Goal: Task Accomplishment & Management: Manage account settings

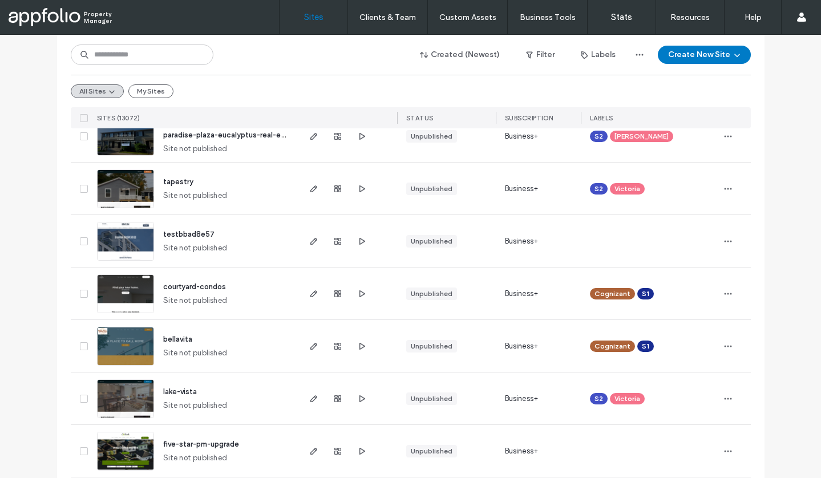
scroll to position [833, 0]
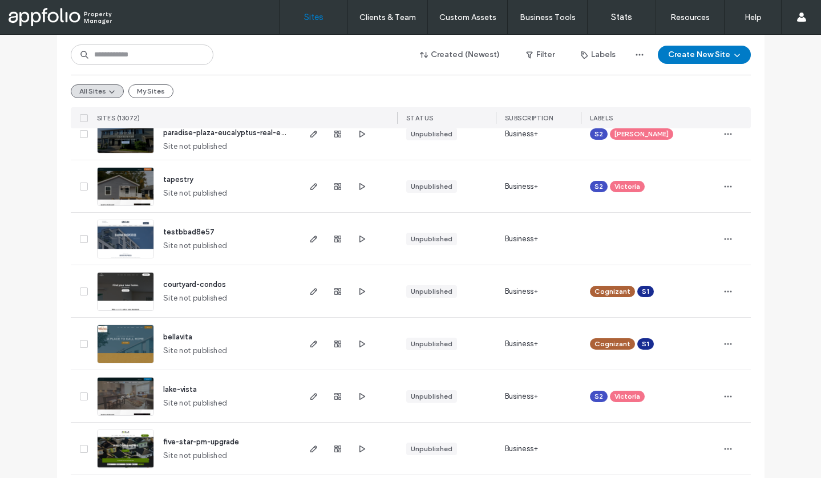
click at [124, 289] on img at bounding box center [126, 312] width 56 height 78
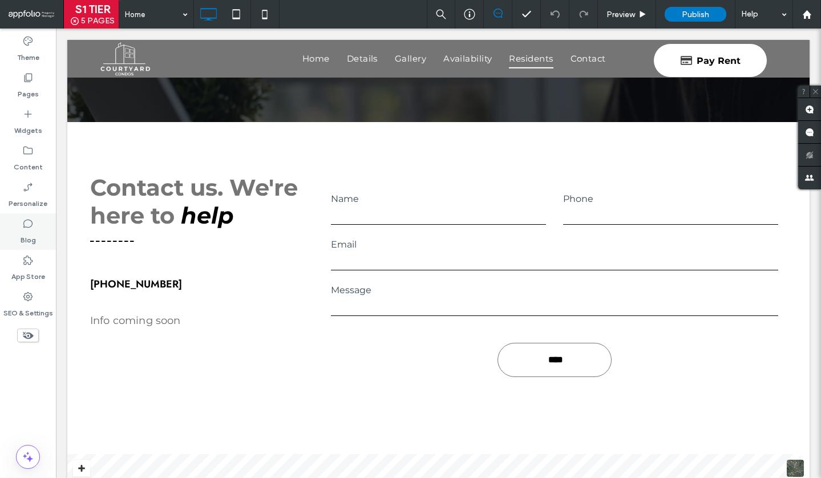
scroll to position [2232, 0]
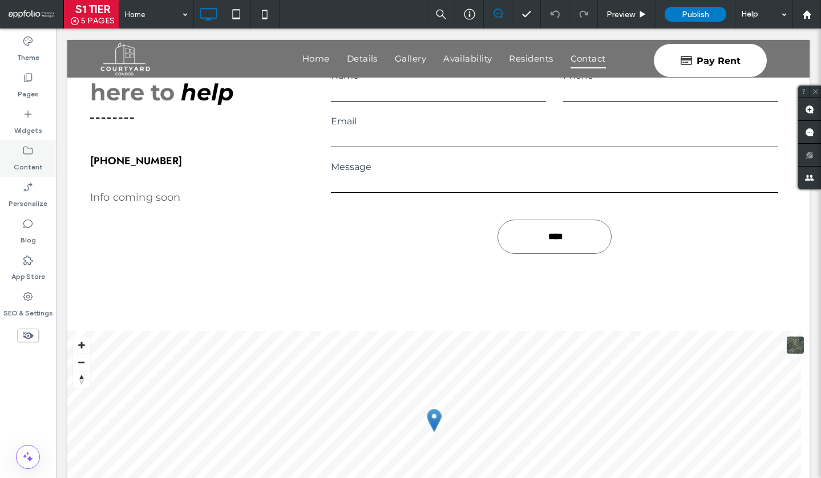
click at [32, 156] on label "Content" at bounding box center [28, 164] width 29 height 16
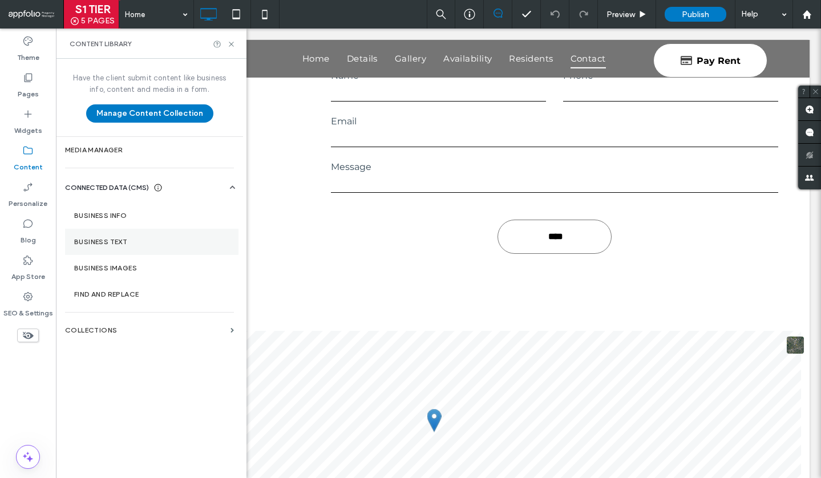
click at [164, 244] on label "Business Text" at bounding box center [151, 242] width 155 height 8
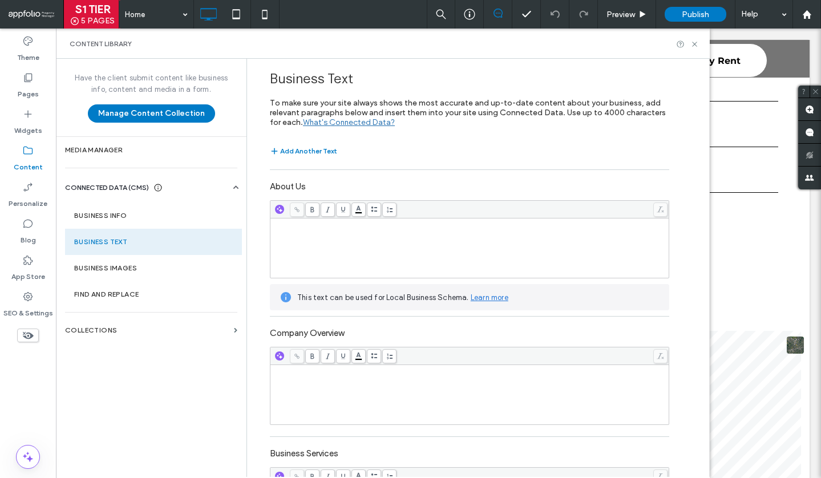
scroll to position [382, 0]
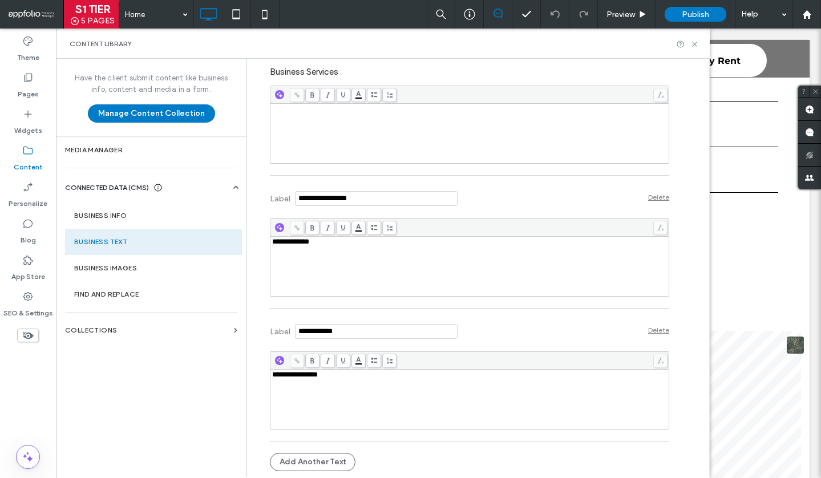
click at [337, 382] on div "**********" at bounding box center [469, 399] width 395 height 57
click at [130, 216] on label "Business Info" at bounding box center [153, 216] width 159 height 8
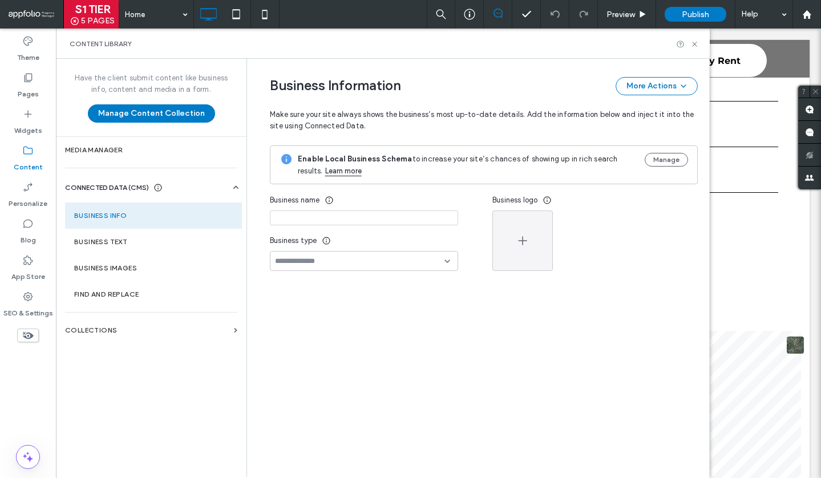
type input "**********"
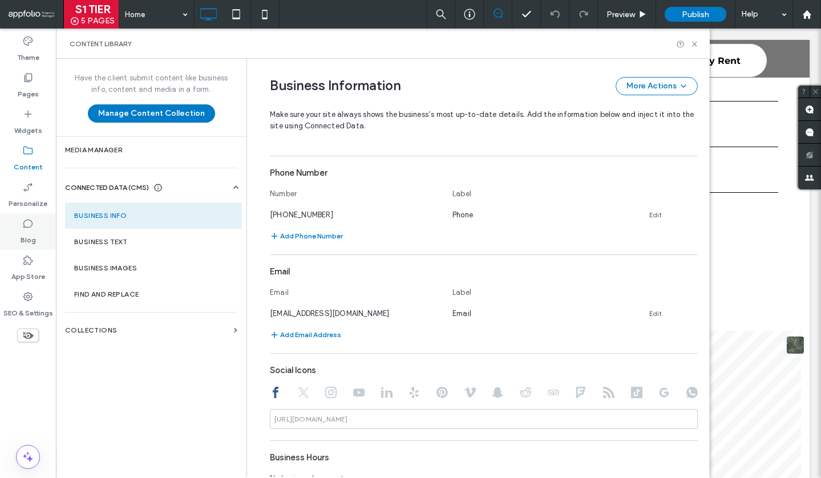
scroll to position [311, 0]
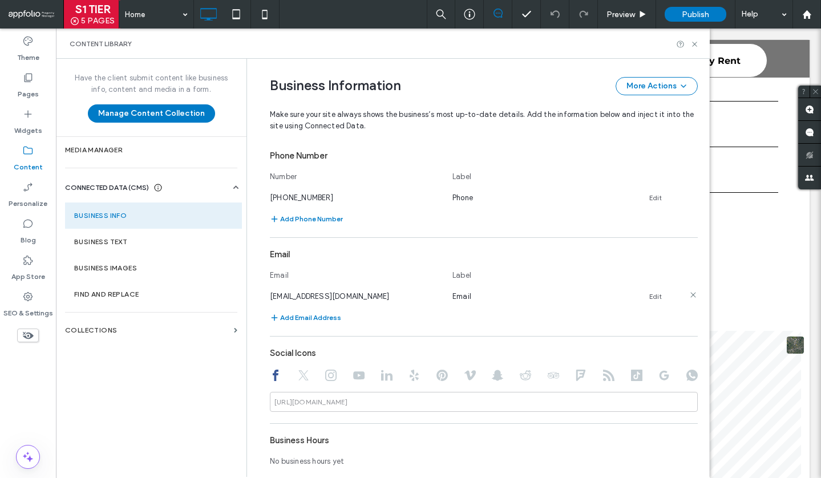
click at [652, 293] on link "Edit" at bounding box center [655, 296] width 13 height 9
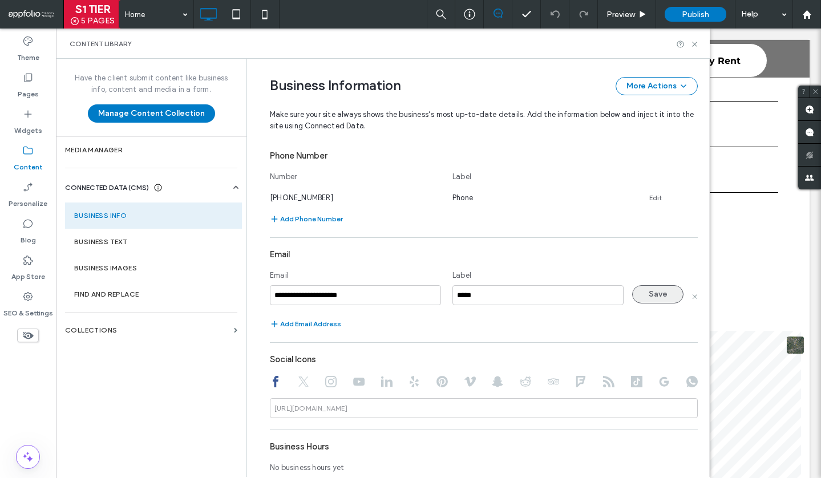
type input "**********"
click at [644, 290] on button "Save" at bounding box center [657, 294] width 51 height 18
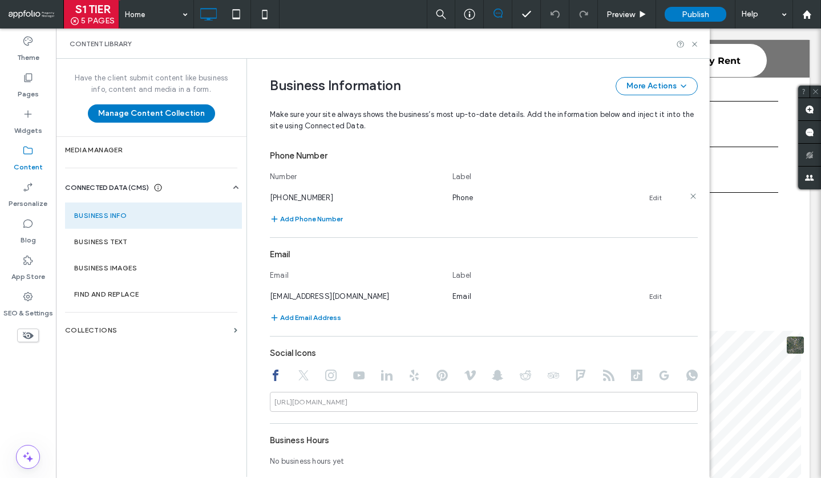
click at [649, 199] on link "Edit" at bounding box center [655, 197] width 13 height 9
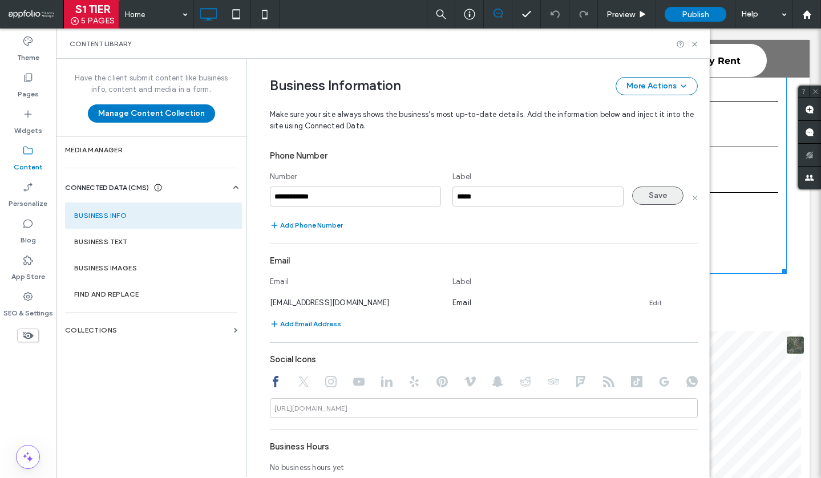
type input "**********"
click at [659, 195] on button "Save" at bounding box center [657, 196] width 51 height 18
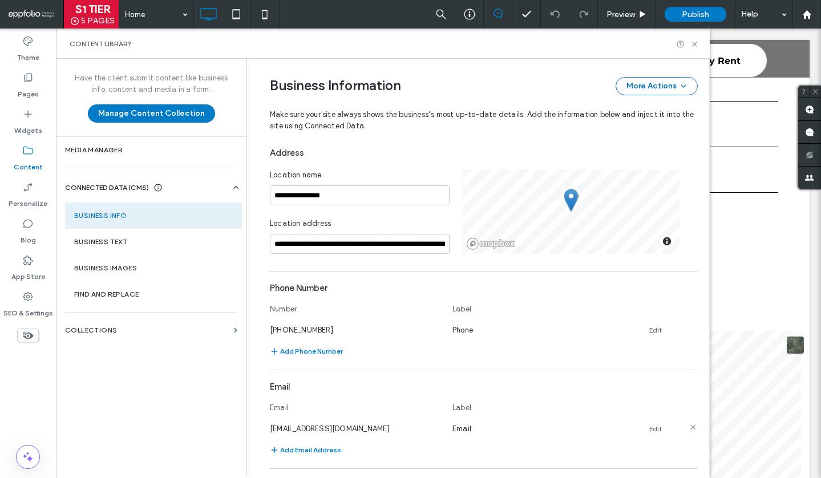
scroll to position [85, 0]
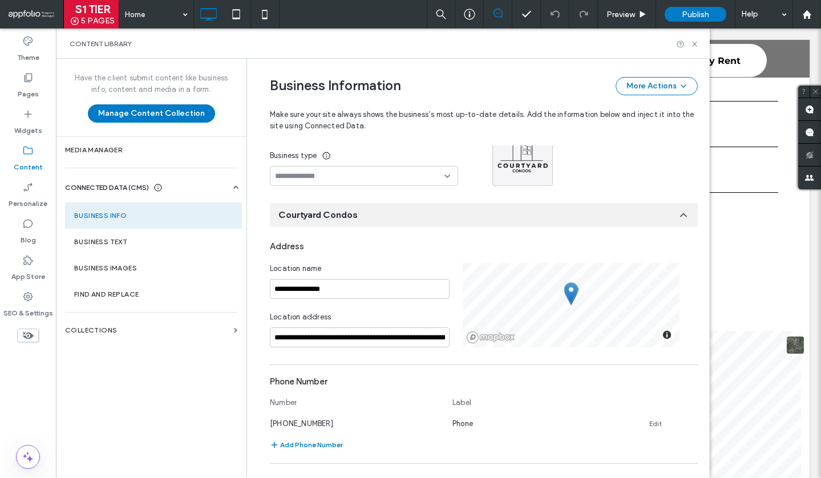
click at [425, 320] on div "Location address" at bounding box center [360, 320] width 180 height 16
click at [409, 336] on input "**********" at bounding box center [360, 338] width 180 height 20
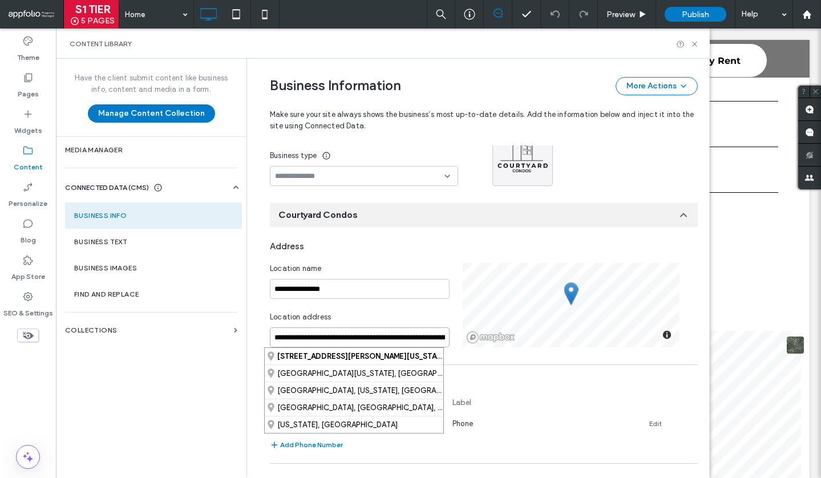
paste input
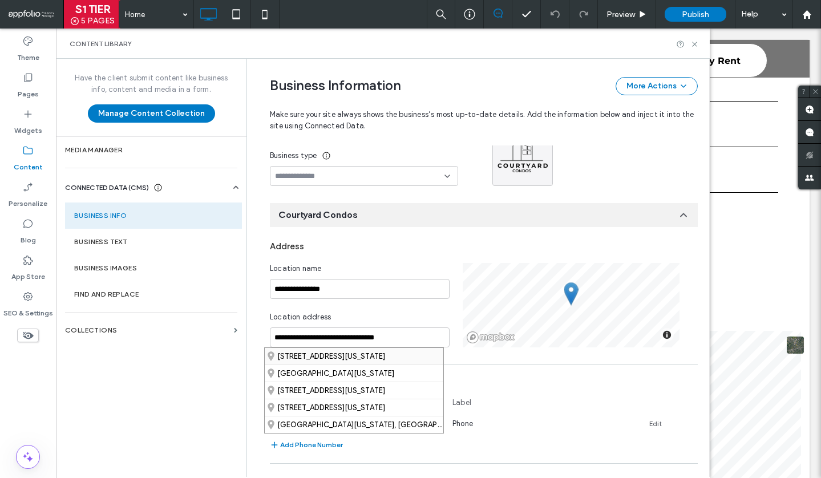
click at [317, 349] on div "[STREET_ADDRESS][US_STATE]" at bounding box center [354, 356] width 179 height 17
type input "**********"
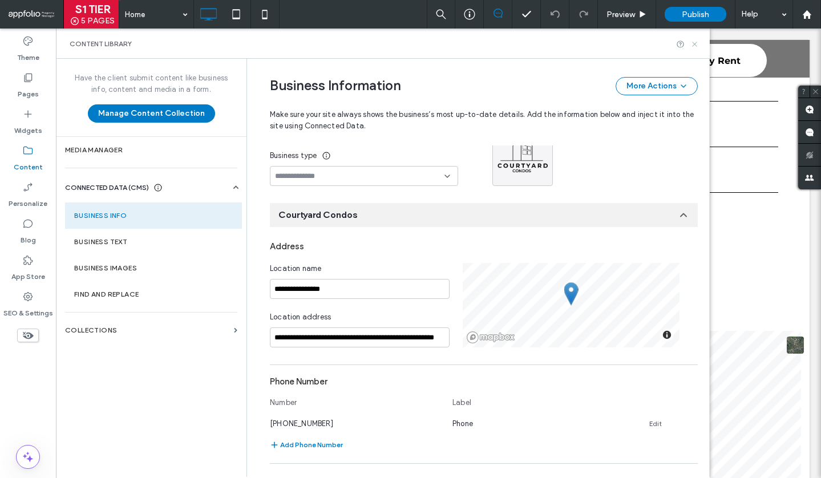
click at [694, 45] on use at bounding box center [694, 44] width 5 height 5
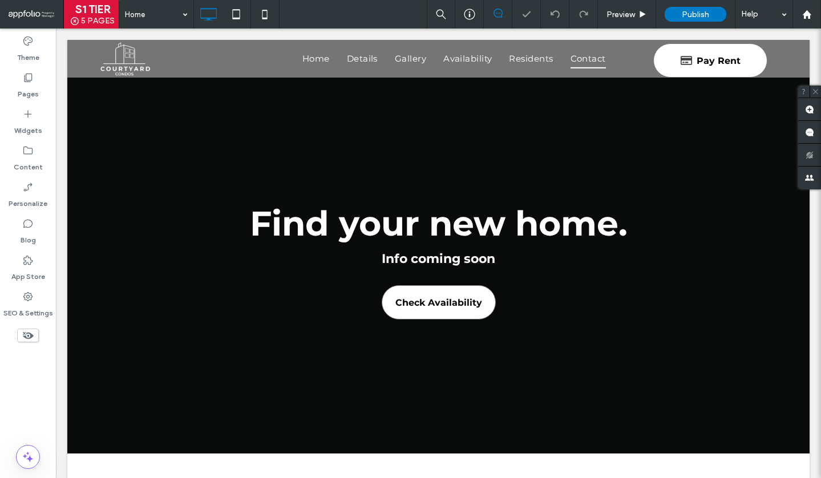
scroll to position [2578, 0]
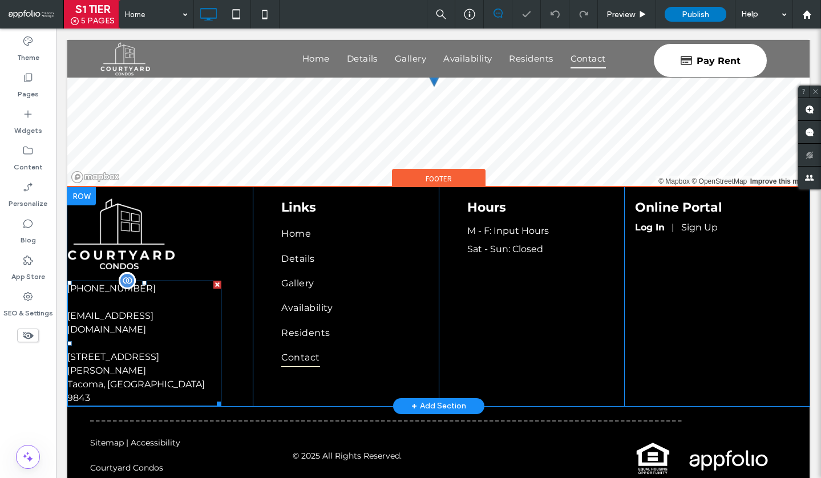
click at [140, 378] on p "Tacoma, [GEOGRAPHIC_DATA] 9843" at bounding box center [144, 391] width 154 height 27
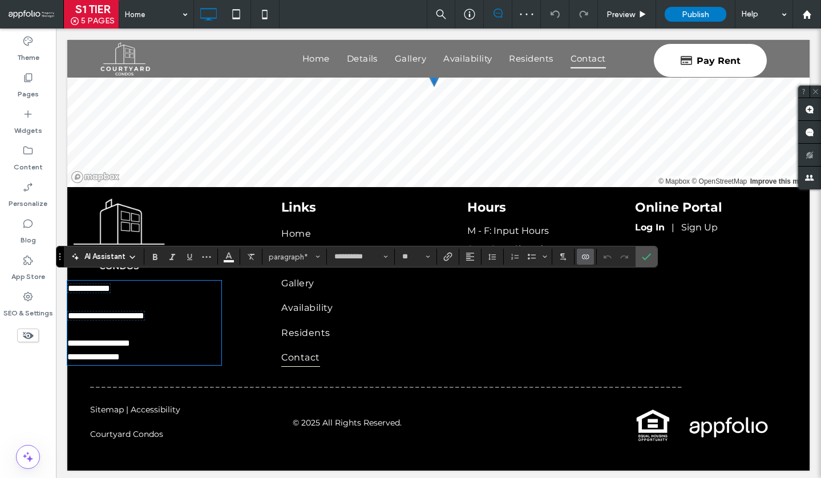
scroll to position [0, 0]
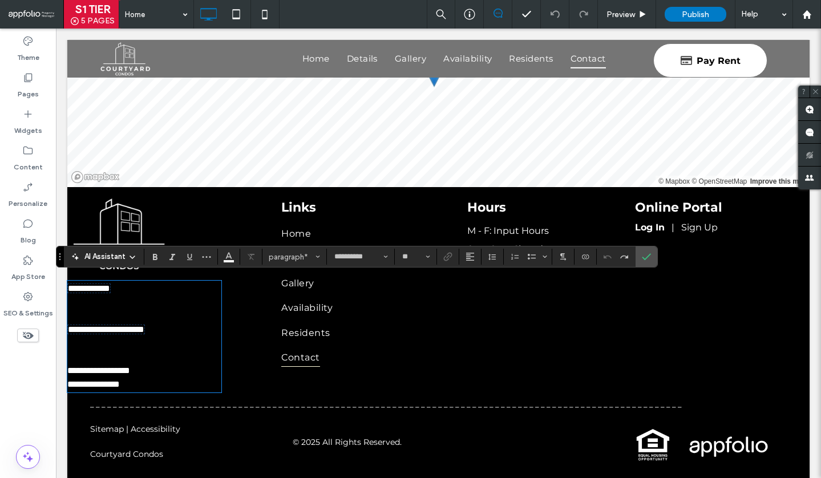
click at [107, 380] on span "**********" at bounding box center [93, 384] width 53 height 9
click at [168, 364] on p "**********" at bounding box center [144, 371] width 154 height 14
drag, startPoint x: 165, startPoint y: 375, endPoint x: 68, endPoint y: 363, distance: 97.8
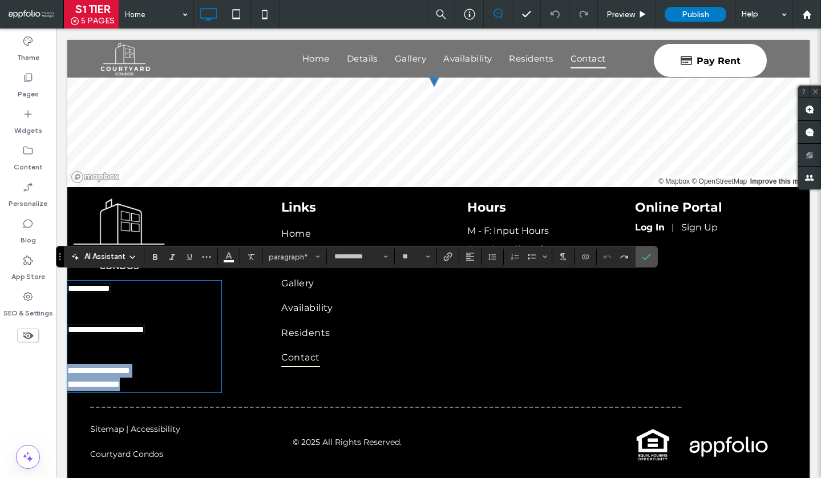
click at [68, 363] on div "**********" at bounding box center [144, 337] width 154 height 110
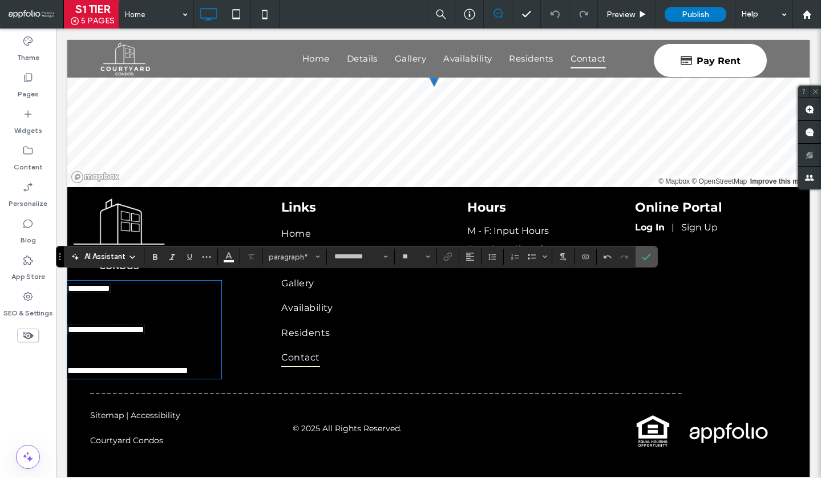
click at [659, 258] on div "Online Portal Log In | Sign Up Click To Paste" at bounding box center [716, 283] width 185 height 192
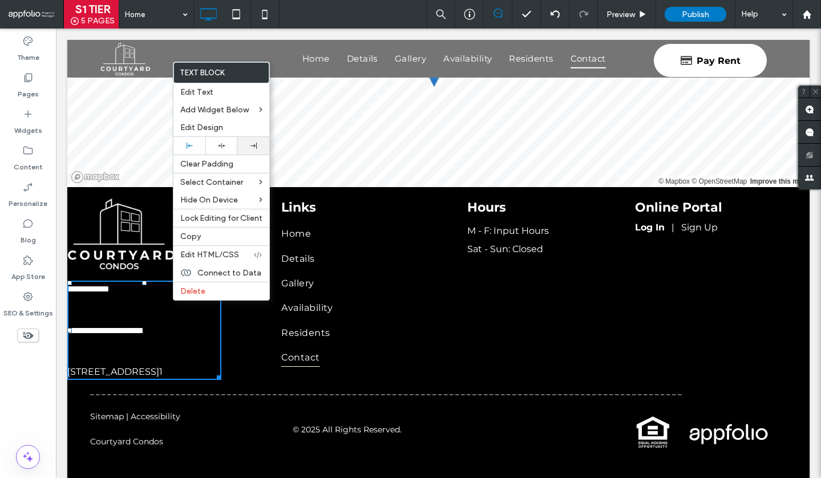
click at [247, 141] on div at bounding box center [253, 146] width 32 height 18
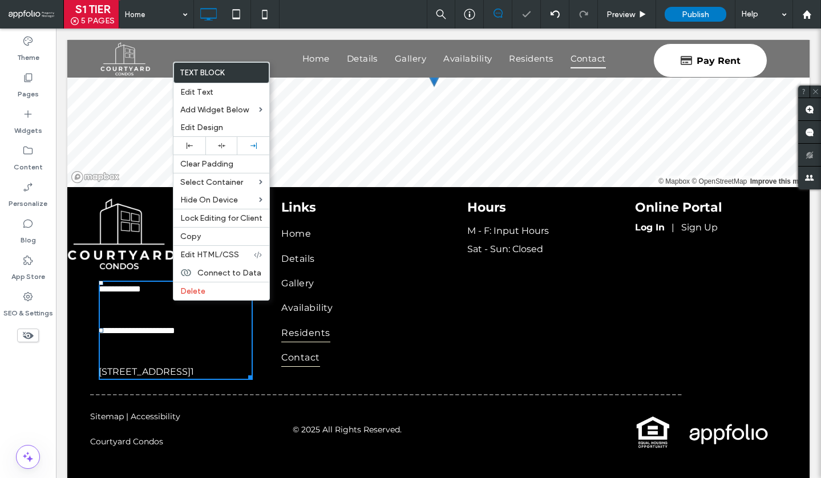
click at [310, 330] on span "Residents" at bounding box center [305, 333] width 49 height 19
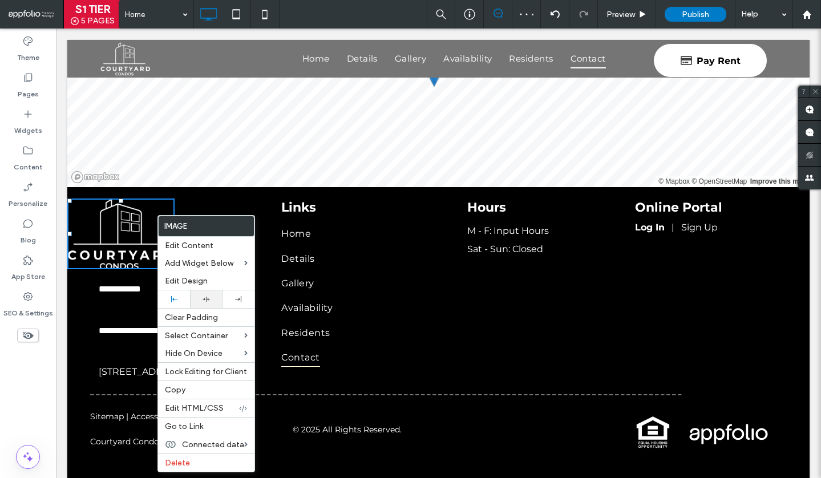
click at [204, 294] on div at bounding box center [206, 299] width 32 height 18
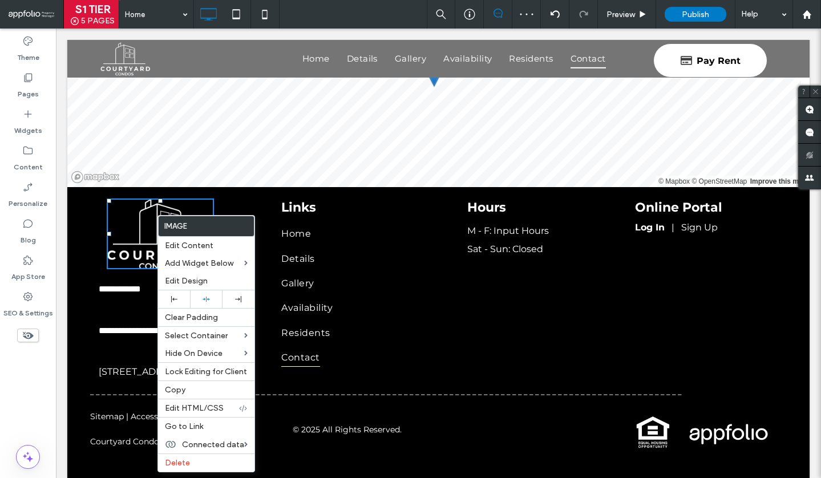
click at [131, 257] on div at bounding box center [410, 239] width 821 height 478
click at [102, 268] on div "**********" at bounding box center [159, 283] width 185 height 193
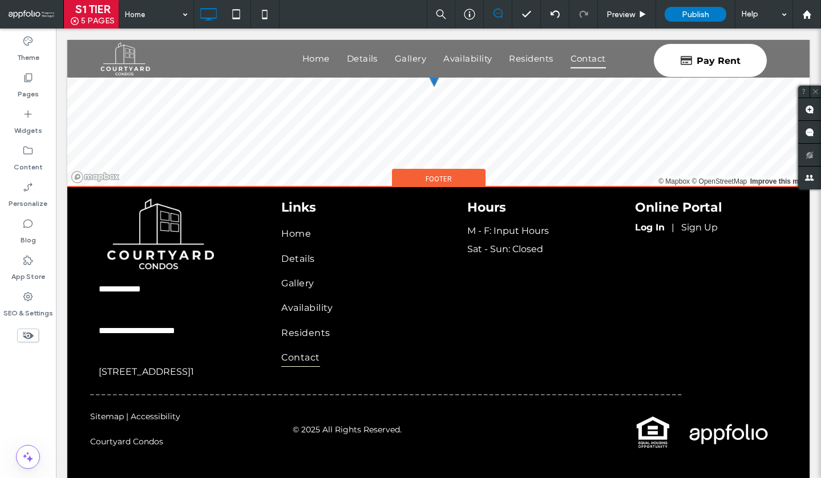
click at [430, 169] on div "Footer" at bounding box center [439, 177] width 94 height 17
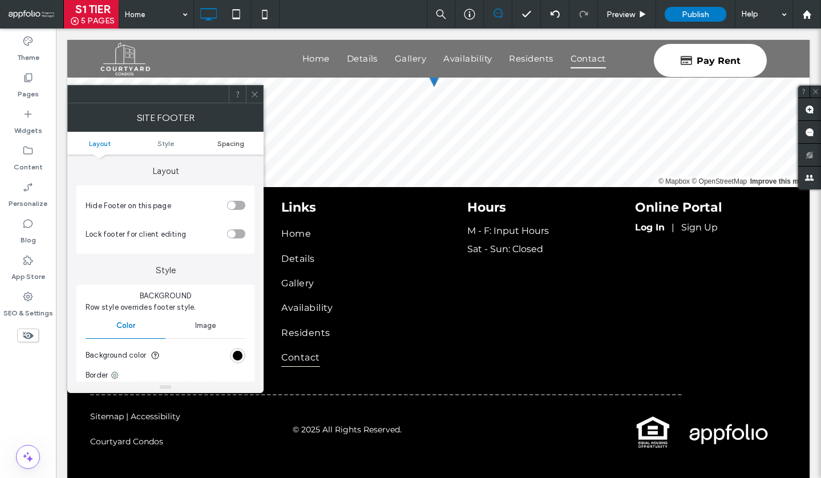
click at [232, 141] on span "Spacing" at bounding box center [230, 143] width 27 height 9
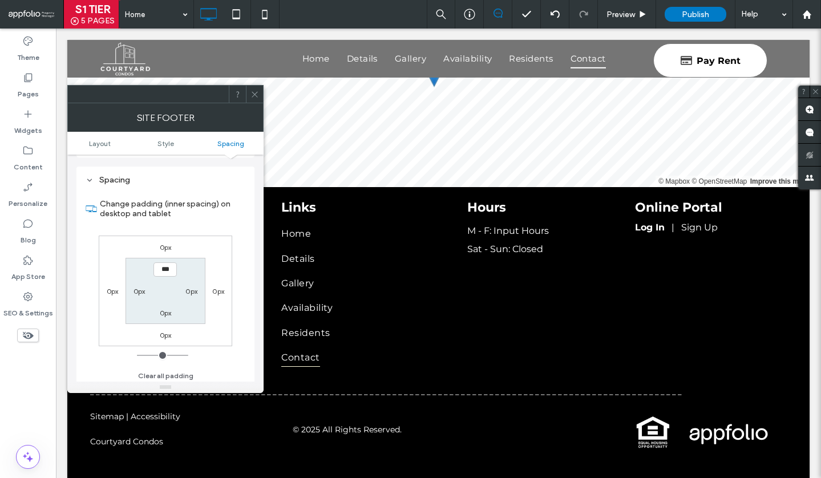
scroll to position [259, 0]
type input "*****"
type input "***"
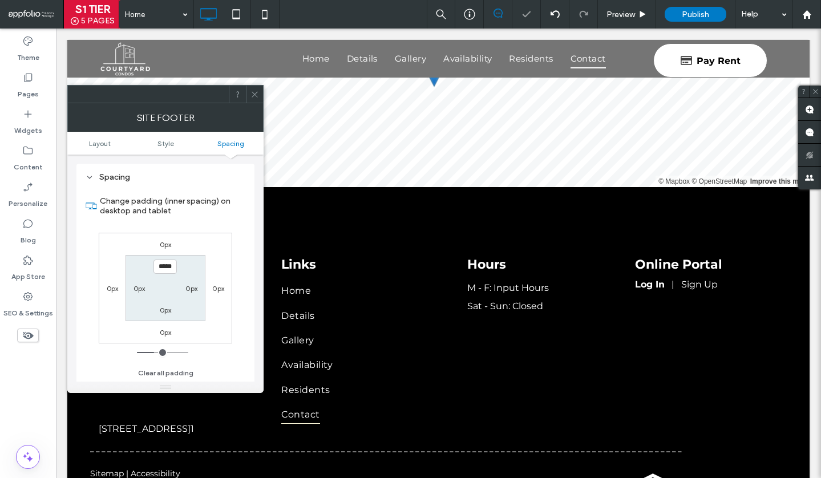
click at [254, 95] on use at bounding box center [255, 94] width 6 height 6
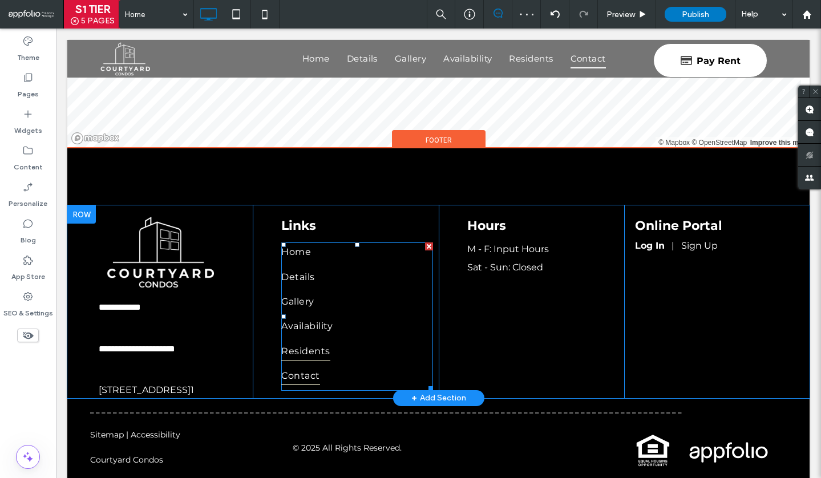
scroll to position [2654, 0]
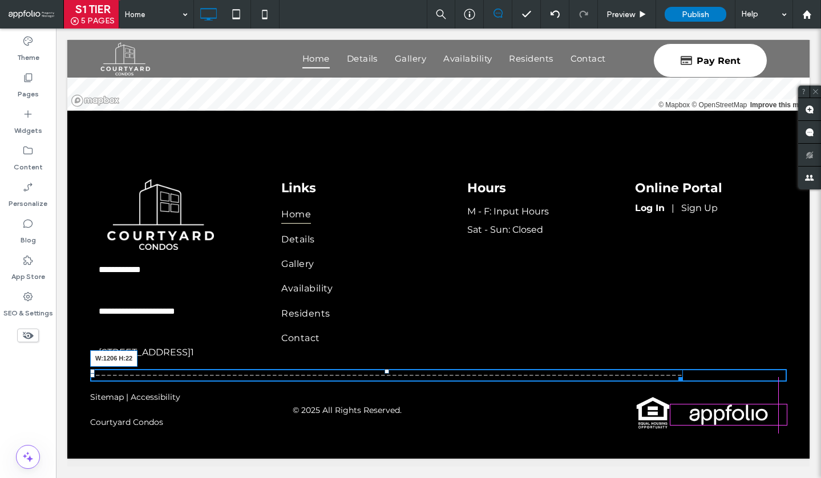
drag, startPoint x: 677, startPoint y: 385, endPoint x: 804, endPoint y: 384, distance: 126.7
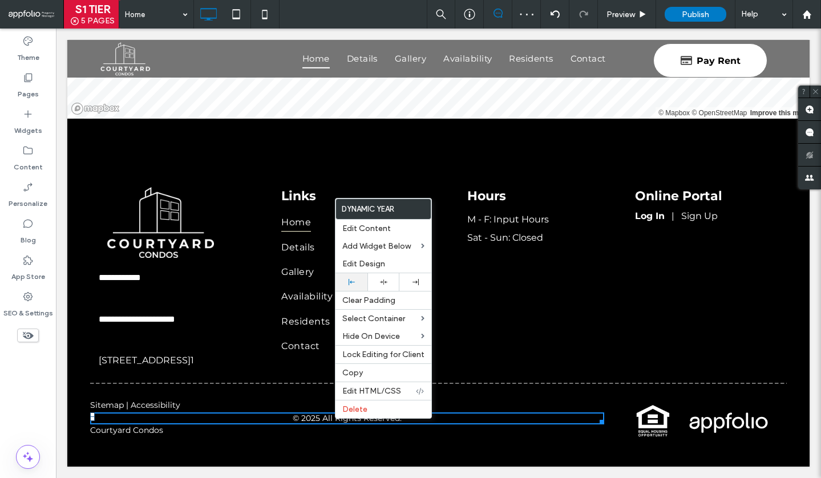
click at [344, 278] on div at bounding box center [352, 282] width 32 height 18
click at [358, 260] on span "Edit Design" at bounding box center [363, 264] width 43 height 10
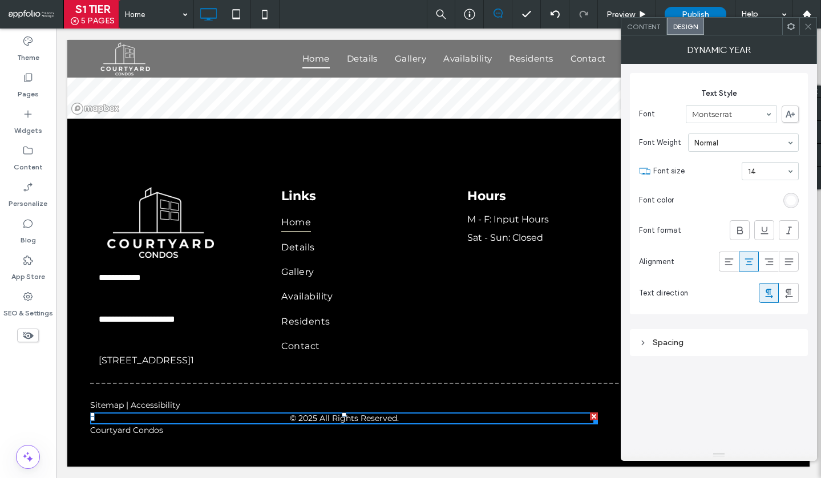
click at [740, 262] on div at bounding box center [749, 261] width 19 height 19
click at [734, 263] on div at bounding box center [729, 261] width 19 height 19
click at [803, 19] on div at bounding box center [808, 26] width 17 height 17
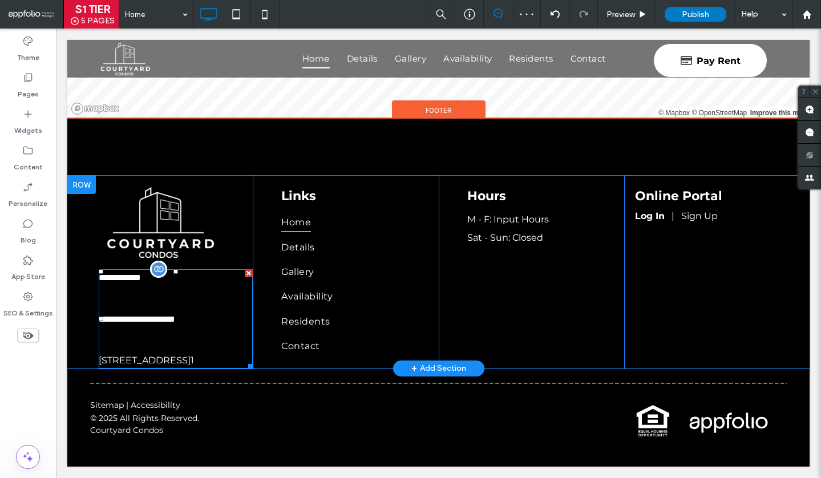
click at [156, 355] on span "[STREET_ADDRESS]" at bounding box center [145, 360] width 92 height 11
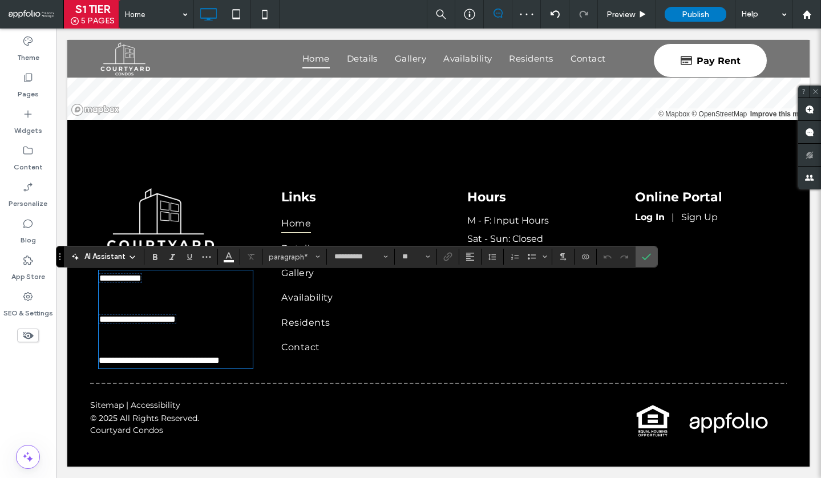
click at [177, 356] on span "**********" at bounding box center [159, 360] width 121 height 9
click at [187, 356] on span "**********" at bounding box center [159, 360] width 121 height 9
click at [189, 356] on span "**********" at bounding box center [159, 360] width 121 height 9
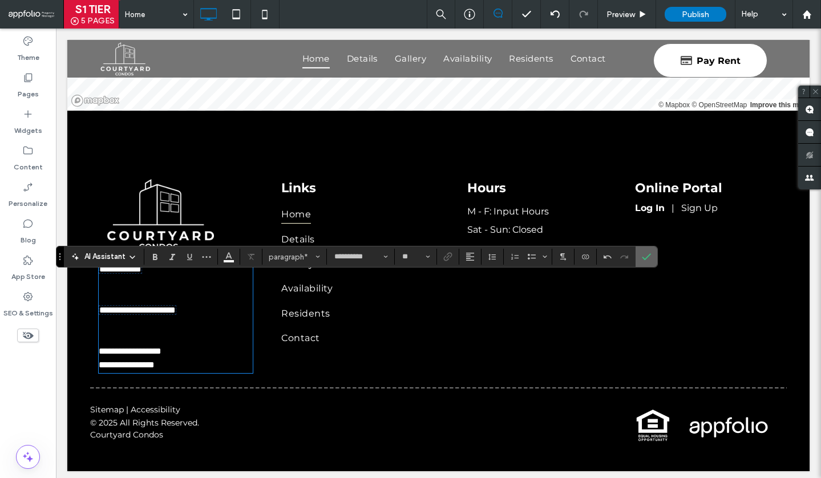
click at [644, 259] on use "Confirm" at bounding box center [647, 256] width 9 height 7
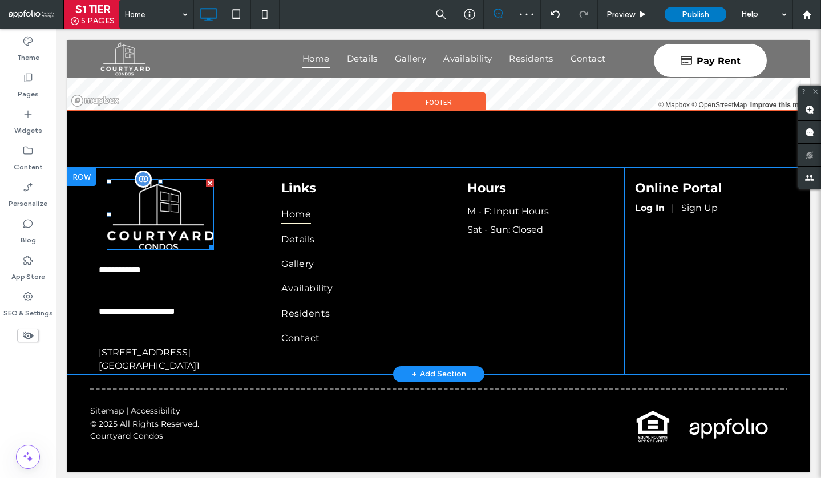
click at [210, 179] on div at bounding box center [210, 183] width 8 height 8
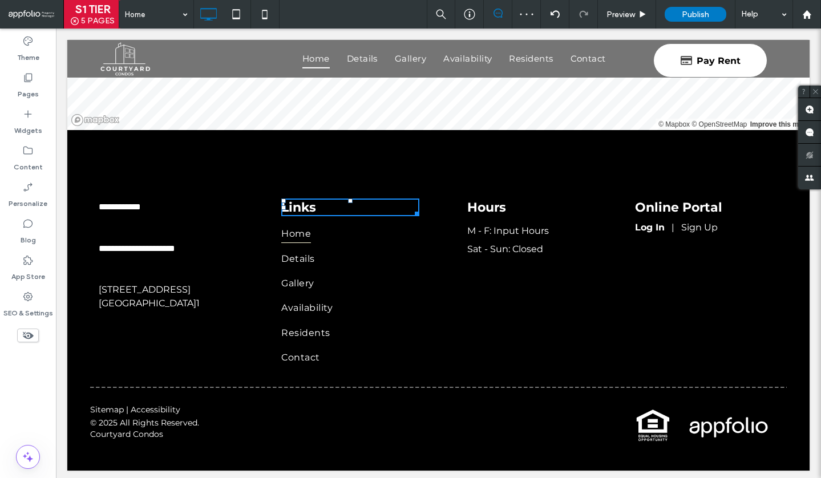
drag, startPoint x: 303, startPoint y: 204, endPoint x: 294, endPoint y: 204, distance: 9.1
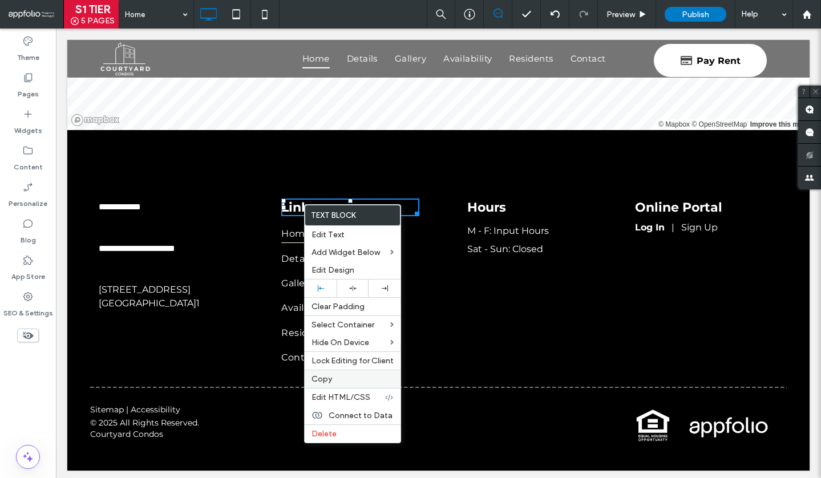
click at [320, 379] on span "Copy" at bounding box center [322, 379] width 21 height 10
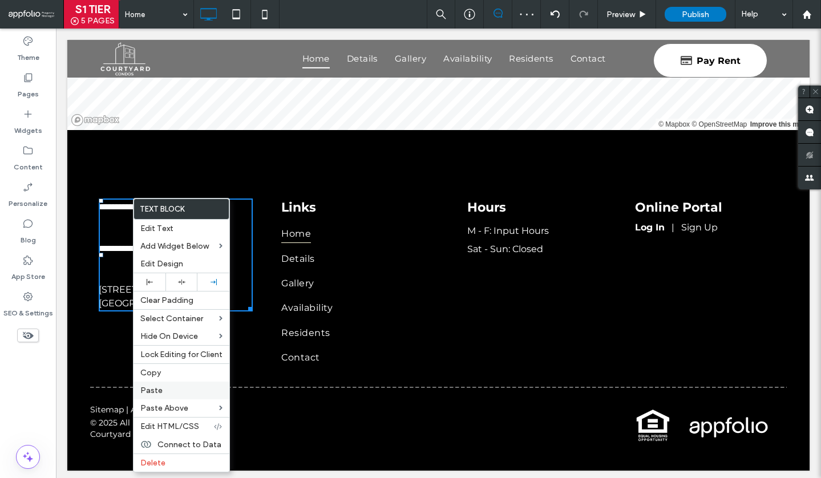
click at [181, 393] on label "Paste" at bounding box center [181, 391] width 82 height 10
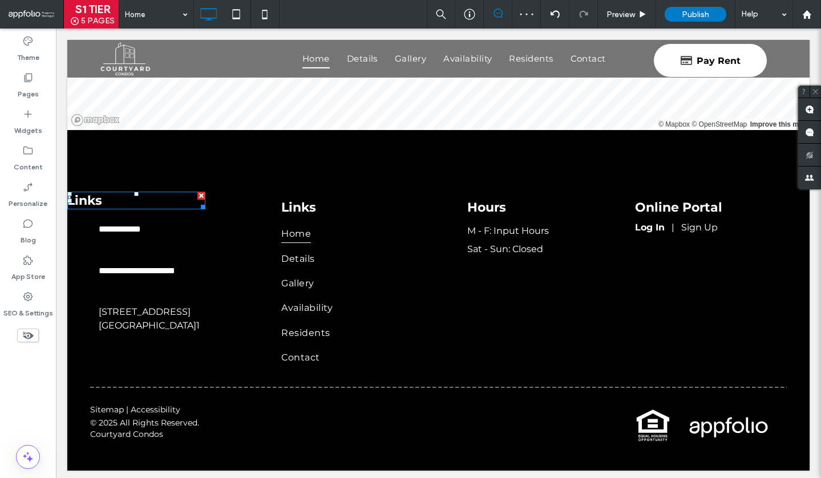
click at [111, 199] on h4 "Links" at bounding box center [136, 200] width 138 height 15
type input "**********"
type input "**"
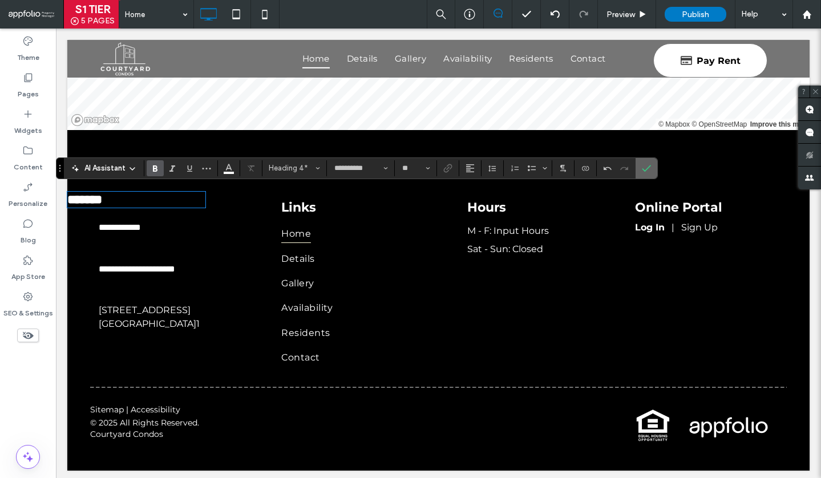
click at [643, 173] on span "Confirm" at bounding box center [644, 168] width 5 height 21
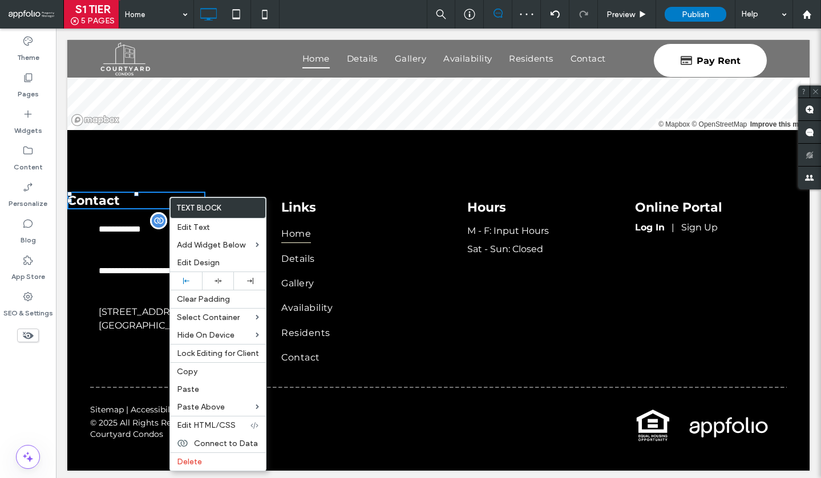
click at [128, 236] on p at bounding box center [176, 243] width 154 height 14
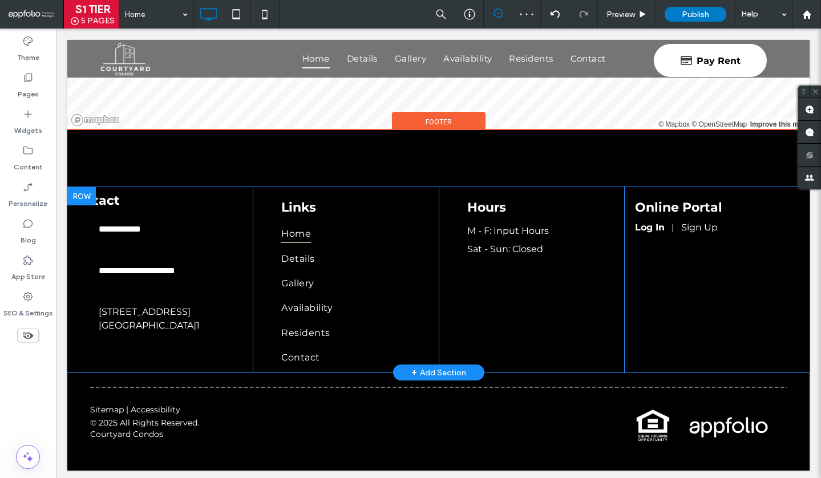
click at [263, 334] on div "Links Home Details Gallery Availability Residents Contact Click To Paste" at bounding box center [345, 279] width 185 height 185
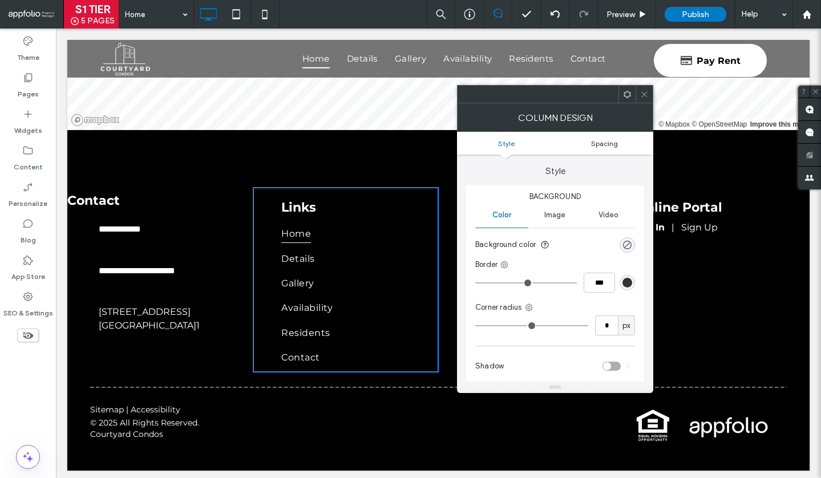
click at [595, 144] on span "Spacing" at bounding box center [604, 143] width 27 height 9
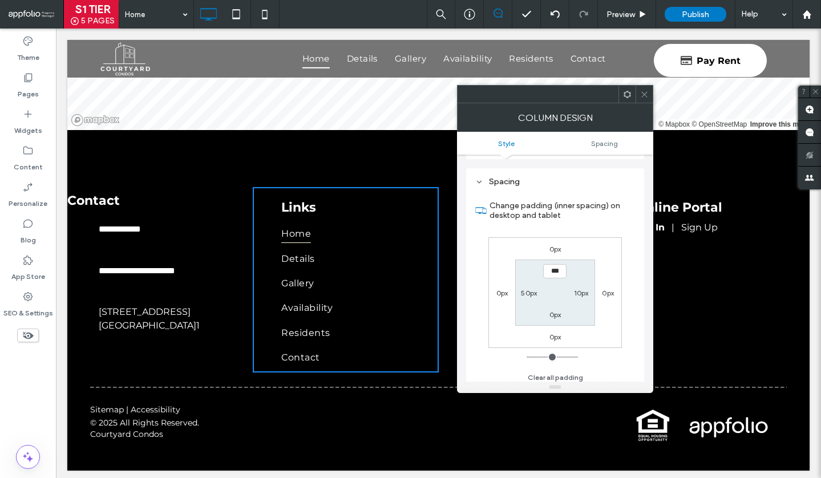
scroll to position [232, 0]
click at [649, 91] on div at bounding box center [644, 94] width 17 height 17
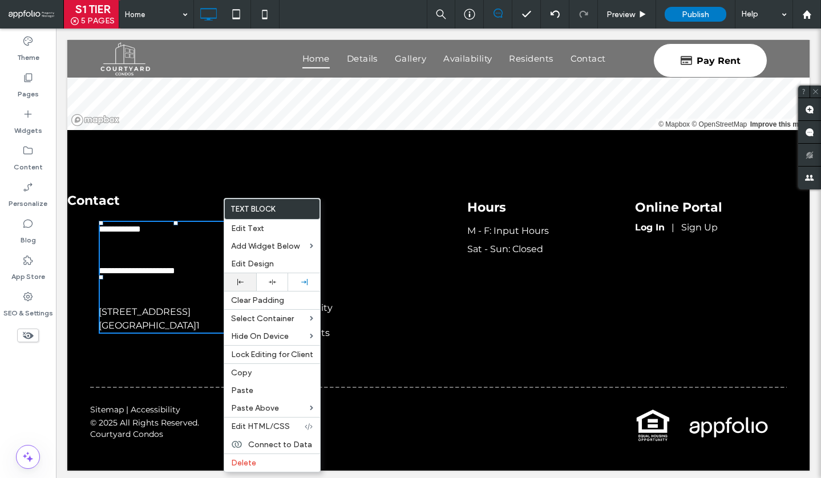
click at [237, 287] on div at bounding box center [240, 282] width 32 height 18
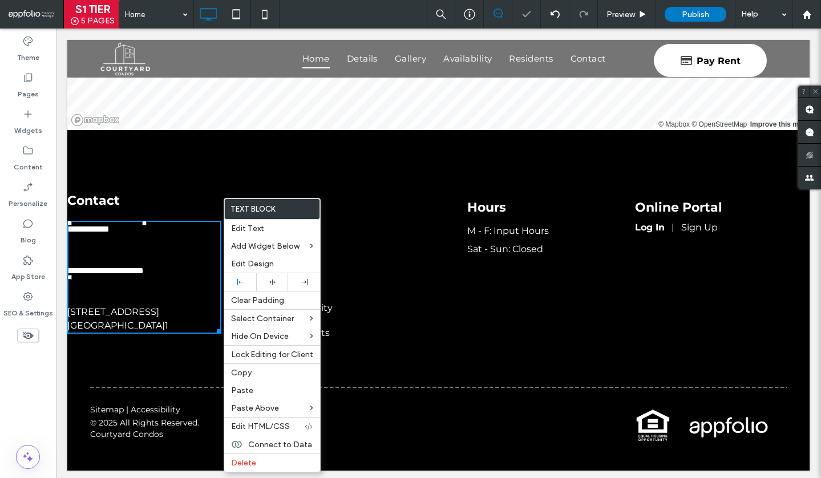
click at [146, 376] on div at bounding box center [410, 239] width 821 height 478
click at [152, 356] on div "**********" at bounding box center [159, 279] width 185 height 185
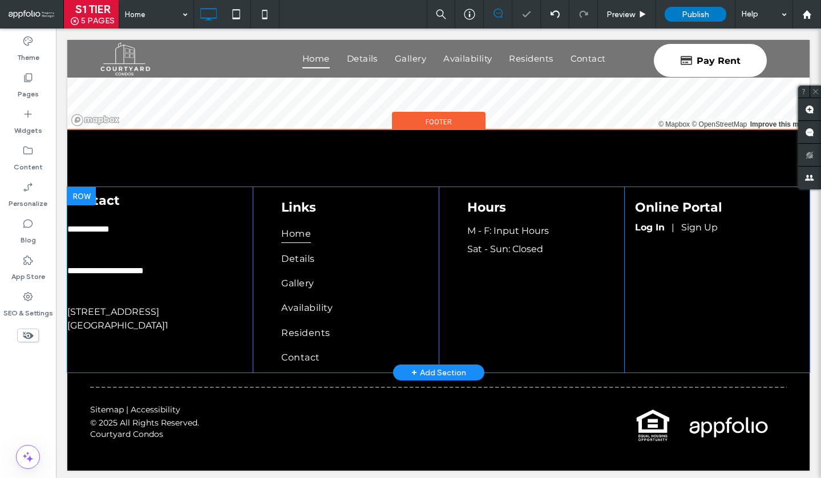
click at [151, 360] on div "**********" at bounding box center [159, 279] width 185 height 185
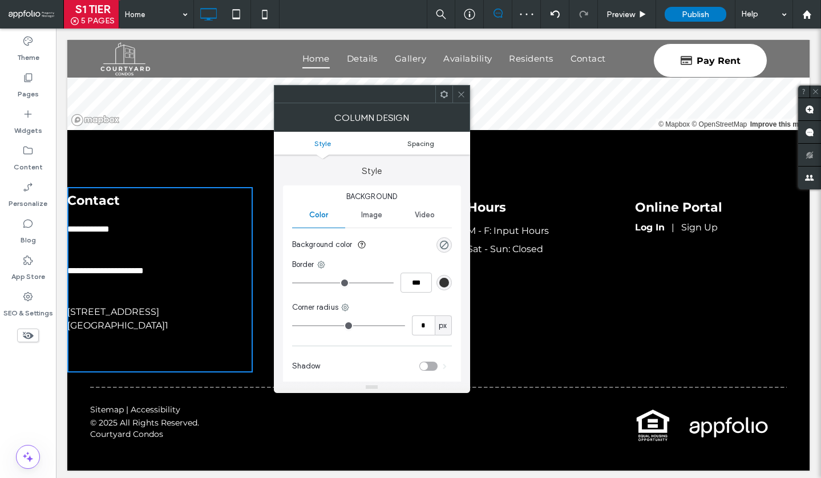
click at [417, 146] on span "Spacing" at bounding box center [420, 143] width 27 height 9
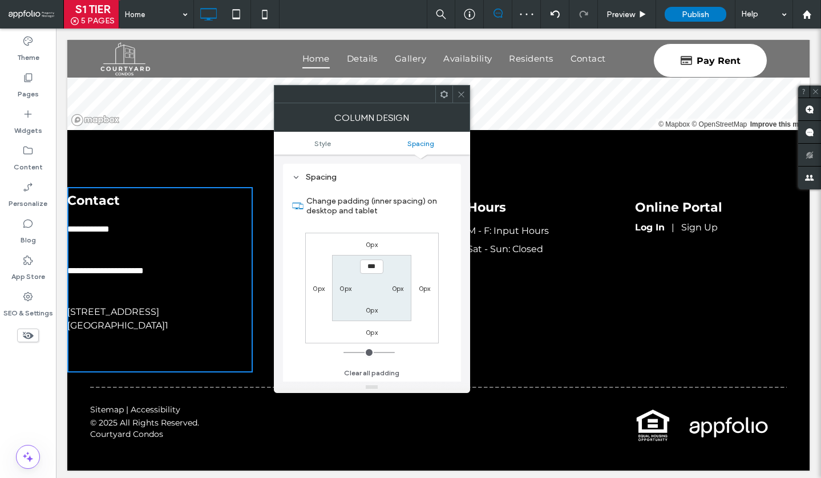
click at [346, 291] on label "0px" at bounding box center [346, 288] width 12 height 9
type input "**"
type input "****"
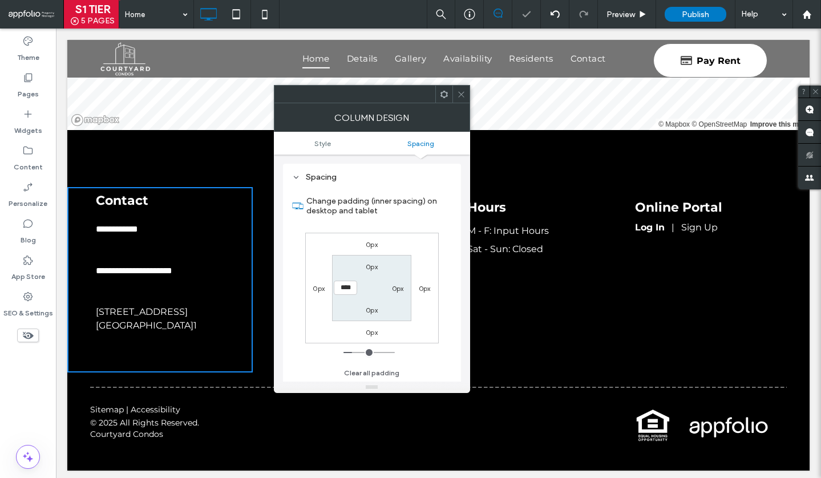
click at [467, 96] on div at bounding box center [461, 94] width 17 height 17
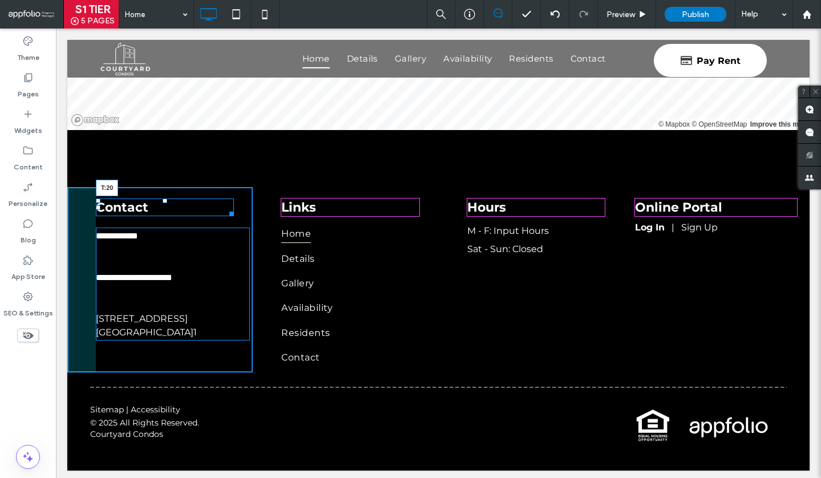
drag, startPoint x: 165, startPoint y: 188, endPoint x: 165, endPoint y: 195, distance: 6.8
click at [165, 199] on div at bounding box center [165, 201] width 5 height 5
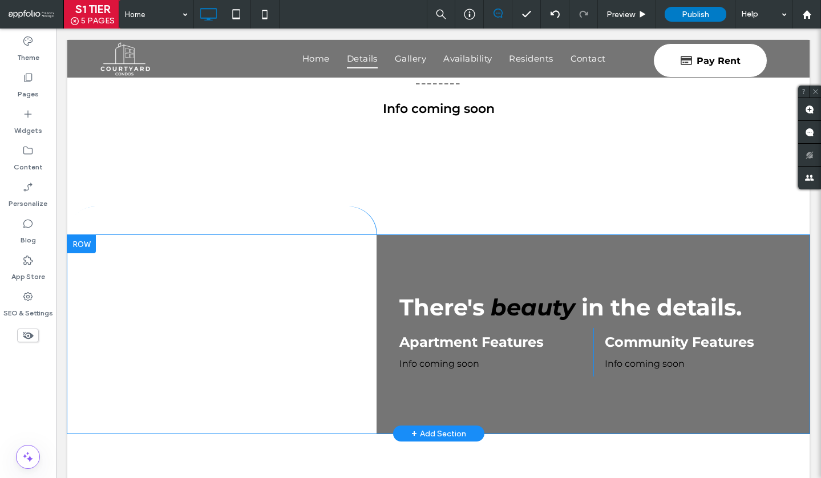
scroll to position [637, 0]
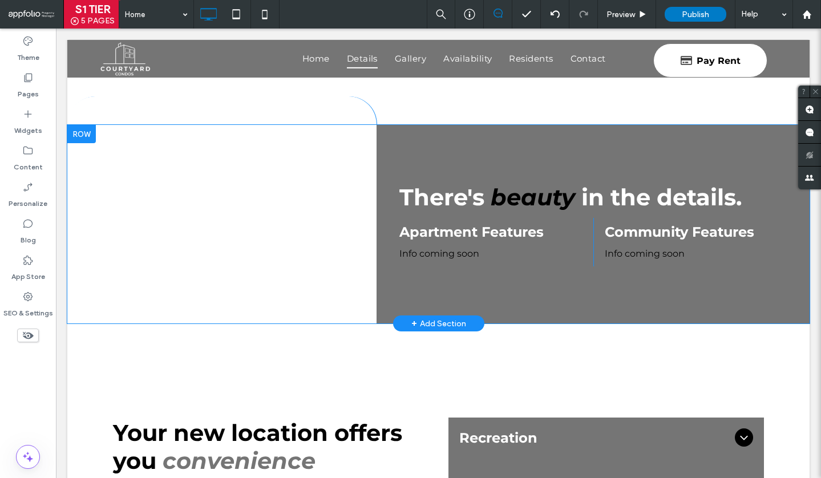
click at [407, 140] on div "There's beauty in the details. Apartment Features Info coming soon Click To Pas…" at bounding box center [593, 224] width 433 height 199
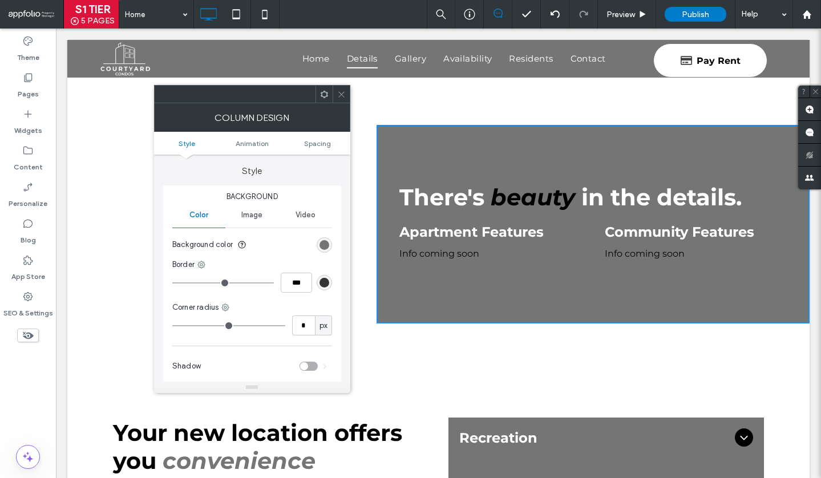
click at [324, 250] on div "rgb(117, 117, 117)" at bounding box center [324, 244] width 15 height 15
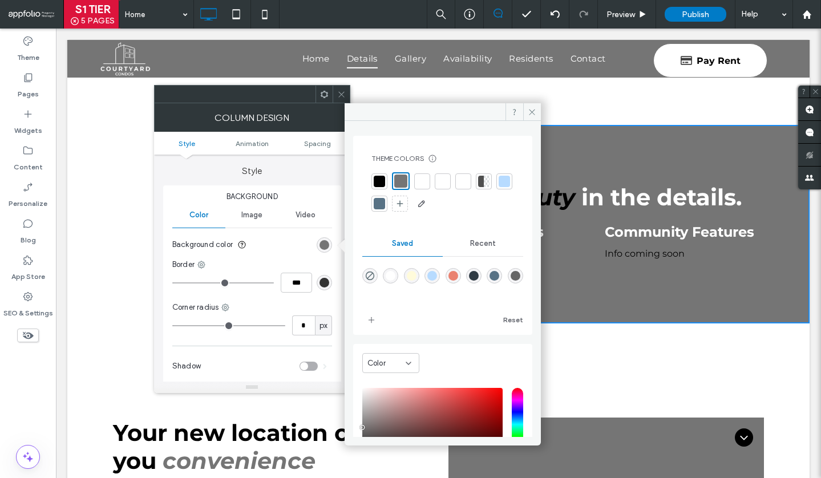
click at [379, 185] on div at bounding box center [379, 181] width 11 height 11
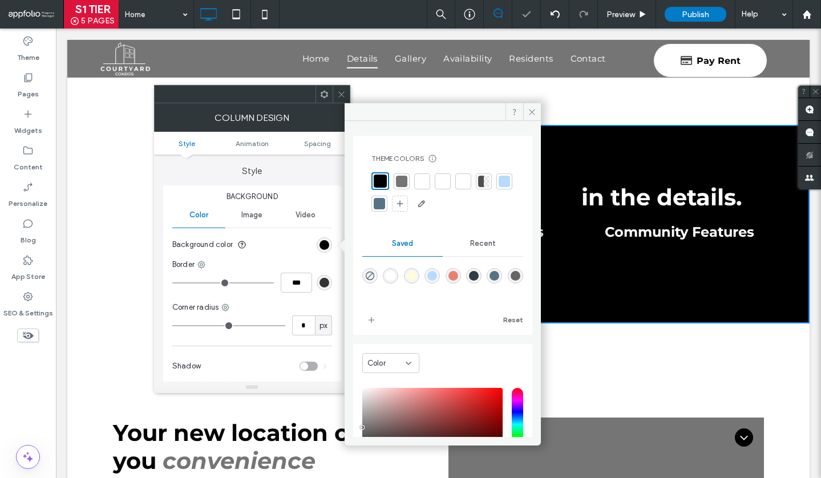
click at [337, 95] on icon at bounding box center [341, 94] width 9 height 9
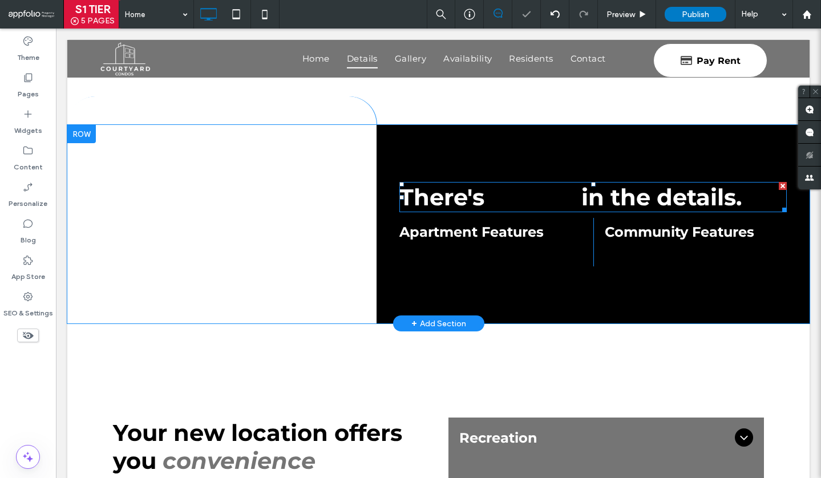
click at [529, 181] on div "There's beauty in the details. Apartment Features Info coming soon Click To Pas…" at bounding box center [593, 224] width 433 height 199
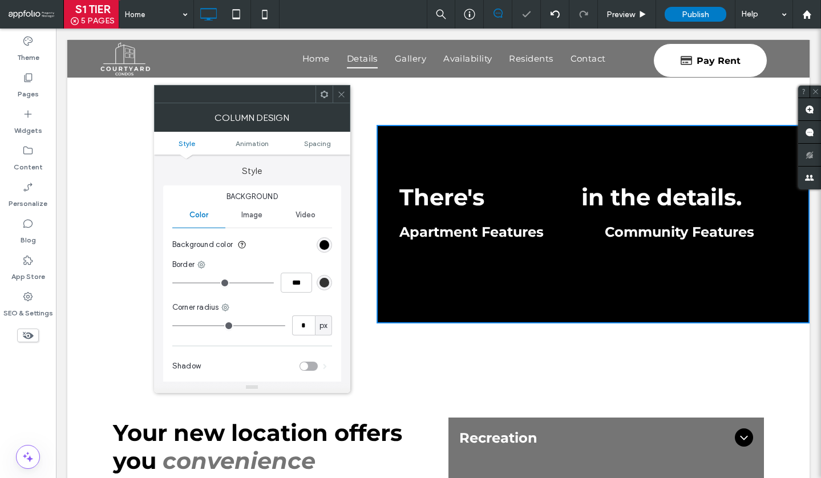
click at [528, 189] on span "beauty" at bounding box center [533, 197] width 84 height 28
click at [345, 94] on icon at bounding box center [341, 94] width 9 height 9
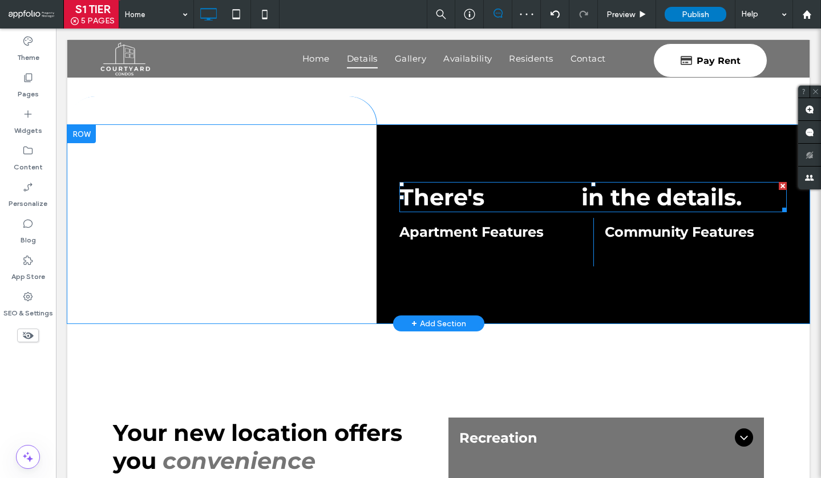
click at [531, 203] on span "beauty" at bounding box center [533, 197] width 84 height 28
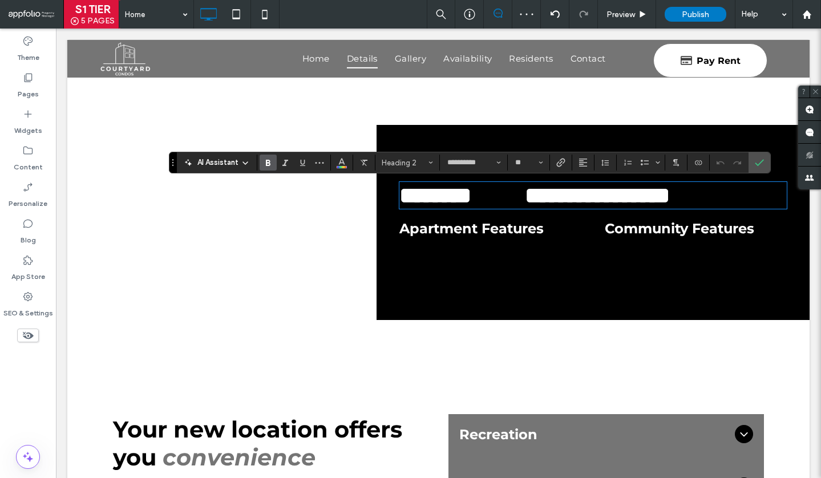
click at [525, 203] on span "******" at bounding box center [498, 195] width 54 height 22
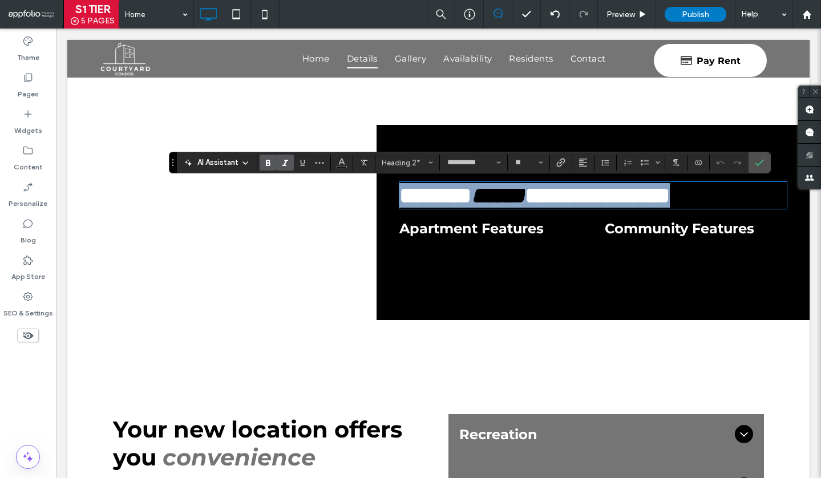
click at [525, 203] on span "******" at bounding box center [498, 195] width 54 height 22
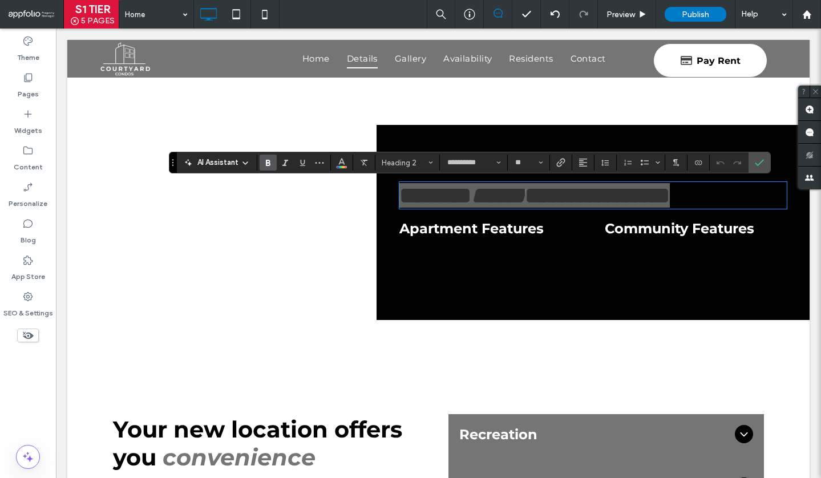
click at [358, 171] on div "**********" at bounding box center [470, 163] width 602 height 22
click at [340, 168] on span "Color" at bounding box center [341, 161] width 9 height 15
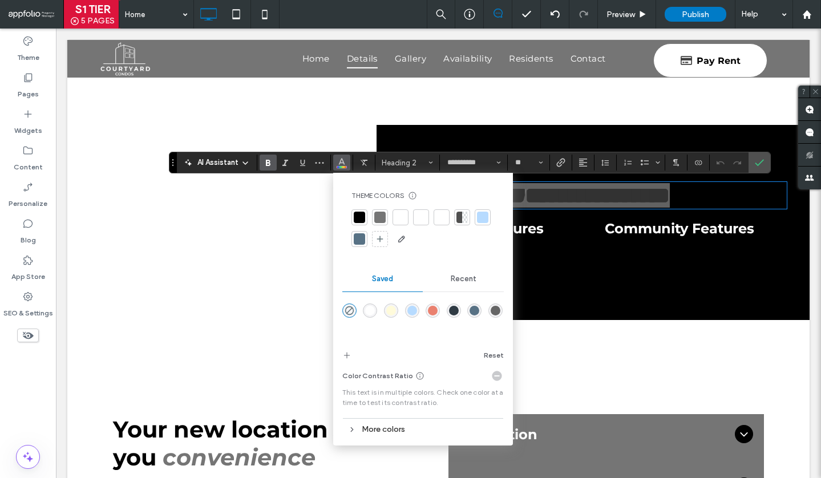
click at [405, 221] on div at bounding box center [400, 217] width 11 height 11
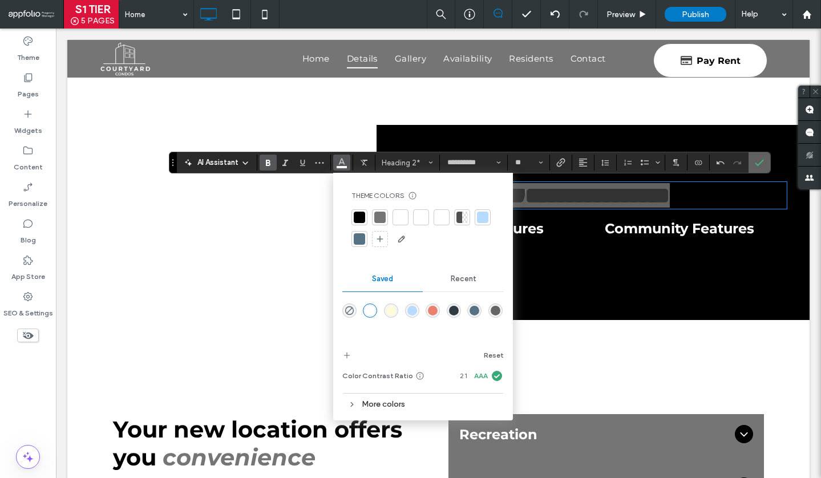
click at [764, 165] on icon "Confirm" at bounding box center [759, 162] width 9 height 9
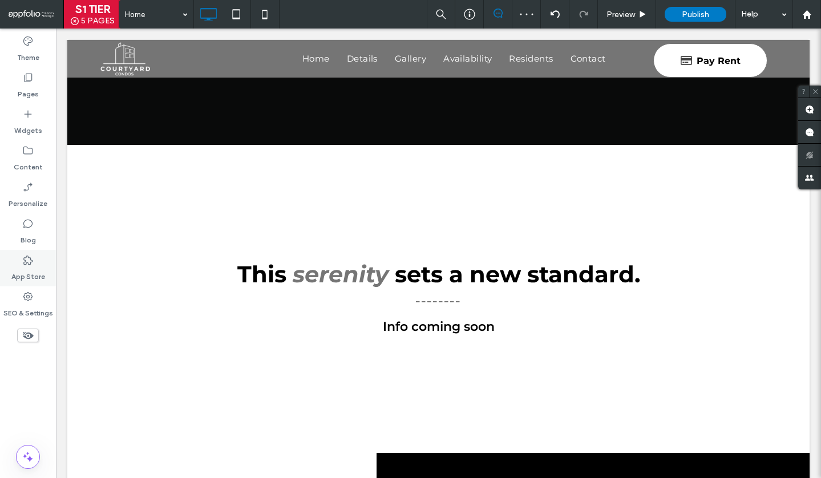
scroll to position [380, 0]
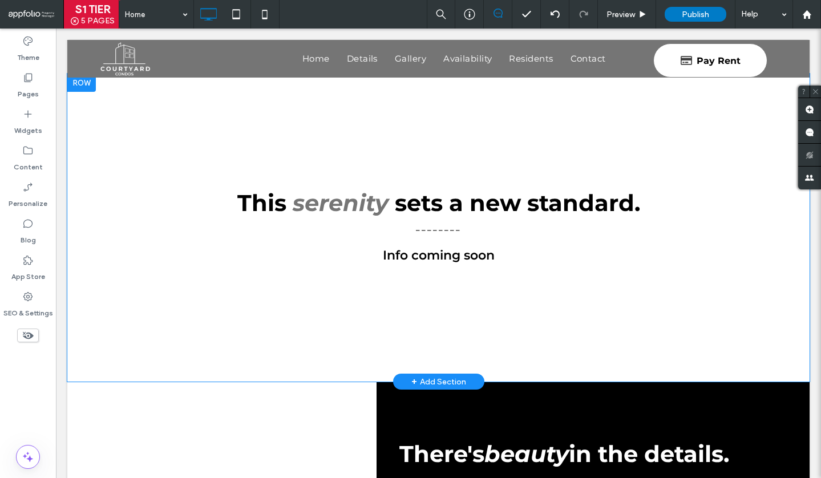
click at [458, 259] on strong "Info coming soon" at bounding box center [439, 255] width 112 height 15
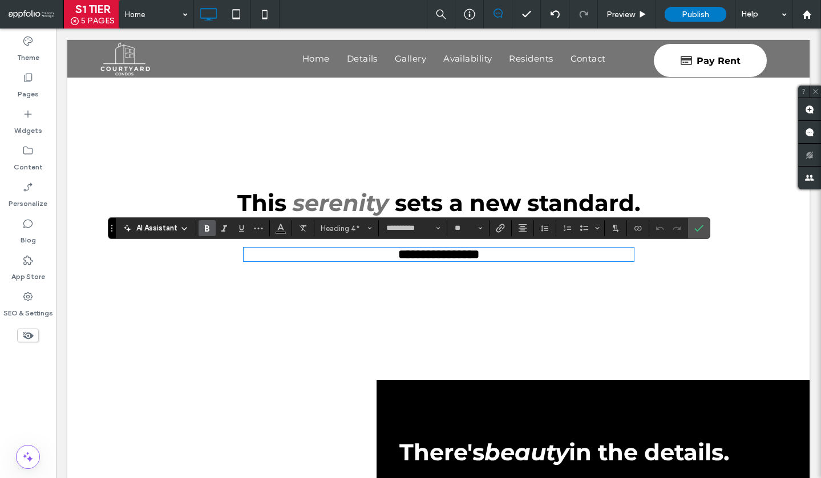
type input "**"
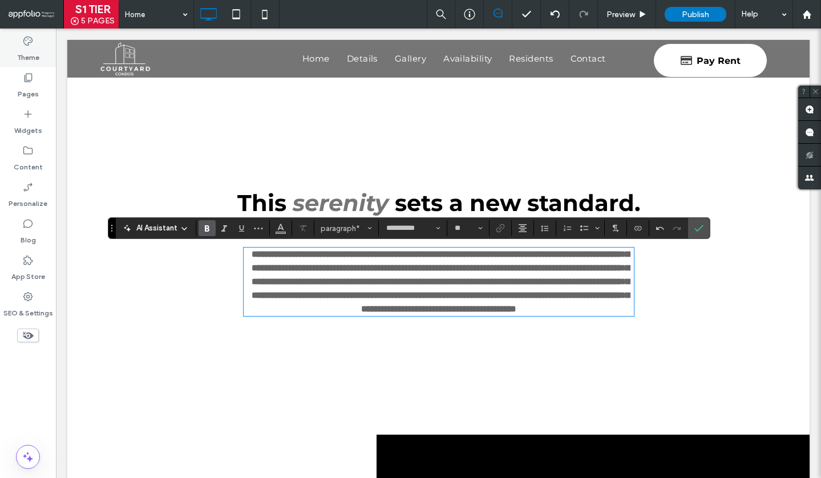
click at [40, 46] on div "Theme" at bounding box center [28, 49] width 56 height 37
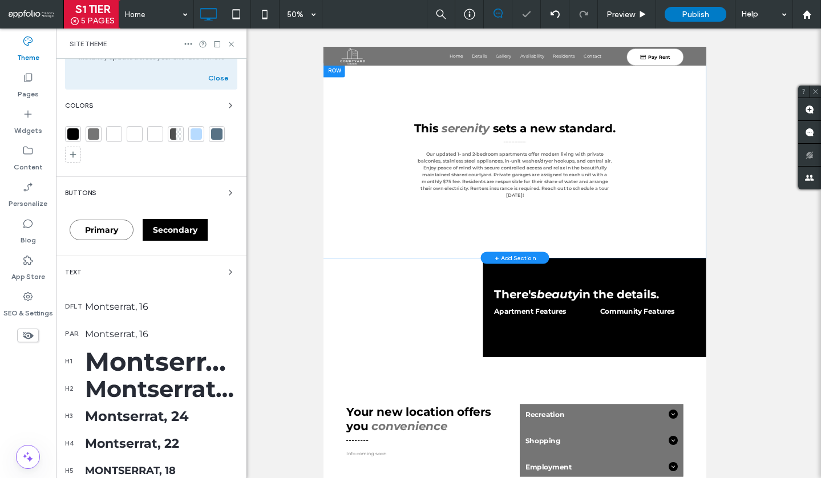
scroll to position [64, 0]
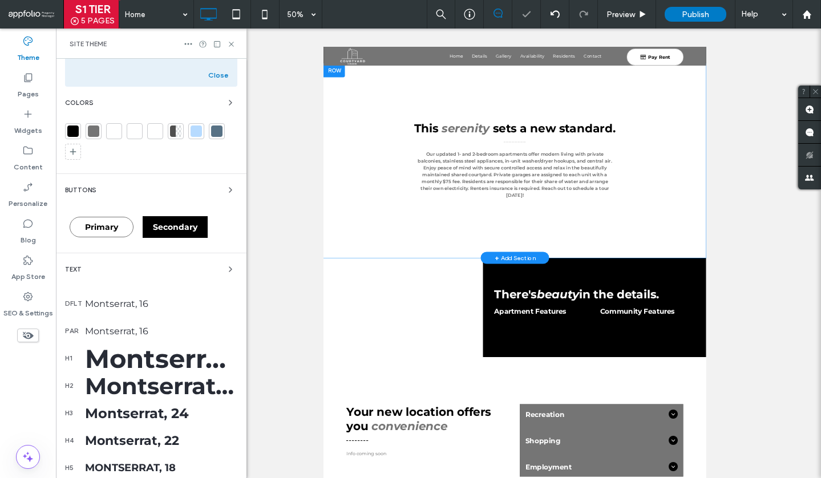
click at [127, 305] on div "Montserrat, 16" at bounding box center [161, 303] width 152 height 11
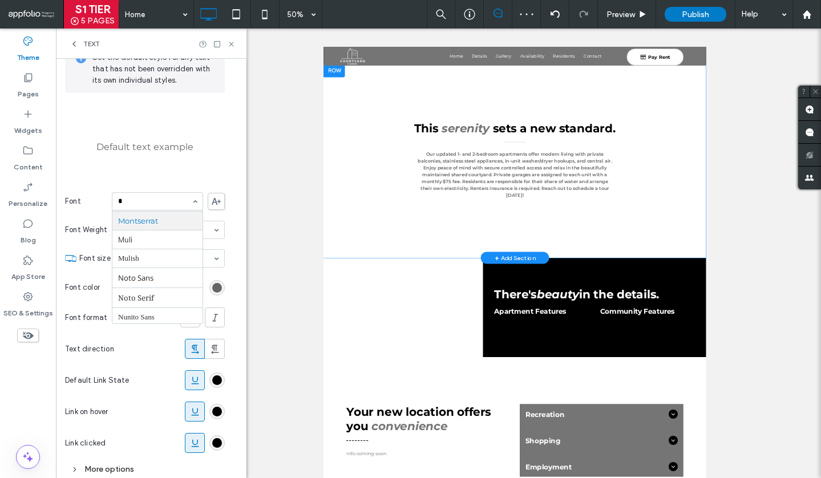
scroll to position [0, 0]
type input "****"
click at [225, 284] on div "DFLT PAR H1 H2 H3 H4 H5 H6 Set the default style for any text that has not been…" at bounding box center [151, 248] width 191 height 508
click at [220, 288] on div "rgb(102, 102, 102)" at bounding box center [217, 288] width 10 height 10
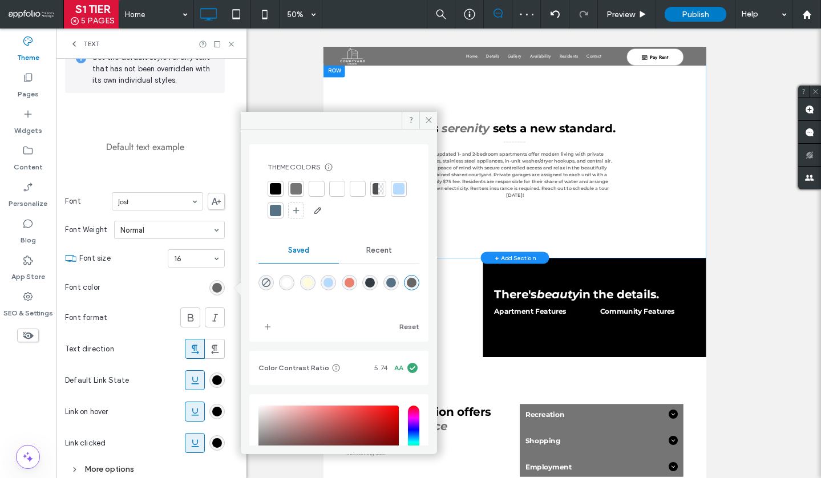
click at [273, 188] on div at bounding box center [275, 188] width 11 height 11
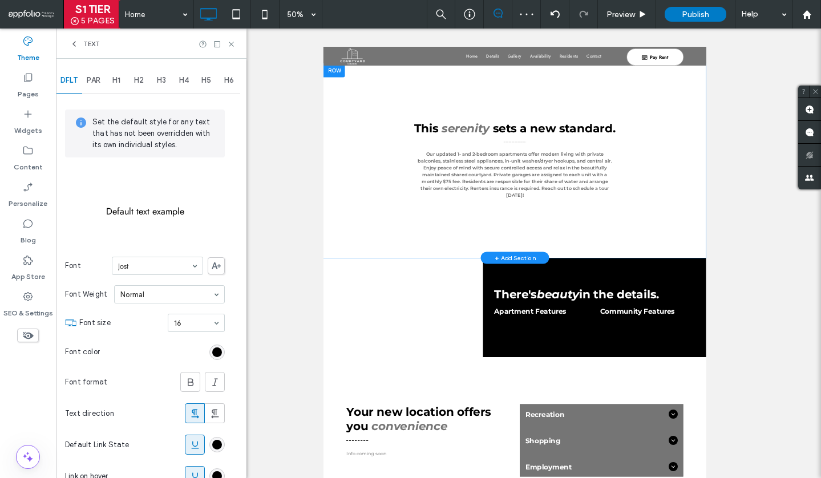
click at [100, 76] on span "PAR" at bounding box center [94, 80] width 14 height 9
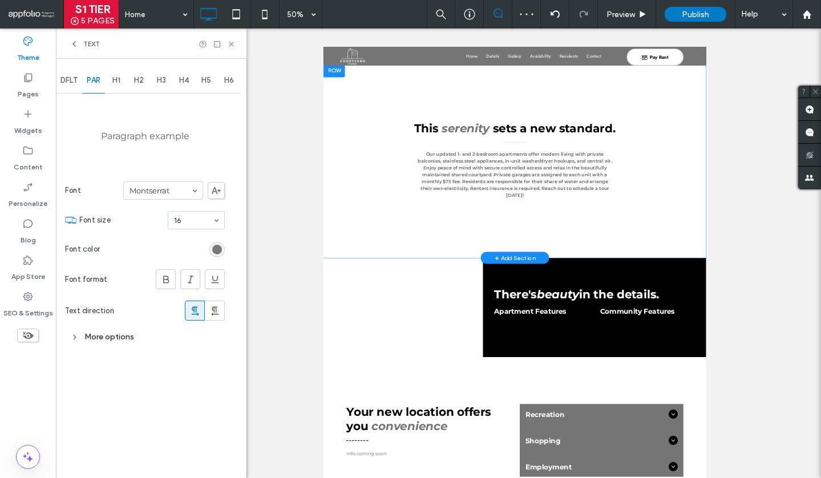
click at [217, 249] on div "rgb(102, 102, 102)" at bounding box center [217, 250] width 10 height 10
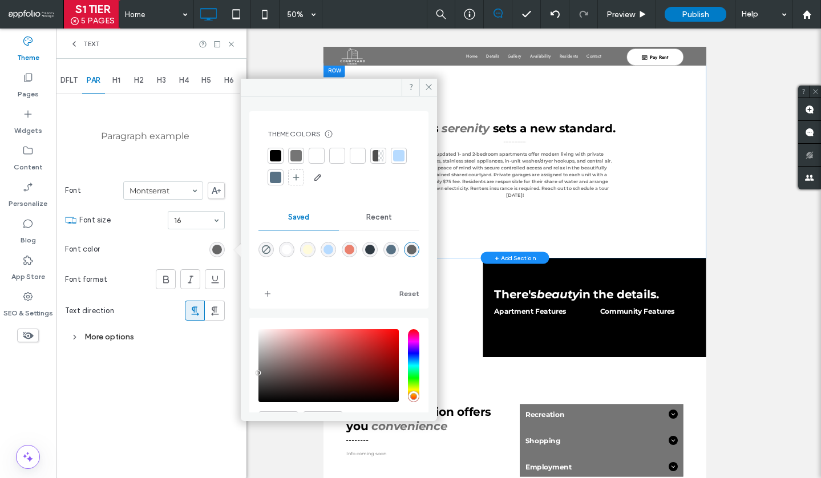
click at [270, 154] on div at bounding box center [275, 155] width 11 height 11
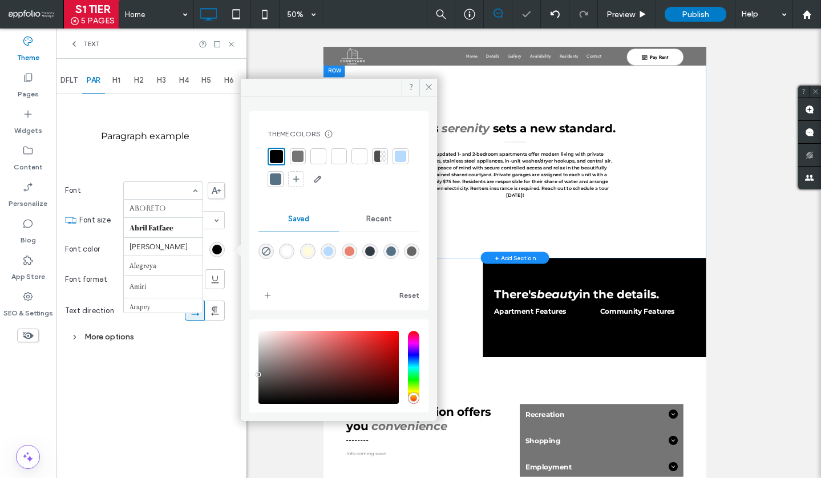
scroll to position [621, 0]
paste input "****"
type input "****"
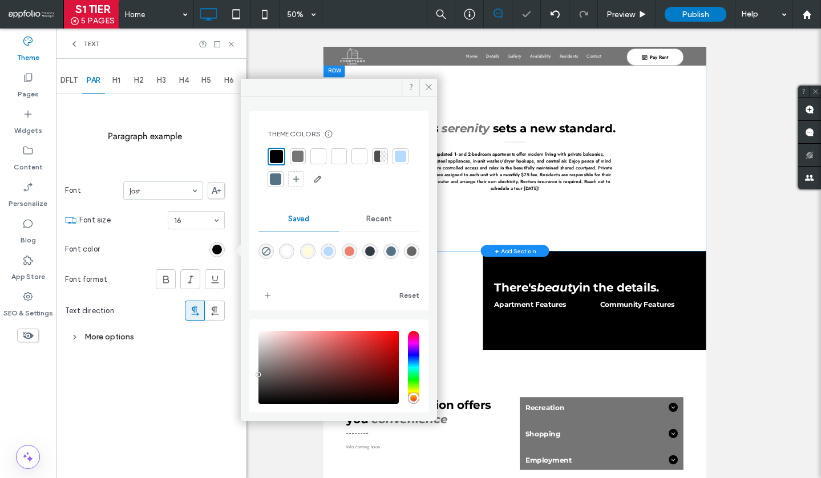
click at [120, 76] on span "H1" at bounding box center [116, 80] width 8 height 9
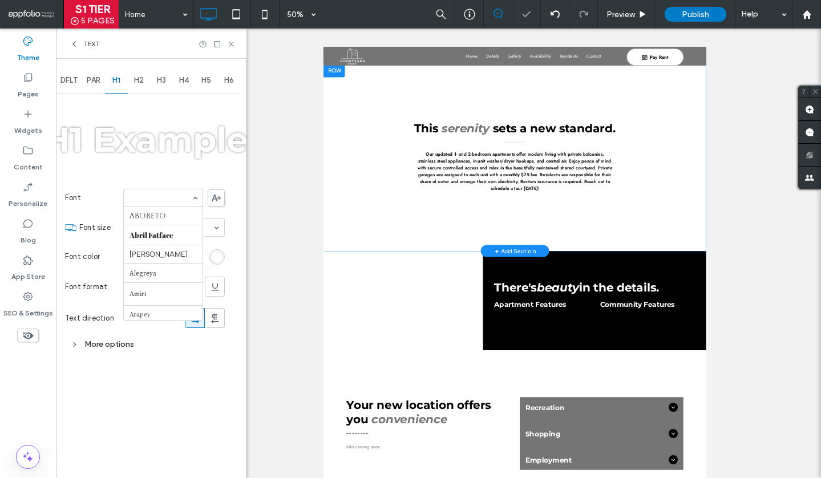
paste input "****"
type input "****"
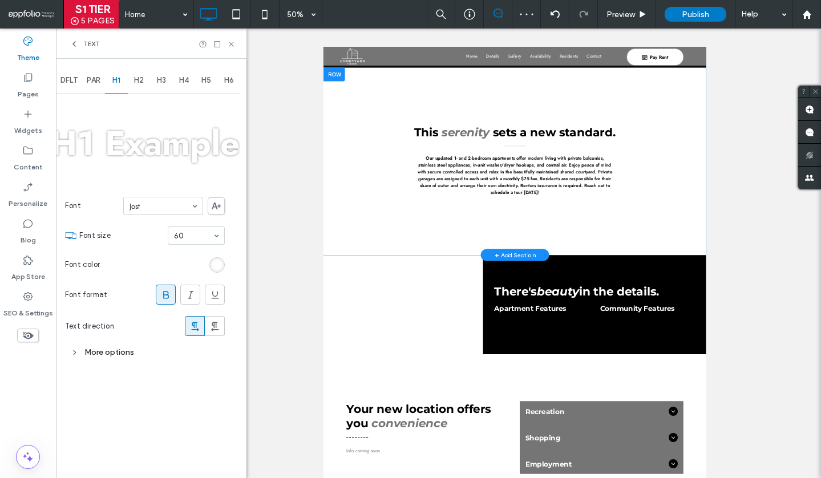
click at [219, 264] on div "rgb(255, 255, 255)" at bounding box center [217, 265] width 10 height 10
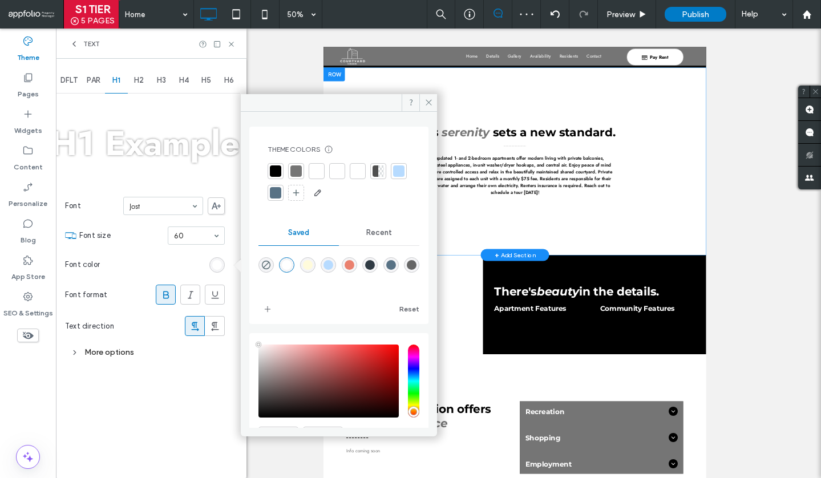
click at [277, 163] on div at bounding box center [276, 171] width 16 height 16
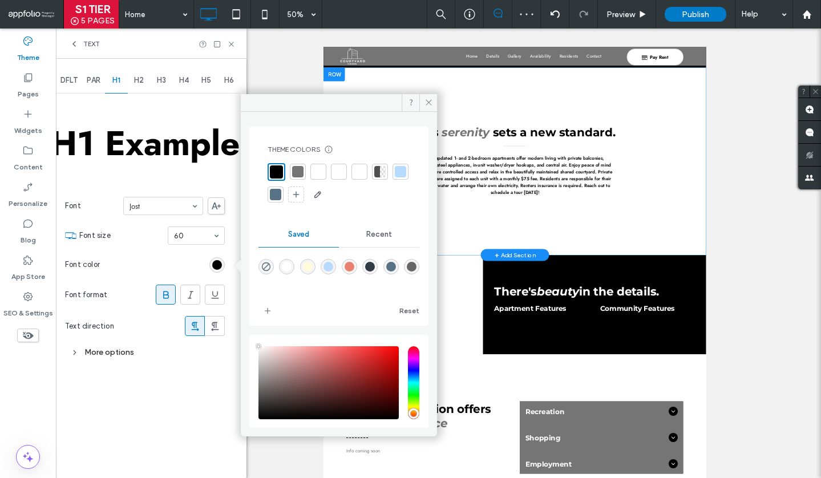
click at [160, 303] on span at bounding box center [165, 294] width 11 height 19
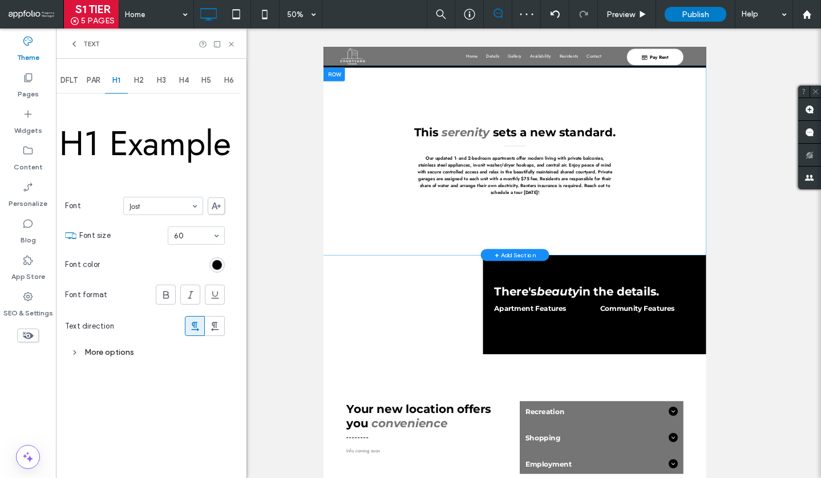
click at [138, 76] on span "H2" at bounding box center [139, 80] width 10 height 9
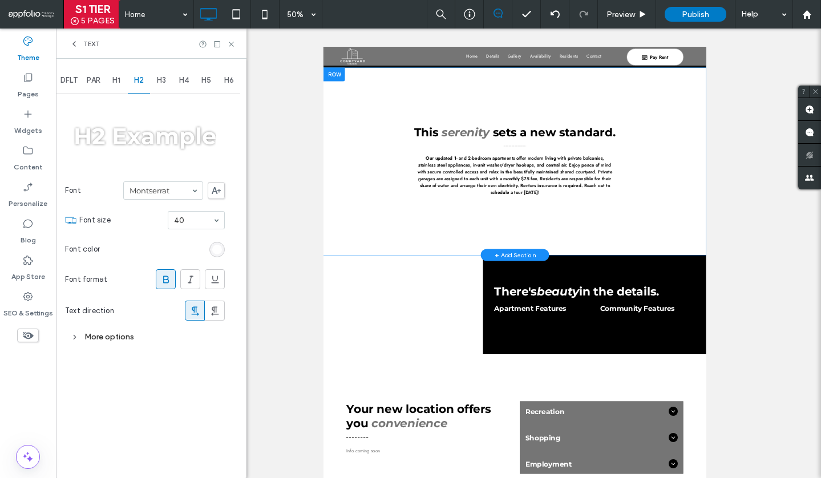
click at [163, 204] on section "Font Montserrat" at bounding box center [145, 191] width 160 height 30
paste input "****"
type input "****"
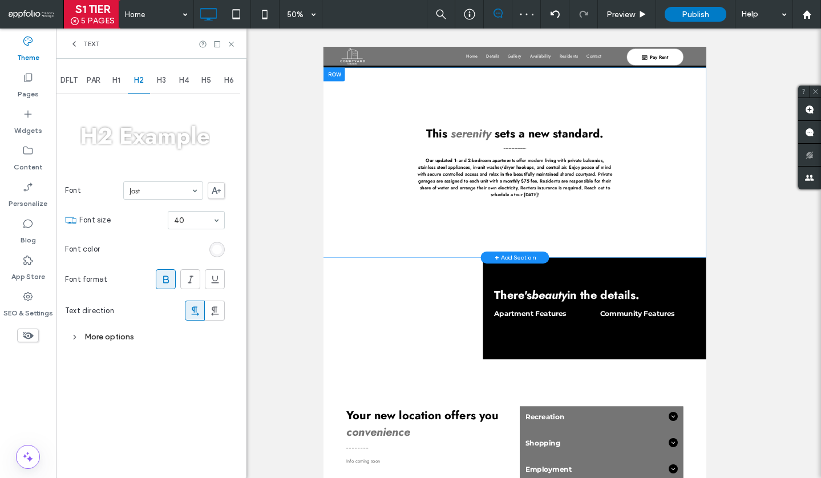
click at [168, 279] on use at bounding box center [166, 279] width 6 height 7
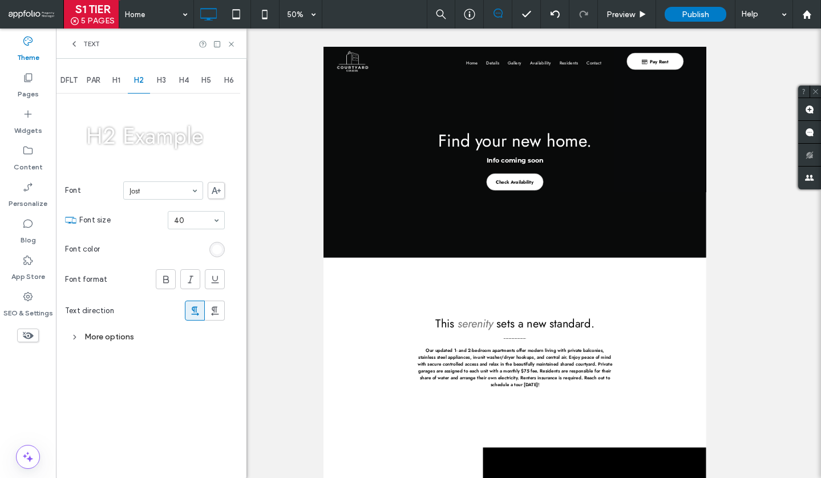
click at [207, 248] on section "Font color" at bounding box center [145, 249] width 160 height 29
click at [216, 248] on div "rgb(255, 255, 255)" at bounding box center [217, 250] width 10 height 10
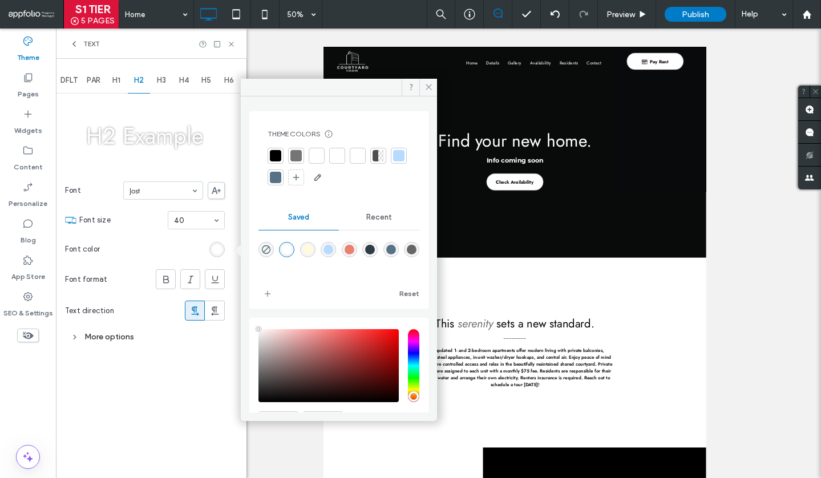
click at [280, 160] on div at bounding box center [275, 155] width 11 height 11
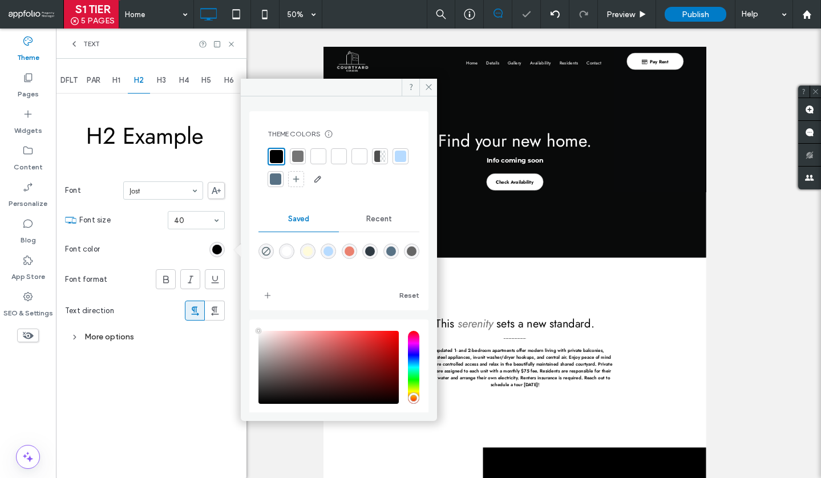
click at [143, 80] on span "H2" at bounding box center [139, 80] width 10 height 9
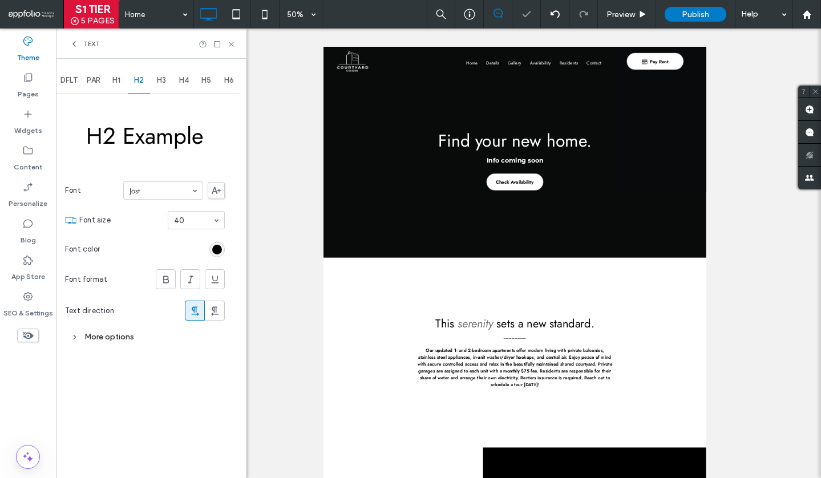
click at [164, 80] on span "H3" at bounding box center [161, 80] width 9 height 9
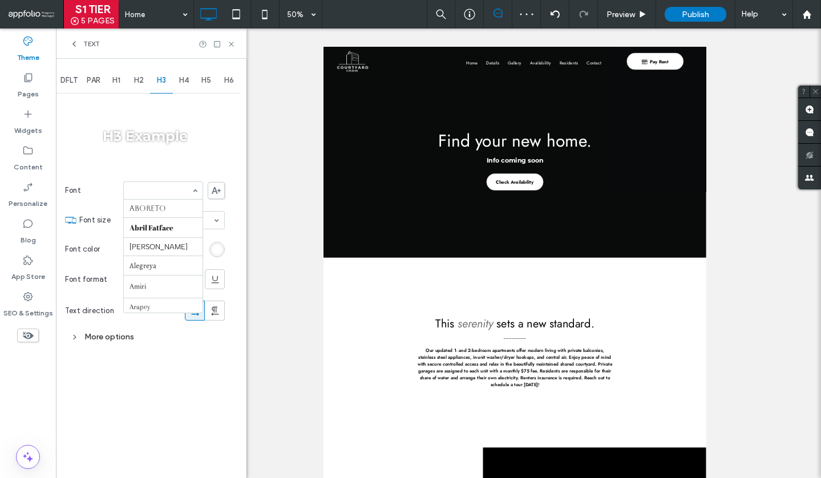
paste input "****"
type input "****"
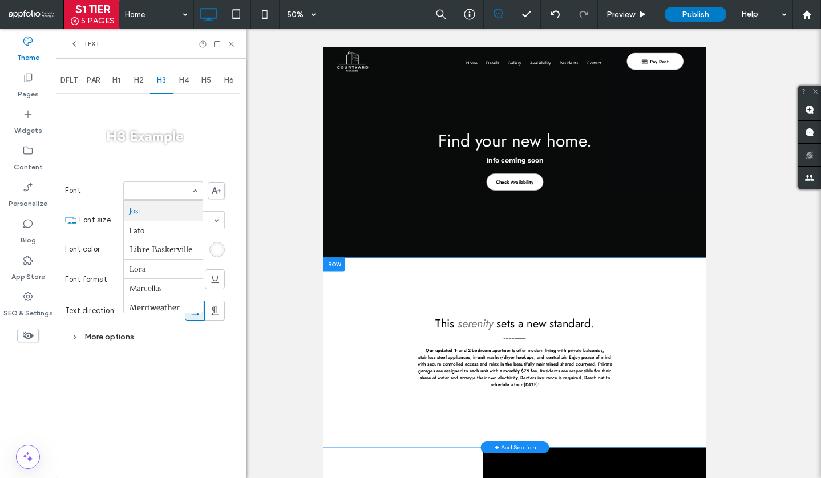
scroll to position [21, 0]
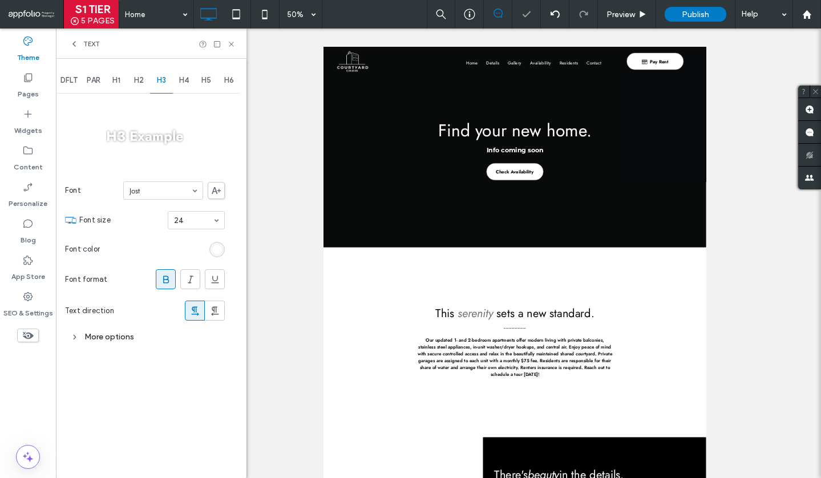
click at [216, 251] on div "rgb(255, 255, 255)" at bounding box center [217, 250] width 10 height 10
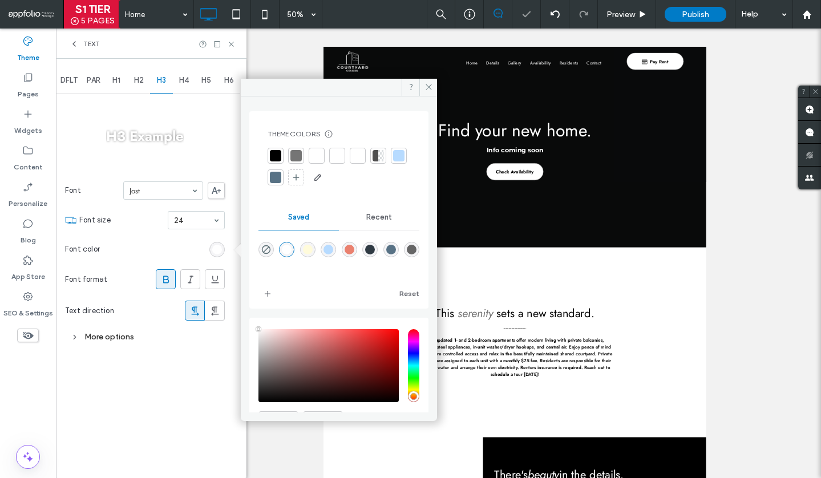
click at [280, 152] on div at bounding box center [275, 155] width 11 height 11
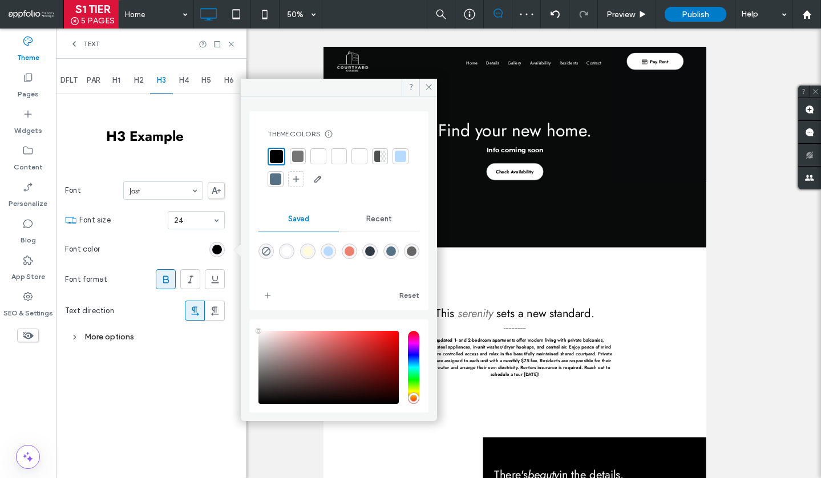
click at [165, 277] on icon at bounding box center [165, 279] width 11 height 11
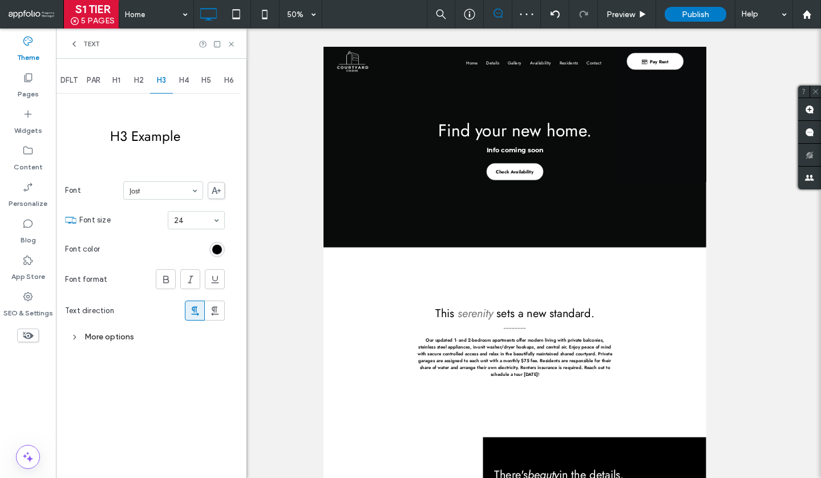
click at [190, 81] on div "H4" at bounding box center [184, 80] width 23 height 25
type input "****"
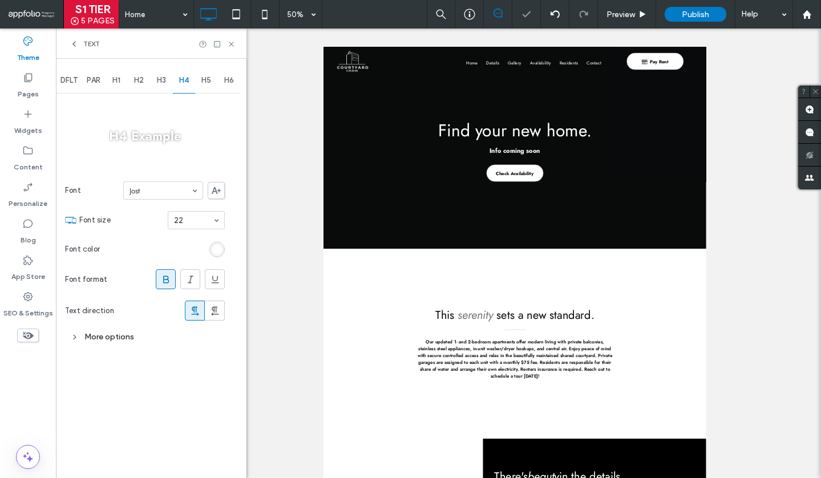
click at [159, 276] on div at bounding box center [165, 279] width 19 height 19
click at [208, 78] on span "H5" at bounding box center [206, 80] width 10 height 9
paste input "****"
type input "****"
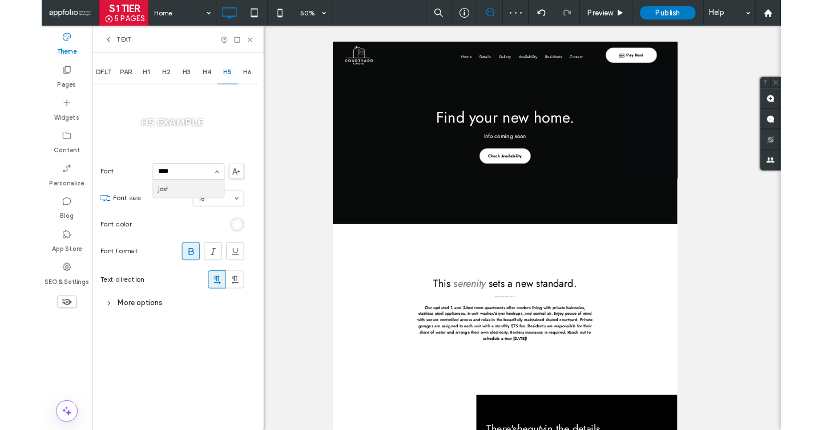
scroll to position [0, 0]
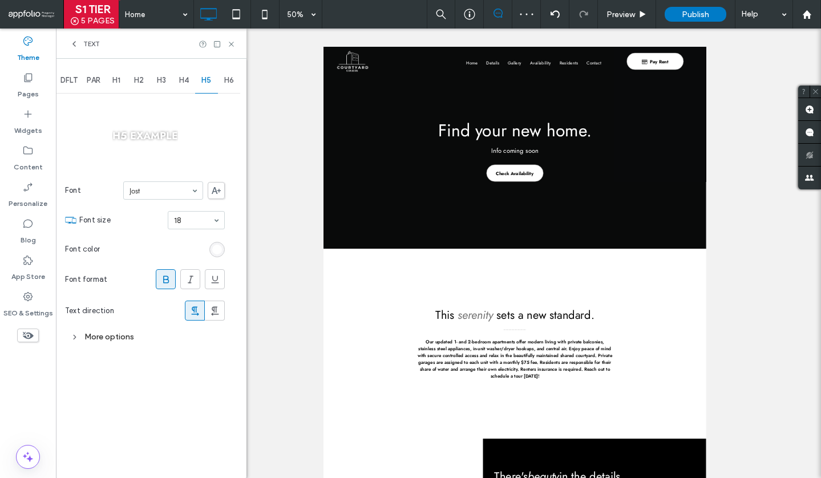
click at [169, 273] on span at bounding box center [165, 279] width 11 height 19
click at [228, 83] on span "H6" at bounding box center [229, 80] width 10 height 9
paste input "****"
type input "****"
click at [165, 282] on icon at bounding box center [165, 279] width 11 height 11
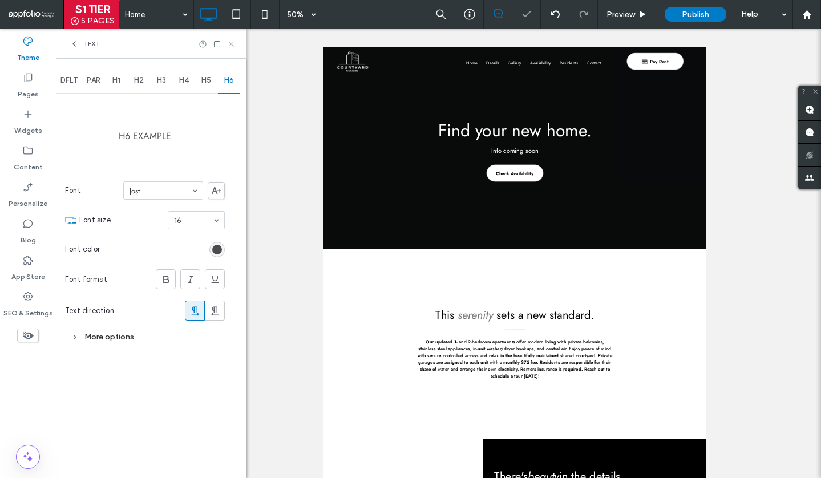
click at [231, 45] on icon at bounding box center [231, 44] width 9 height 9
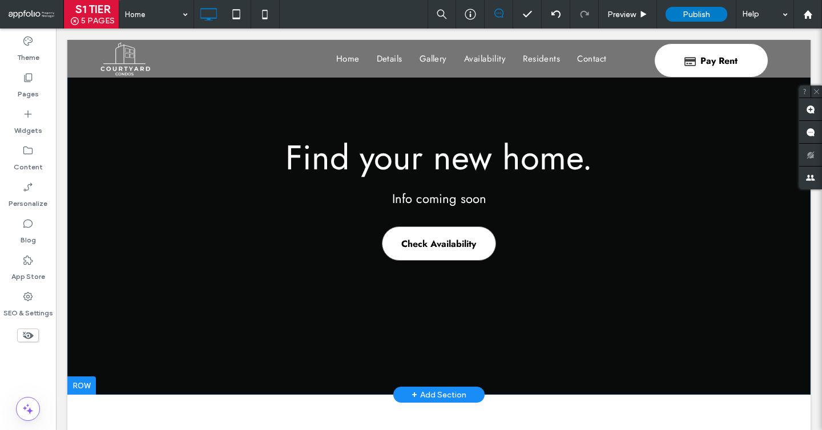
scroll to position [152, 0]
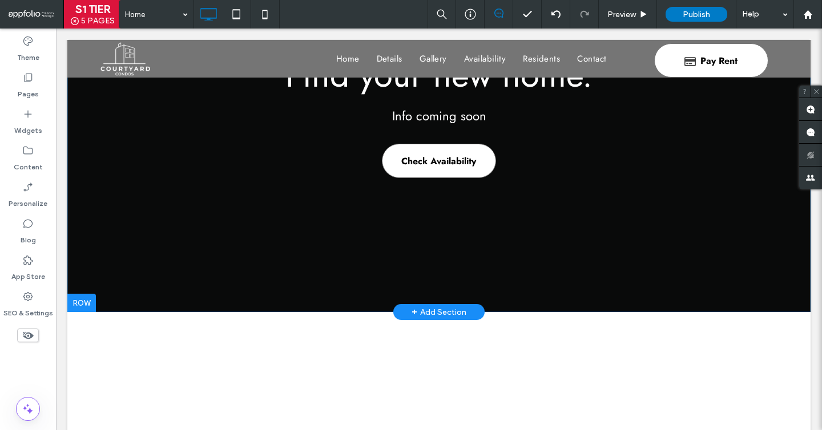
click at [86, 306] on div at bounding box center [81, 303] width 29 height 18
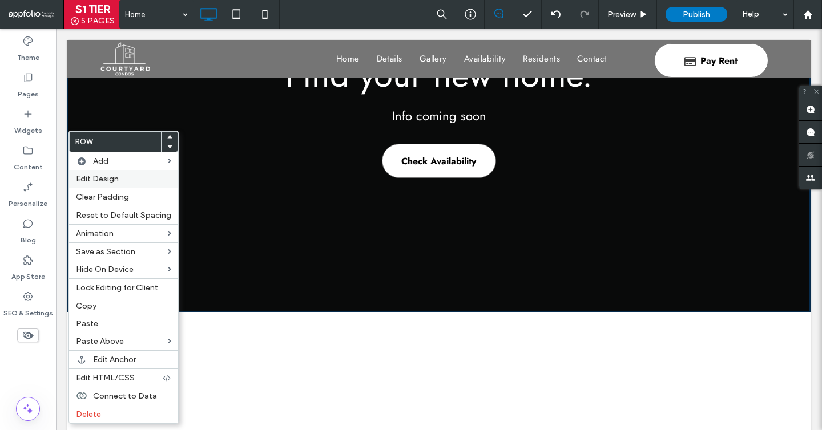
click at [120, 184] on label "Edit Design" at bounding box center [123, 179] width 95 height 10
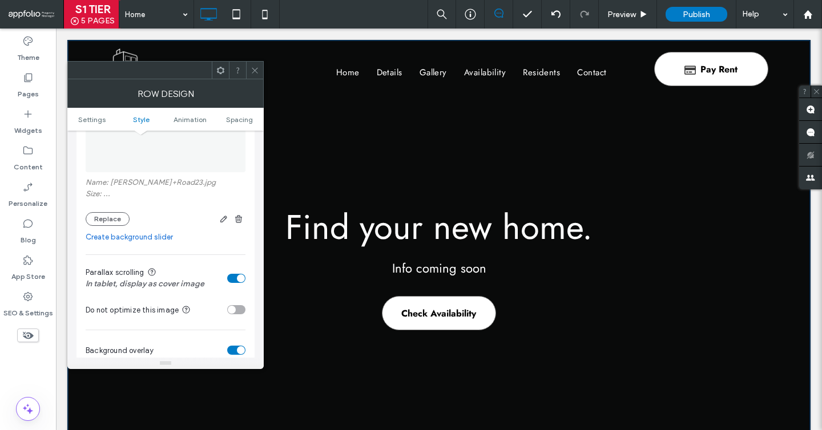
scroll to position [274, 0]
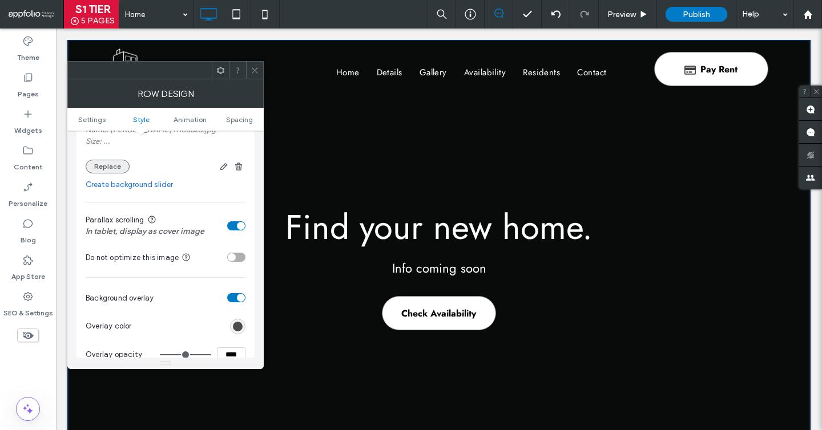
click at [108, 166] on button "Replace" at bounding box center [108, 167] width 44 height 14
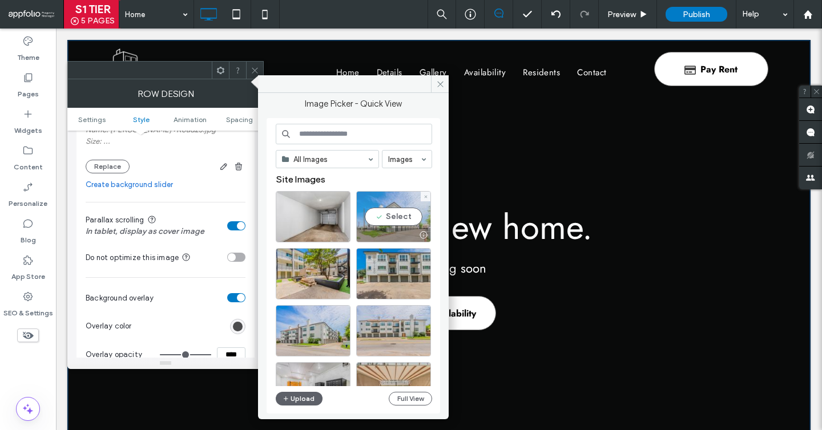
click at [366, 230] on div at bounding box center [394, 235] width 74 height 14
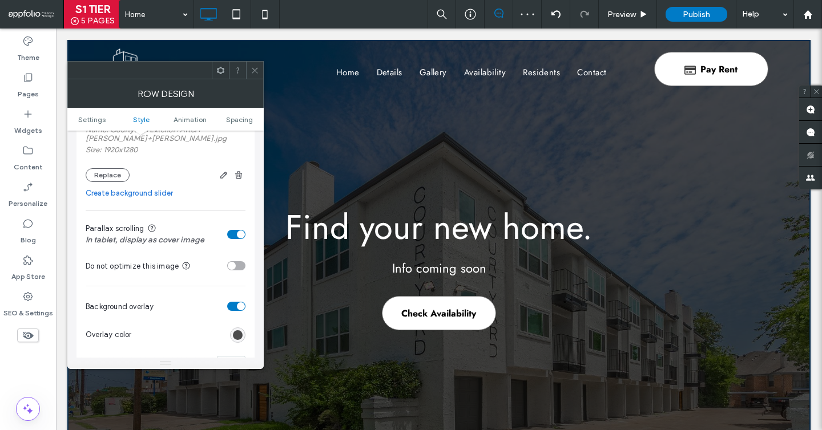
click at [251, 69] on icon at bounding box center [255, 70] width 9 height 9
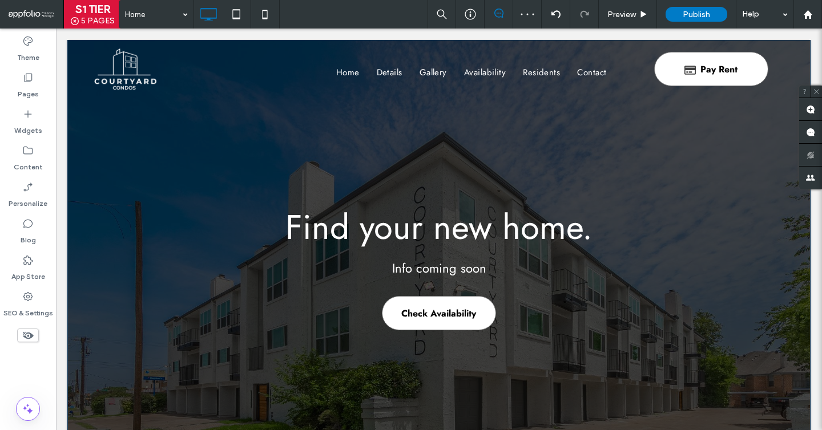
click at [242, 123] on div "Find your new home . Info coming soon Check Availability Click To Paste Row + A…" at bounding box center [438, 252] width 743 height 425
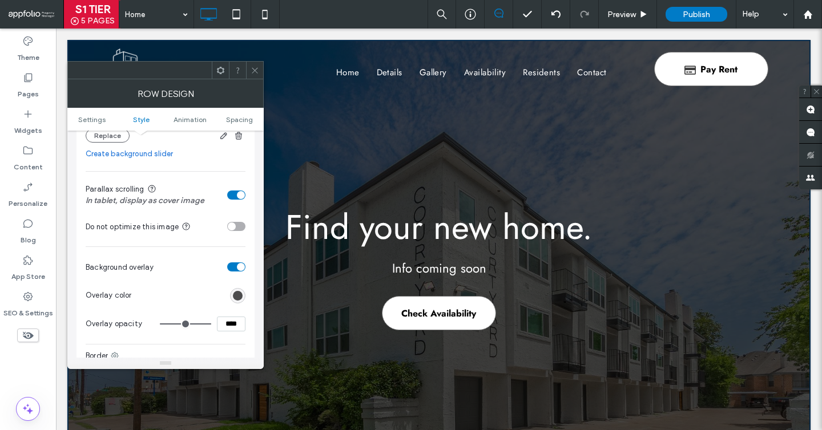
scroll to position [327, 0]
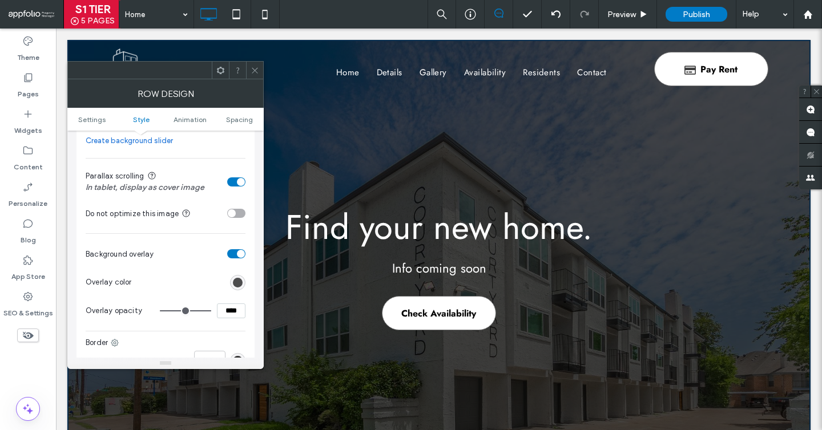
click at [248, 66] on div at bounding box center [254, 70] width 17 height 17
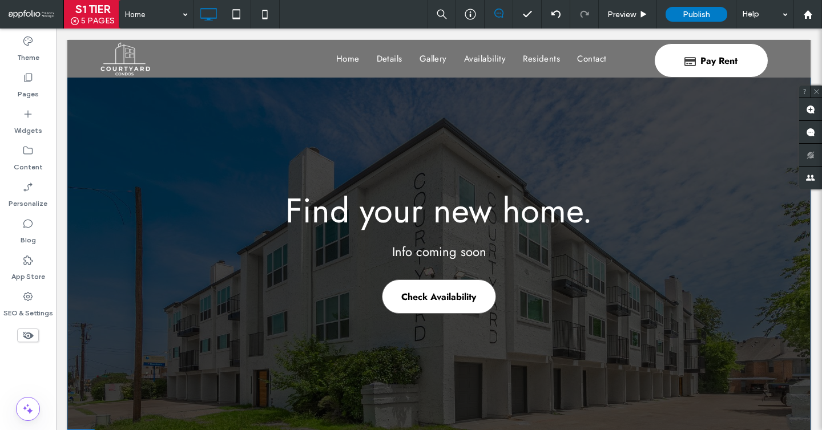
scroll to position [0, 0]
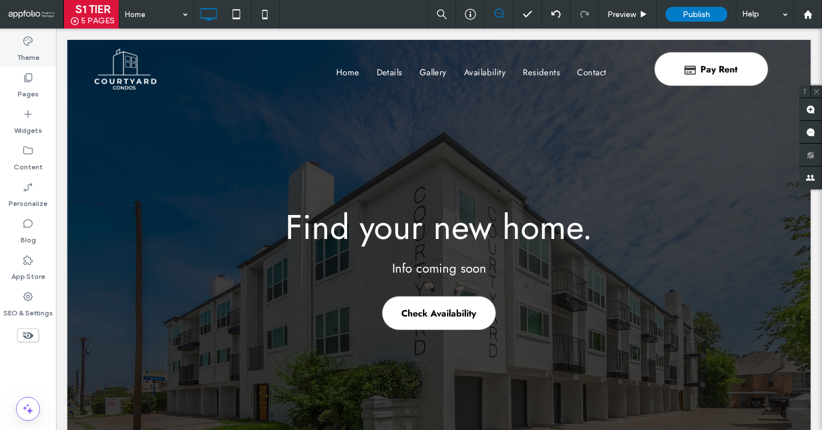
click at [23, 47] on label "Theme" at bounding box center [28, 55] width 22 height 16
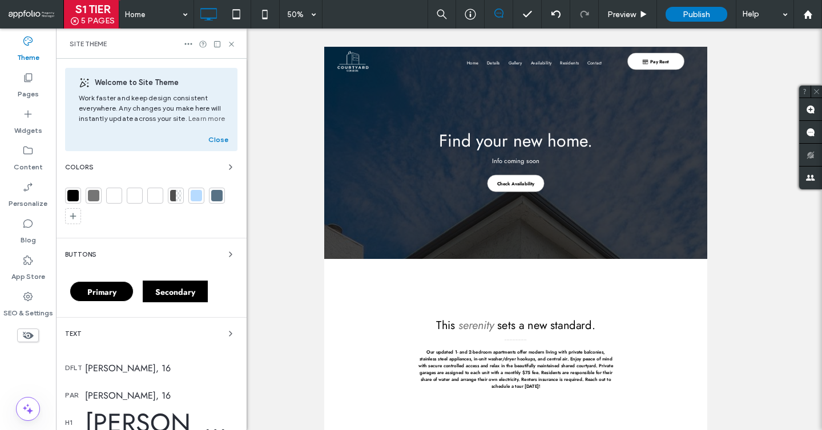
click at [99, 280] on div "Primary" at bounding box center [101, 292] width 73 height 32
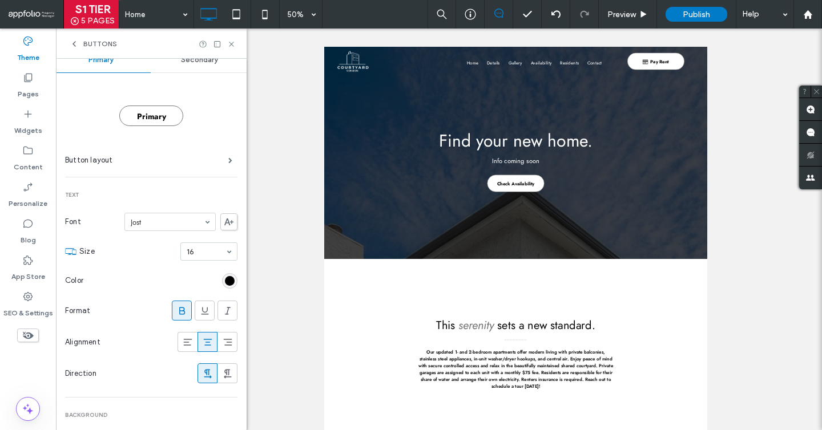
scroll to position [22, 0]
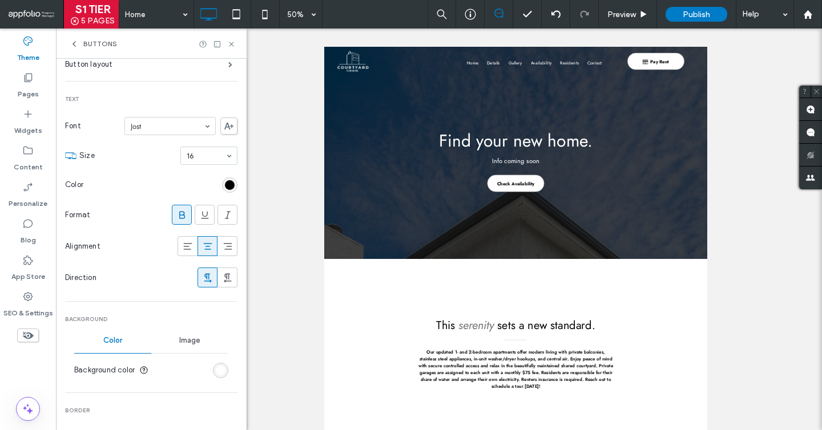
type input "*"
type input "***"
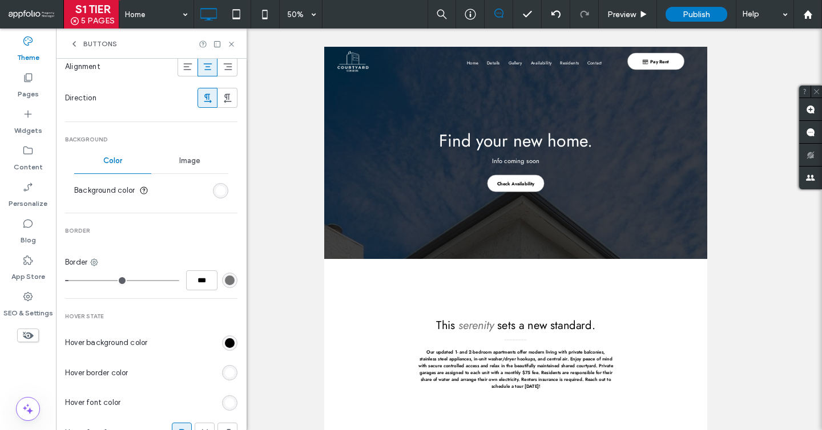
type input "*"
type input "***"
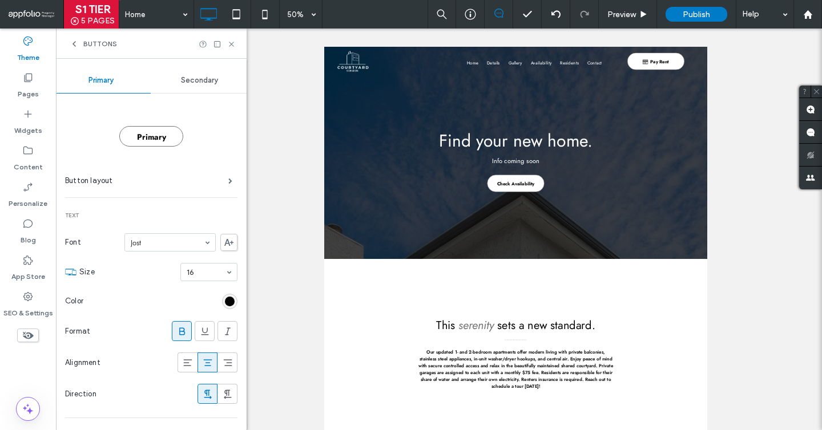
click at [193, 84] on span "Secondary" at bounding box center [199, 80] width 37 height 9
click at [113, 87] on div "Primary" at bounding box center [101, 80] width 99 height 25
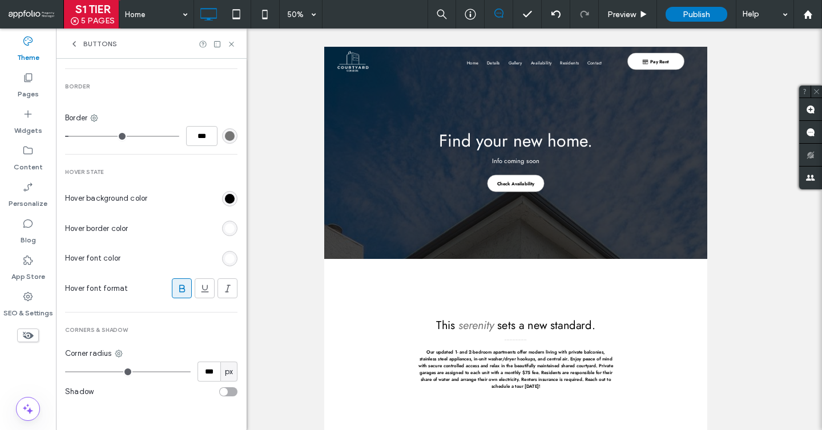
type input "*"
type input "***"
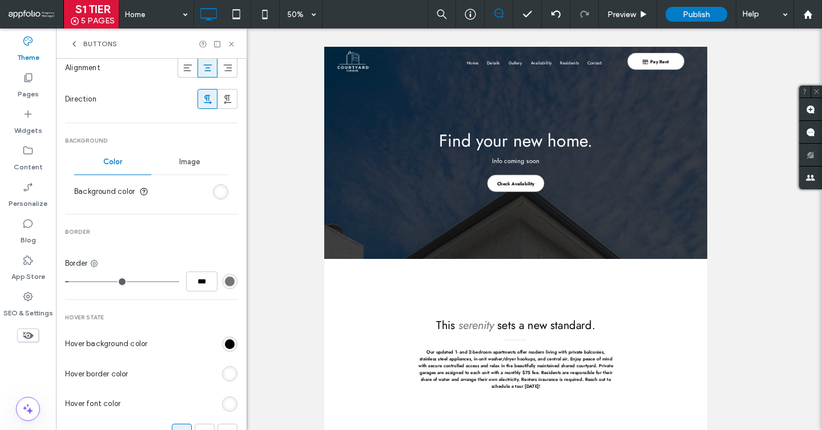
type input "*"
type input "***"
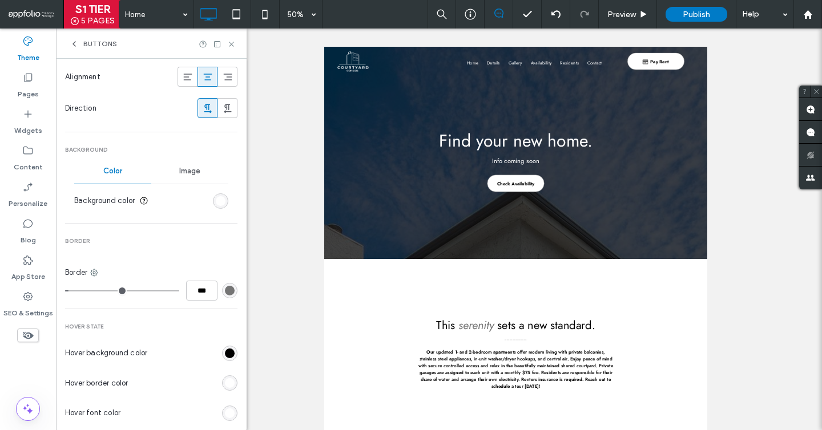
click at [220, 198] on div "rgb(255, 255, 255)" at bounding box center [220, 200] width 15 height 15
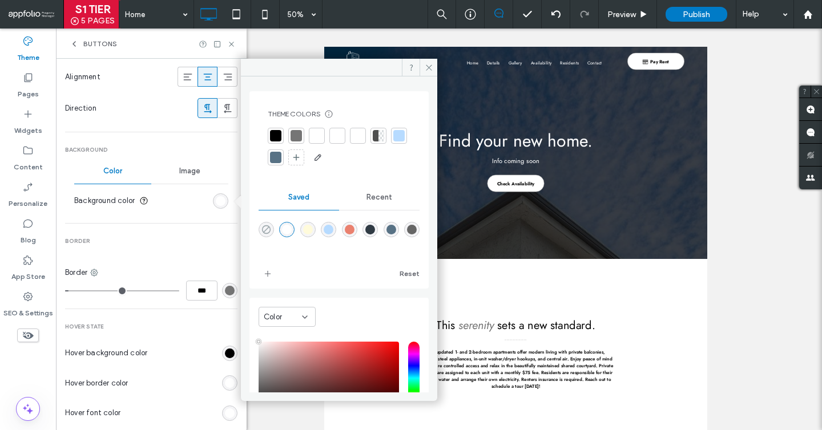
click at [266, 228] on icon "rgba(0,0,0,0)" at bounding box center [266, 230] width 10 height 10
type input "*"
type input "***"
type input "*******"
type input "*"
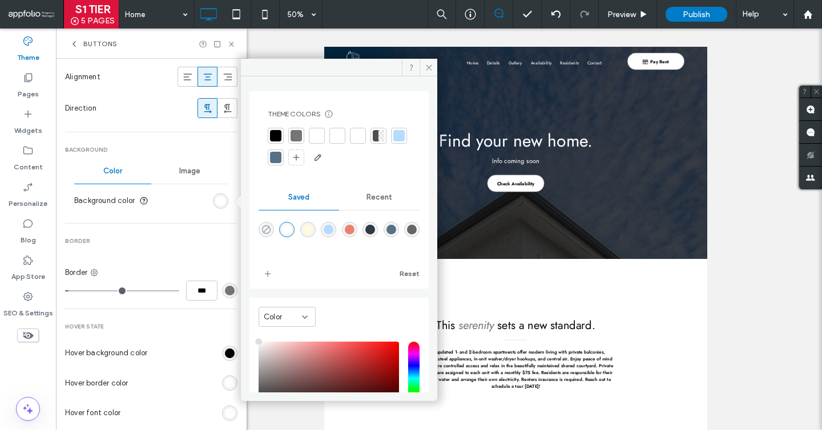
type input "**"
type input "*"
type input "***"
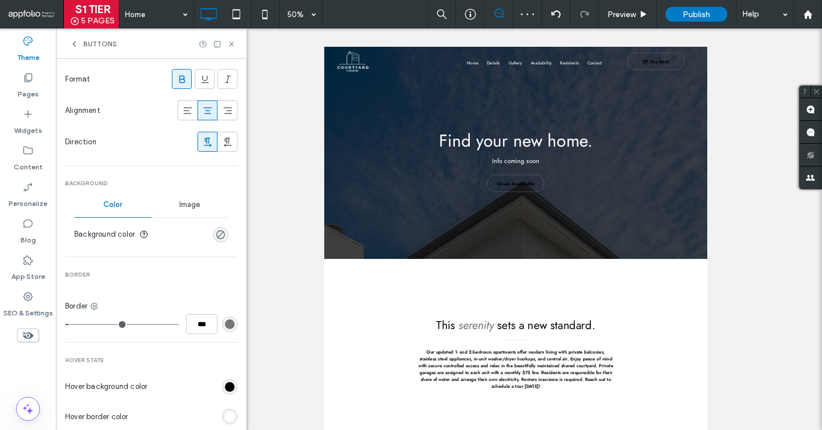
scroll to position [243, 0]
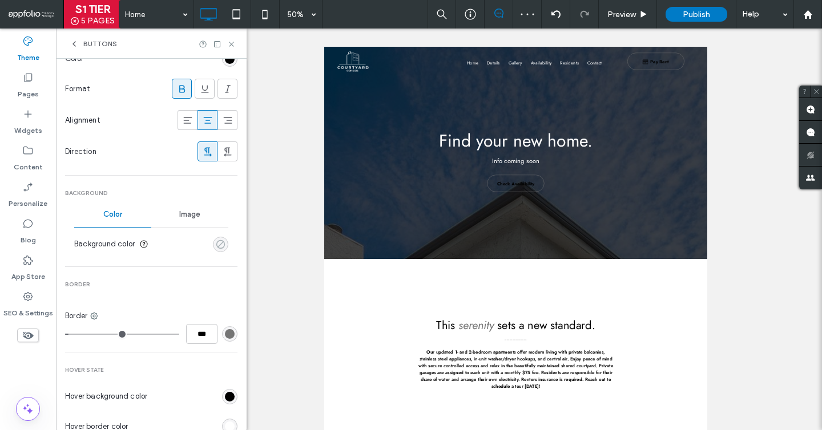
click at [216, 249] on div "rgba(0, 0, 0, 0)" at bounding box center [221, 245] width 10 height 10
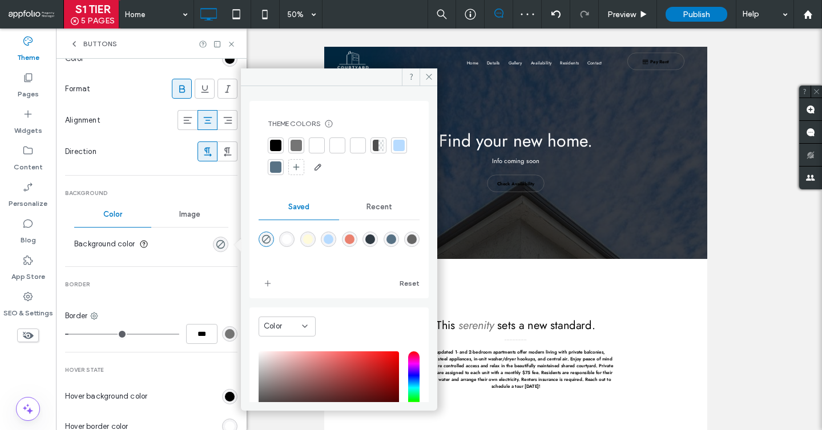
click at [272, 140] on div at bounding box center [275, 145] width 11 height 11
type input "*"
type input "***"
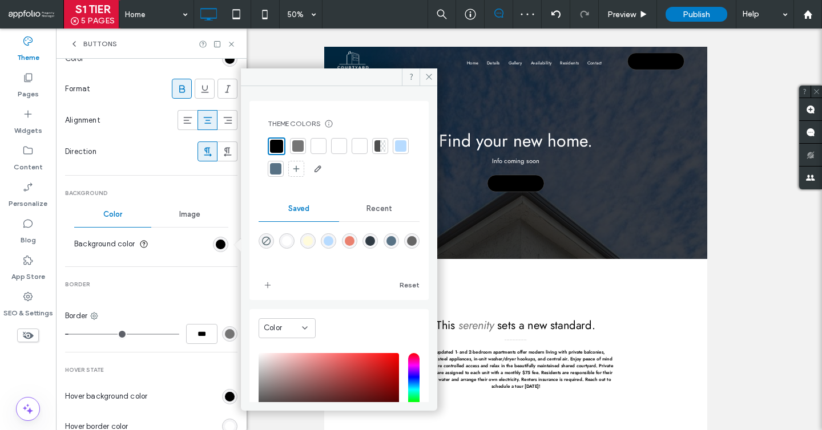
scroll to position [158, 0]
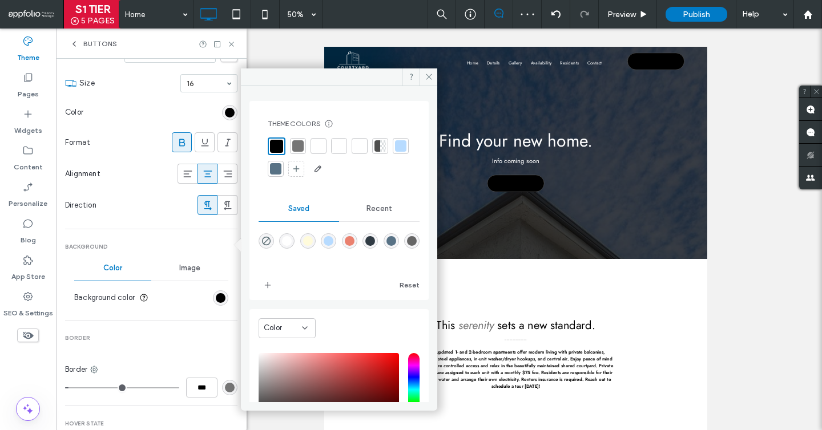
type input "*"
type input "***"
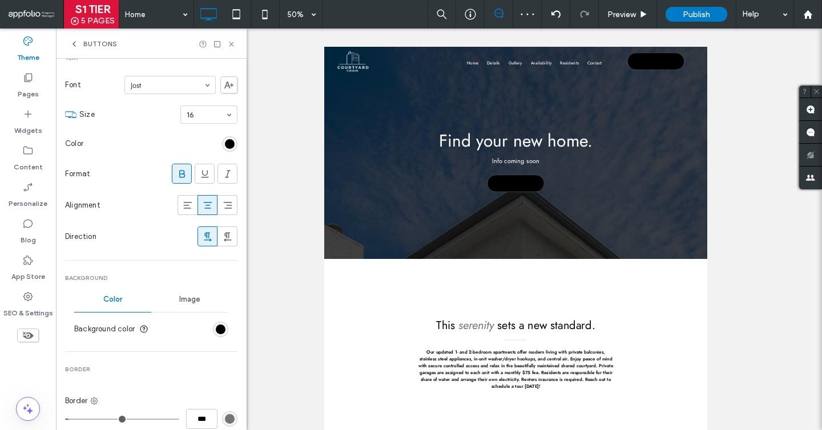
click at [232, 144] on div "Primary Secondary Primary Button layout Text Font [PERSON_NAME] Size 16 Color F…" at bounding box center [151, 307] width 191 height 812
click at [231, 144] on div "rgb(0, 0, 0)" at bounding box center [229, 143] width 15 height 15
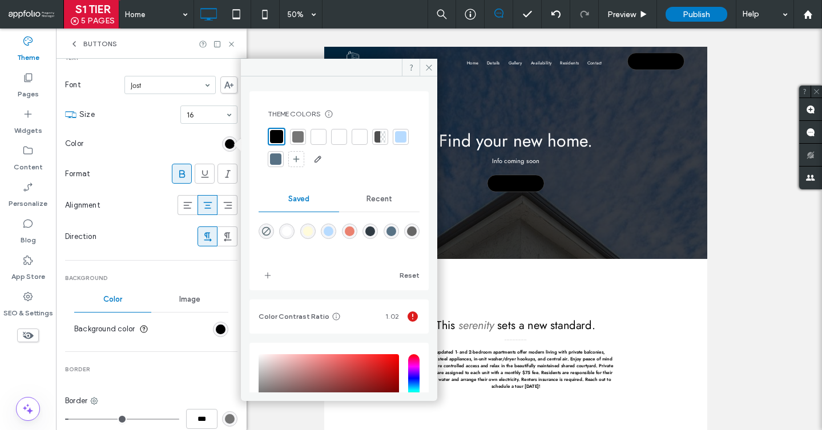
click at [313, 134] on div at bounding box center [318, 136] width 11 height 11
type input "*"
type input "***"
type input "*"
type input "***"
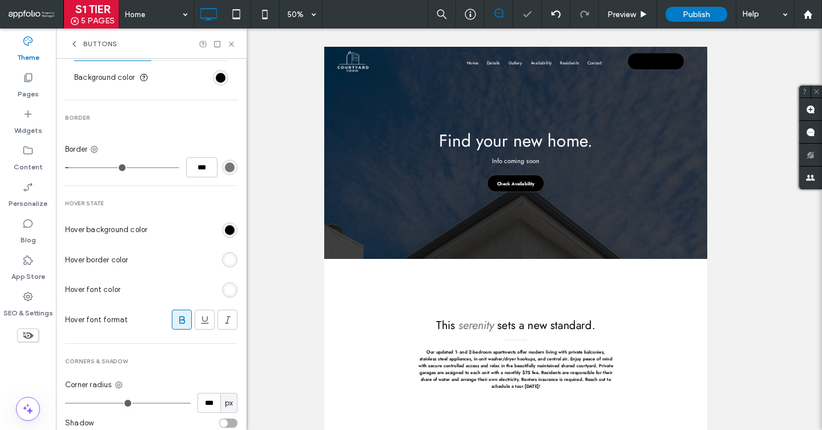
type input "*"
type input "***"
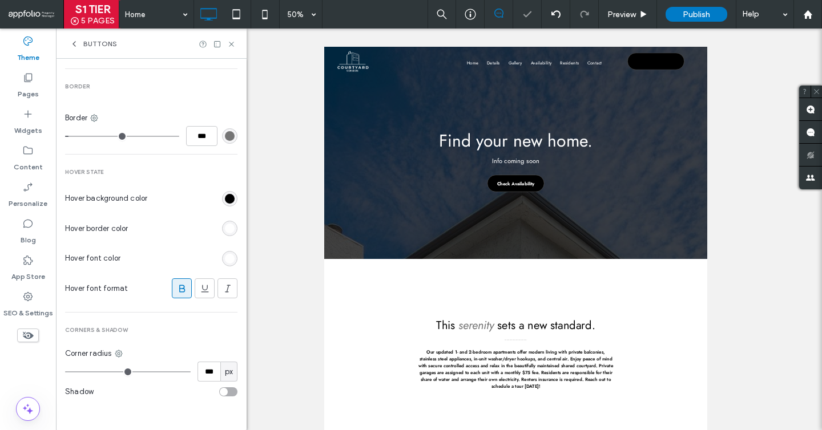
type input "*"
type input "***"
type input "*"
type input "***"
type input "*"
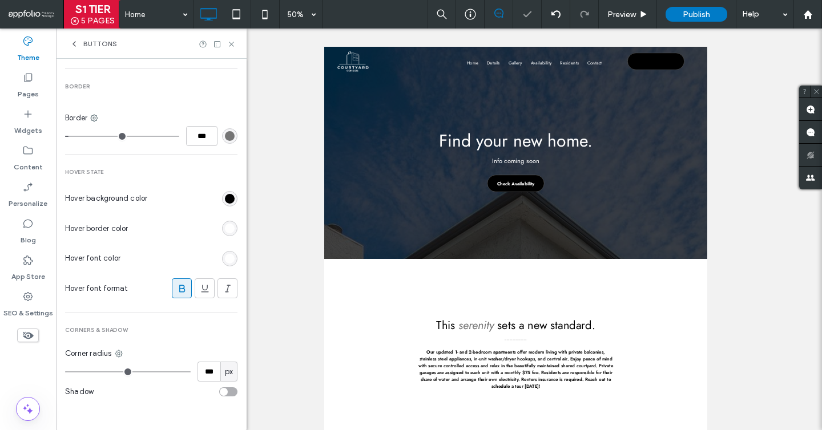
type input "***"
drag, startPoint x: 72, startPoint y: 136, endPoint x: 46, endPoint y: 135, distance: 26.3
type input "*"
click at [65, 136] on input "range" at bounding box center [122, 136] width 114 height 1
type input "*"
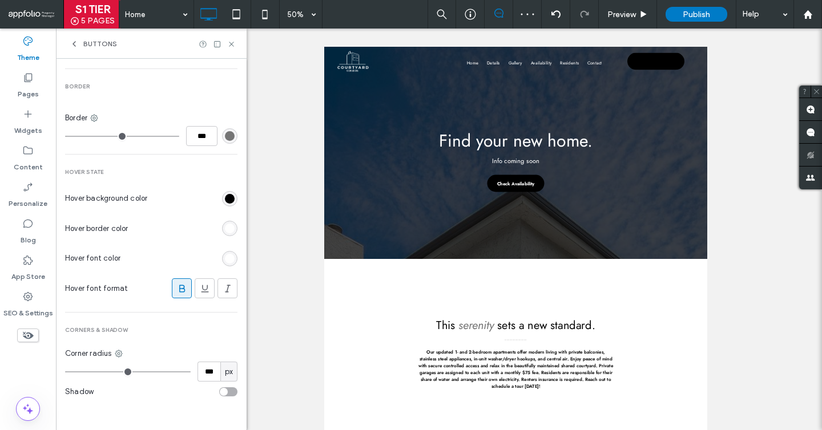
type input "*"
click at [79, 372] on input "range" at bounding box center [128, 372] width 126 height 1
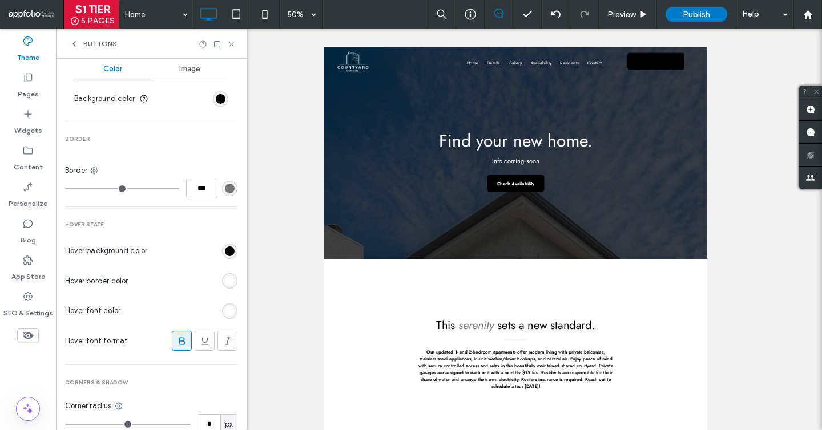
scroll to position [383, 0]
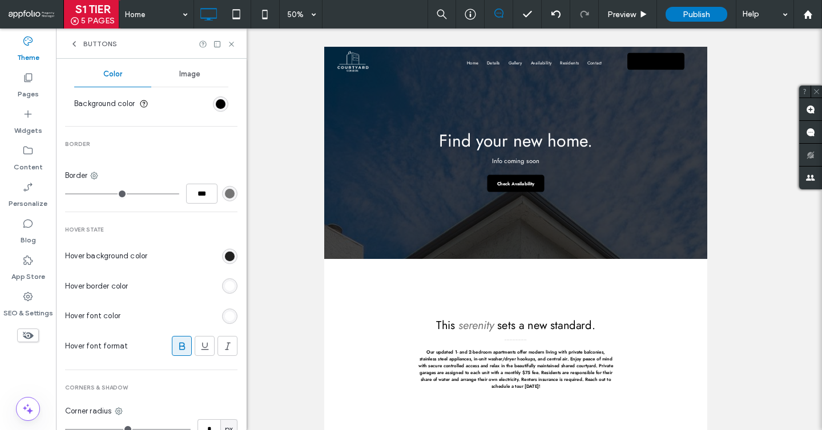
click at [226, 258] on div "rgb(0, 0, 0)" at bounding box center [230, 257] width 10 height 10
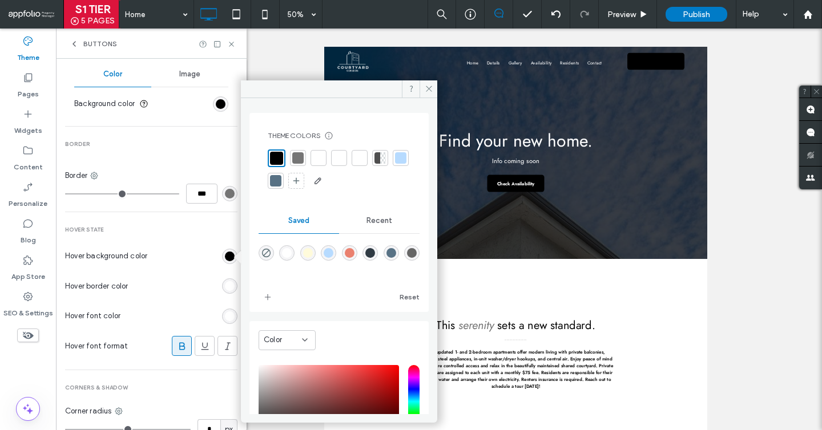
click at [297, 158] on div at bounding box center [297, 157] width 11 height 11
click at [225, 285] on div "rgb(255, 255, 255)" at bounding box center [230, 286] width 10 height 10
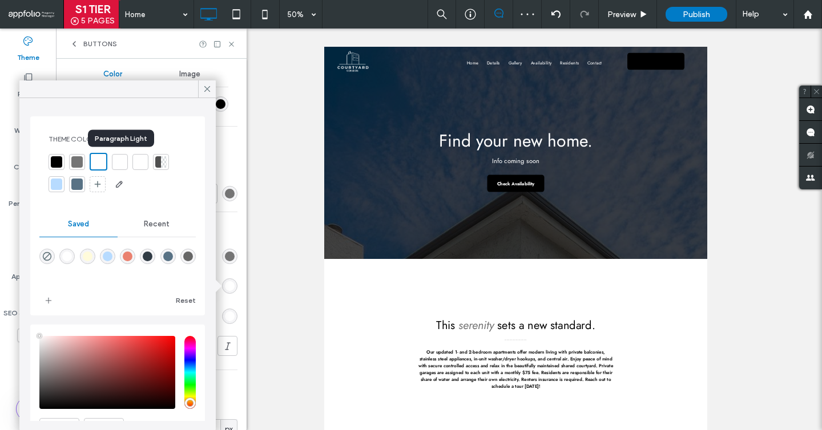
click at [121, 161] on div at bounding box center [119, 161] width 11 height 11
click at [203, 87] on icon at bounding box center [207, 89] width 10 height 10
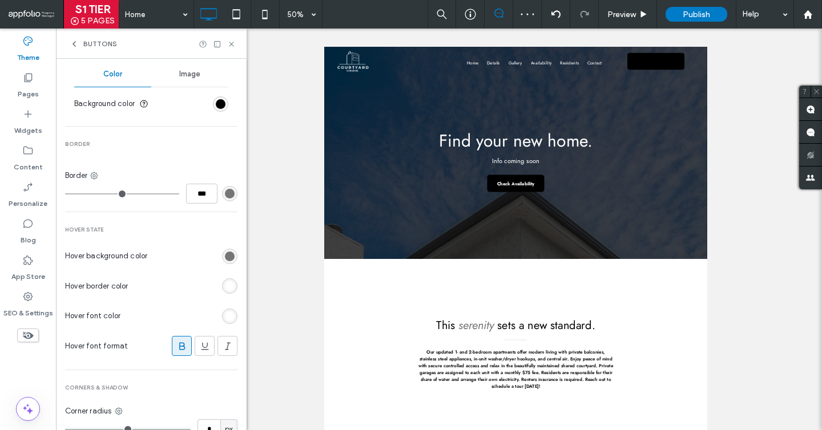
click at [225, 284] on div "rgb(255, 255, 255)" at bounding box center [230, 286] width 10 height 10
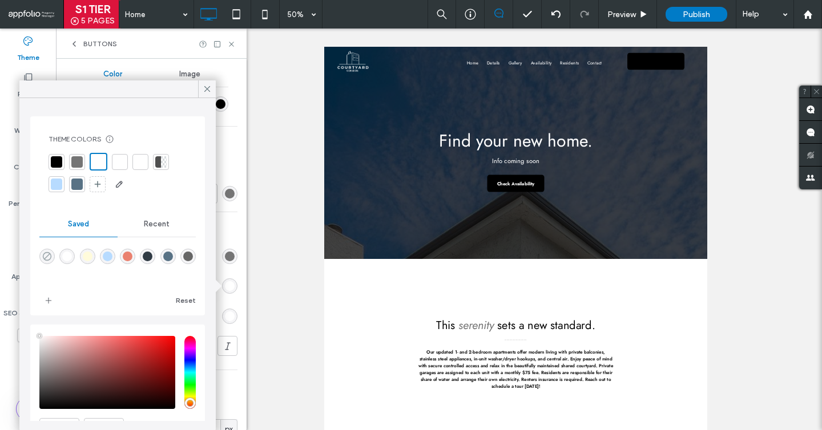
click at [47, 253] on use "rgba(0,0,0,0)" at bounding box center [47, 256] width 9 height 9
type input "*******"
type input "*"
type input "**"
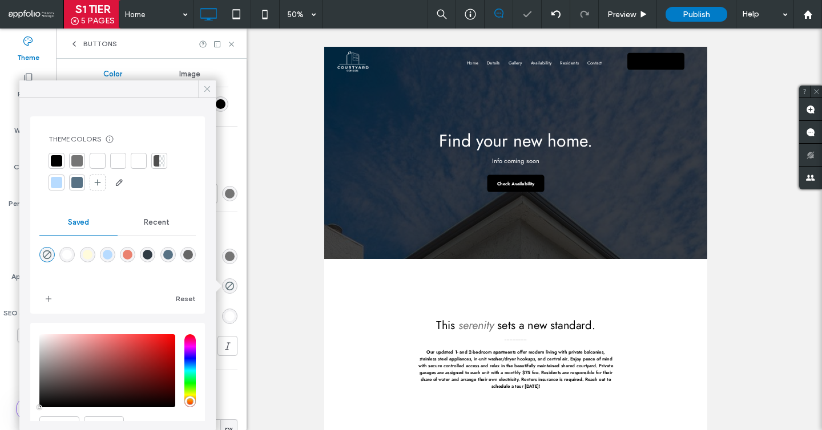
click at [212, 91] on icon at bounding box center [207, 89] width 10 height 10
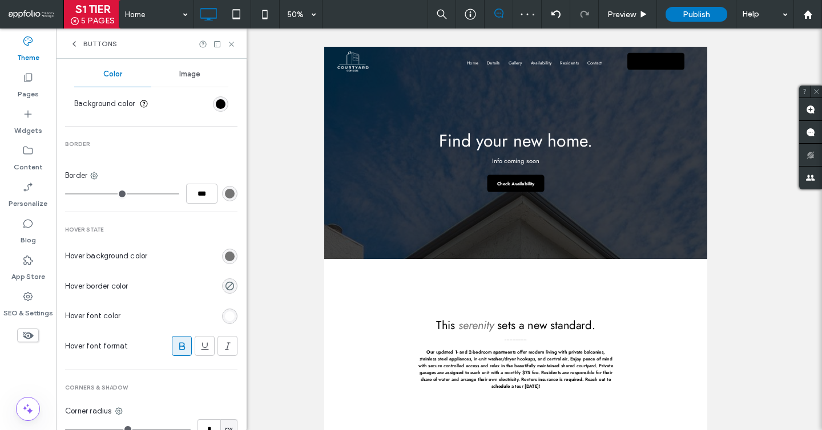
click at [222, 310] on div "rgb(255, 255, 255)" at bounding box center [229, 316] width 15 height 15
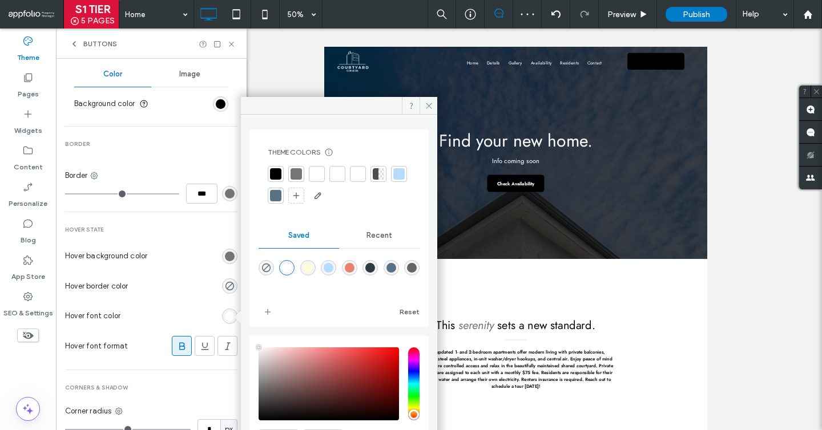
click at [337, 171] on div at bounding box center [337, 173] width 11 height 11
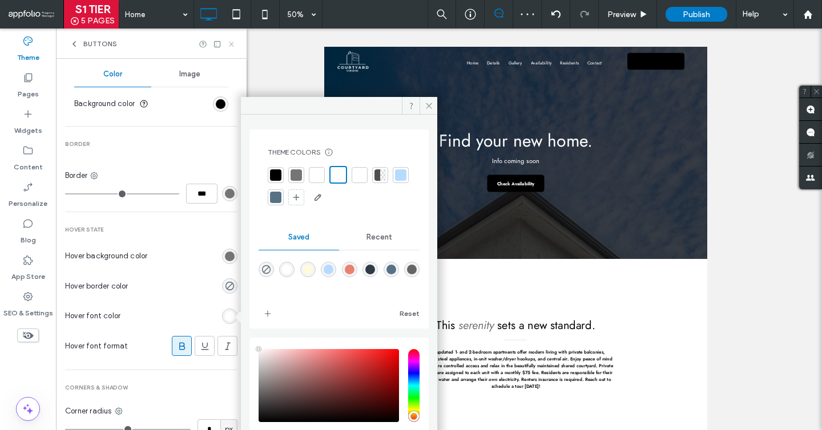
click at [233, 42] on icon at bounding box center [231, 44] width 9 height 9
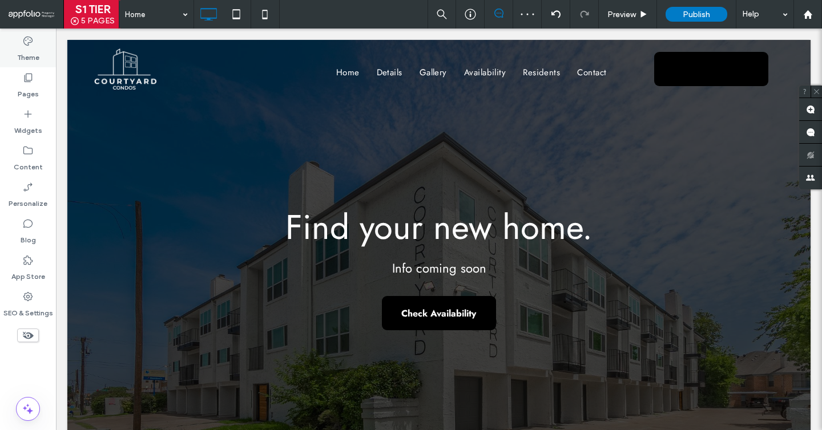
click at [19, 48] on label "Theme" at bounding box center [28, 55] width 22 height 16
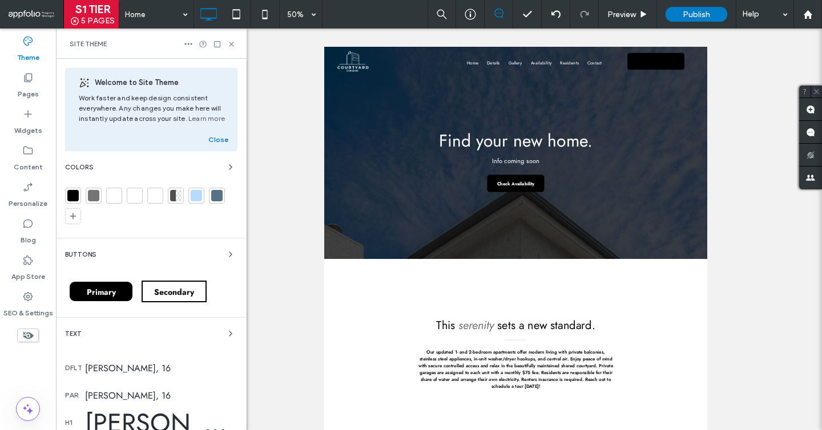
click at [165, 304] on div "Secondary" at bounding box center [174, 291] width 74 height 33
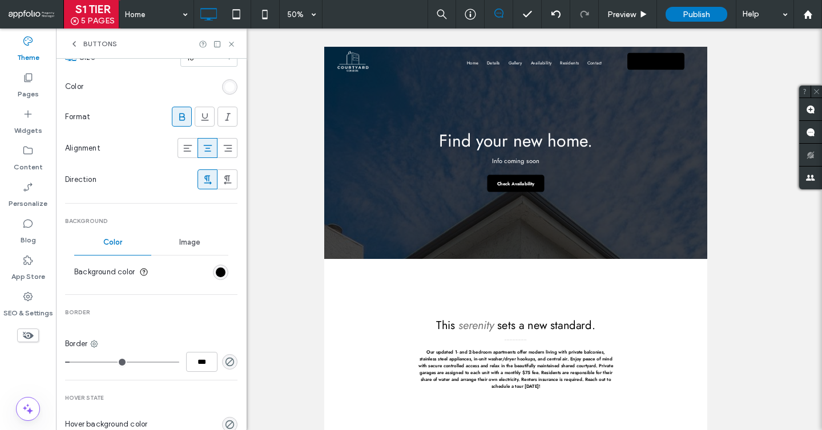
scroll to position [215, 0]
click at [224, 273] on div "Color Image Background color" at bounding box center [151, 257] width 172 height 56
click at [216, 273] on div "rgb(0, 0, 0)" at bounding box center [221, 272] width 10 height 10
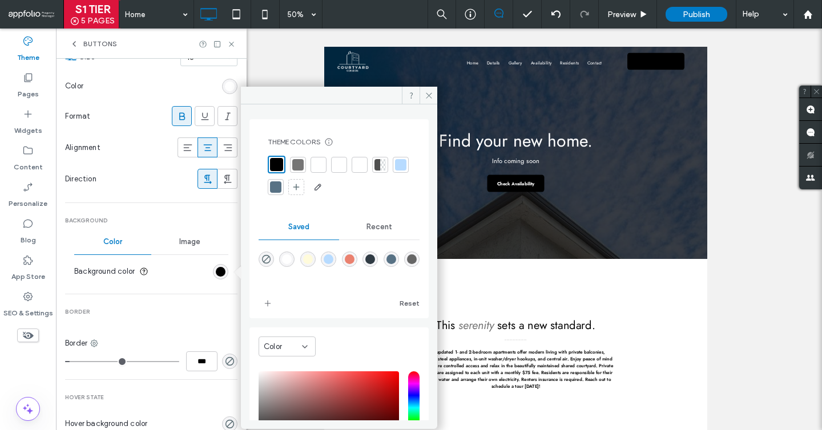
click at [346, 159] on div at bounding box center [339, 165] width 16 height 16
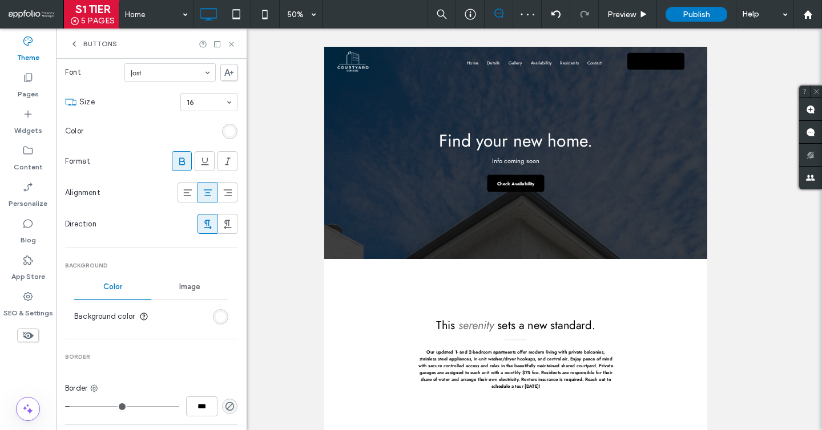
scroll to position [151, 0]
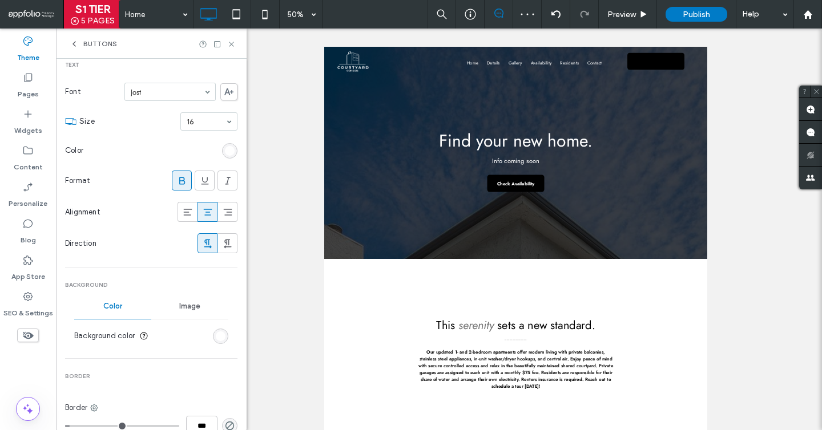
click at [225, 151] on div "rgb(255, 255, 255)" at bounding box center [230, 151] width 10 height 10
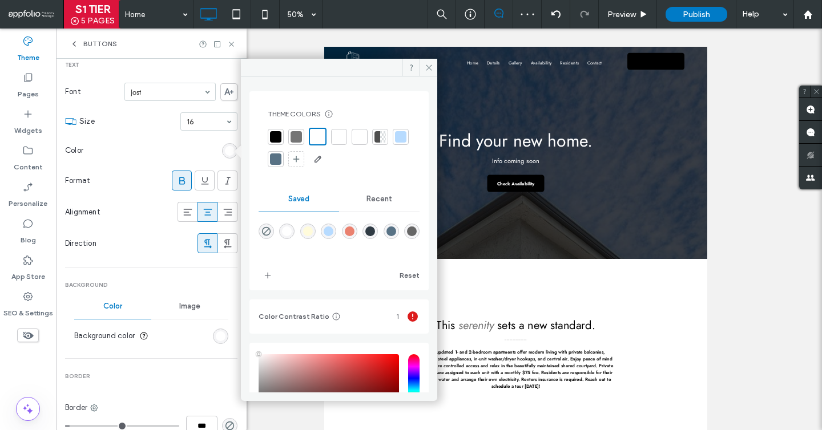
click at [272, 137] on div at bounding box center [275, 136] width 11 height 11
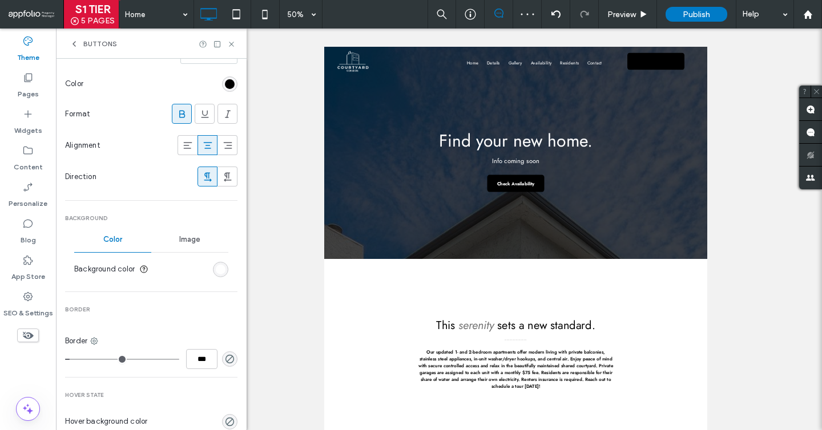
scroll to position [313, 0]
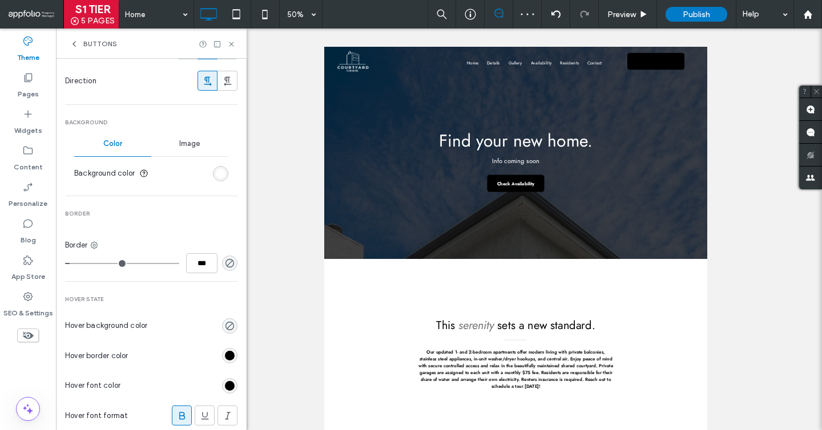
type input "*"
type input "***"
type input "*"
drag, startPoint x: 70, startPoint y: 262, endPoint x: 43, endPoint y: 262, distance: 26.8
click at [43, 262] on div "Theme Pages Widgets Content Personalize Blog App Store SEO & Settings Buttons P…" at bounding box center [123, 230] width 247 height 402
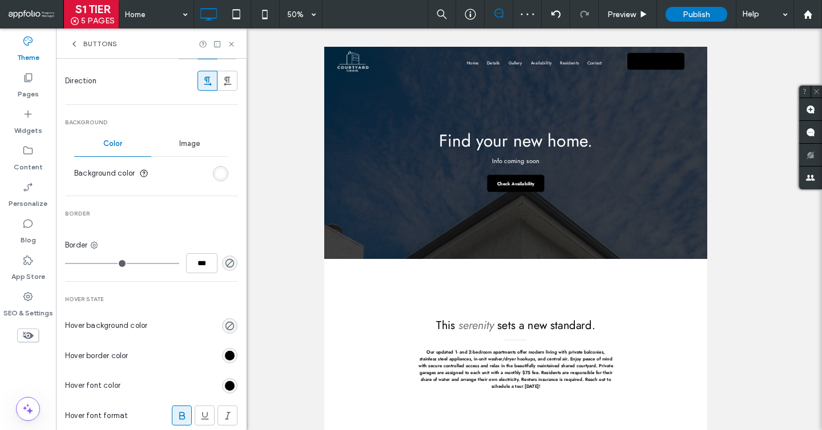
click at [228, 327] on div "rgba(0, 0, 0, 0)" at bounding box center [229, 325] width 15 height 15
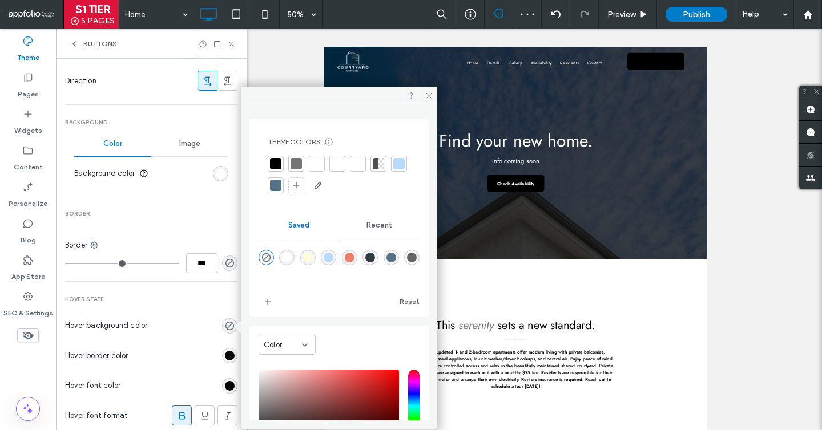
click at [355, 165] on div at bounding box center [357, 163] width 11 height 11
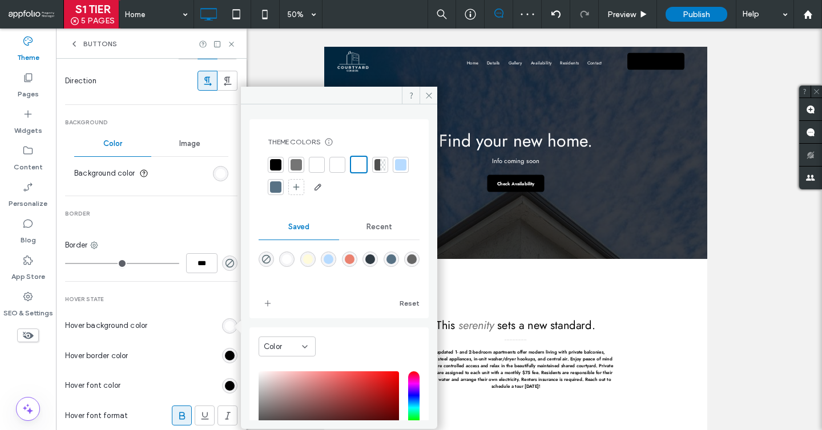
click at [226, 356] on div "rgb(0, 0, 0)" at bounding box center [230, 356] width 10 height 10
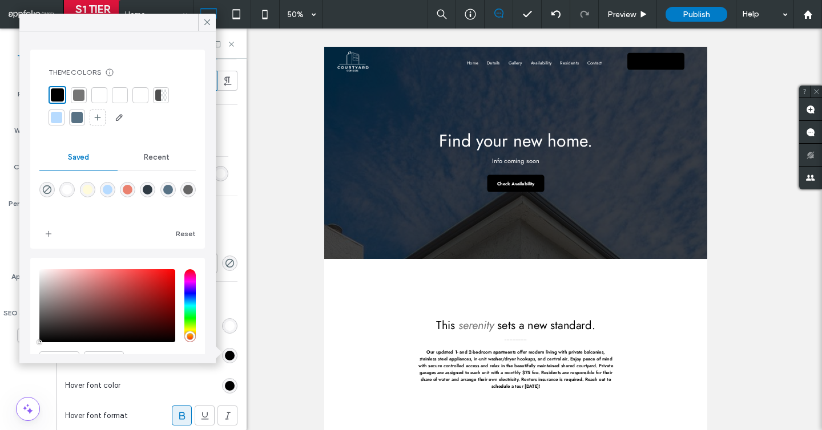
click at [38, 191] on div "Theme Colors Save time with Theme Colors Create a color palette to instantly ad…" at bounding box center [117, 149] width 175 height 199
click at [46, 191] on use "rgba(0,0,0,0)" at bounding box center [47, 189] width 9 height 9
type input "*"
type input "**"
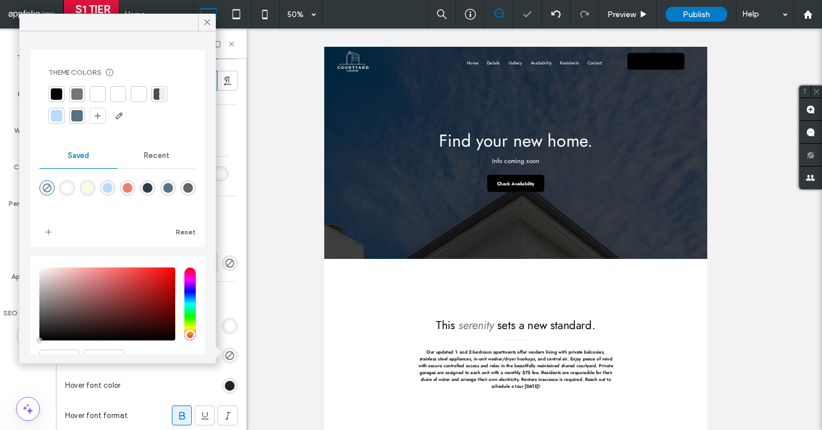
click at [225, 389] on div "rgb(0, 0, 0)" at bounding box center [230, 386] width 10 height 10
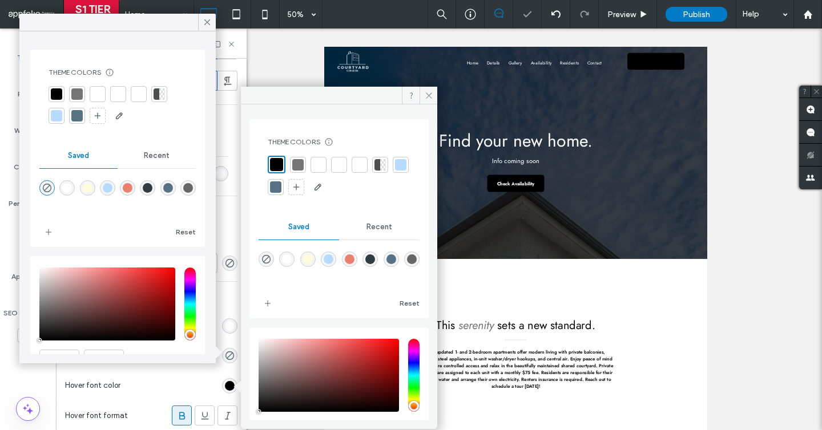
click at [276, 172] on div at bounding box center [277, 165] width 18 height 18
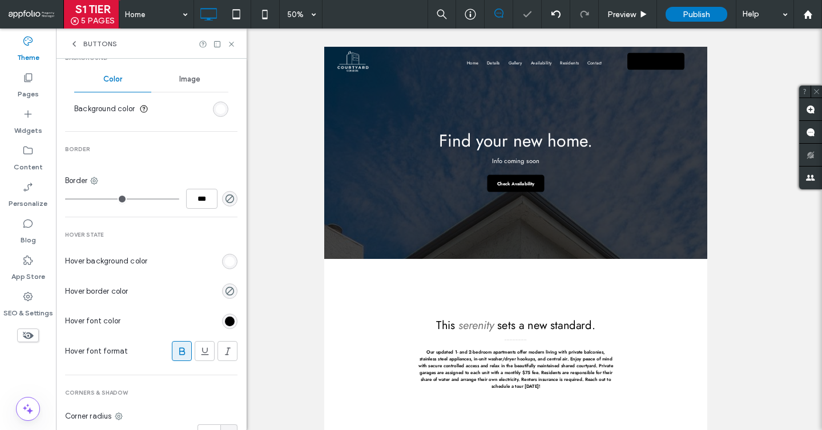
scroll to position [441, 0]
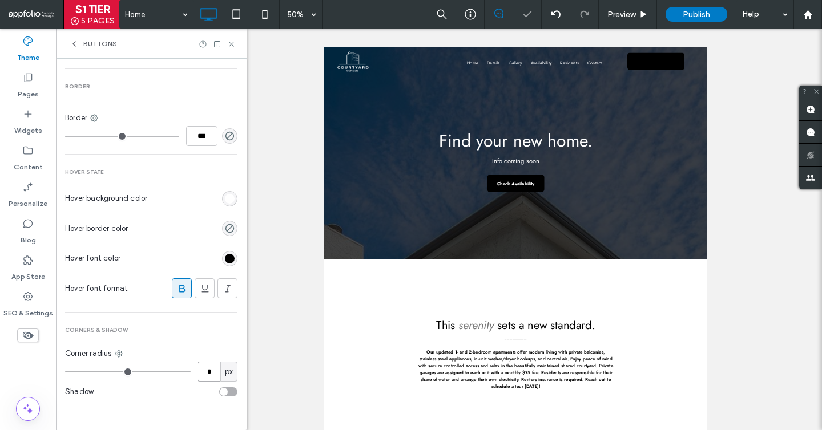
click at [203, 375] on input "*" at bounding box center [208, 372] width 23 height 20
paste input "***"
type input "*"
click at [231, 44] on use at bounding box center [231, 44] width 5 height 5
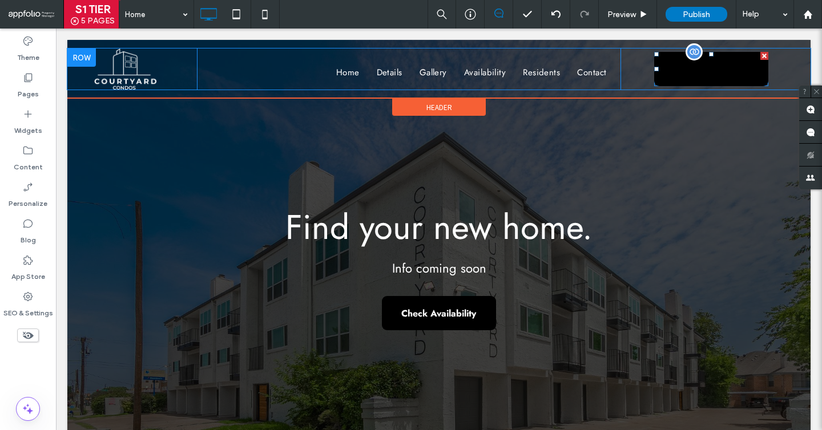
click at [708, 65] on span at bounding box center [711, 69] width 114 height 34
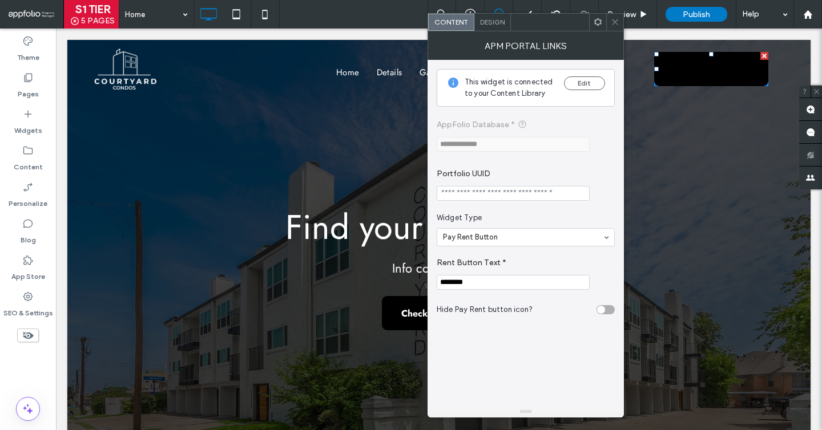
click at [505, 27] on div "Design" at bounding box center [492, 22] width 37 height 17
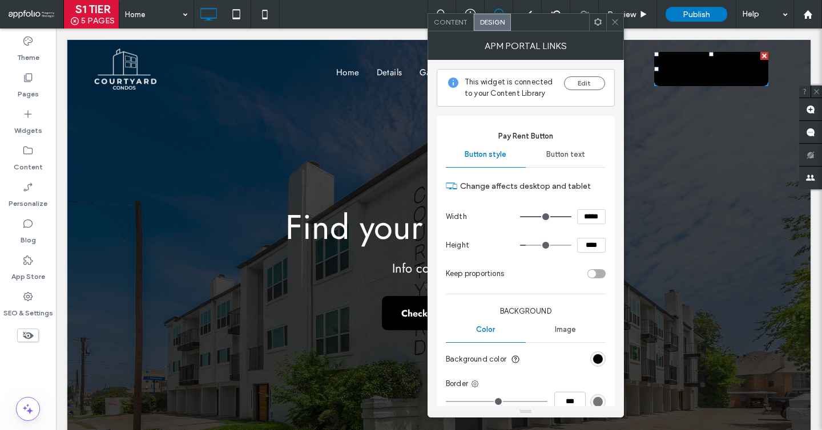
click at [565, 144] on div "Button text" at bounding box center [566, 154] width 80 height 25
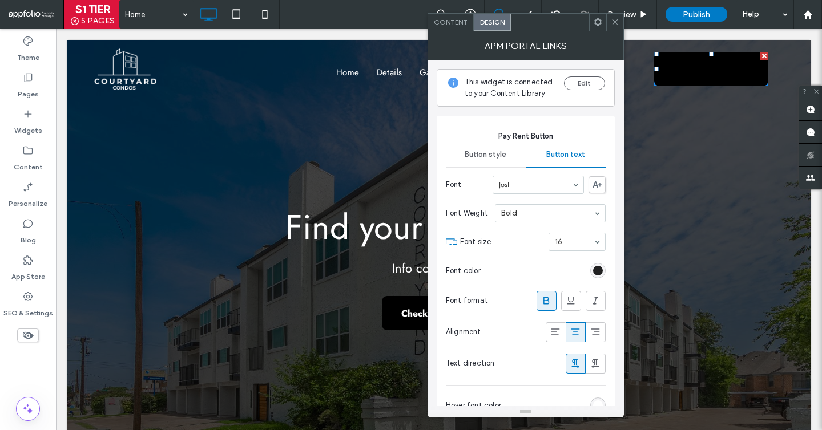
click at [598, 267] on div "rgb(0, 0, 0)" at bounding box center [598, 271] width 10 height 10
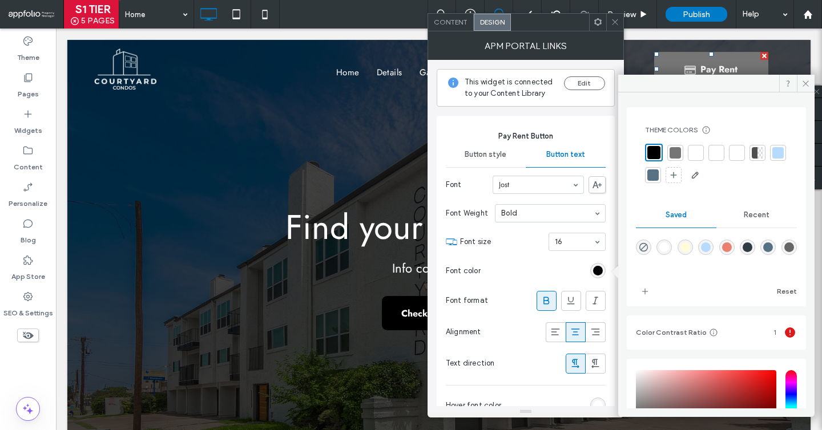
click at [593, 403] on div "rgb(255, 255, 255)" at bounding box center [598, 406] width 10 height 10
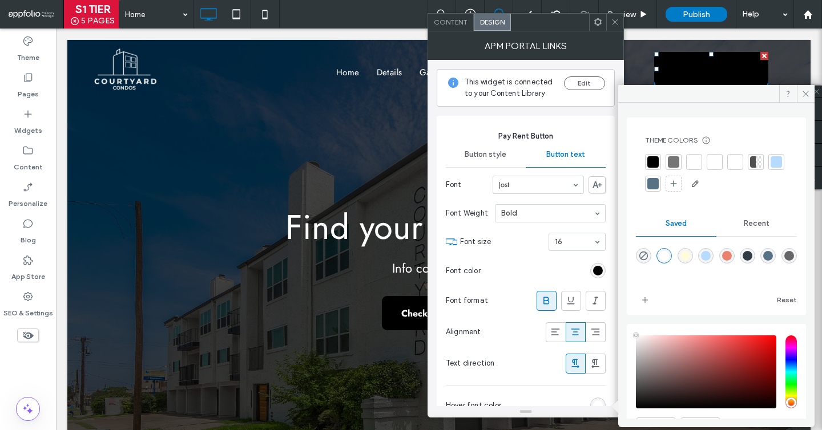
click at [648, 157] on div at bounding box center [652, 161] width 11 height 11
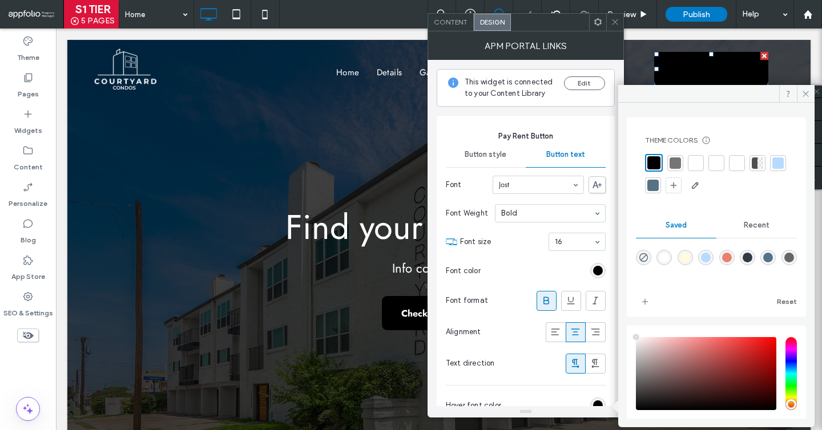
click at [506, 153] on div "Button style" at bounding box center [486, 154] width 80 height 25
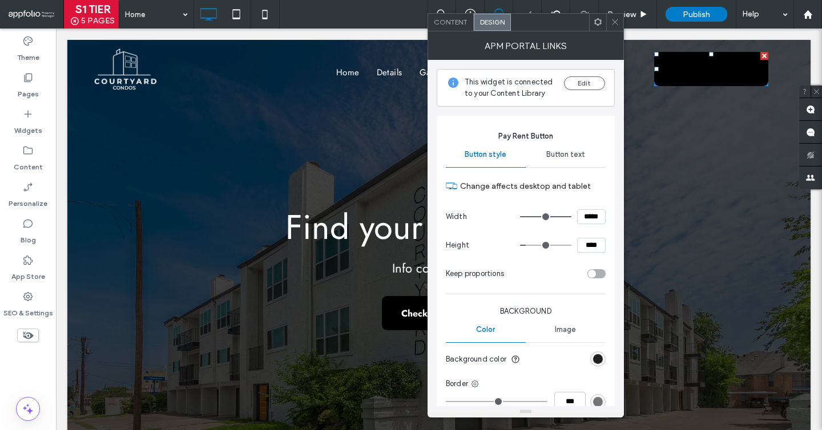
click at [597, 356] on div "rgb(0, 0, 0)" at bounding box center [598, 359] width 10 height 10
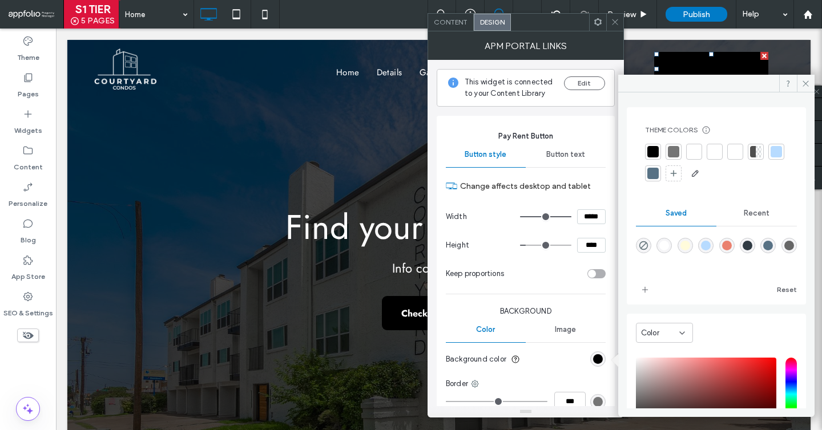
click at [725, 148] on div at bounding box center [716, 163] width 143 height 39
click at [718, 151] on div at bounding box center [714, 151] width 11 height 11
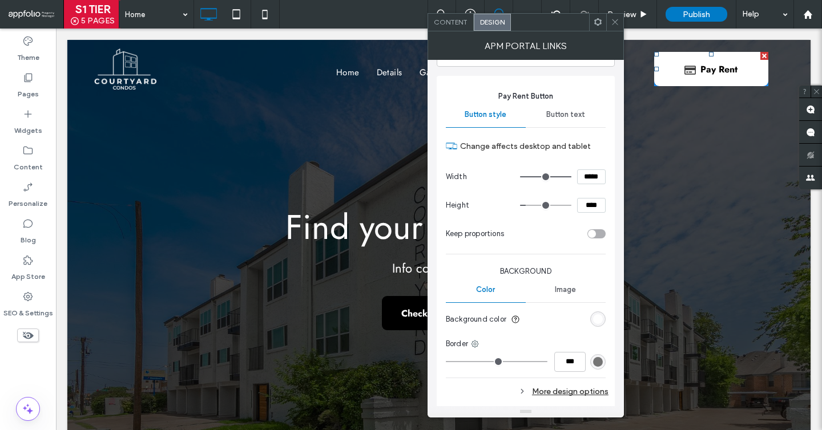
scroll to position [83, 0]
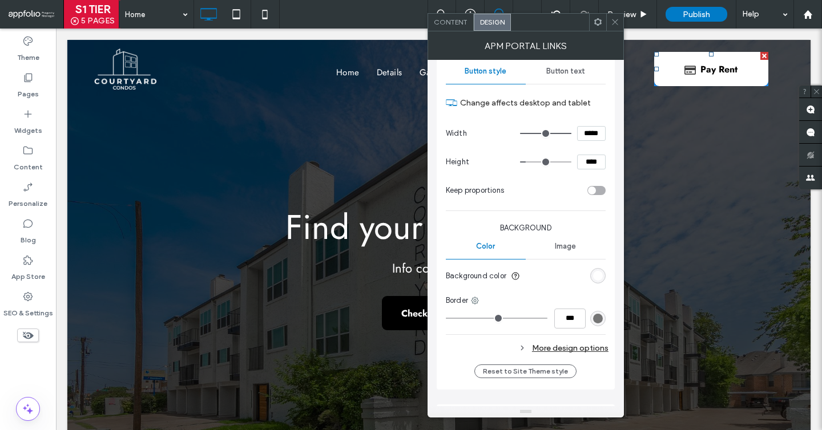
click at [577, 359] on div "Reset to Site Theme style" at bounding box center [526, 371] width 160 height 25
click at [578, 348] on div "More design options" at bounding box center [527, 348] width 163 height 15
click at [613, 25] on icon at bounding box center [615, 22] width 9 height 9
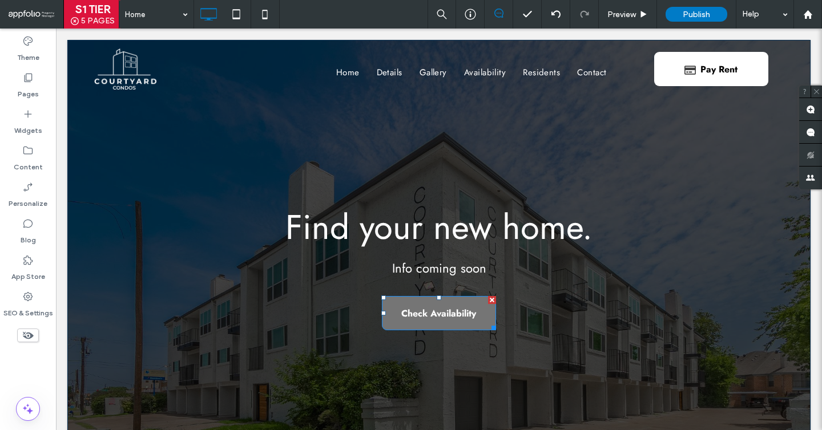
click at [434, 310] on span "Check Availability" at bounding box center [438, 313] width 75 height 31
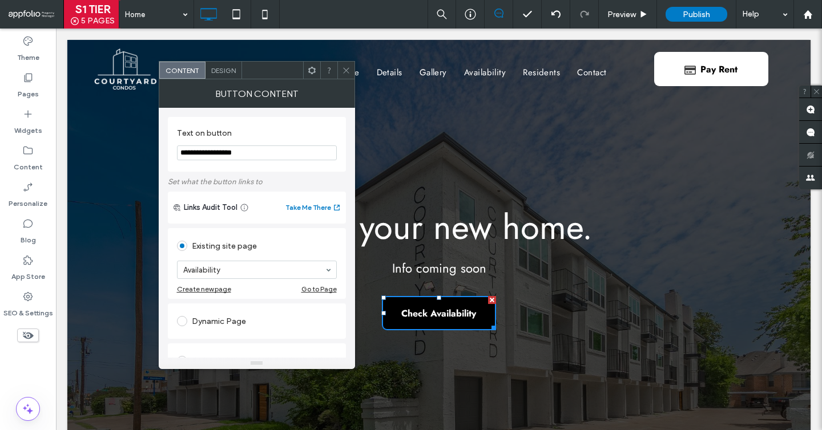
click at [227, 71] on span "Design" at bounding box center [223, 70] width 25 height 9
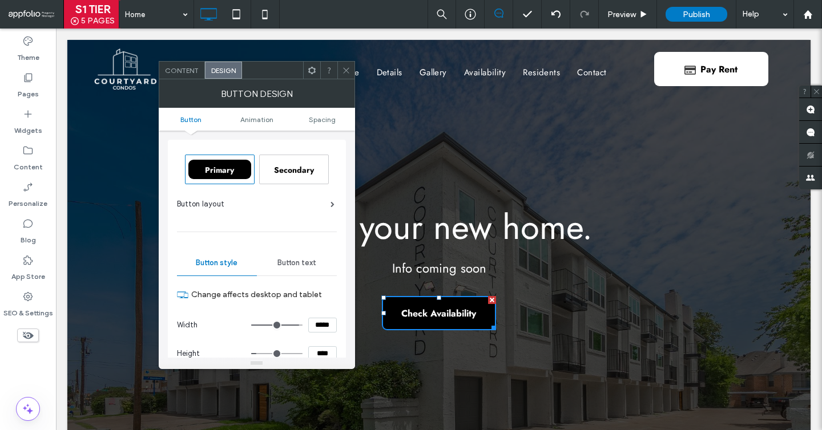
click at [272, 173] on div "Secondary" at bounding box center [294, 169] width 63 height 19
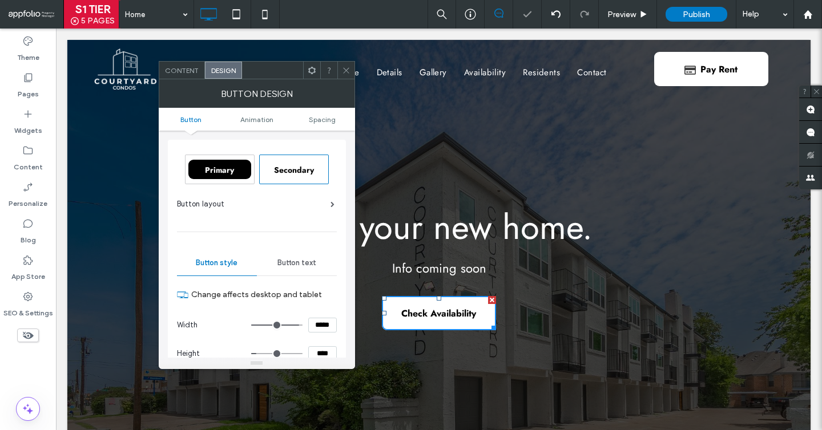
click at [346, 66] on icon at bounding box center [346, 70] width 9 height 9
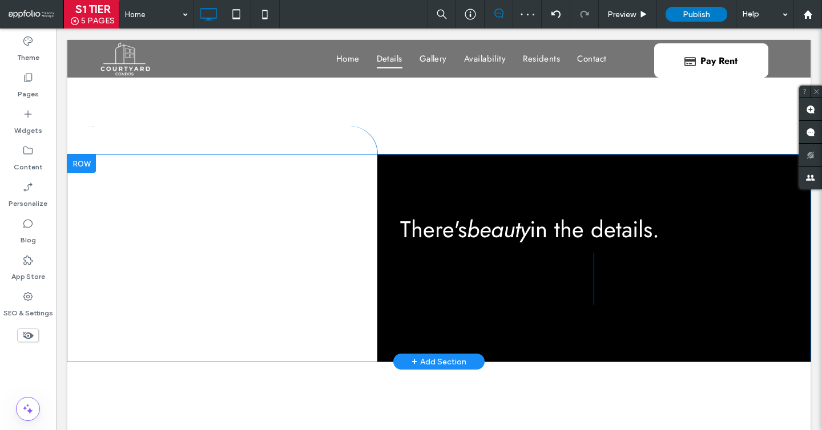
scroll to position [0, 0]
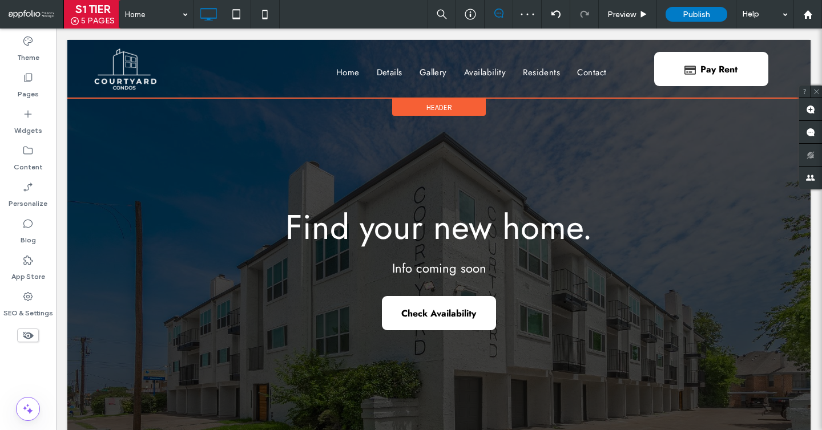
click at [435, 104] on span "Header" at bounding box center [439, 108] width 26 height 10
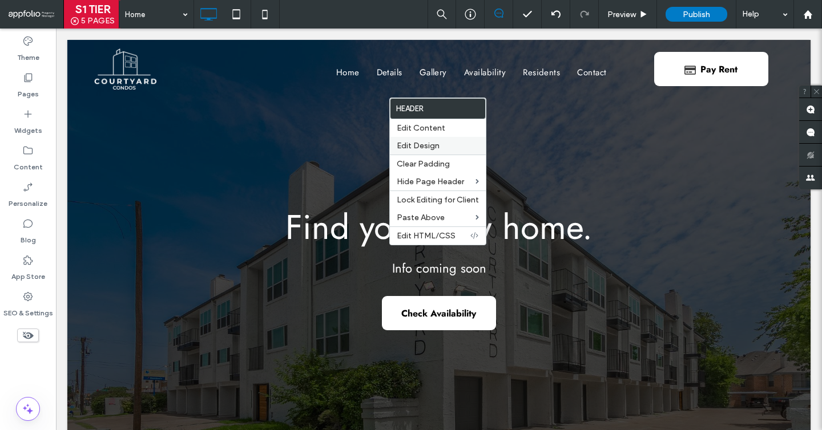
click at [424, 142] on span "Edit Design" at bounding box center [418, 146] width 43 height 10
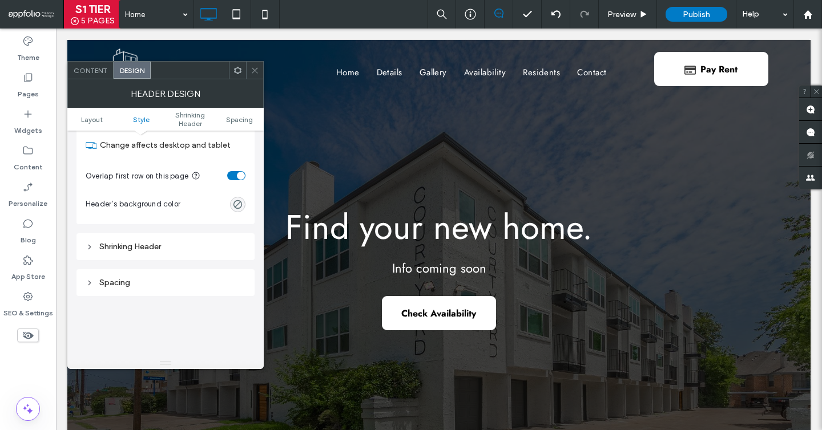
scroll to position [293, 0]
click at [185, 256] on div "Shrinking Header" at bounding box center [165, 243] width 178 height 27
click at [189, 246] on div "Shrinking Header" at bounding box center [166, 244] width 160 height 10
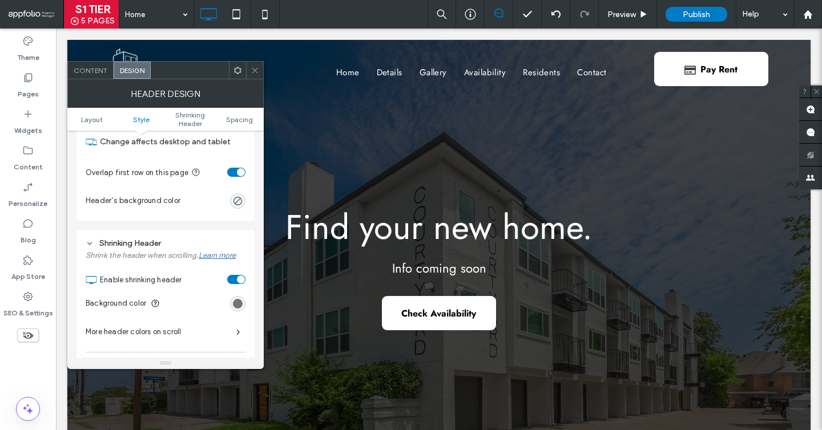
scroll to position [373, 0]
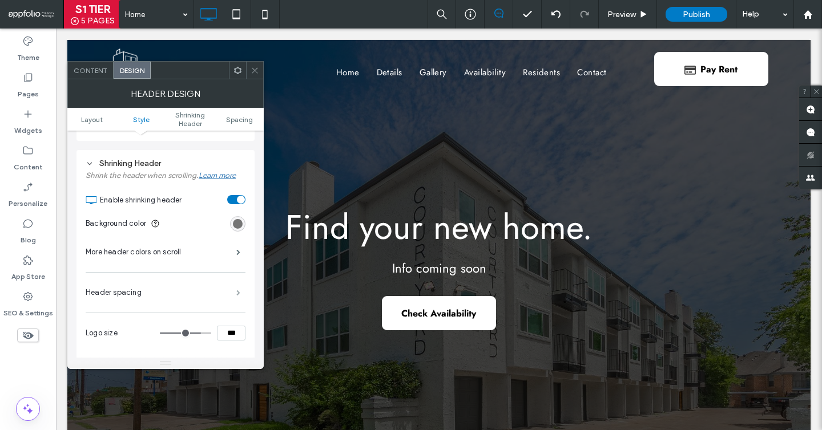
click at [240, 290] on span at bounding box center [238, 293] width 4 height 6
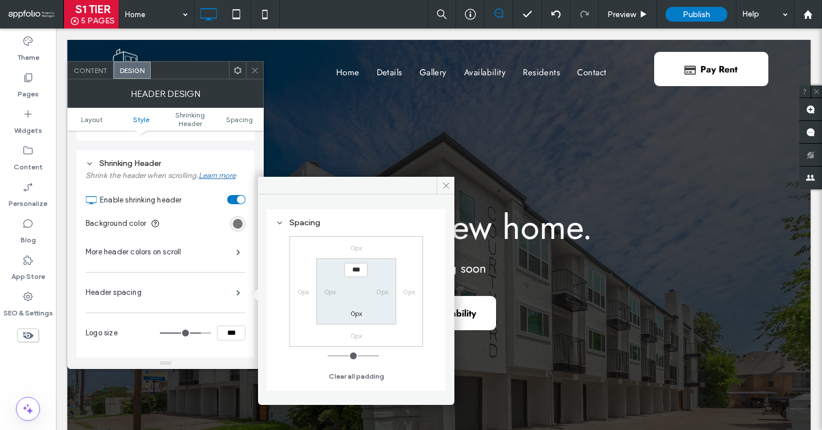
type input "*"
type input "***"
click at [256, 69] on use at bounding box center [255, 70] width 6 height 6
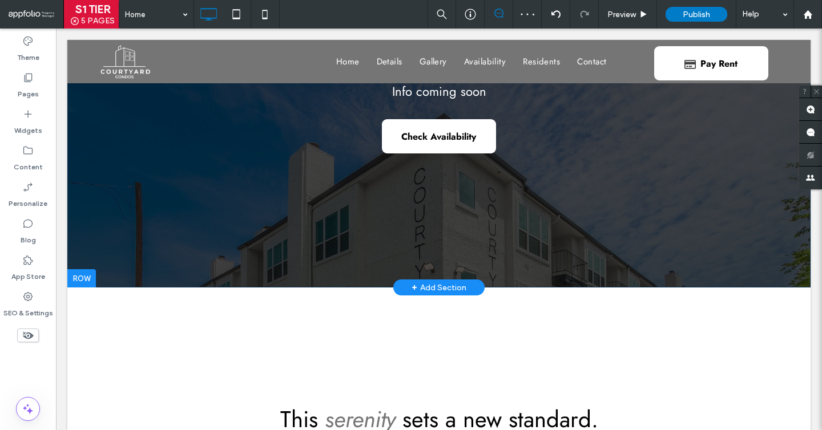
scroll to position [0, 0]
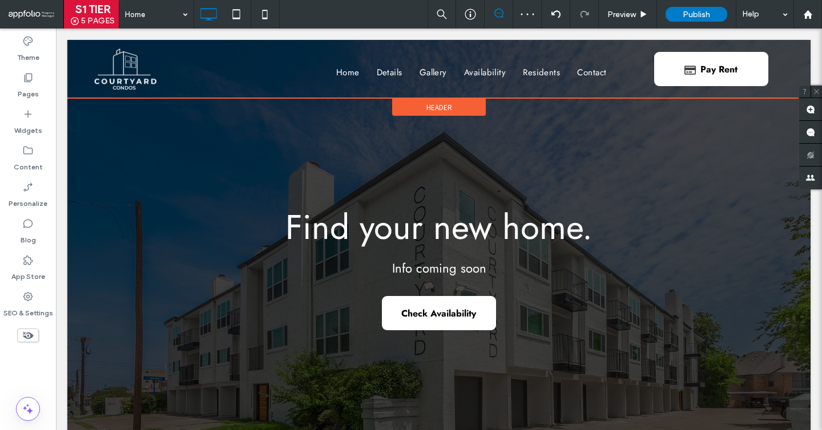
click at [436, 104] on span "Header" at bounding box center [439, 108] width 26 height 10
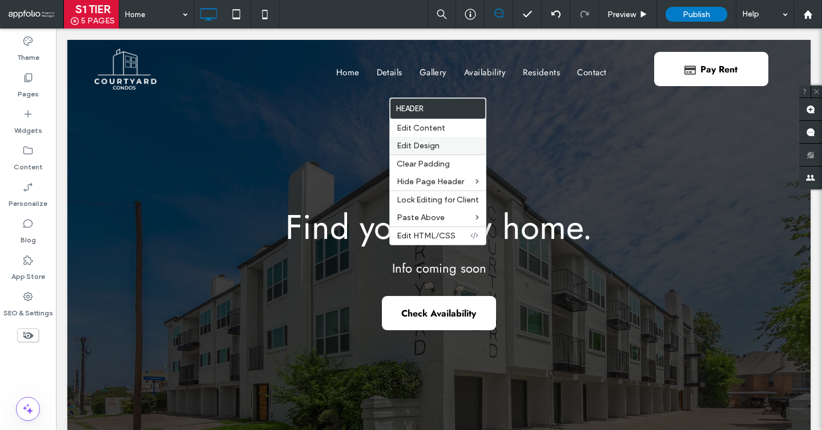
click at [404, 139] on div "Edit Design" at bounding box center [438, 146] width 96 height 18
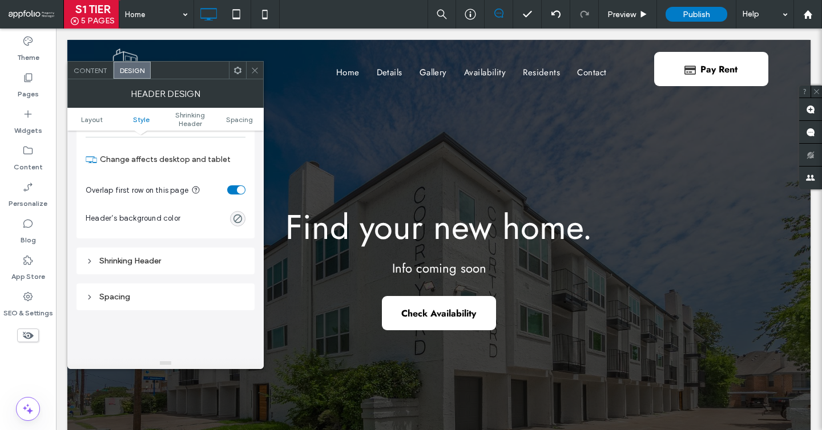
click at [203, 257] on div "Shrinking Header" at bounding box center [166, 261] width 160 height 10
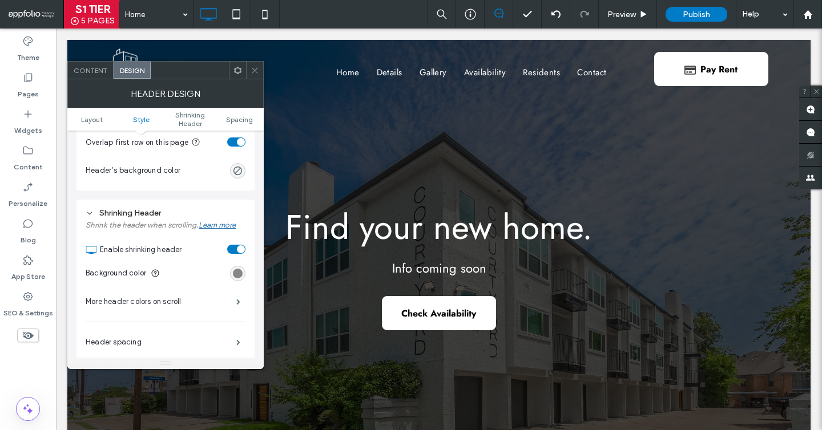
scroll to position [328, 0]
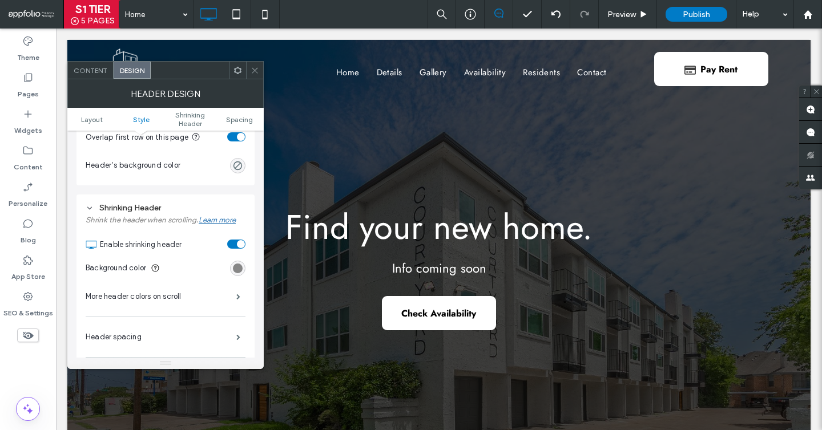
click at [241, 267] on div "rgb(117, 117, 117)" at bounding box center [238, 269] width 10 height 10
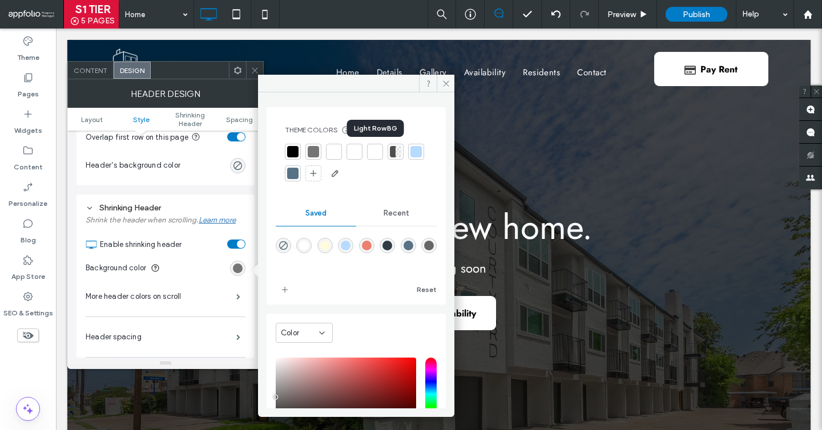
click at [354, 154] on div at bounding box center [354, 151] width 11 height 11
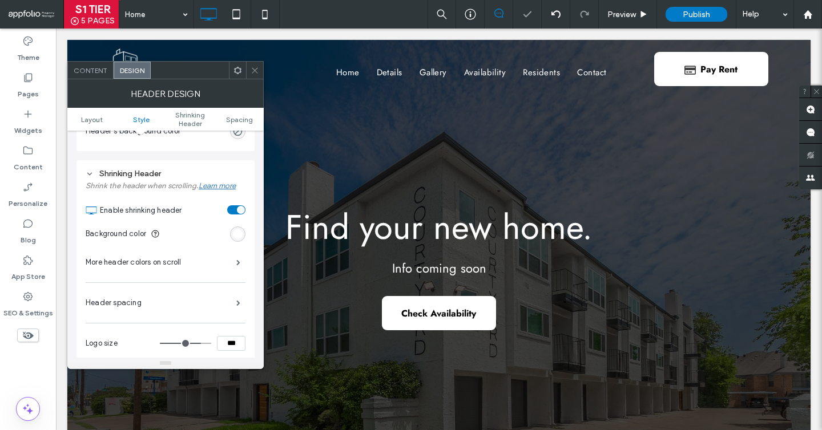
scroll to position [369, 0]
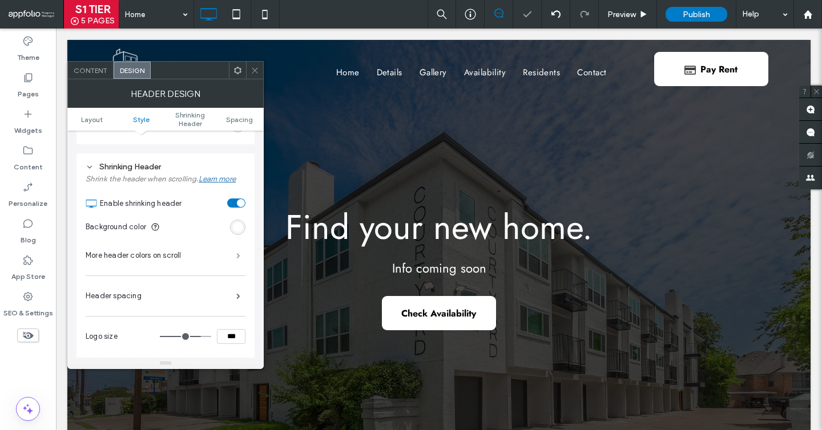
click at [240, 258] on span at bounding box center [238, 256] width 4 height 6
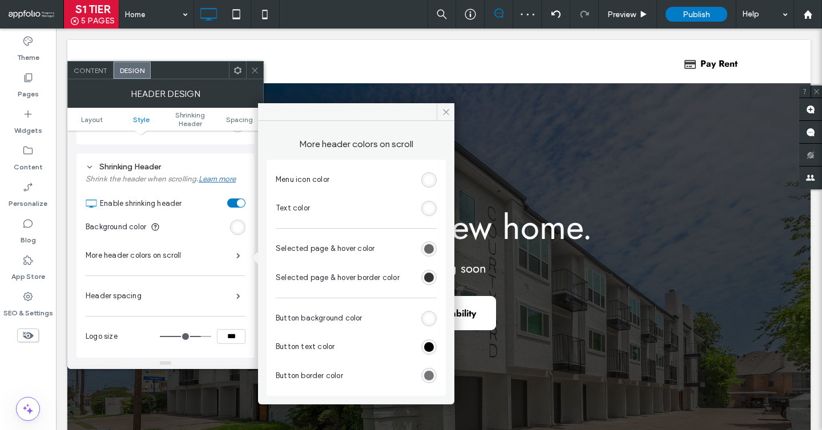
click at [429, 177] on div "rgb(255, 255, 255)" at bounding box center [429, 180] width 10 height 10
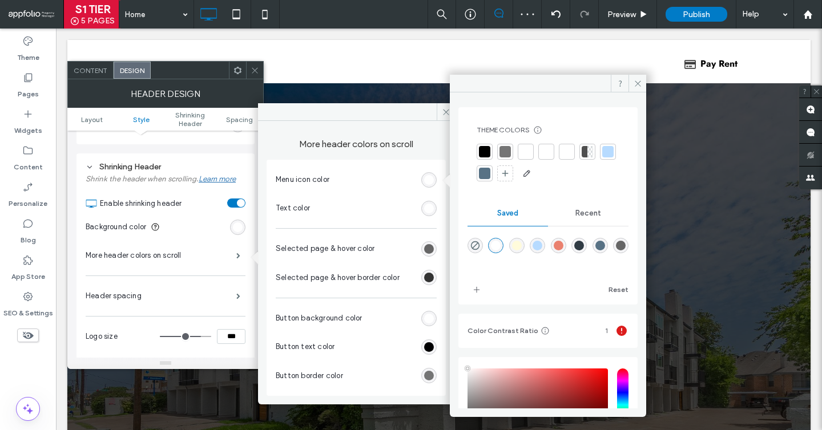
click at [483, 149] on div at bounding box center [484, 151] width 11 height 11
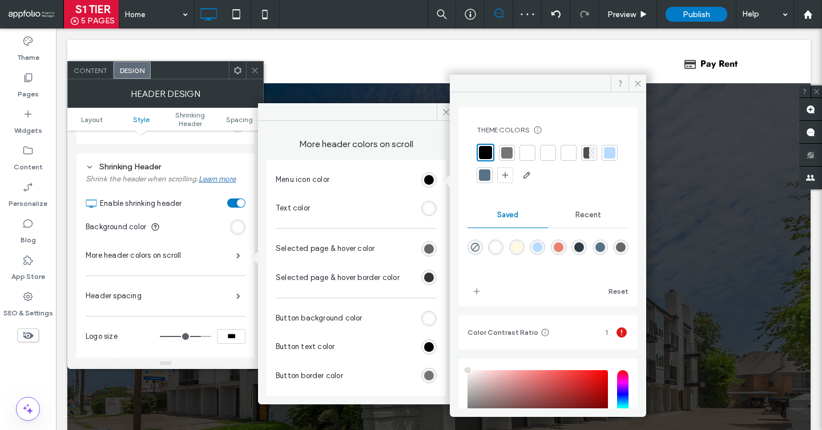
click at [433, 211] on div "rgb(255, 255, 255)" at bounding box center [429, 209] width 10 height 10
click at [486, 151] on div at bounding box center [484, 151] width 11 height 11
click at [433, 249] on div "rgb(102, 102, 102)" at bounding box center [429, 249] width 10 height 10
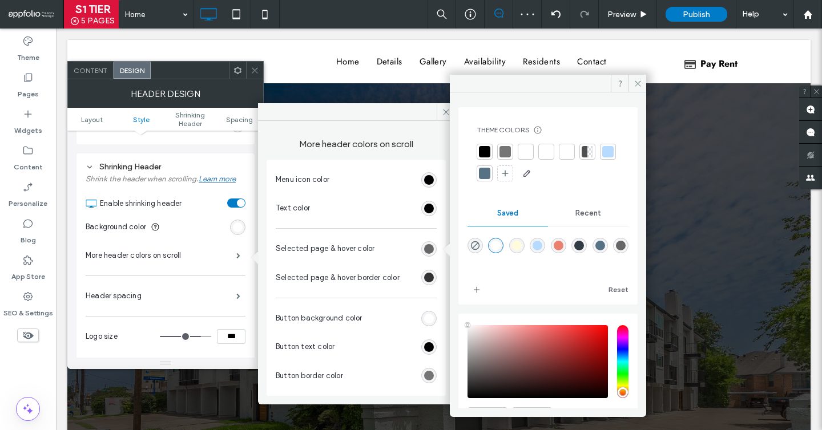
click at [482, 154] on div at bounding box center [484, 151] width 11 height 11
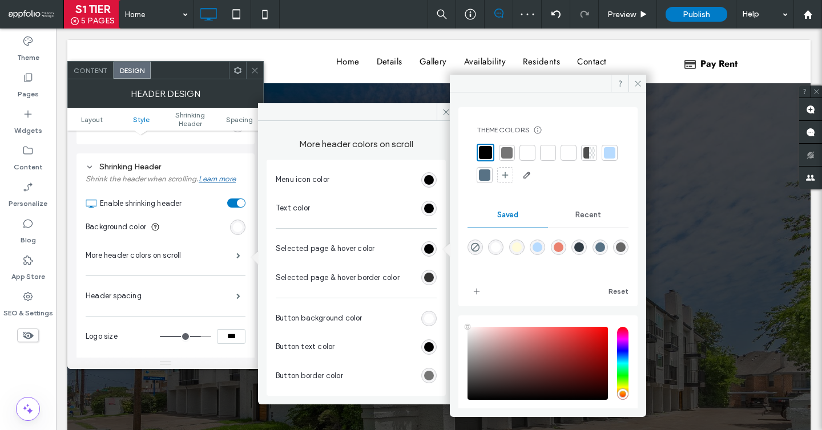
click at [426, 269] on div at bounding box center [420, 278] width 33 height 20
click at [509, 150] on div at bounding box center [506, 152] width 11 height 11
click at [427, 247] on div "rgba(117, 117, 117, 1)" at bounding box center [429, 249] width 10 height 10
click at [483, 152] on div at bounding box center [484, 152] width 11 height 11
click at [434, 278] on div "rgb(51, 51, 51)" at bounding box center [428, 277] width 15 height 15
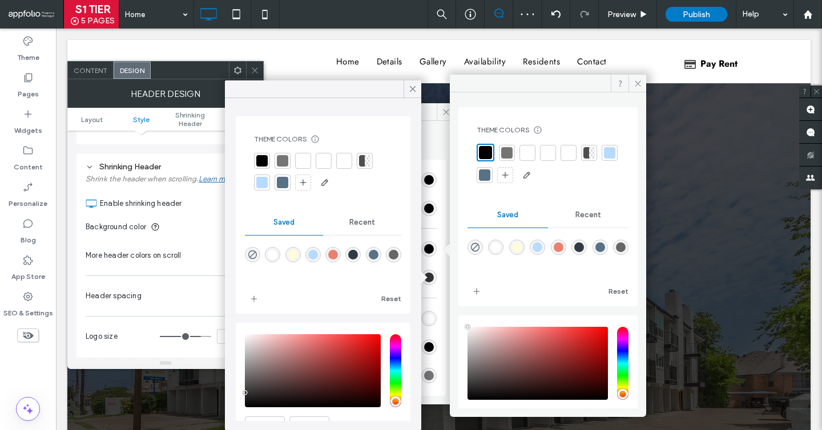
click at [281, 162] on div at bounding box center [282, 160] width 11 height 11
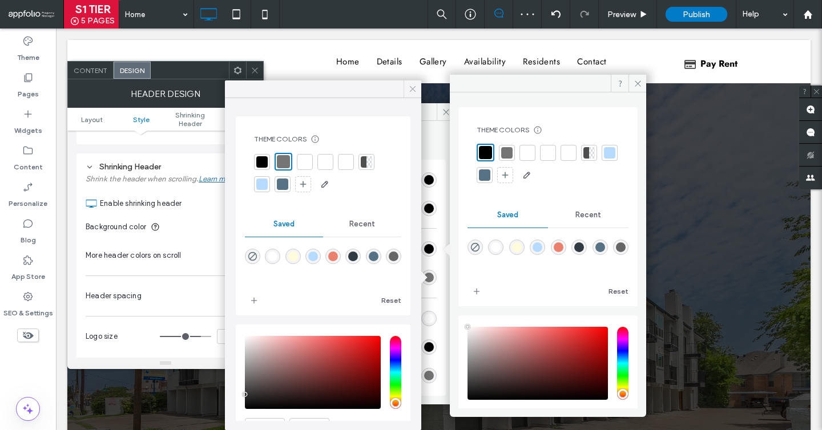
drag, startPoint x: 407, startPoint y: 87, endPoint x: 351, endPoint y: 58, distance: 63.3
click at [407, 87] on div at bounding box center [412, 88] width 18 height 17
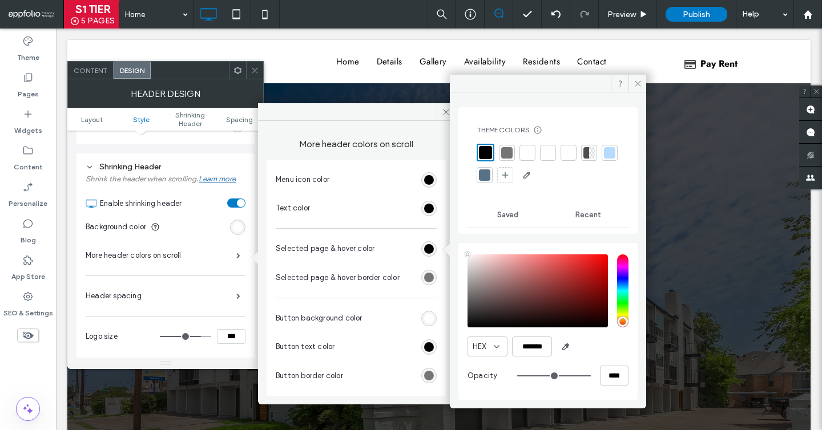
click at [431, 321] on div "rgb(255, 255, 255)" at bounding box center [429, 319] width 10 height 10
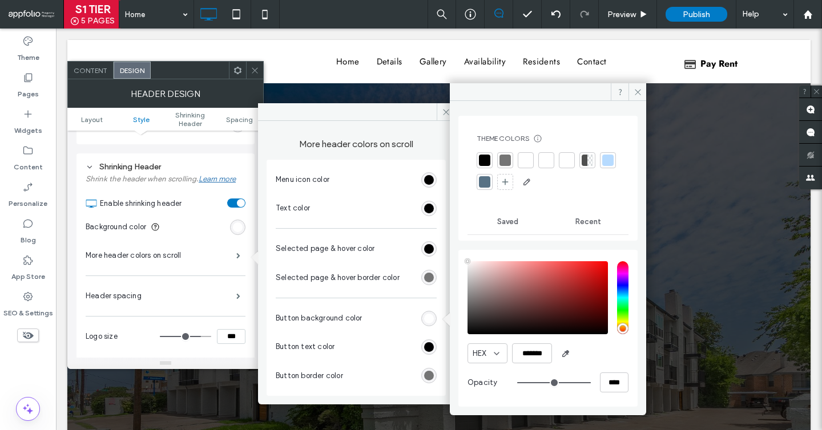
click at [487, 152] on div at bounding box center [485, 160] width 16 height 16
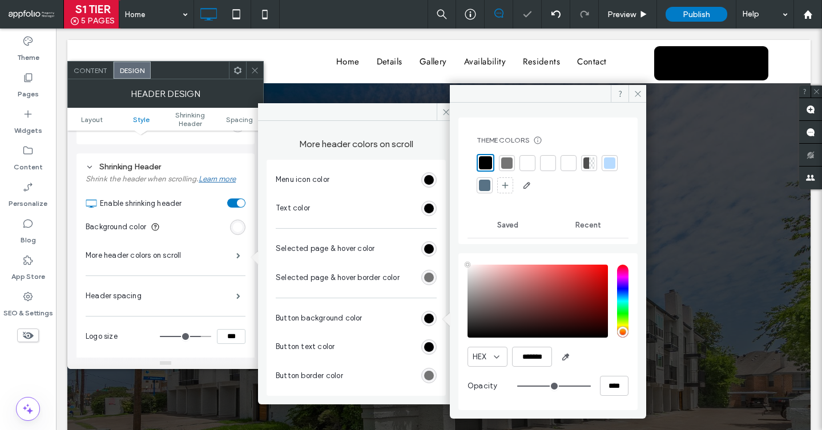
click at [427, 352] on div "rgb(0, 0, 0)" at bounding box center [428, 347] width 15 height 15
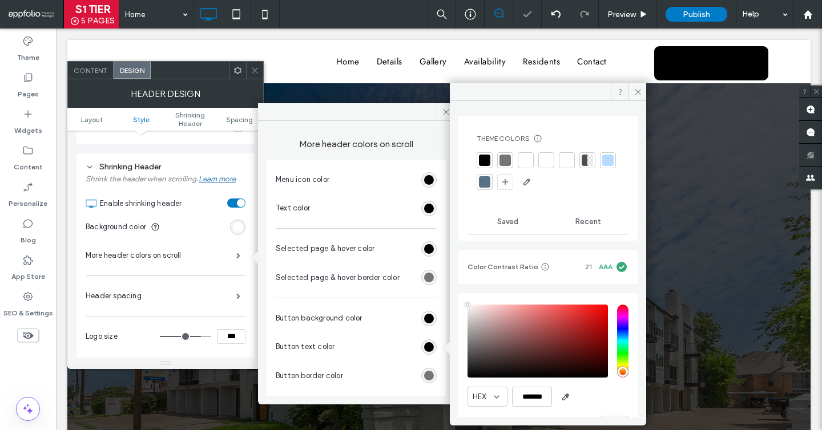
click at [550, 161] on div at bounding box center [545, 160] width 11 height 11
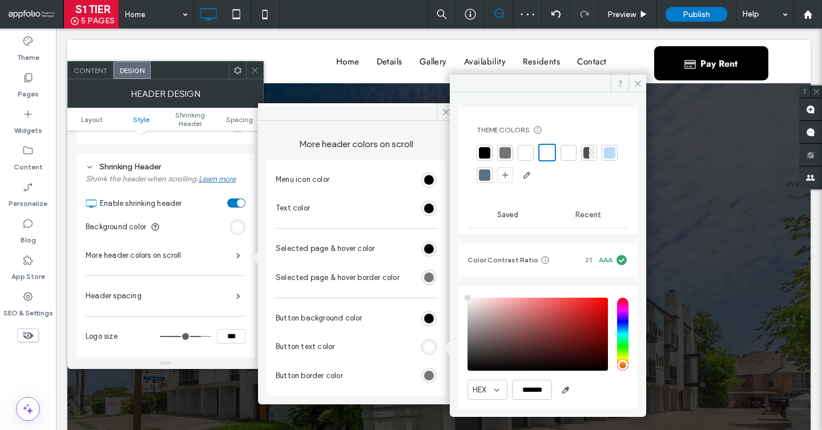
click at [432, 374] on div "rgb(117, 117, 117)" at bounding box center [429, 376] width 10 height 10
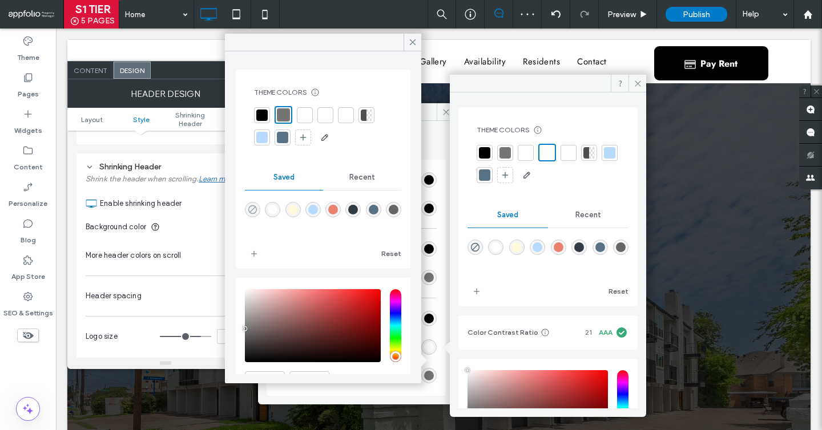
click at [256, 210] on use "rgba(0,0,0,0)" at bounding box center [252, 209] width 9 height 9
type input "*******"
type input "*"
type input "**"
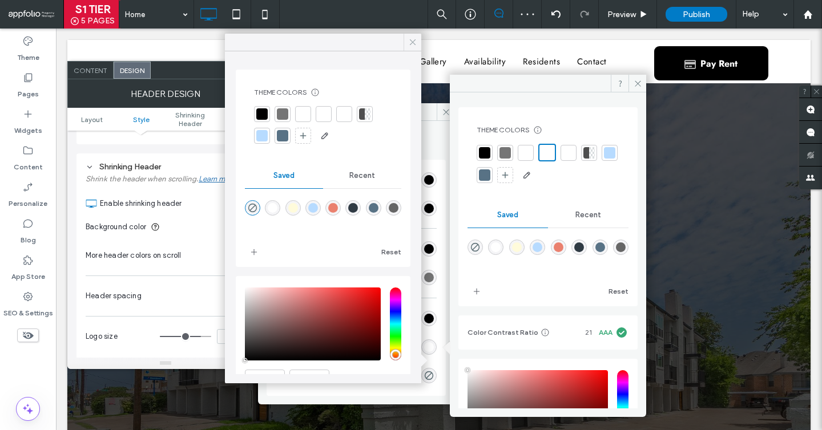
click at [410, 42] on icon at bounding box center [412, 42] width 10 height 10
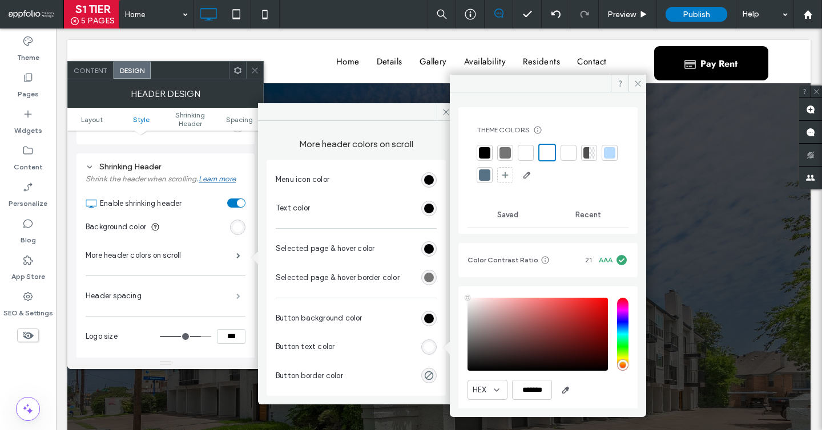
click at [240, 293] on span at bounding box center [238, 296] width 4 height 6
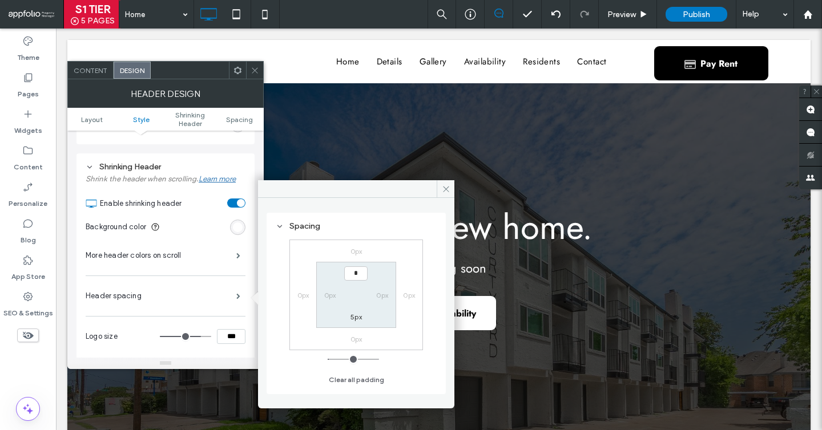
type input "**"
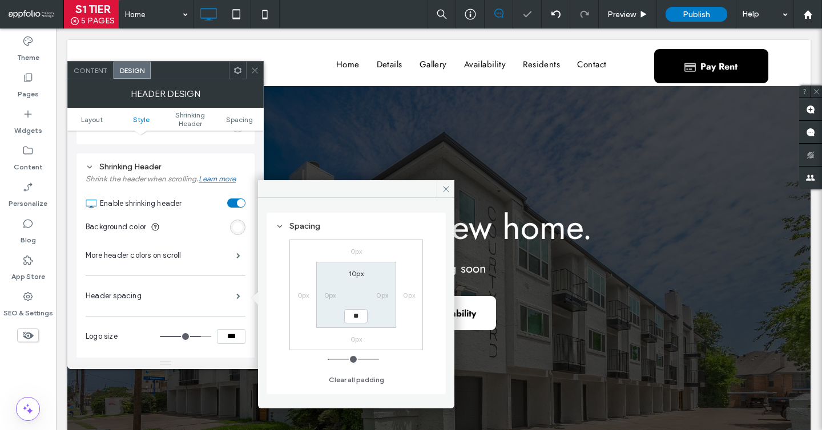
type input "**"
type input "****"
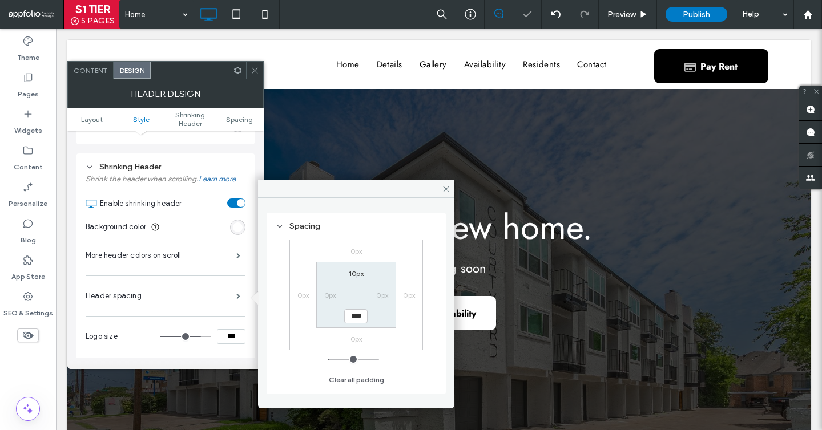
click at [252, 75] on span at bounding box center [255, 70] width 9 height 17
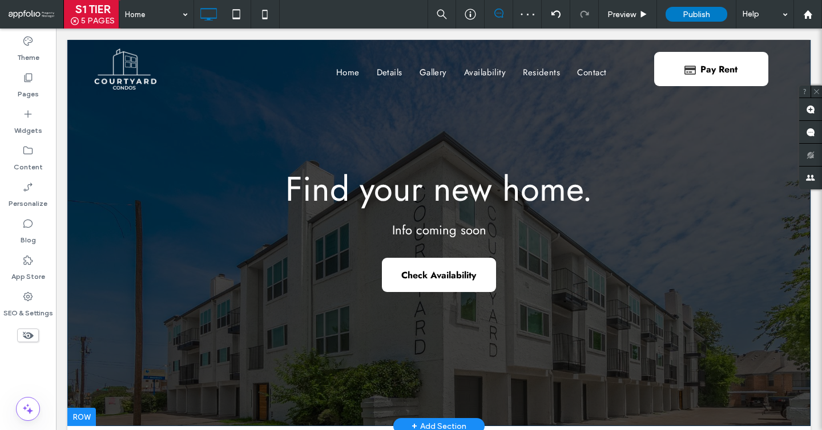
scroll to position [0, 0]
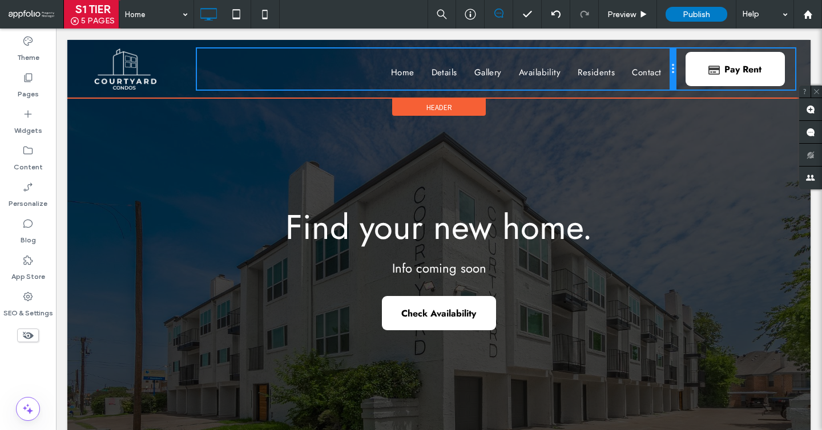
drag, startPoint x: 612, startPoint y: 63, endPoint x: 655, endPoint y: 60, distance: 42.4
click at [655, 60] on div "Home Details Gallery Availability Residents Contact Click To Paste" at bounding box center [436, 69] width 478 height 41
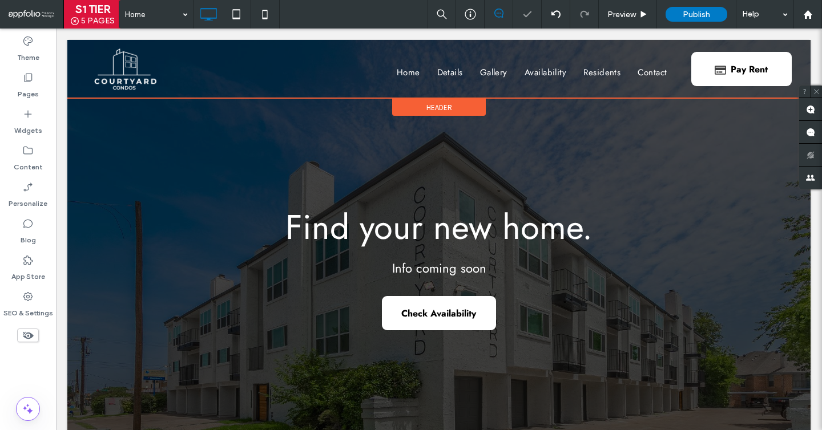
click at [451, 112] on div "Header" at bounding box center [439, 107] width 94 height 17
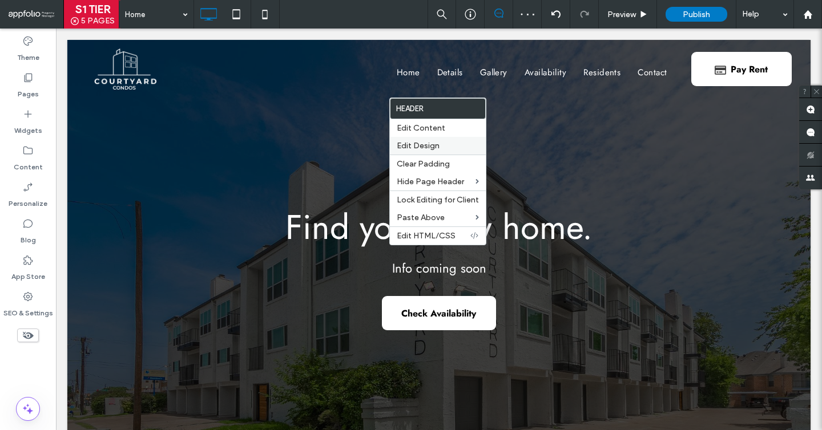
click at [429, 147] on span "Edit Design" at bounding box center [418, 146] width 43 height 10
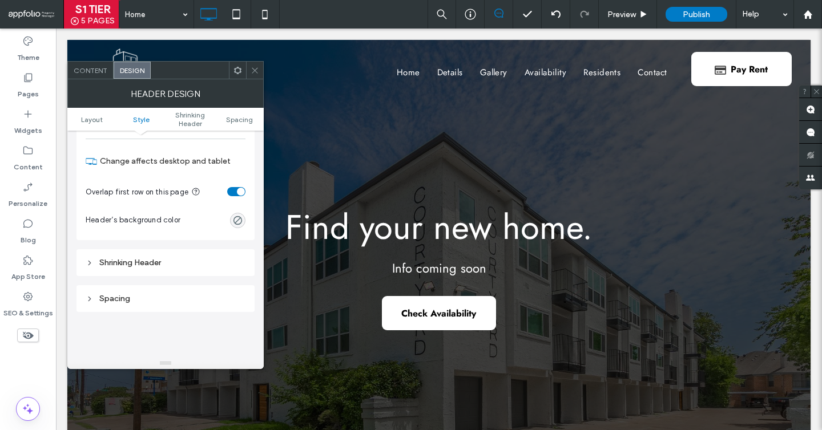
scroll to position [290, 0]
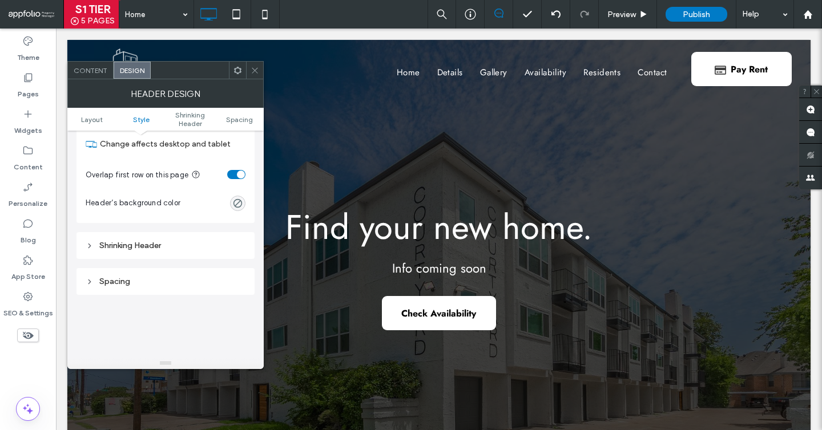
click at [188, 245] on div "Shrinking Header" at bounding box center [166, 246] width 160 height 10
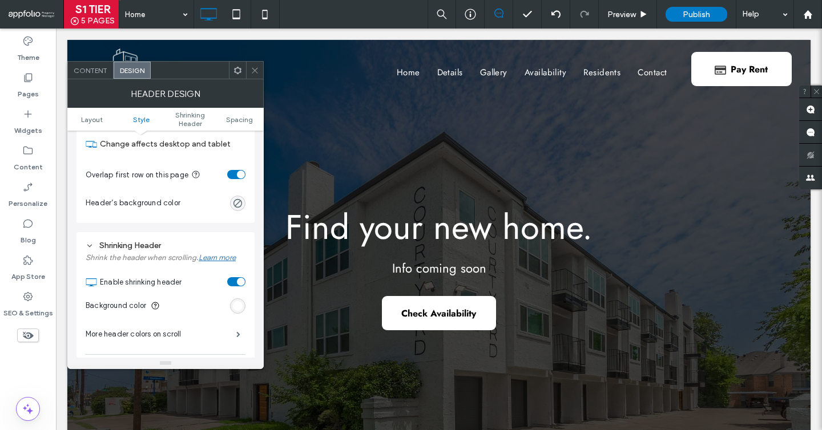
scroll to position [465, 0]
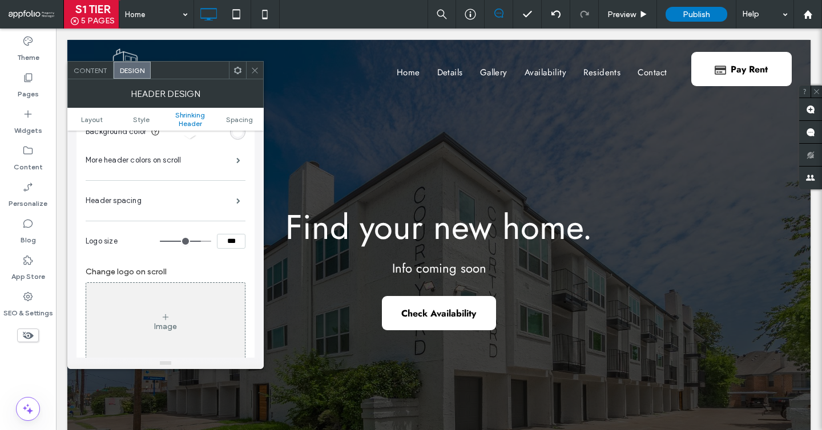
click at [162, 313] on icon at bounding box center [165, 317] width 9 height 9
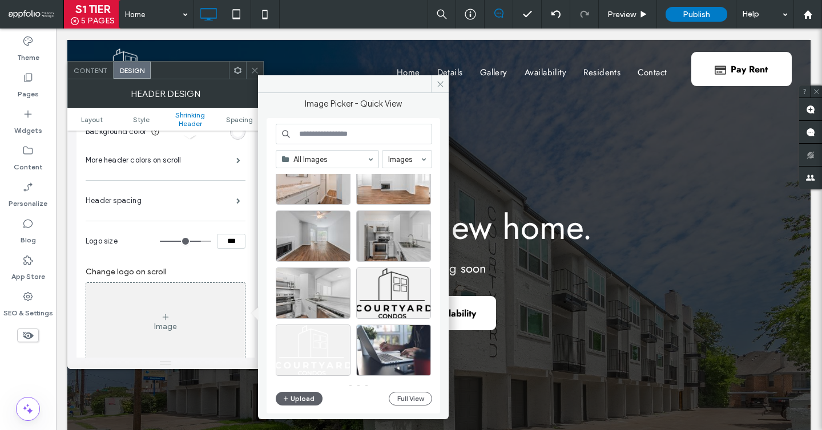
scroll to position [495, 0]
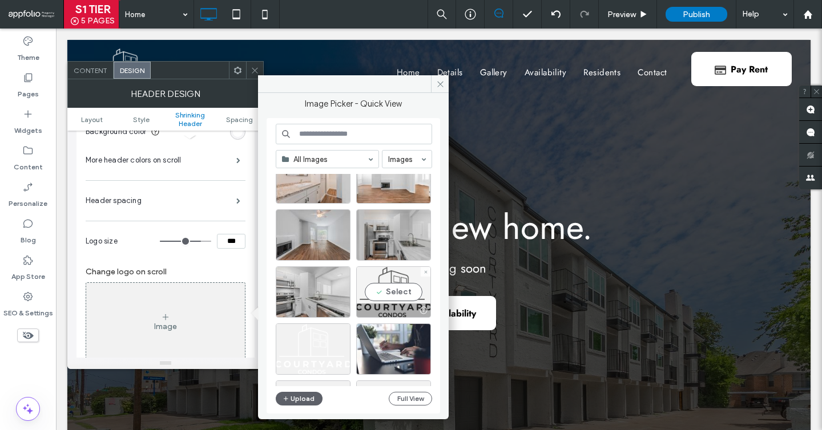
click at [389, 309] on div at bounding box center [394, 311] width 74 height 14
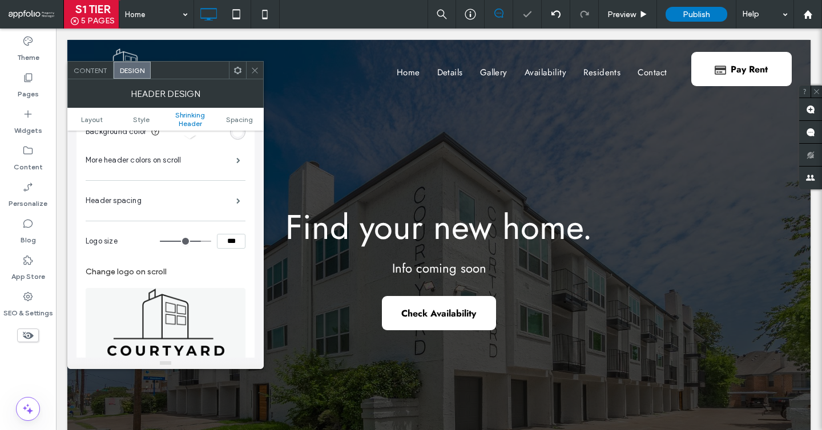
click at [258, 68] on icon at bounding box center [255, 70] width 9 height 9
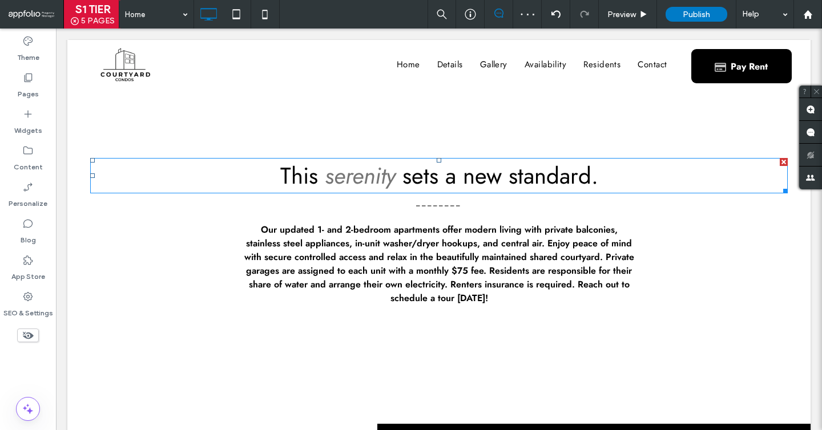
scroll to position [423, 0]
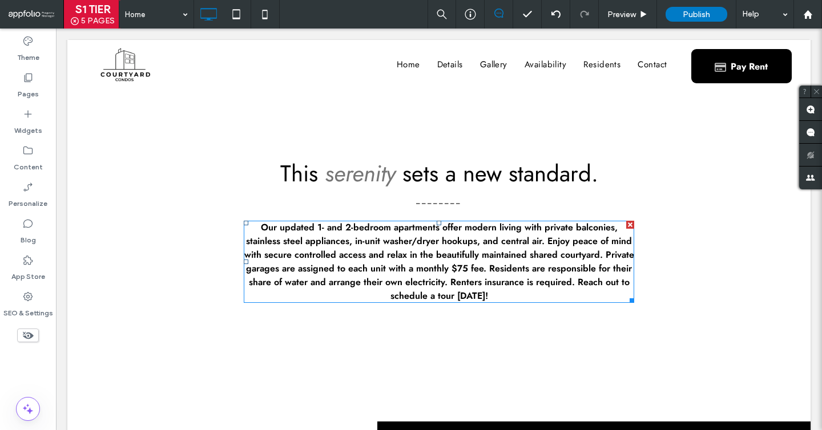
click at [390, 260] on strong "Our updated 1- and 2-bedroom apartments offer modern living with private balcon…" at bounding box center [439, 262] width 390 height 82
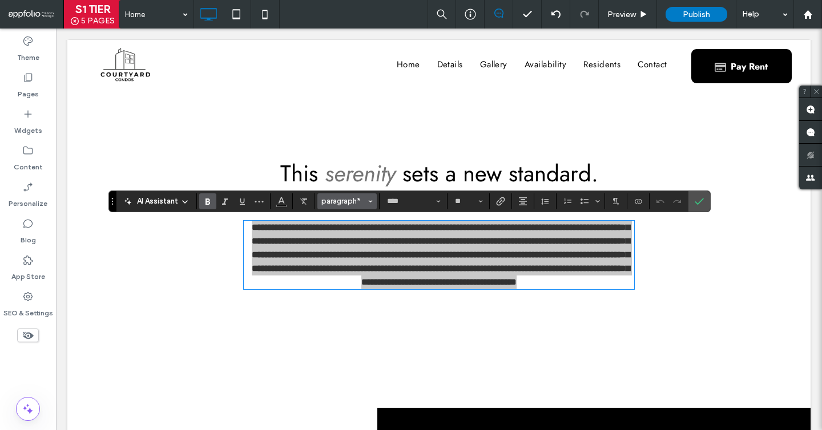
click at [330, 199] on span "paragraph*" at bounding box center [343, 201] width 45 height 9
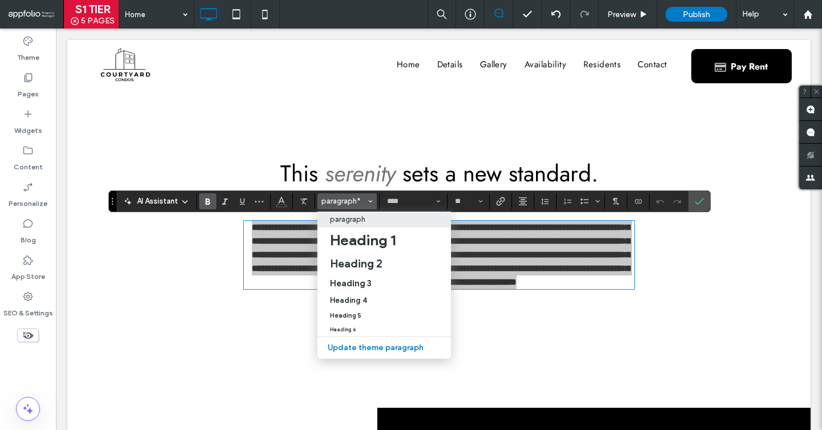
click at [344, 212] on label "paragraph" at bounding box center [384, 220] width 134 height 16
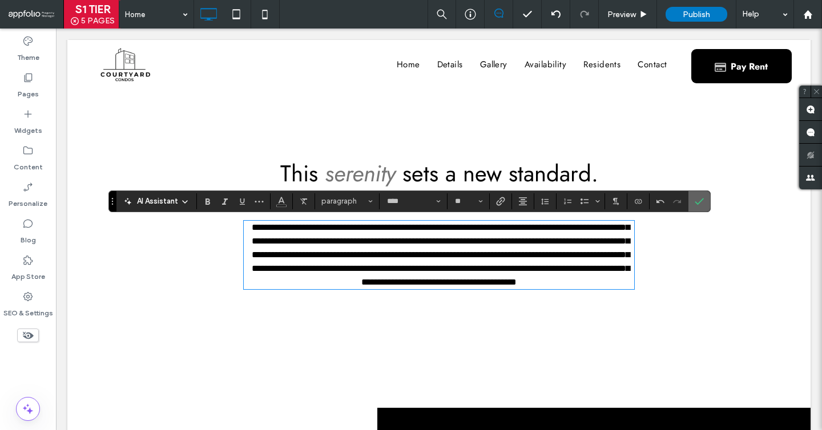
click at [697, 201] on icon "Confirm" at bounding box center [699, 201] width 9 height 9
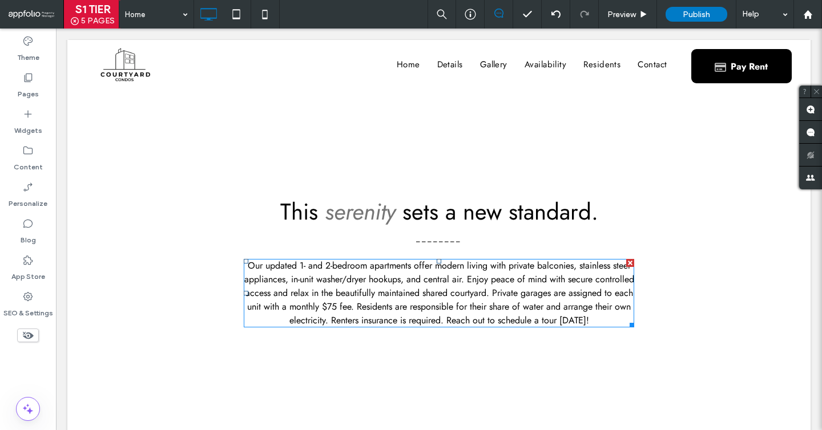
scroll to position [369, 0]
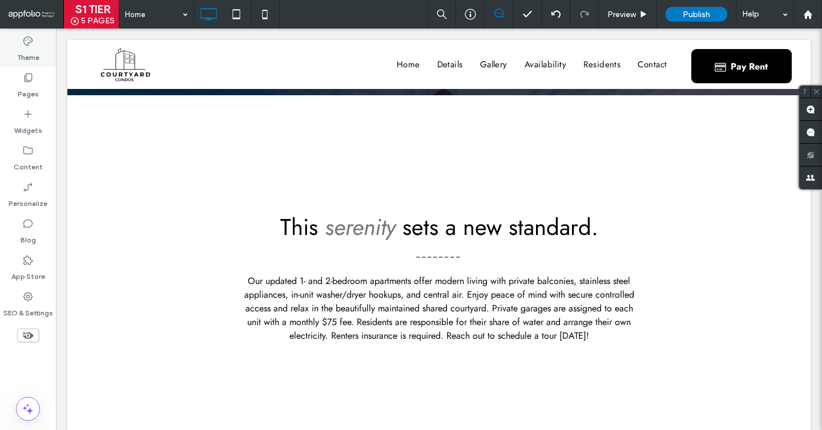
click at [29, 52] on label "Theme" at bounding box center [28, 55] width 22 height 16
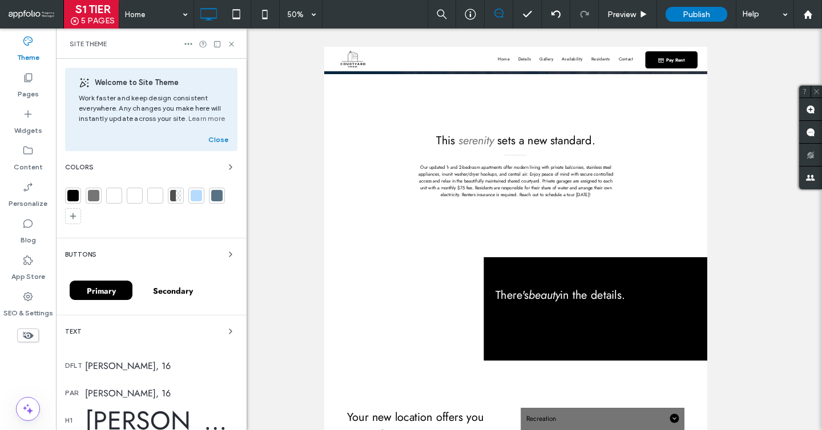
scroll to position [281, 0]
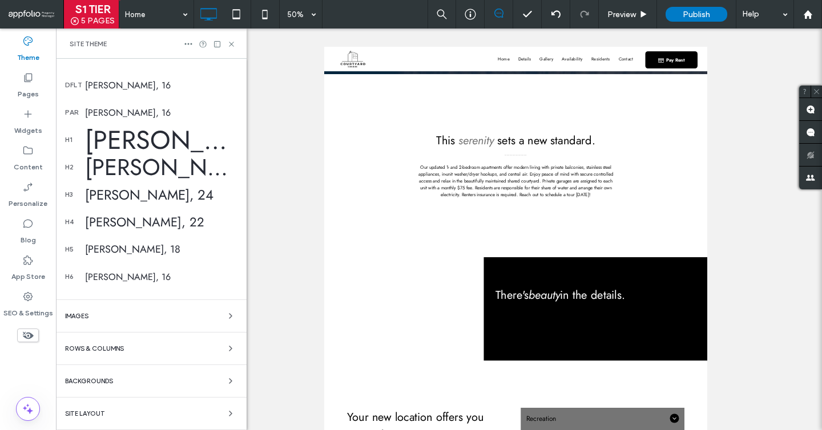
click at [208, 377] on div "Backgrounds" at bounding box center [151, 381] width 172 height 14
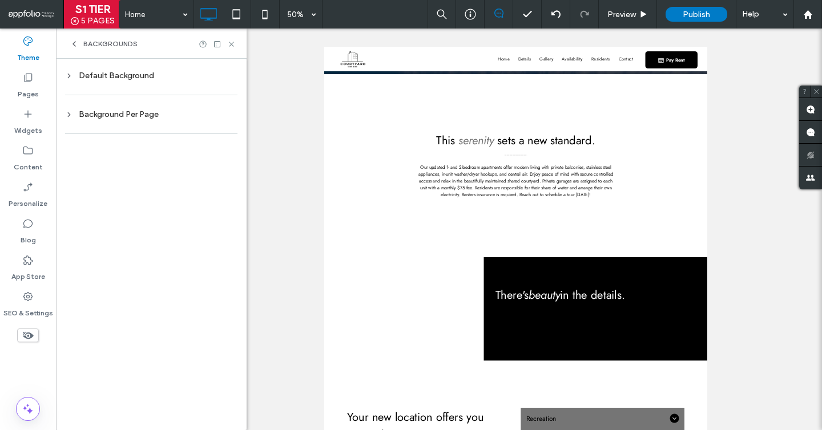
scroll to position [0, 0]
click at [170, 118] on div "Background Per Page" at bounding box center [151, 115] width 172 height 10
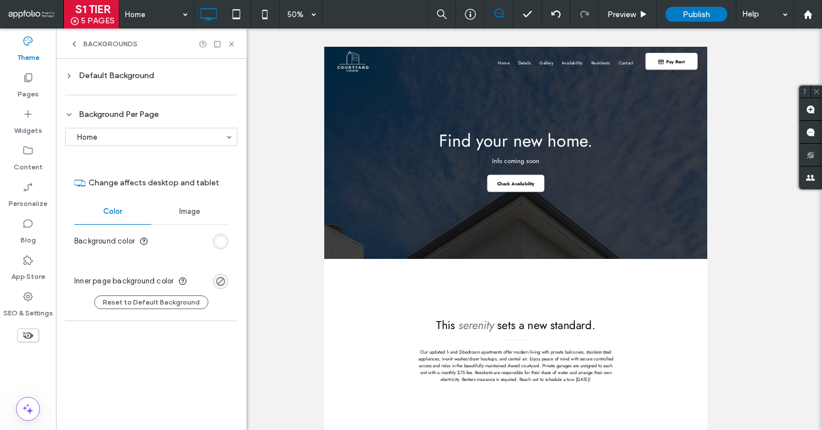
click at [223, 244] on div "rgb(255, 255, 255)" at bounding box center [221, 242] width 10 height 10
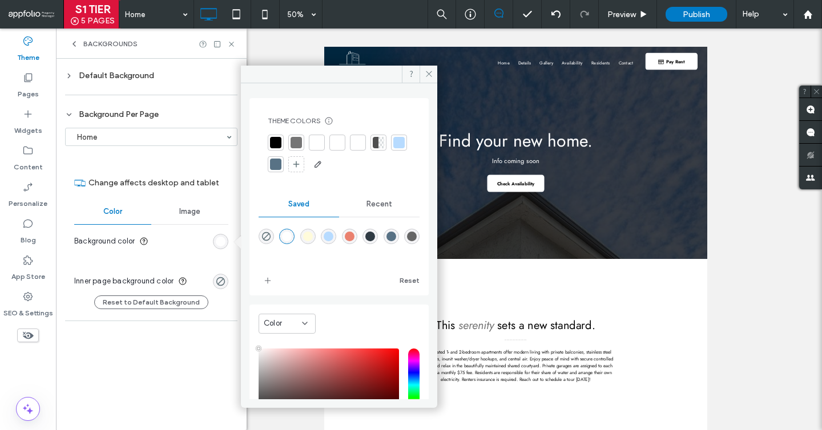
click at [351, 136] on div at bounding box center [358, 143] width 16 height 16
click at [80, 42] on div "Backgrounds" at bounding box center [104, 43] width 68 height 9
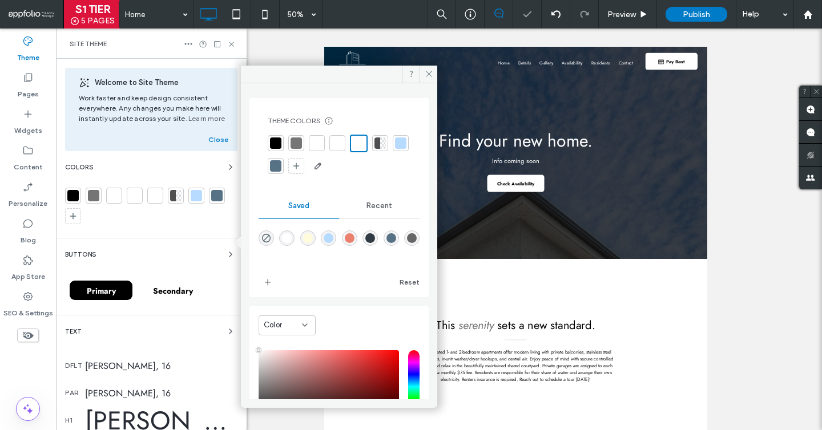
click at [80, 42] on span "Site Theme" at bounding box center [88, 43] width 37 height 9
click at [160, 199] on div at bounding box center [155, 195] width 11 height 11
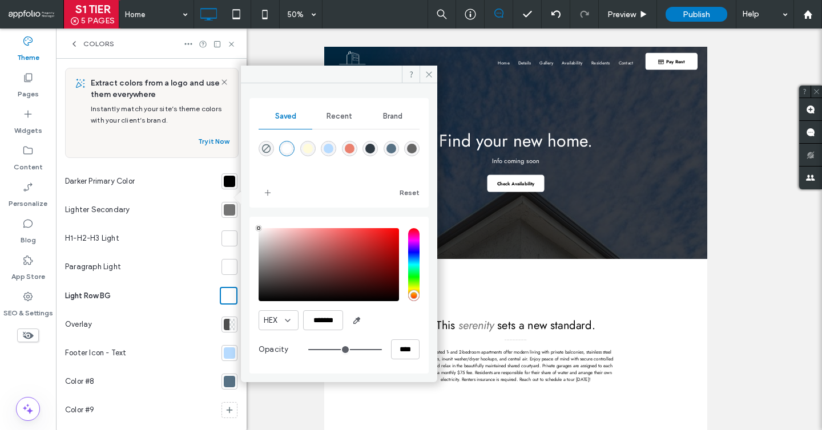
type input "*******"
click at [257, 229] on div "pointer" at bounding box center [258, 229] width 3 height 3
click at [229, 43] on icon at bounding box center [231, 44] width 9 height 9
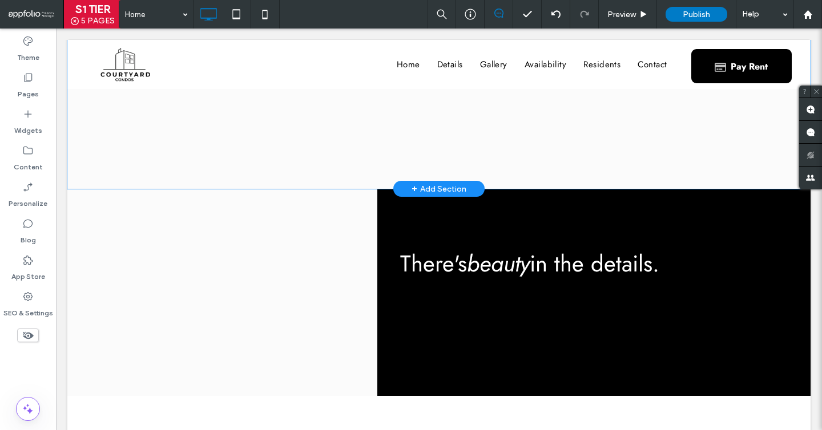
scroll to position [645, 0]
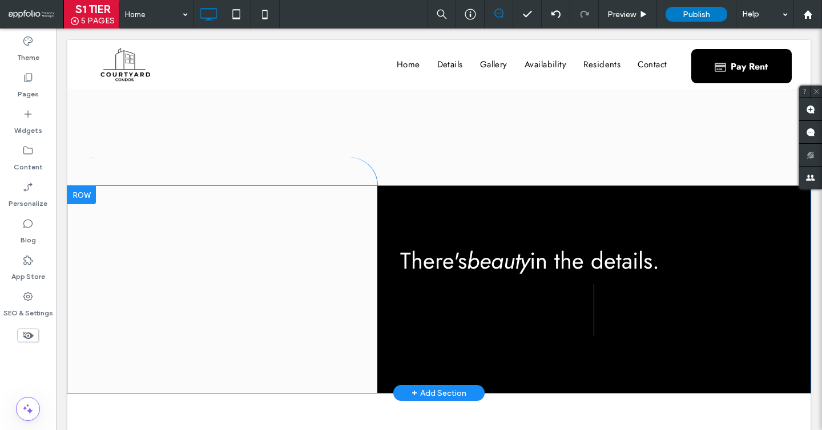
click at [232, 292] on div "Click To Paste" at bounding box center [222, 276] width 310 height 236
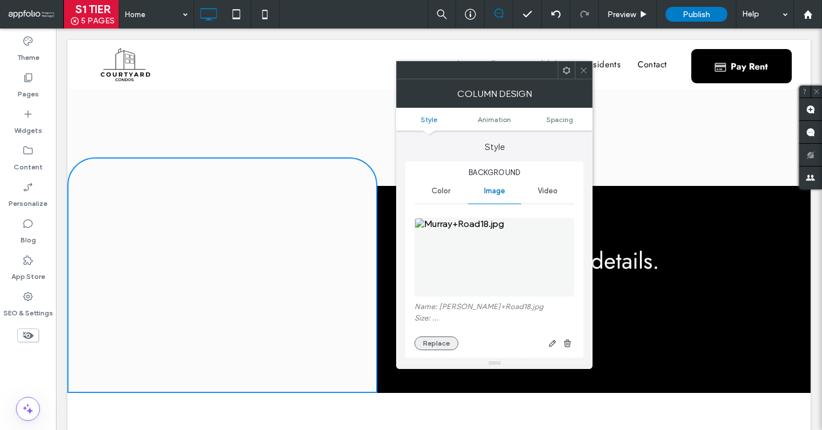
click at [434, 346] on button "Replace" at bounding box center [436, 344] width 44 height 14
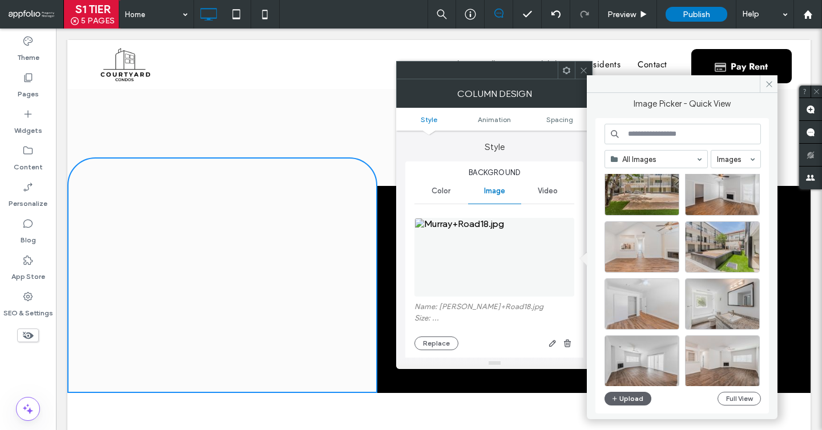
scroll to position [254, 0]
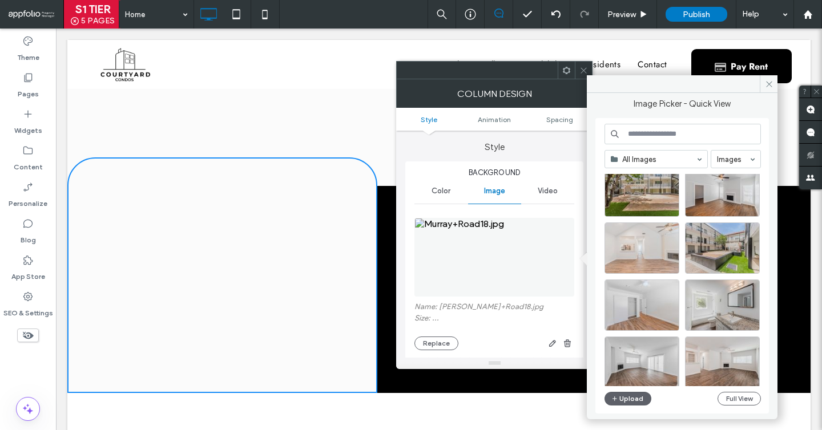
click at [636, 249] on div at bounding box center [641, 248] width 75 height 51
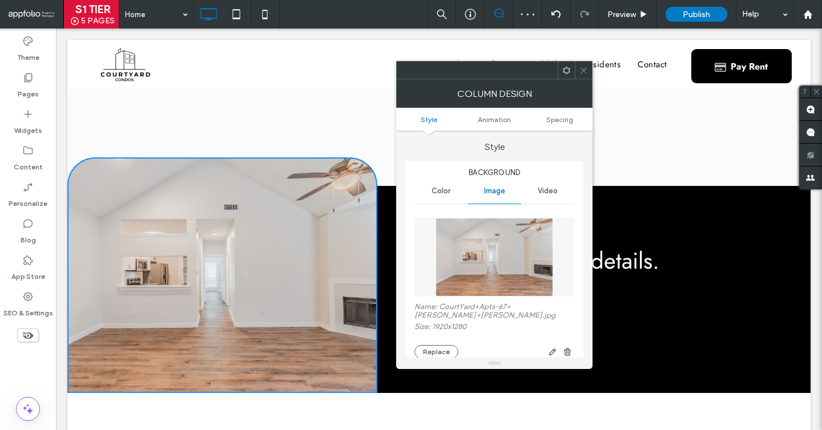
click at [577, 71] on div at bounding box center [583, 70] width 17 height 17
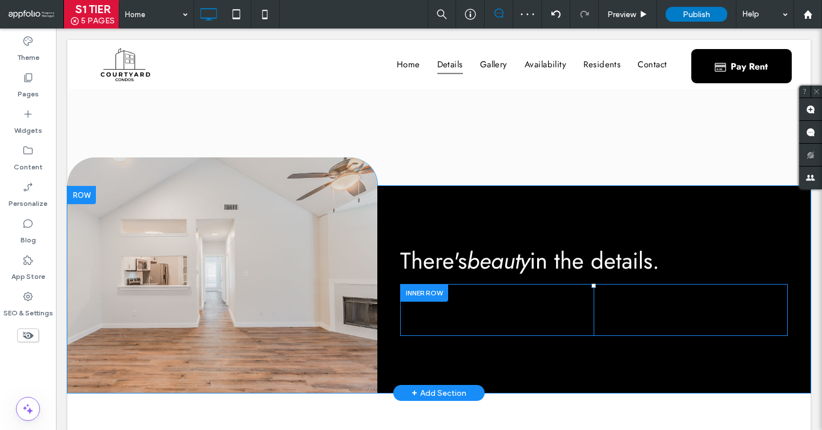
scroll to position [784, 0]
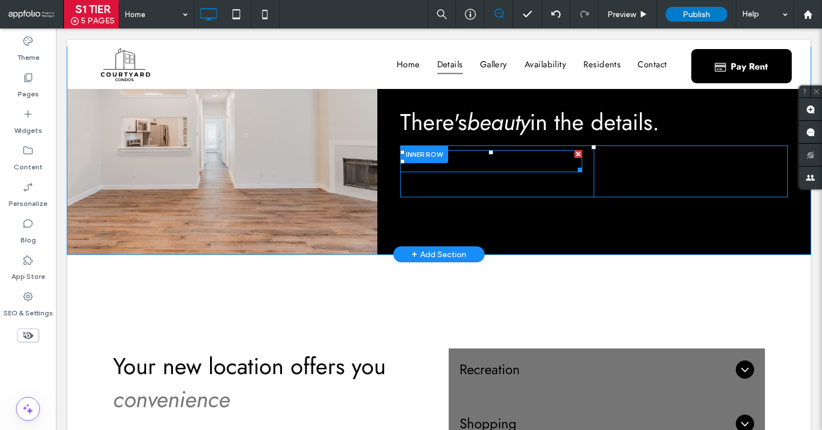
click at [426, 165] on span "Apartment Features" at bounding box center [456, 161] width 112 height 20
type input "****"
type input "**"
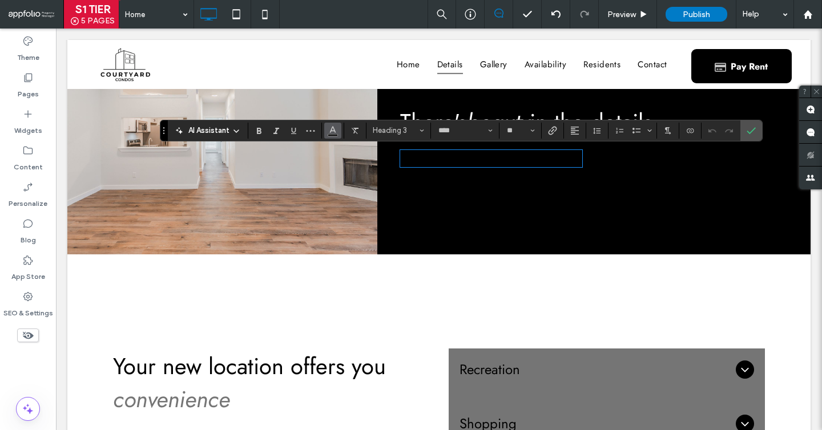
click at [333, 128] on icon "Color" at bounding box center [332, 129] width 9 height 9
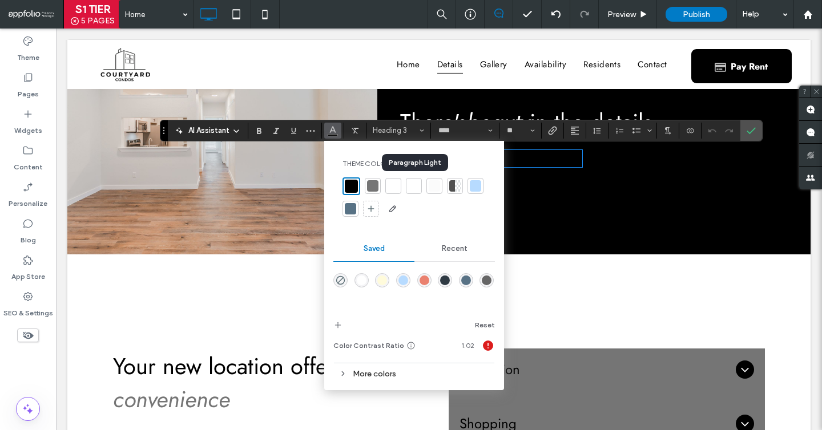
click at [410, 185] on div at bounding box center [413, 185] width 11 height 11
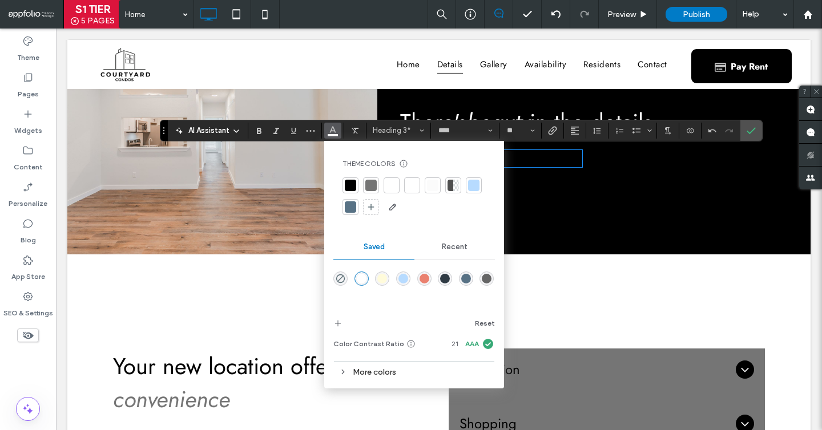
click at [698, 161] on span "Community Features" at bounding box center [664, 161] width 118 height 20
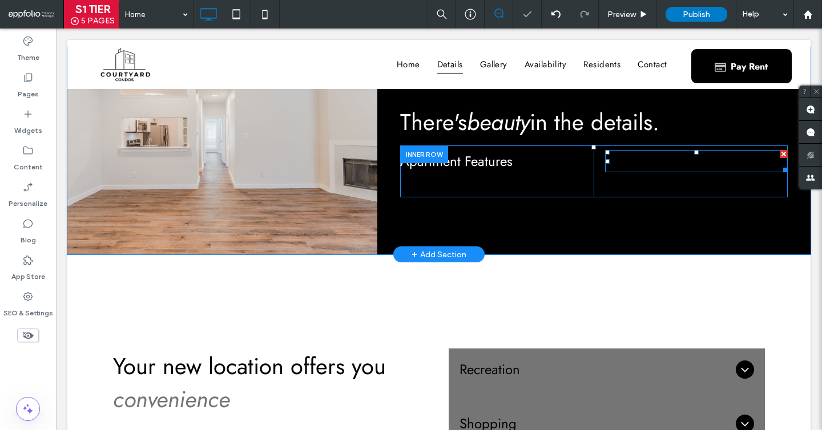
click at [692, 159] on span "Community Features" at bounding box center [664, 161] width 118 height 20
type input "****"
type input "**"
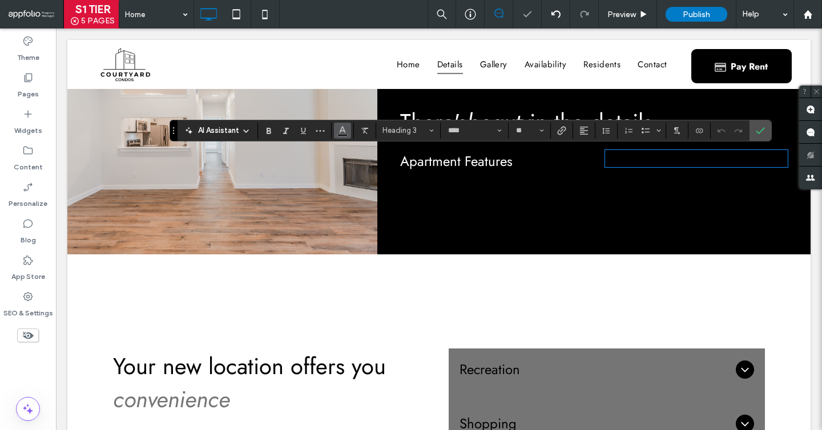
click at [338, 131] on icon "Color" at bounding box center [342, 129] width 9 height 9
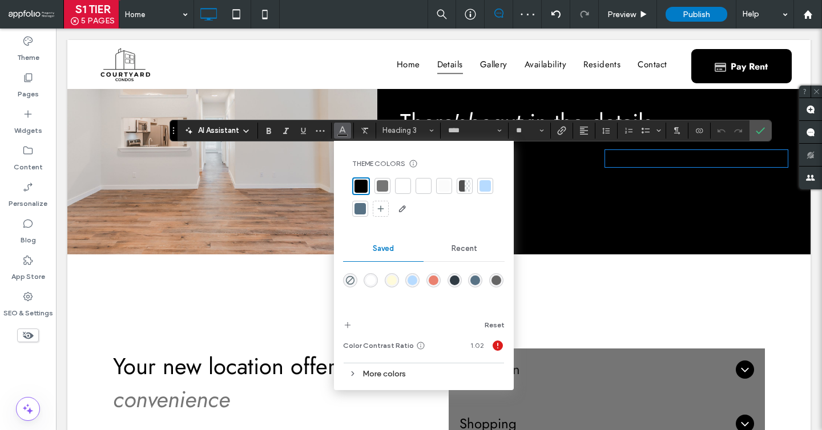
click at [424, 187] on div at bounding box center [423, 185] width 11 height 11
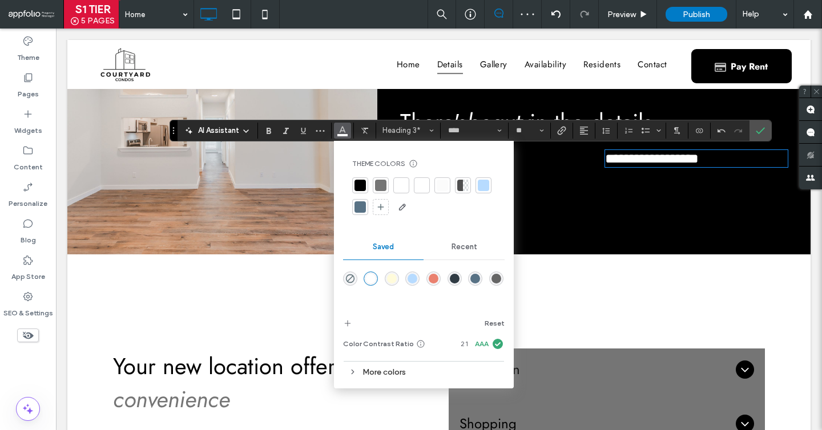
click at [682, 184] on p "Info coming soon" at bounding box center [696, 180] width 183 height 14
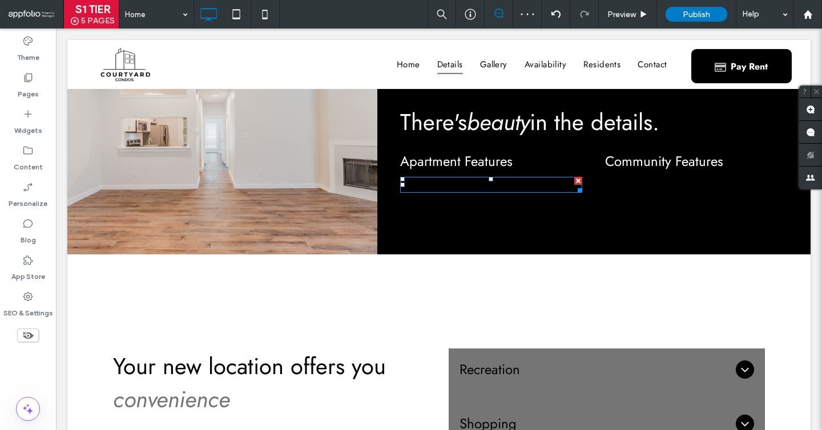
click at [472, 185] on p "Info coming soon" at bounding box center [491, 185] width 183 height 14
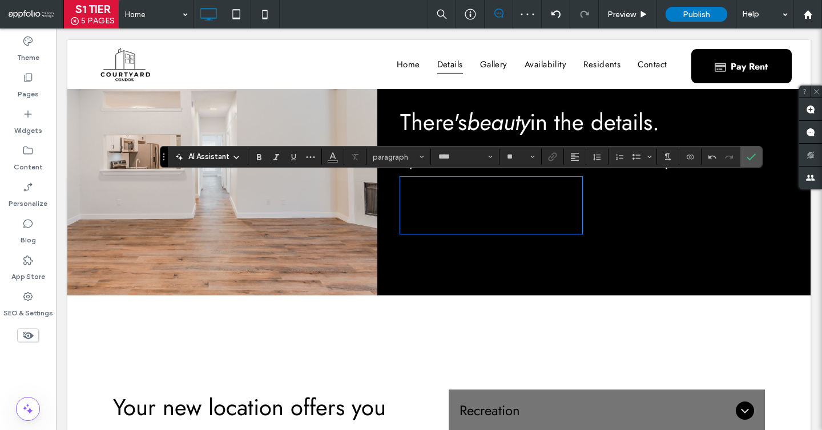
scroll to position [0, 0]
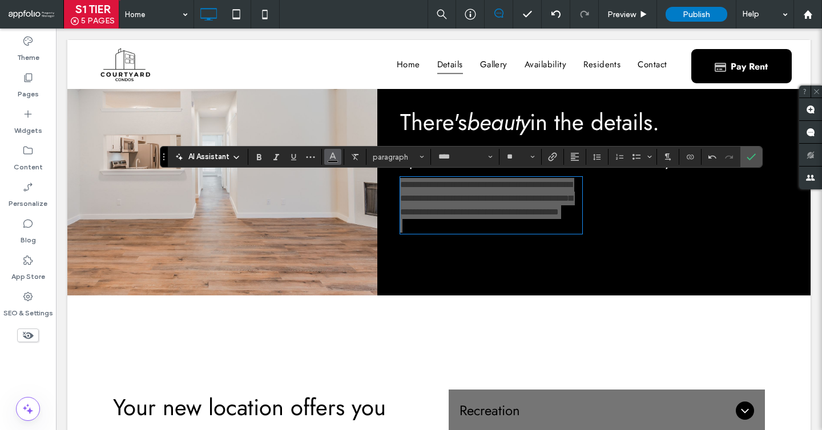
click at [336, 159] on icon "Color" at bounding box center [332, 155] width 9 height 9
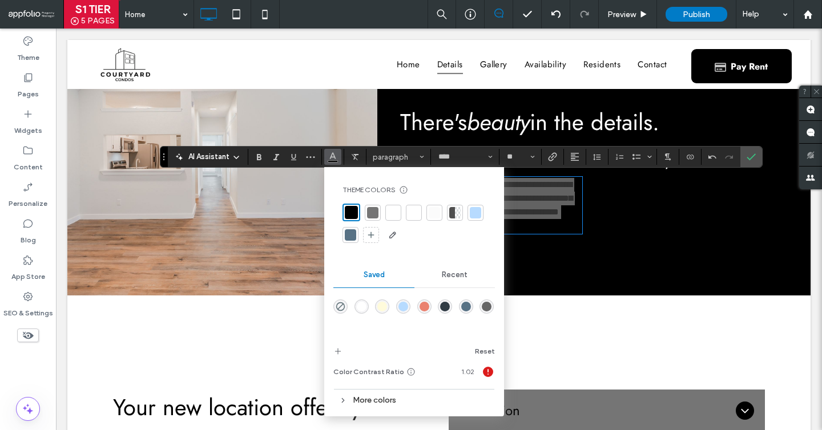
click at [410, 214] on div at bounding box center [413, 212] width 11 height 11
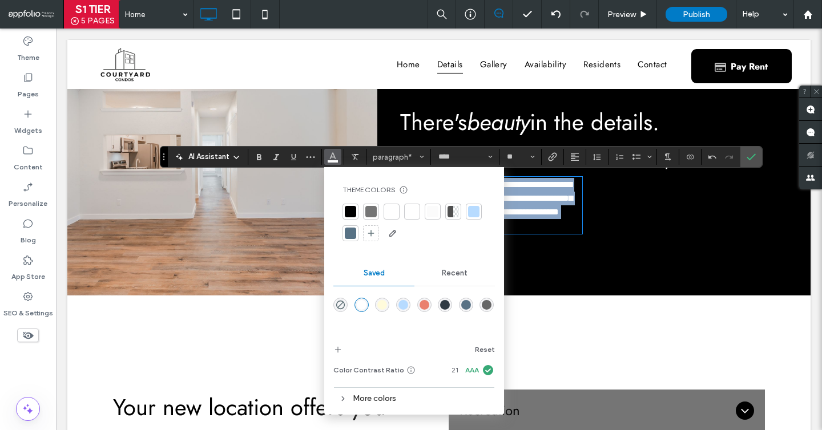
click at [563, 233] on p at bounding box center [491, 226] width 183 height 14
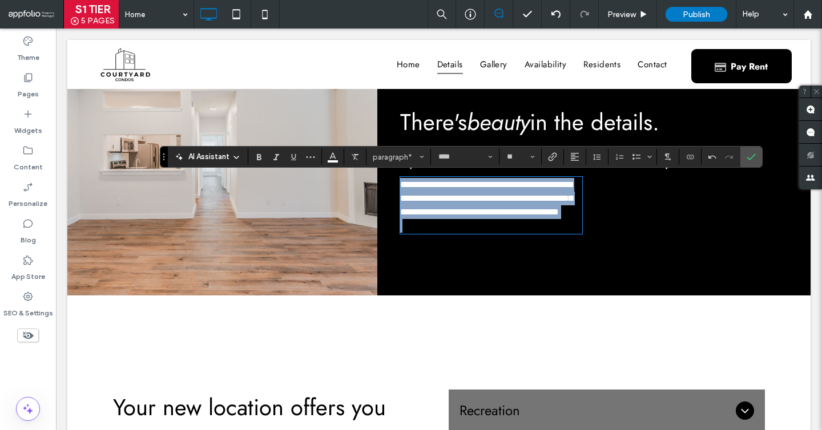
click at [515, 233] on p at bounding box center [491, 226] width 183 height 14
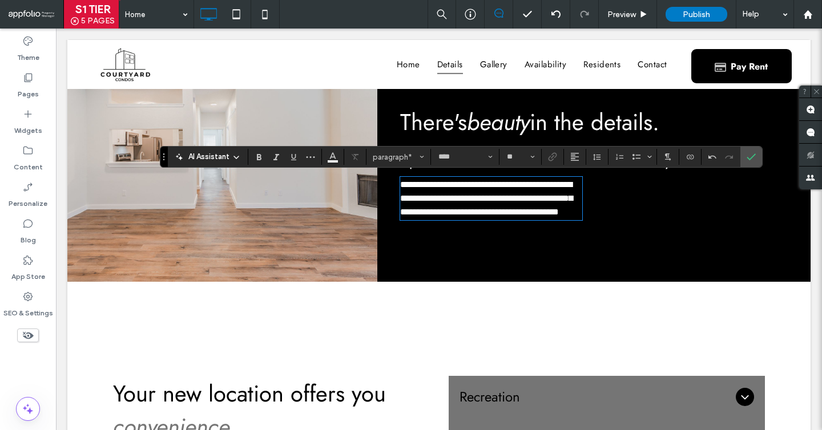
click at [642, 210] on div "Community Features Info coming soon Click To Paste" at bounding box center [690, 185] width 194 height 79
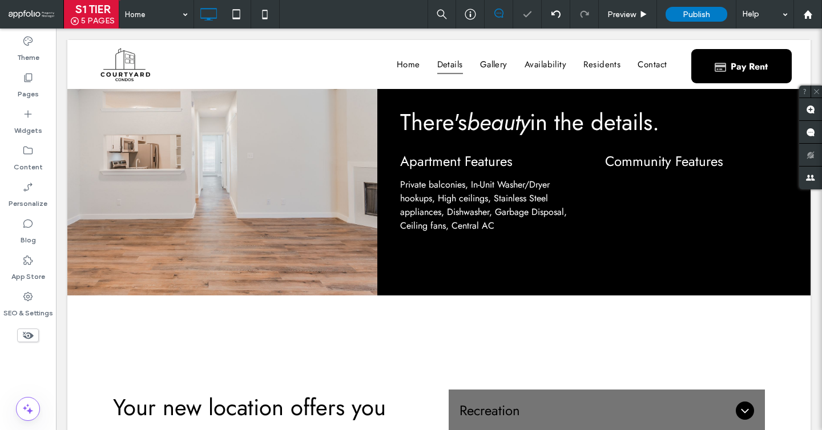
click at [655, 194] on div "Community Features Info coming soon Click To Paste" at bounding box center [690, 192] width 194 height 93
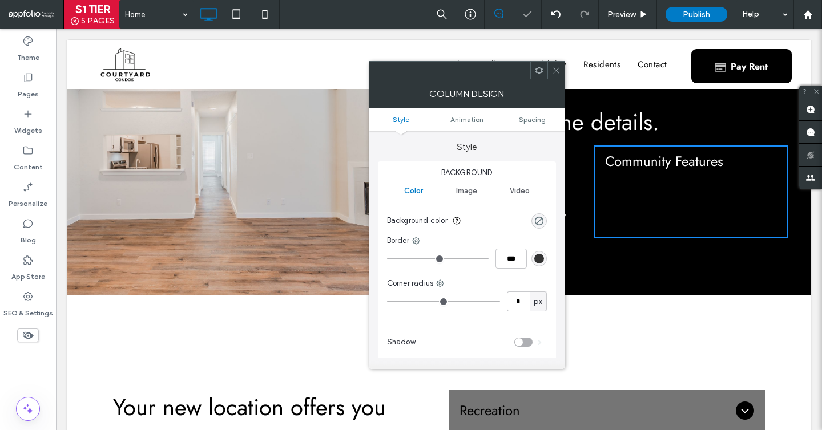
click at [555, 63] on span at bounding box center [556, 70] width 9 height 17
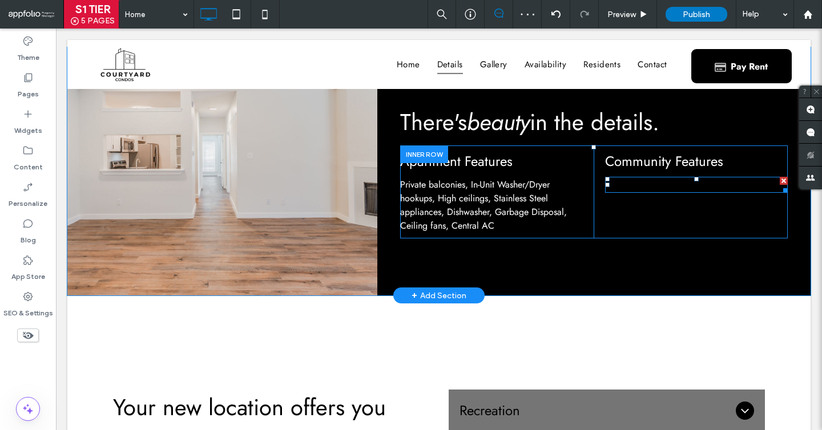
click at [643, 181] on span "Info coming soon" at bounding box center [638, 184] width 67 height 13
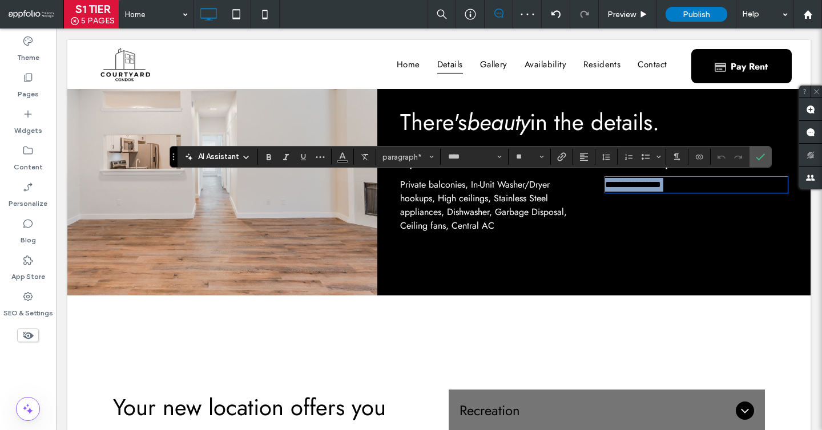
paste div
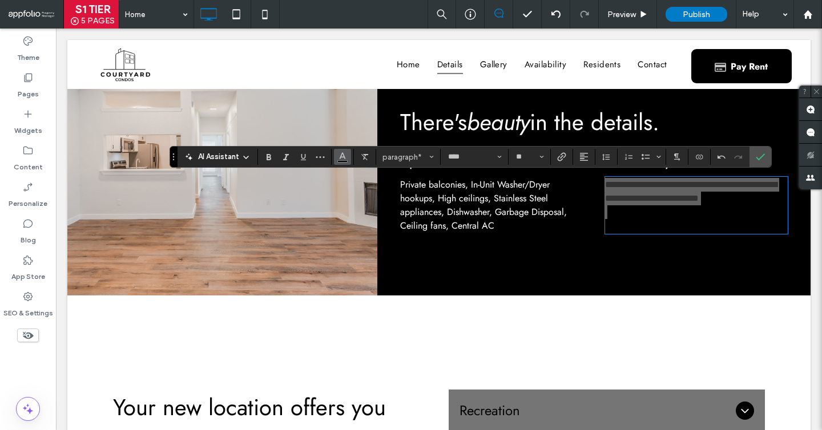
click at [339, 154] on icon "Color" at bounding box center [342, 155] width 9 height 9
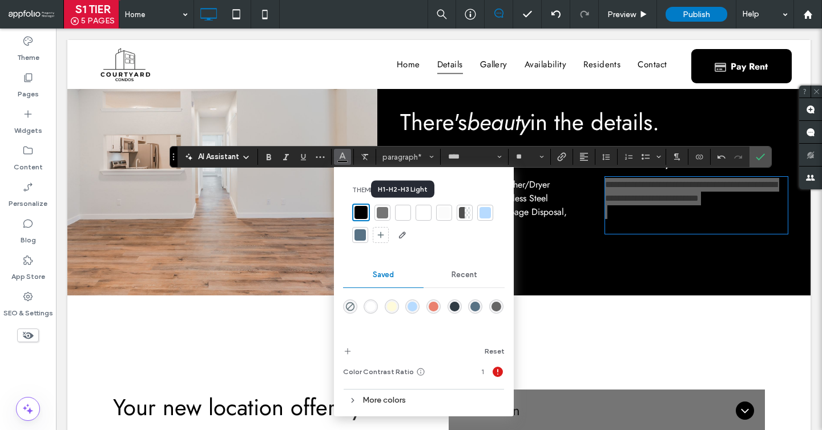
click at [425, 212] on div at bounding box center [423, 212] width 11 height 11
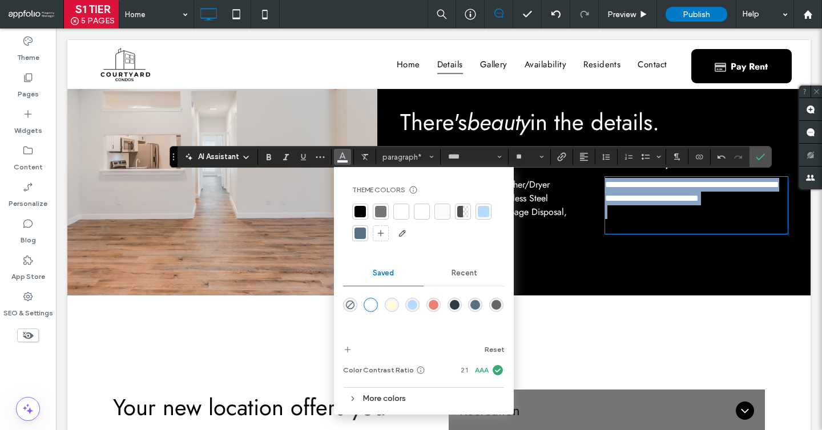
click at [620, 229] on p at bounding box center [696, 218] width 183 height 27
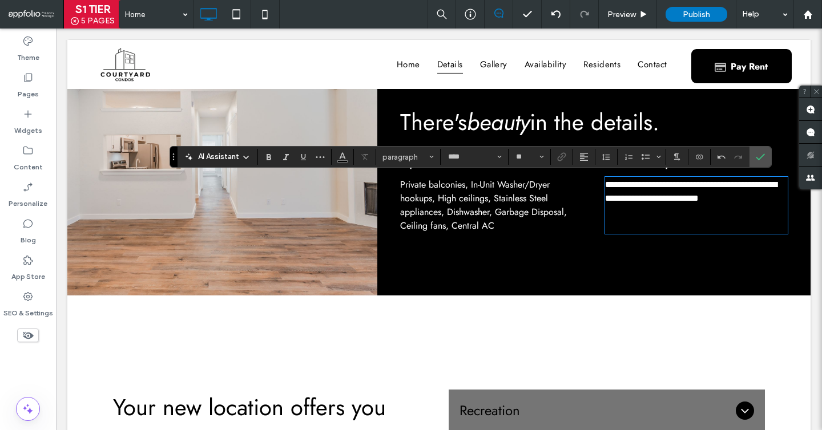
click at [620, 225] on p at bounding box center [696, 218] width 183 height 27
click at [756, 156] on icon "Confirm" at bounding box center [760, 156] width 9 height 9
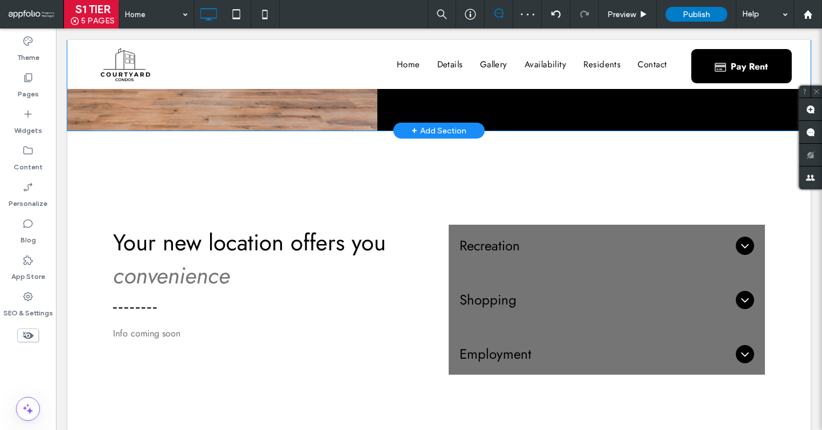
scroll to position [989, 0]
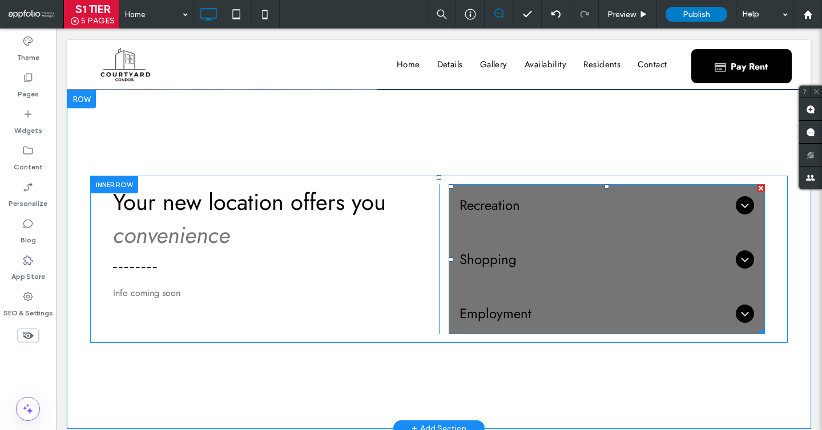
click at [530, 252] on span "Shopping" at bounding box center [595, 259] width 272 height 20
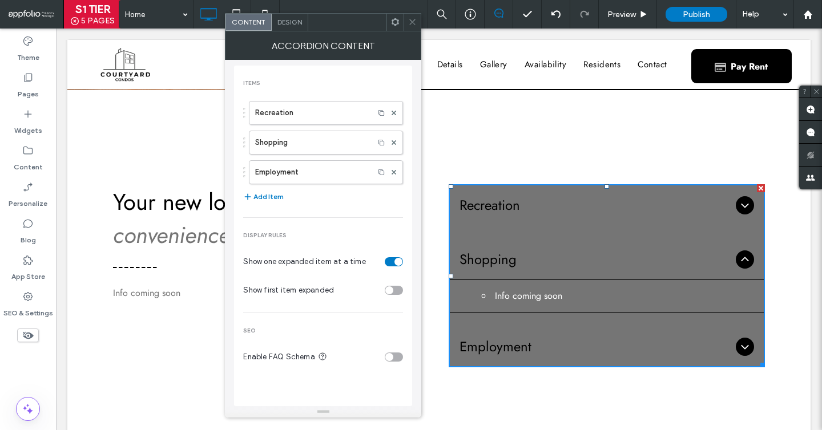
click at [288, 18] on span "Design" at bounding box center [289, 22] width 25 height 9
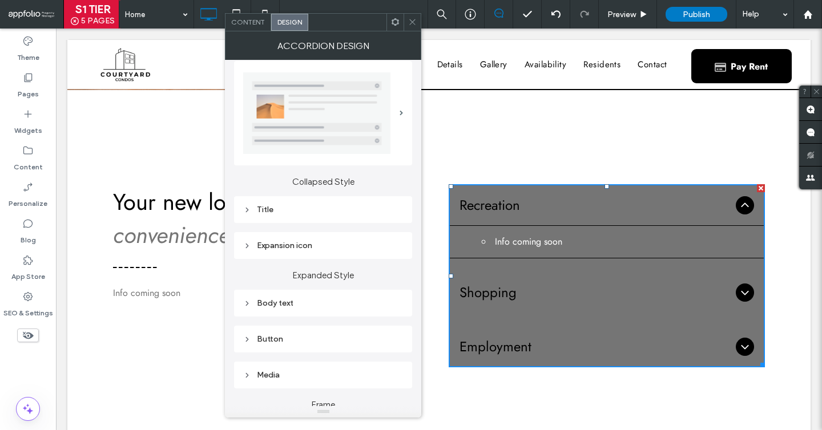
scroll to position [121, 0]
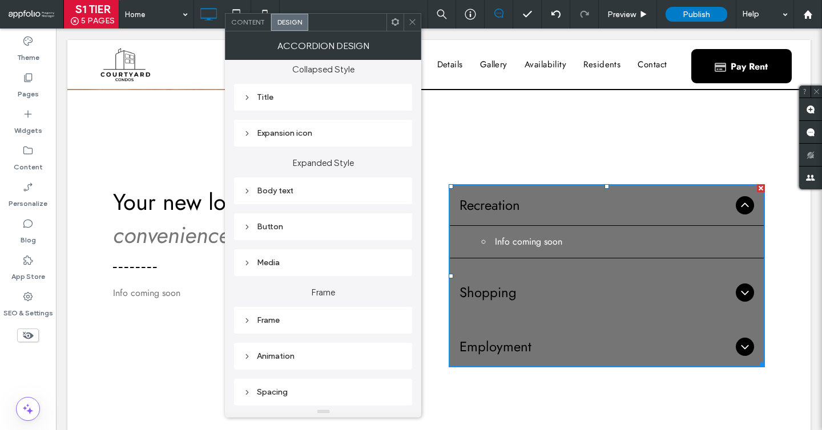
click at [368, 94] on div "Title" at bounding box center [323, 97] width 160 height 10
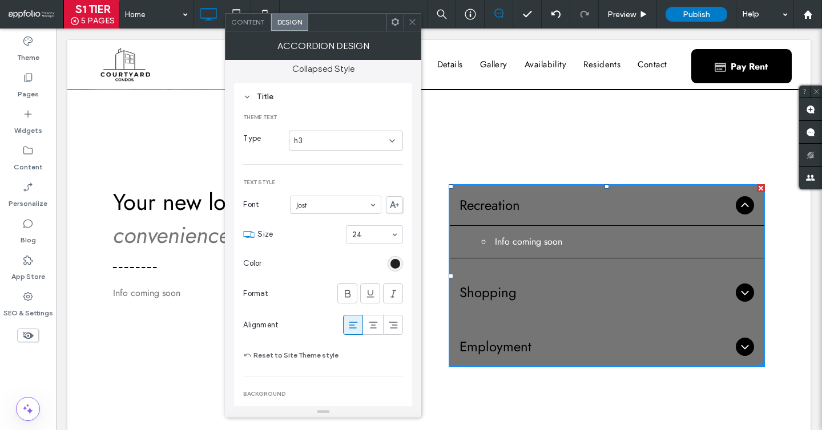
click at [399, 261] on div "rgb(0, 0, 0)" at bounding box center [395, 264] width 10 height 10
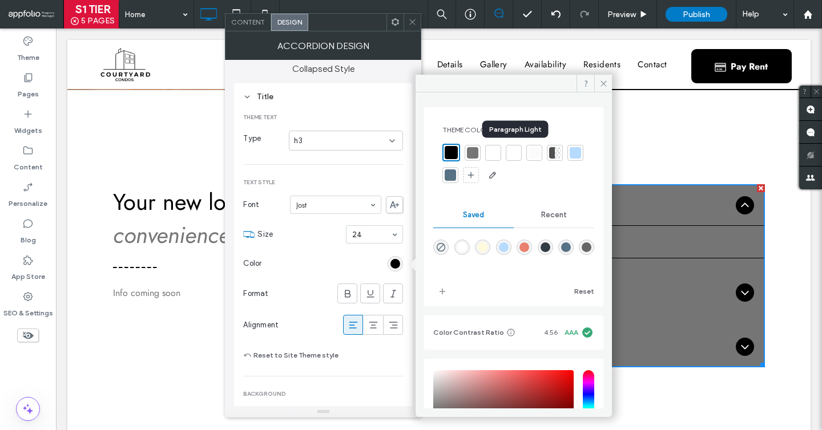
click at [511, 154] on div at bounding box center [513, 152] width 11 height 11
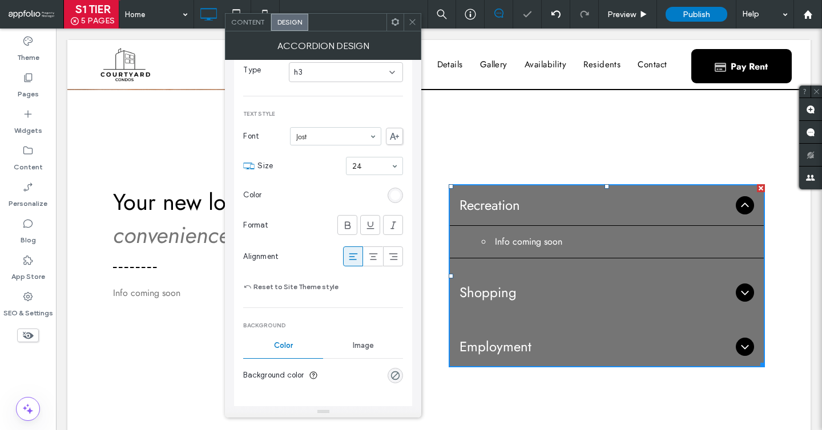
scroll to position [296, 0]
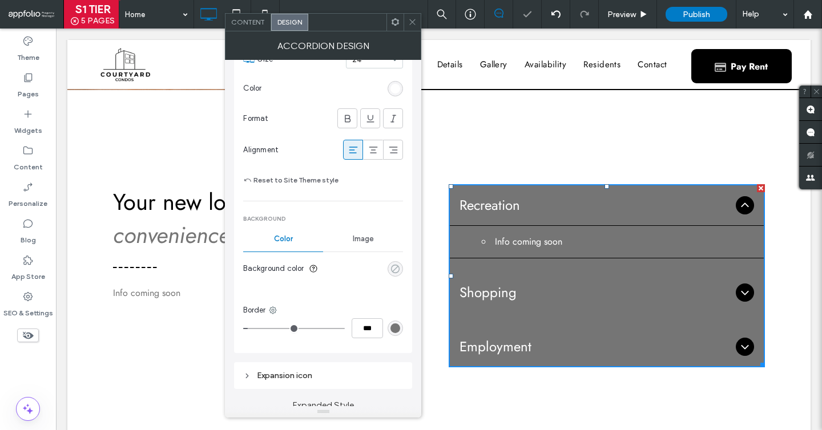
click at [393, 270] on div "rgba(0, 0, 0, 0)" at bounding box center [395, 269] width 10 height 10
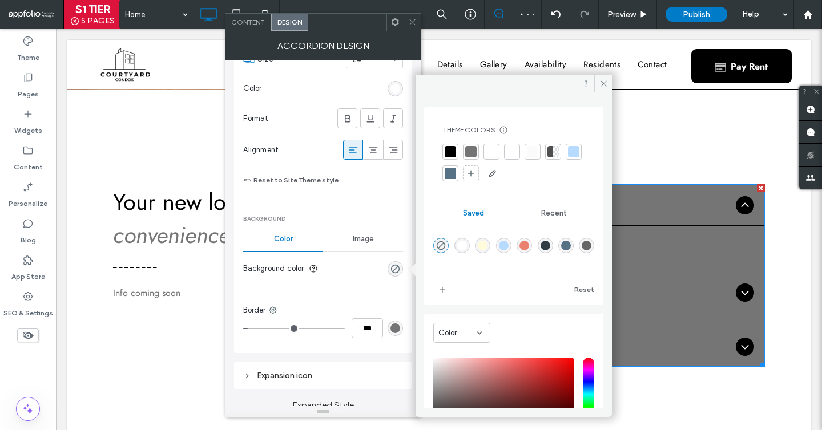
click at [451, 147] on div at bounding box center [450, 151] width 11 height 11
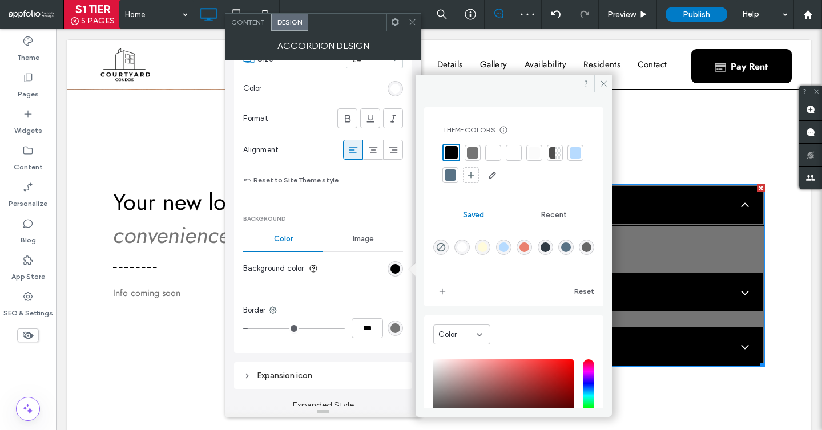
type input "*"
type input "***"
type input "*"
type input "***"
drag, startPoint x: 251, startPoint y: 328, endPoint x: 195, endPoint y: 326, distance: 56.0
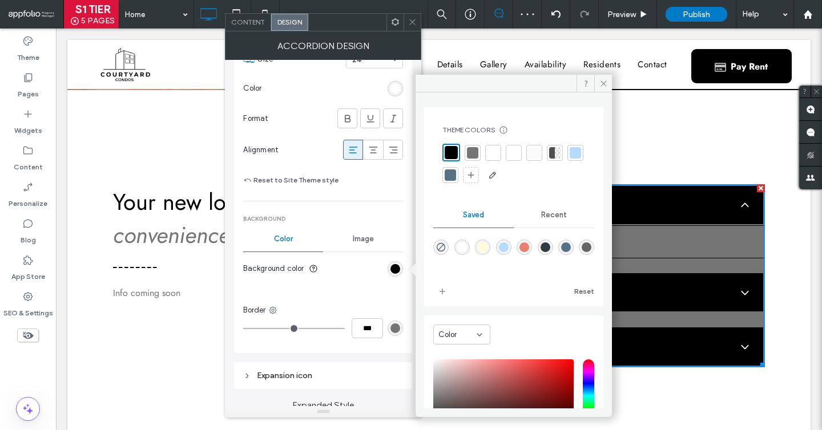
type input "*"
click at [243, 328] on input "range" at bounding box center [294, 328] width 102 height 1
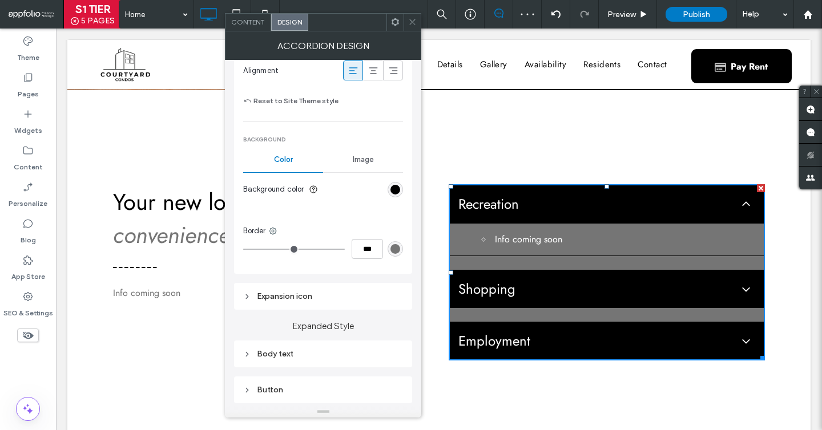
scroll to position [394, 0]
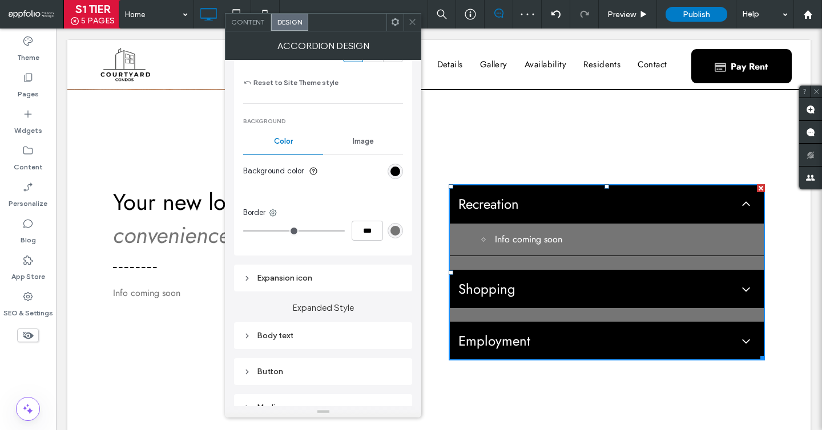
click at [319, 344] on div "Body text" at bounding box center [323, 335] width 178 height 27
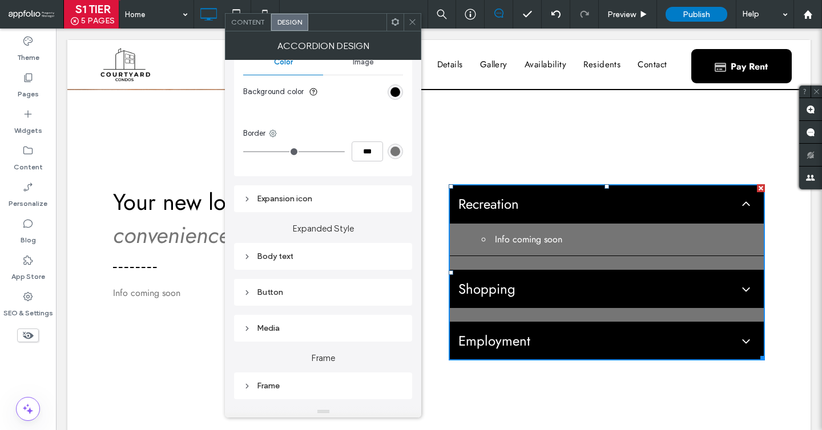
scroll to position [477, 0]
click at [311, 264] on div "Body text" at bounding box center [323, 253] width 178 height 27
click at [314, 259] on div "Body text" at bounding box center [323, 252] width 160 height 15
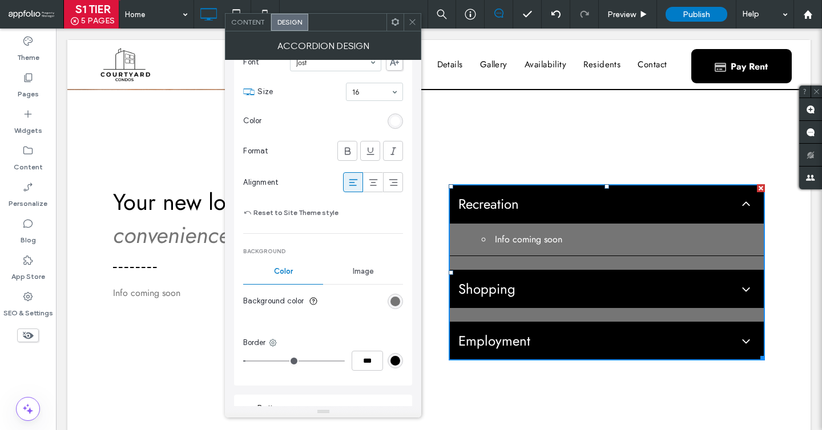
scroll to position [714, 0]
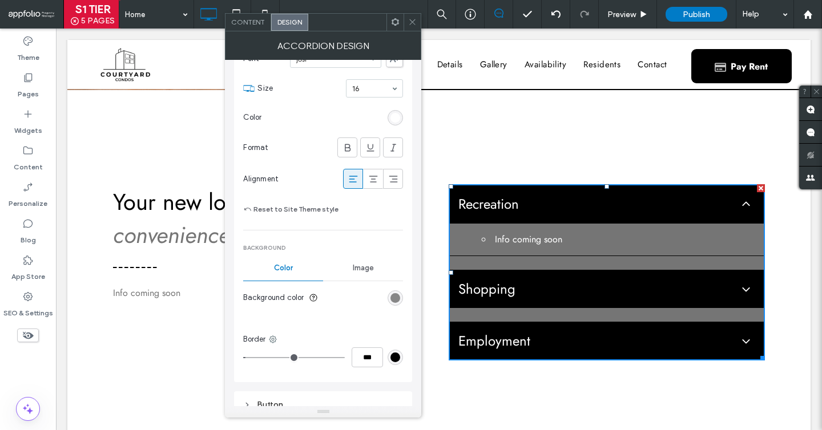
click at [397, 294] on div "rgb(117, 117, 117)" at bounding box center [395, 298] width 10 height 10
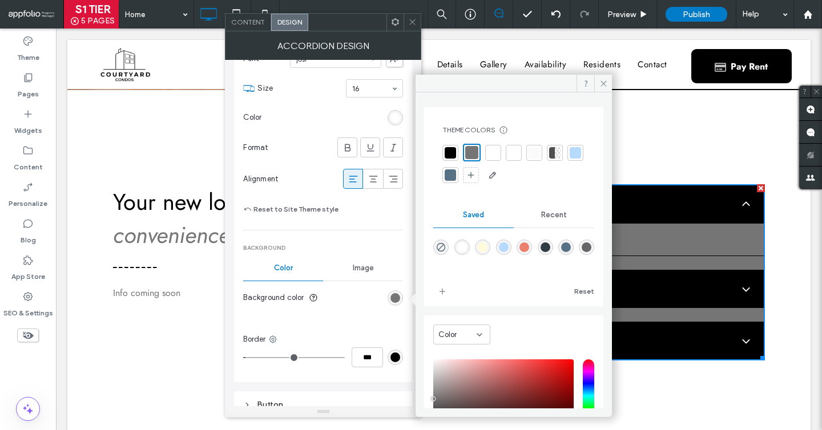
click at [528, 150] on div at bounding box center [534, 153] width 16 height 16
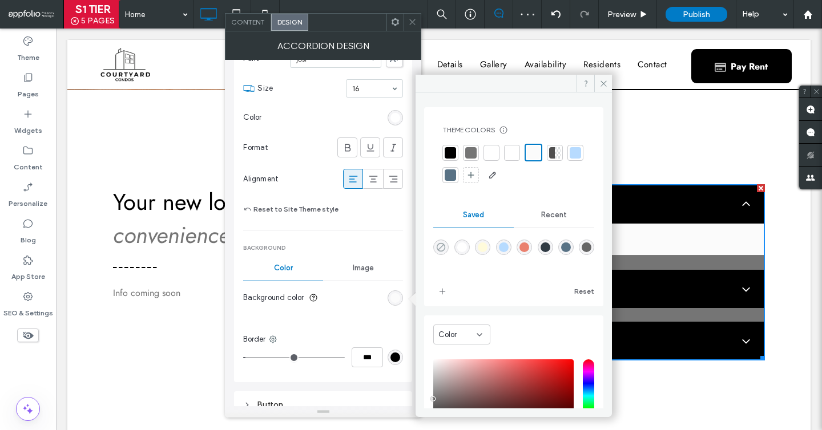
click at [442, 244] on icon "rgba(0,0,0,0)" at bounding box center [441, 248] width 10 height 10
type input "*******"
type input "*"
type input "**"
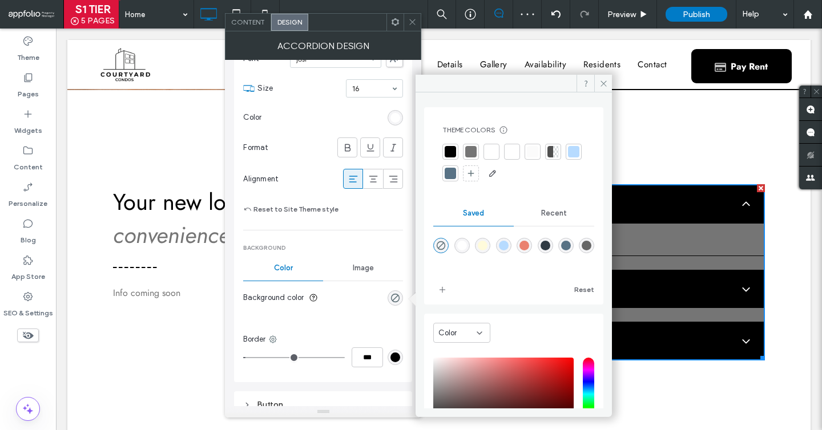
type input "*"
type input "***"
type input "*"
drag, startPoint x: 304, startPoint y: 383, endPoint x: 277, endPoint y: 382, distance: 26.3
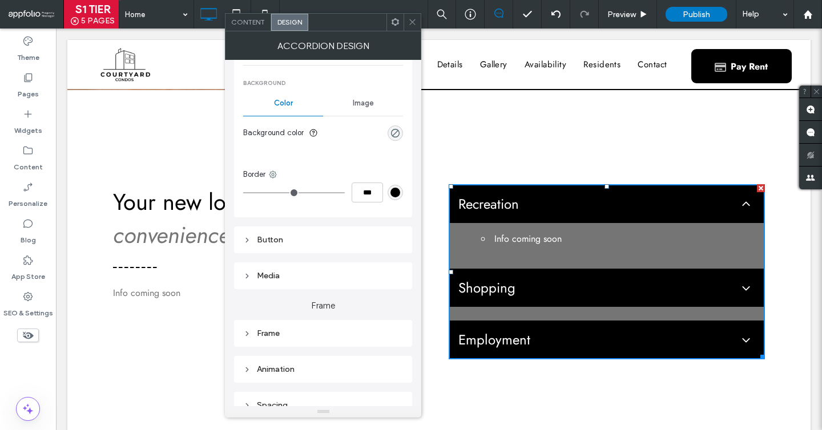
scroll to position [883, 0]
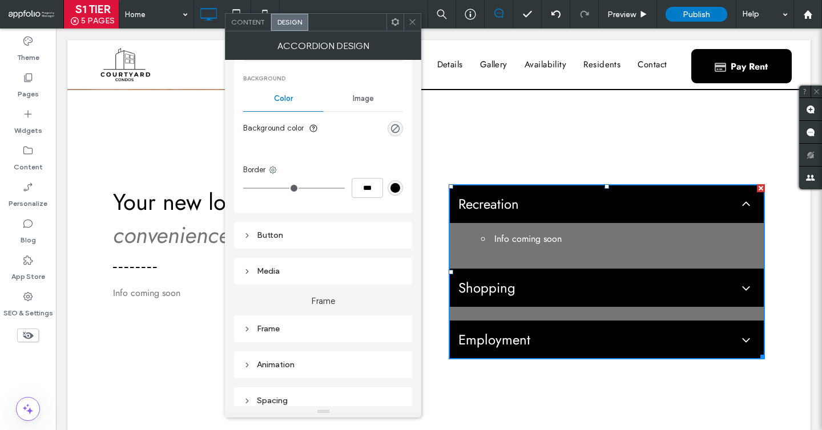
click at [352, 324] on div "Frame" at bounding box center [323, 328] width 160 height 15
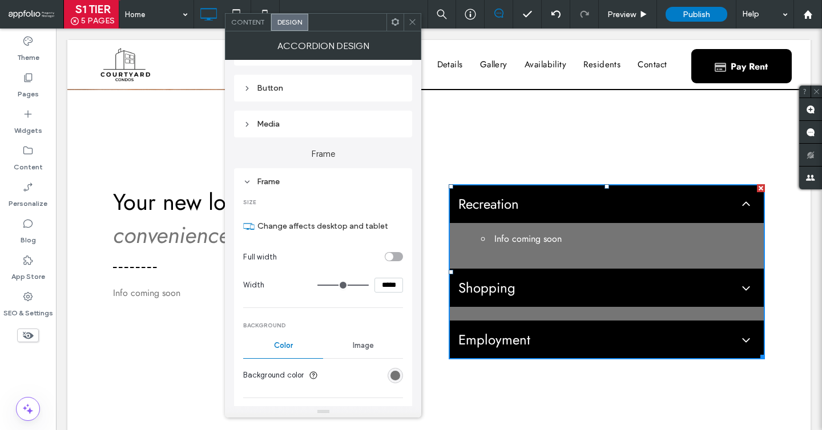
scroll to position [1078, 0]
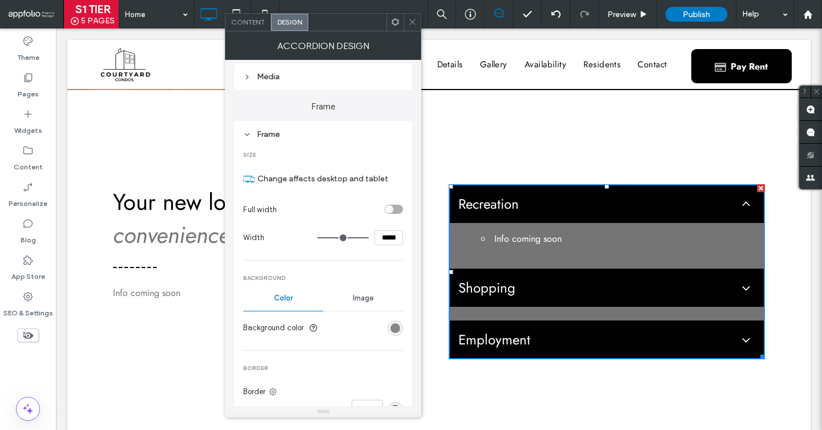
click at [393, 327] on div "rgb(117, 117, 117)" at bounding box center [395, 329] width 10 height 10
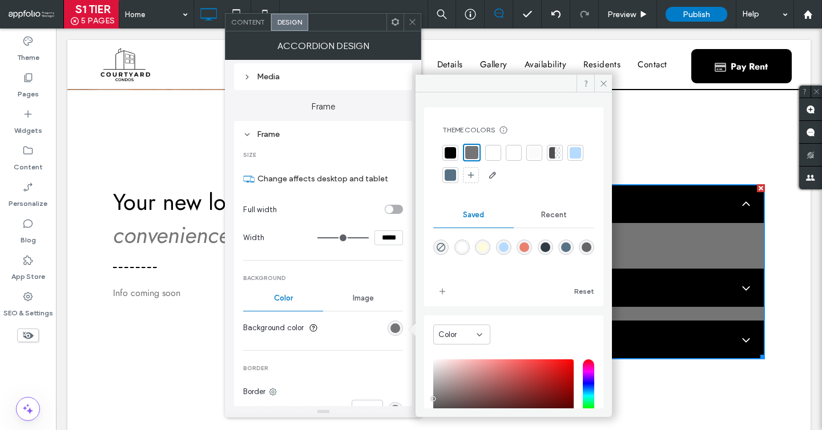
click at [442, 241] on div "rgba(0,0,0,0)" at bounding box center [440, 247] width 15 height 15
type input "*"
type input "*******"
type input "*"
type input "**"
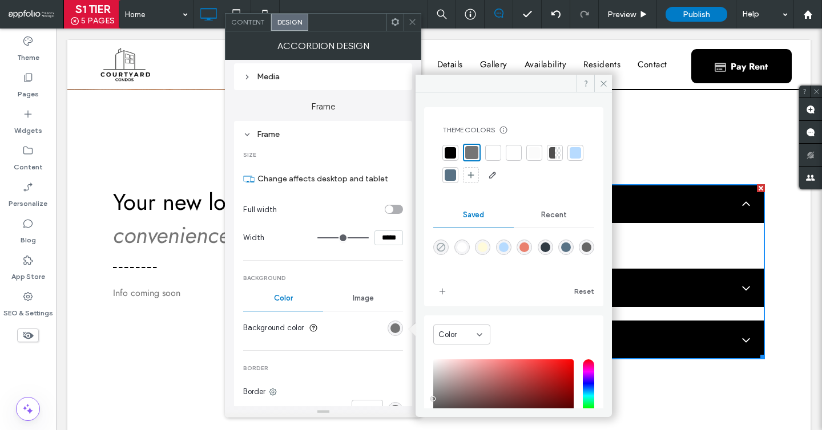
type input "*"
click at [414, 23] on icon at bounding box center [412, 22] width 9 height 9
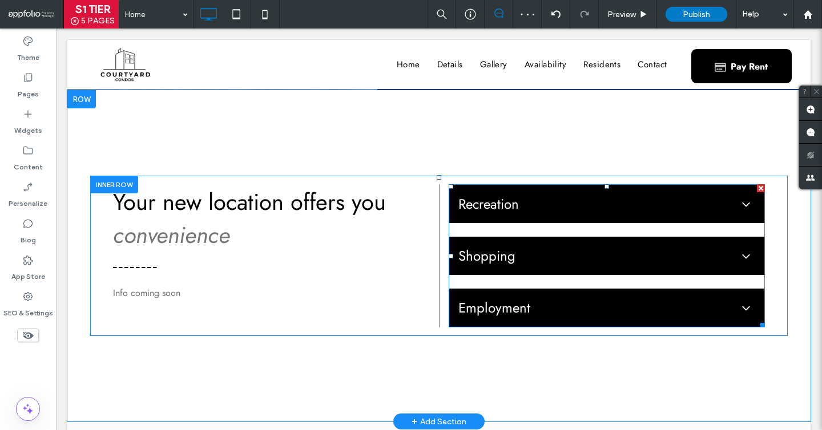
click at [506, 266] on div "Shopping" at bounding box center [606, 256] width 315 height 38
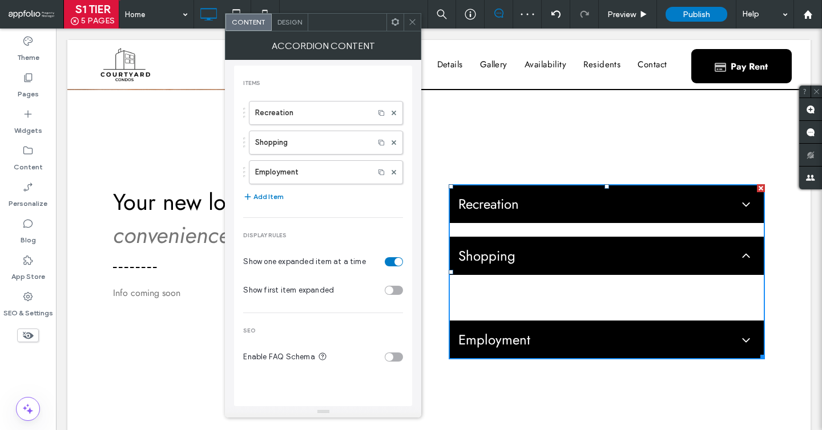
click at [293, 6] on div "Home Preview Publish Help" at bounding box center [470, 14] width 703 height 29
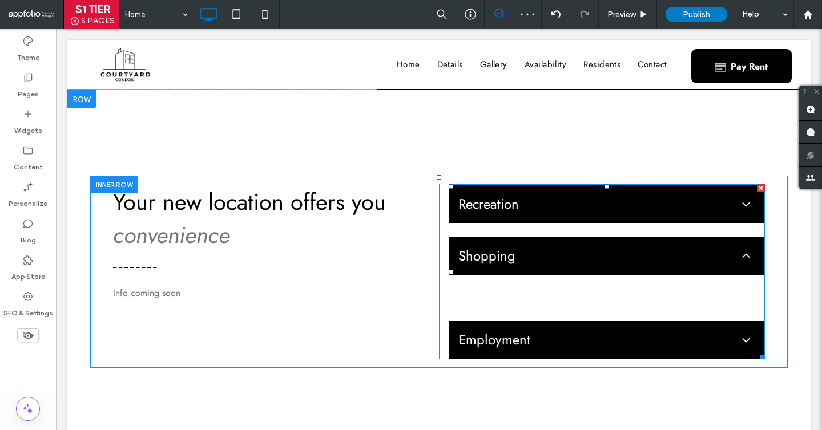
click at [504, 233] on ul "Recreation Info coming soon Shopping Info coming soon Employment Info coming so…" at bounding box center [607, 271] width 316 height 175
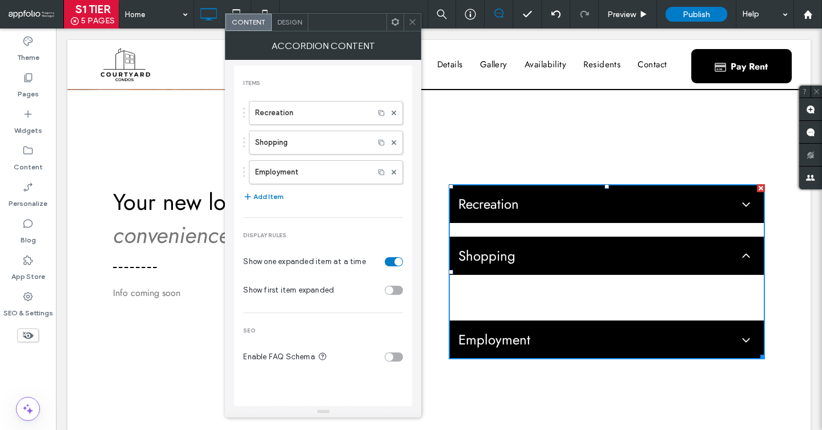
click at [281, 23] on span "Design" at bounding box center [289, 22] width 25 height 9
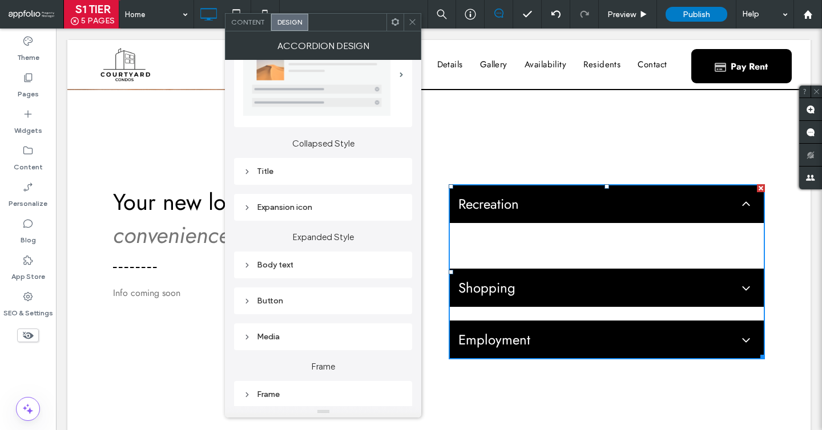
click at [273, 268] on div "Body text" at bounding box center [323, 265] width 160 height 10
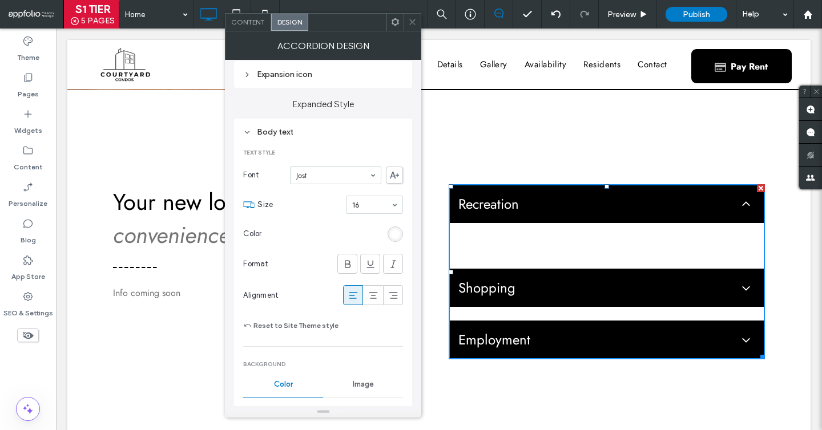
scroll to position [216, 0]
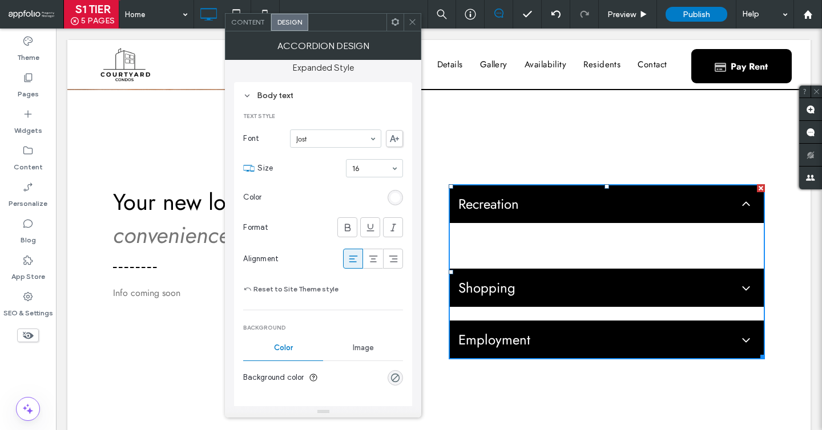
click at [397, 195] on div "rgb(255, 255, 255)" at bounding box center [395, 198] width 10 height 10
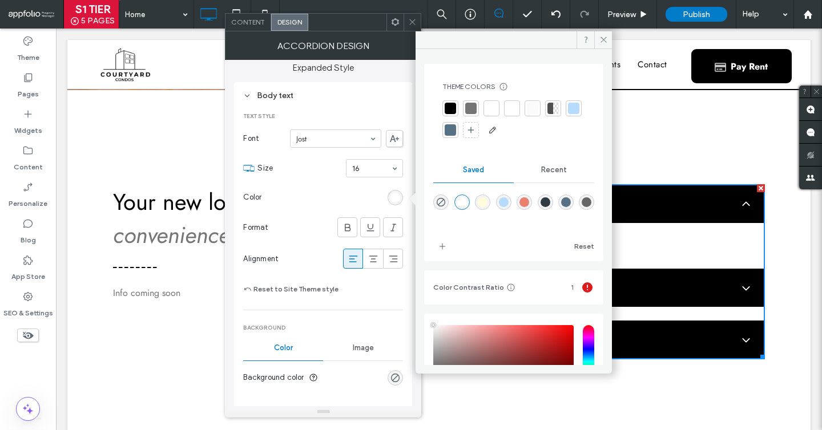
click at [450, 92] on div "Theme Colors Save time with Theme Colors Create a color palette to instantly ad…" at bounding box center [513, 110] width 161 height 75
click at [450, 107] on div at bounding box center [450, 108] width 11 height 11
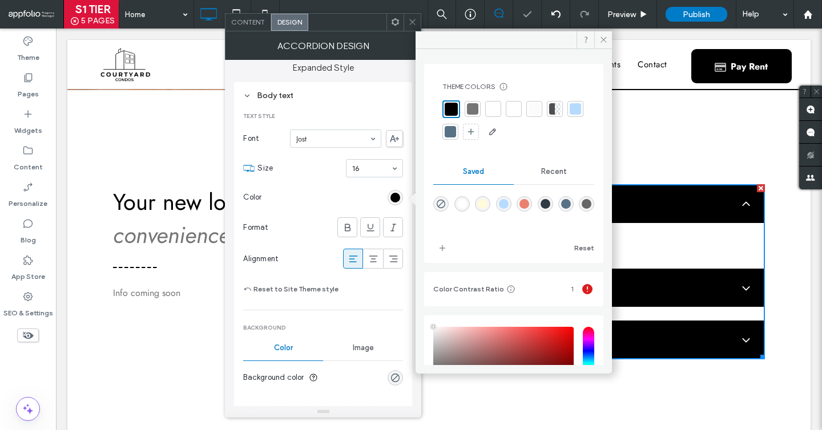
click at [413, 20] on icon at bounding box center [412, 22] width 9 height 9
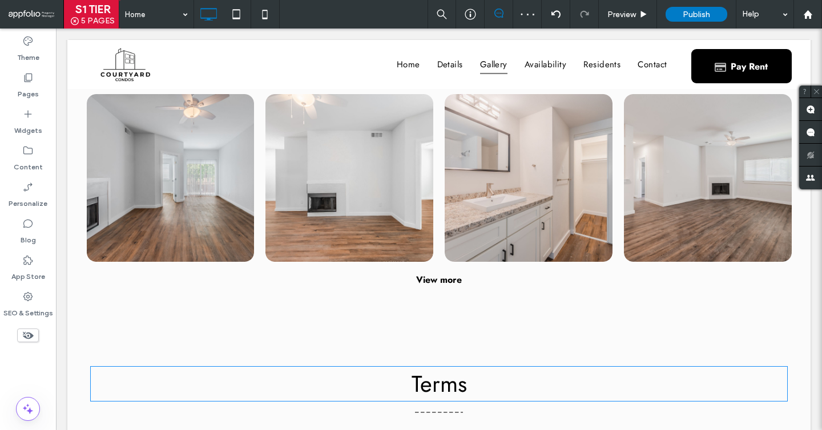
scroll to position [1574, 0]
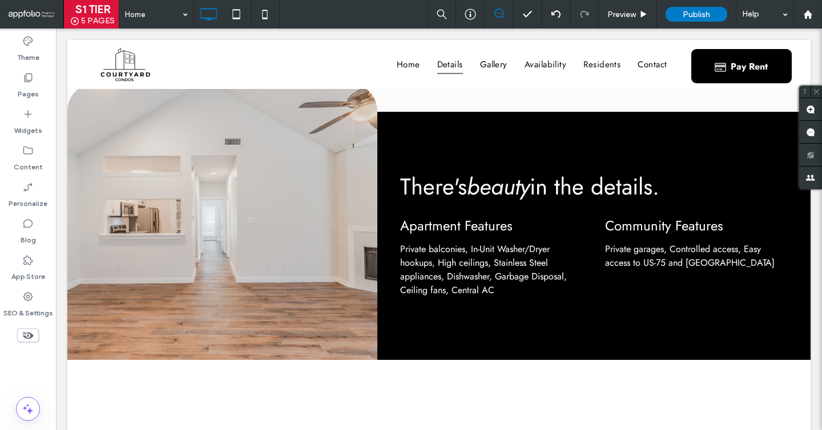
scroll to position [742, 0]
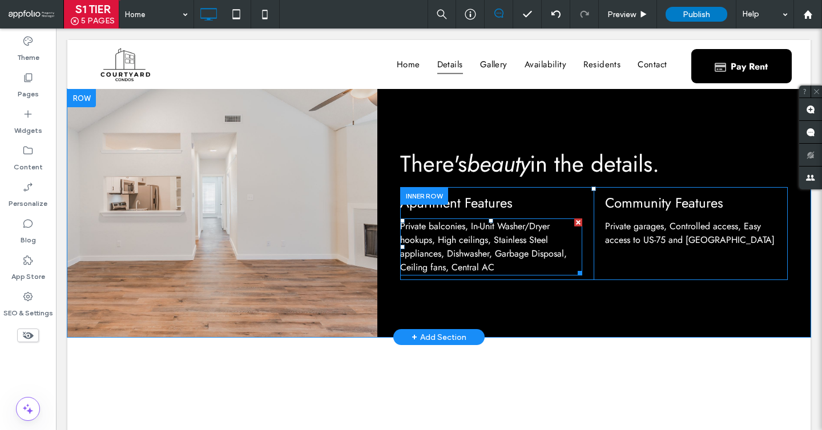
click at [433, 233] on span "Private balconies, In-Unit Washer/Dryer hookups, High ceilings, Stainless Steel…" at bounding box center [483, 247] width 167 height 54
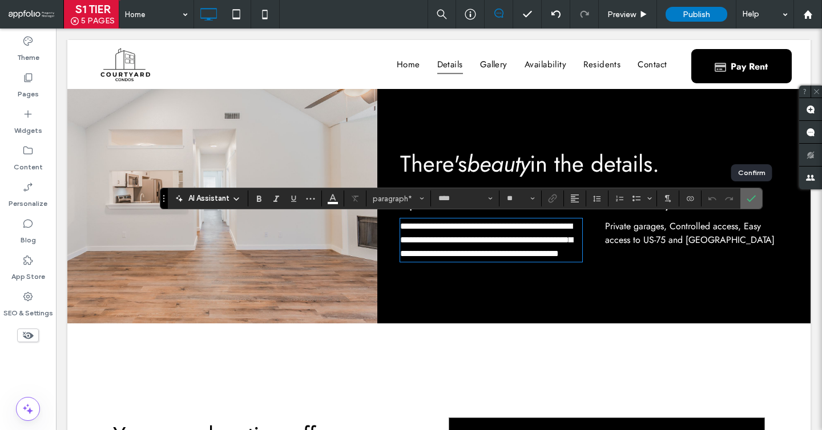
click at [747, 195] on icon "Confirm" at bounding box center [750, 198] width 9 height 9
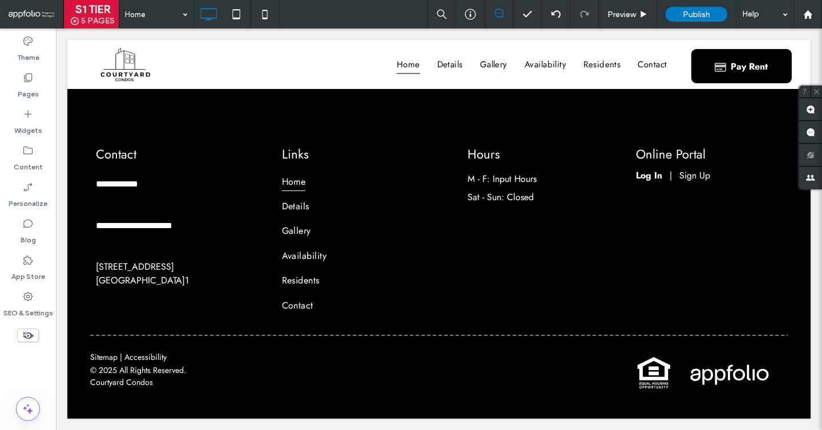
scroll to position [2817, 0]
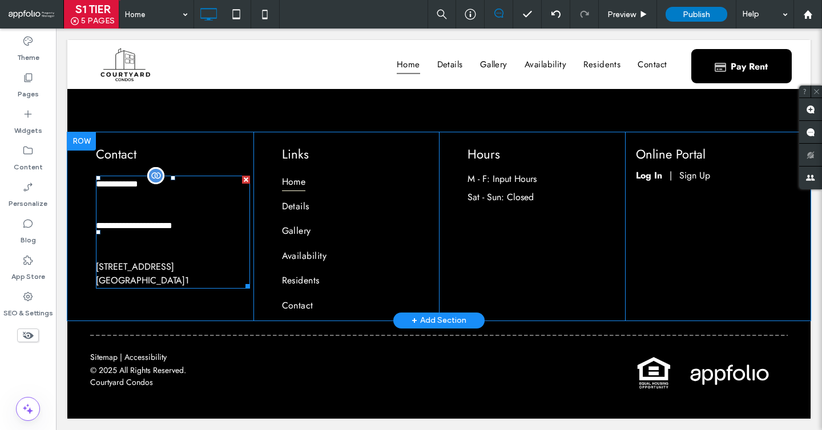
click at [155, 205] on p at bounding box center [173, 212] width 154 height 14
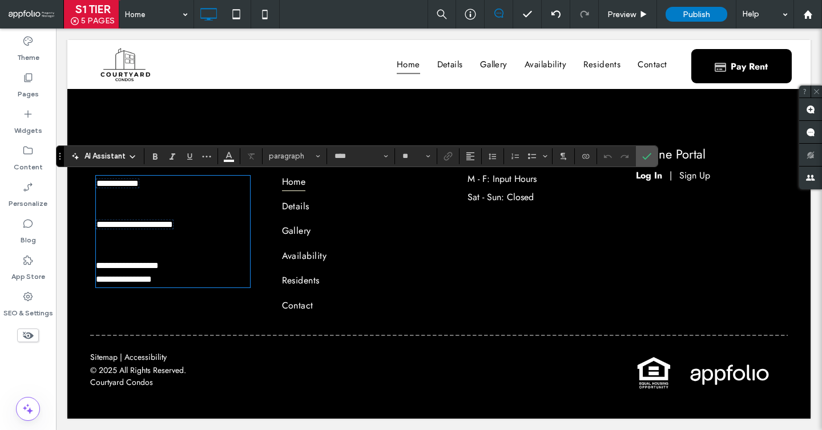
click at [151, 204] on p at bounding box center [173, 211] width 154 height 14
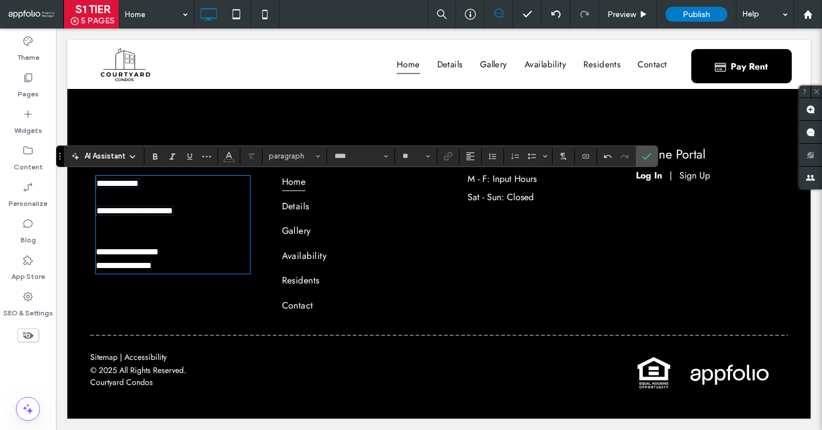
click at [136, 237] on p at bounding box center [173, 239] width 154 height 14
click at [645, 152] on icon "Confirm" at bounding box center [646, 156] width 9 height 9
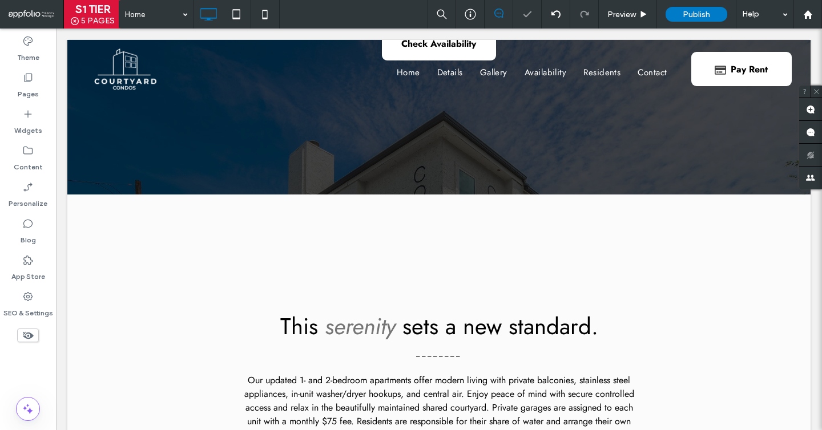
scroll to position [0, 0]
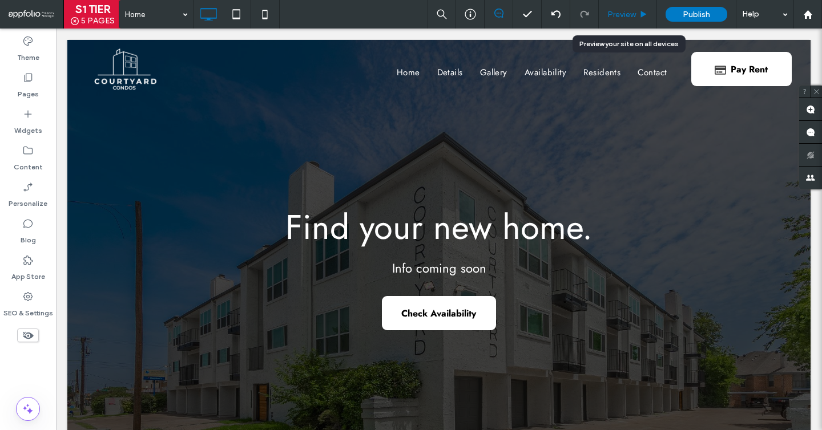
click at [622, 25] on div "Preview" at bounding box center [628, 14] width 58 height 29
click at [620, 14] on span "Preview" at bounding box center [621, 15] width 29 height 10
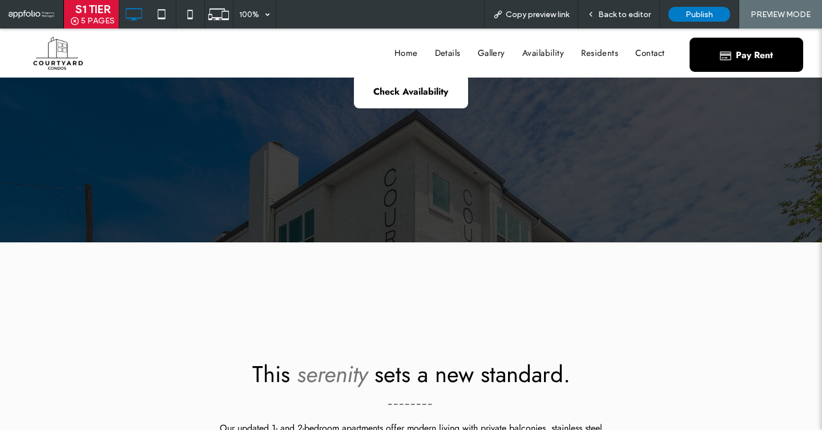
scroll to position [197, 0]
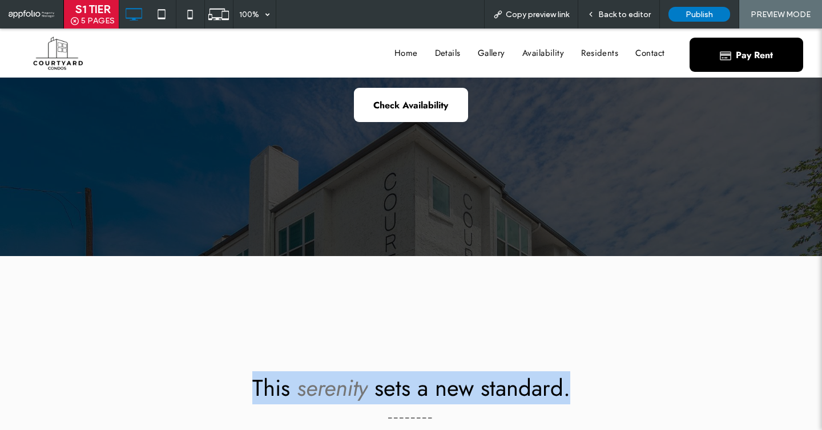
drag, startPoint x: 569, startPoint y: 389, endPoint x: 188, endPoint y: 377, distance: 381.4
click at [188, 377] on h2 "This serenity sets a new standard." at bounding box center [411, 388] width 776 height 33
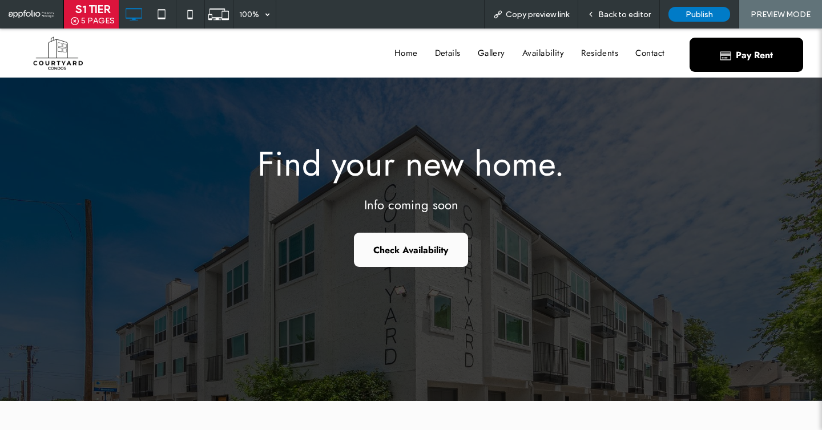
scroll to position [37, 0]
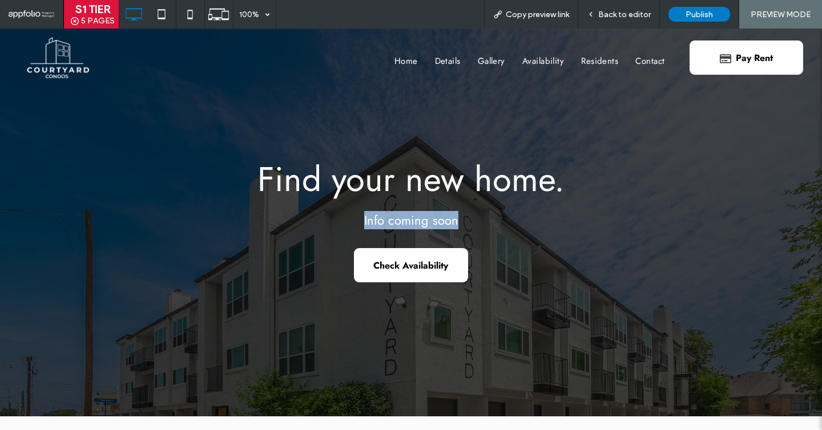
drag, startPoint x: 482, startPoint y: 218, endPoint x: 354, endPoint y: 217, distance: 127.8
click at [354, 217] on h4 "Info coming soon" at bounding box center [411, 220] width 776 height 18
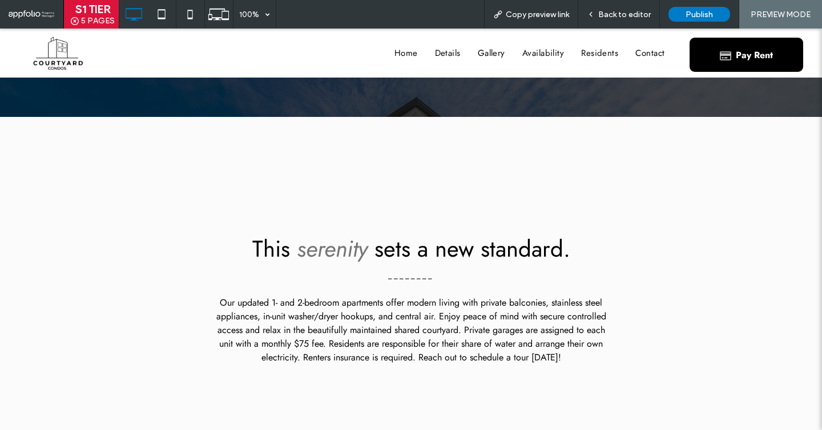
scroll to position [345, 0]
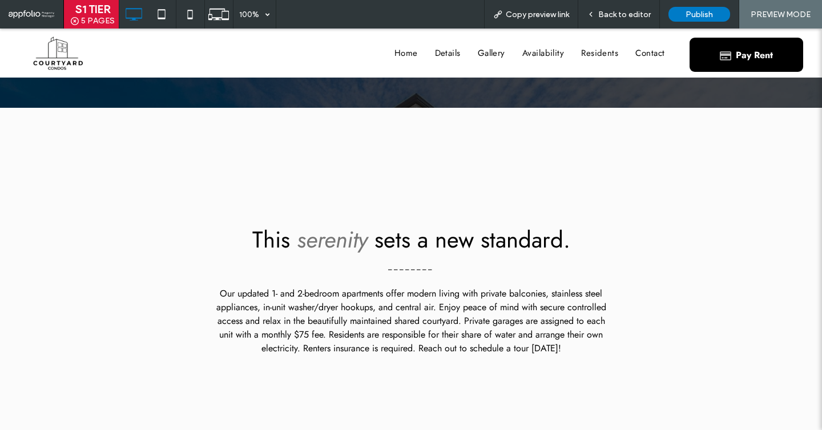
click at [523, 326] on span "Our updated 1- and 2-bedroom apartments offer modern living with private balcon…" at bounding box center [411, 321] width 390 height 68
click at [522, 326] on span "Our updated 1- and 2-bedroom apartments offer modern living with private balcon…" at bounding box center [411, 321] width 390 height 68
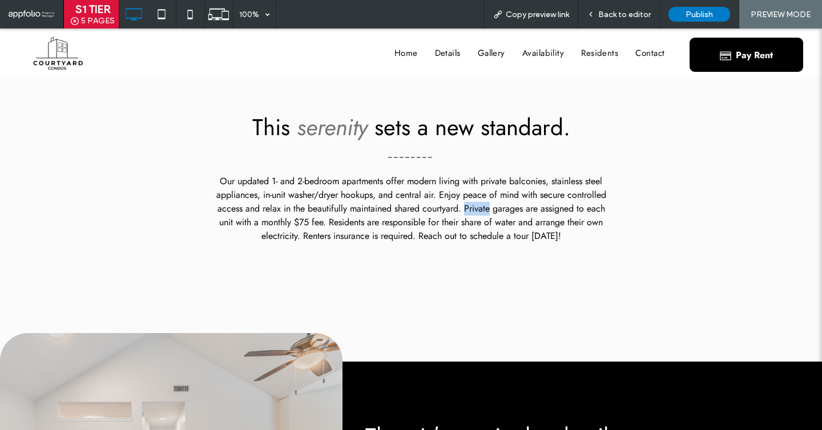
scroll to position [460, 0]
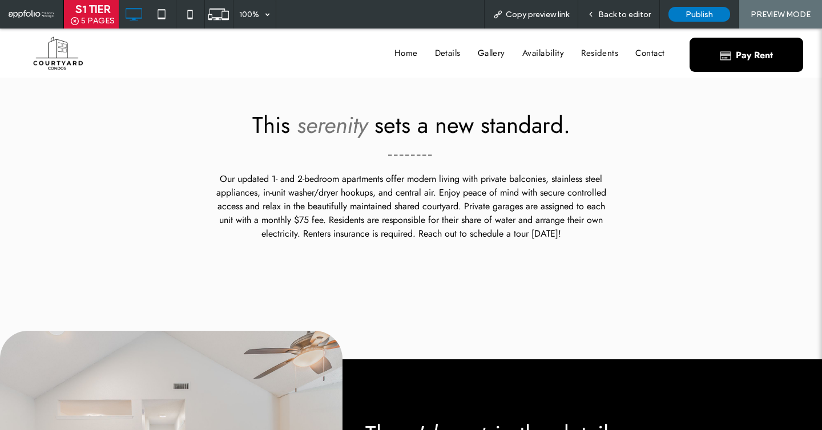
click at [433, 315] on div "This serenity sets a new standard. Our updated 1- and 2-bedroom apartments offe…" at bounding box center [411, 176] width 822 height 366
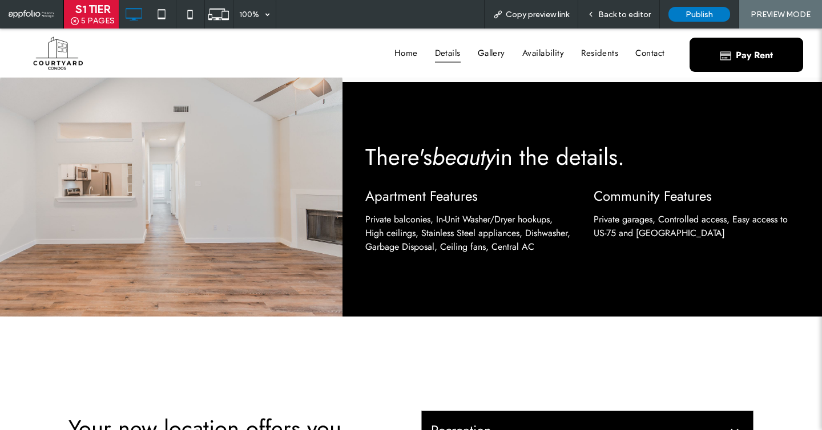
scroll to position [738, 0]
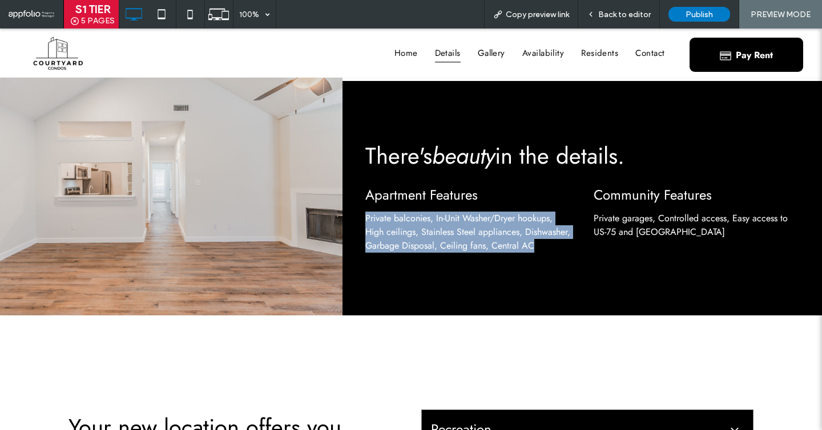
drag, startPoint x: 423, startPoint y: 261, endPoint x: 360, endPoint y: 215, distance: 78.9
click at [360, 215] on div "There's beauty in the details. Apartment Features Private balconies, In-Unit Wa…" at bounding box center [581, 198] width 479 height 235
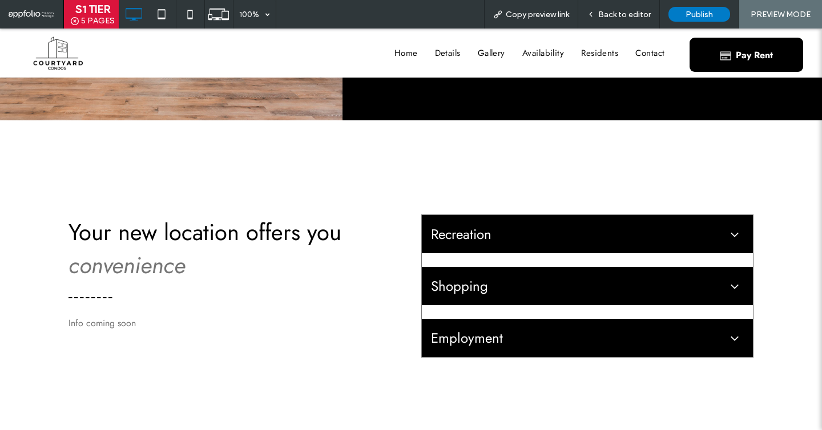
scroll to position [939, 0]
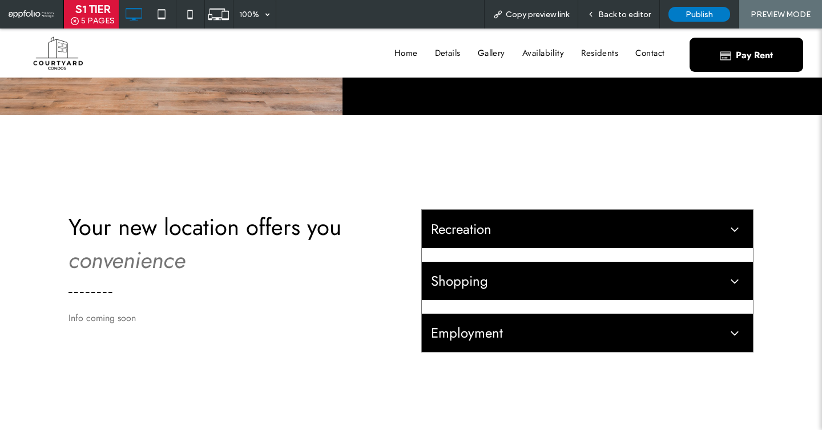
click at [616, 239] on span "Recreation" at bounding box center [576, 229] width 290 height 20
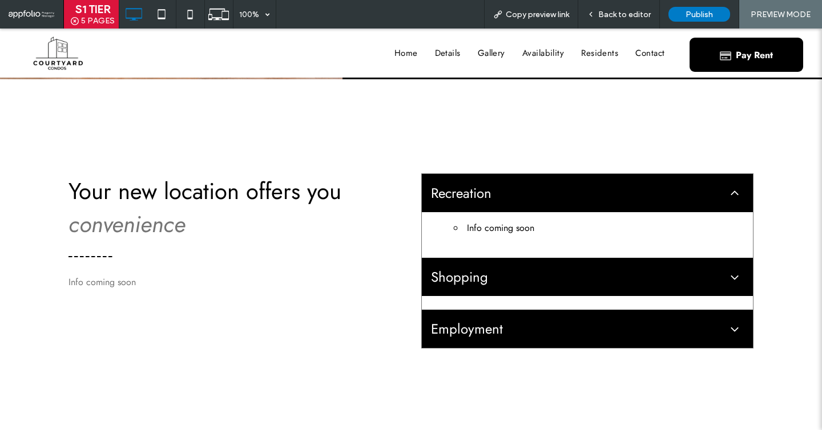
scroll to position [974, 0]
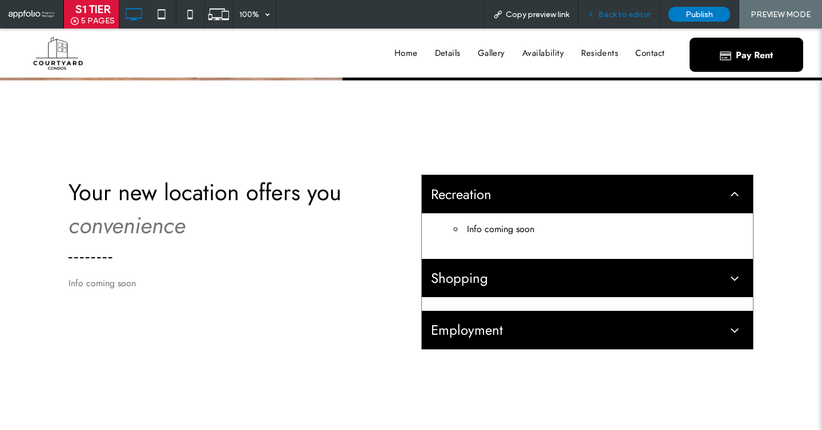
click at [621, 15] on span "Back to editor" at bounding box center [624, 15] width 53 height 10
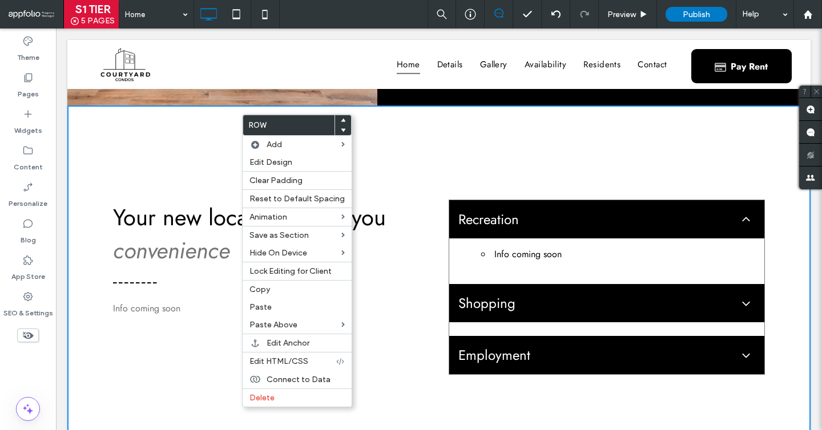
click at [435, 129] on div "Your new location offers you convenience . Info coming soon Click To Paste Recr…" at bounding box center [438, 288] width 743 height 364
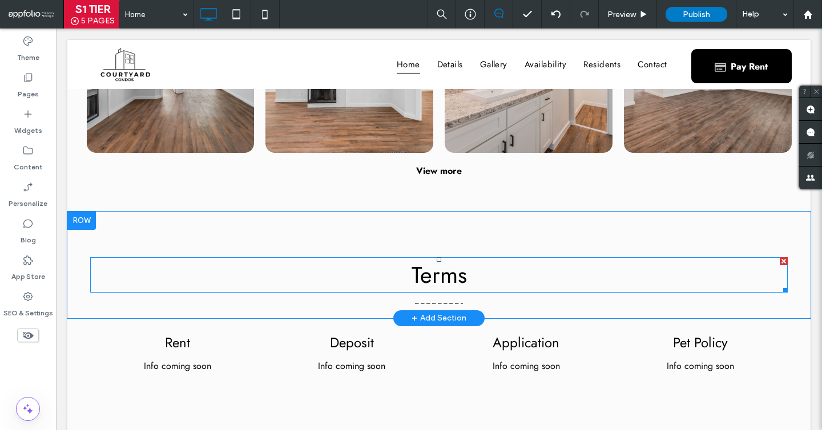
scroll to position [1683, 0]
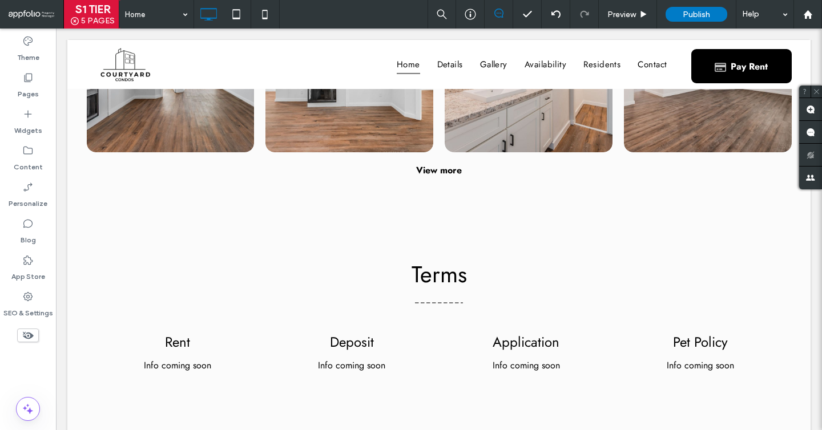
click at [34, 339] on icon at bounding box center [28, 335] width 13 height 13
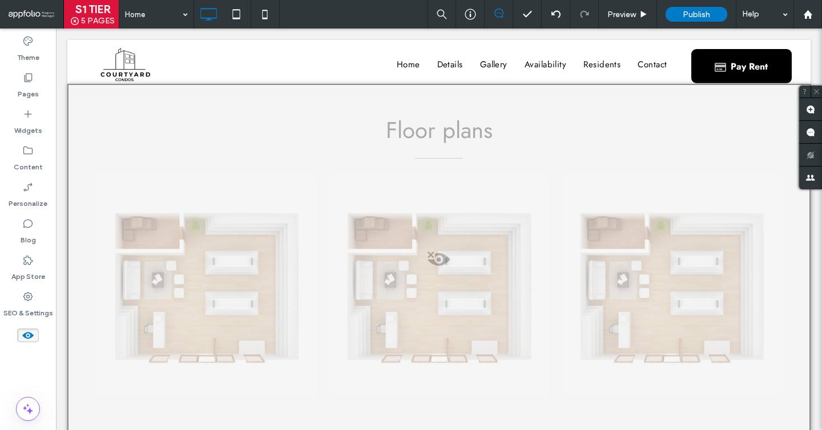
scroll to position [1980, 0]
click at [26, 337] on icon at bounding box center [28, 335] width 13 height 13
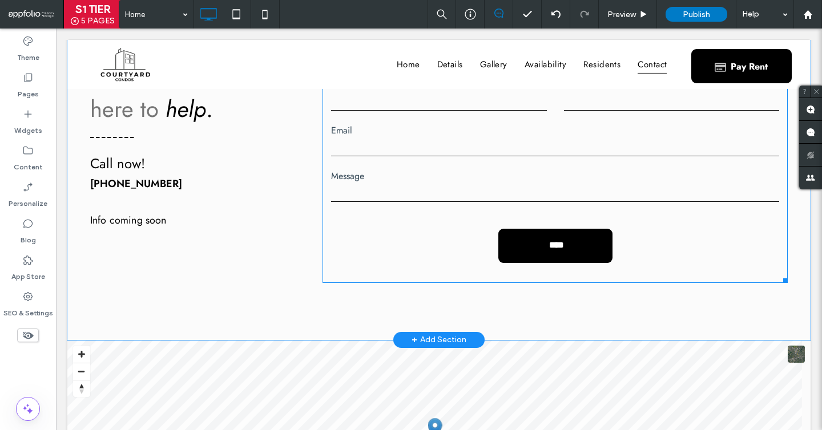
scroll to position [2375, 0]
click at [364, 261] on form "Name Phone Email Message ****" at bounding box center [554, 171] width 465 height 225
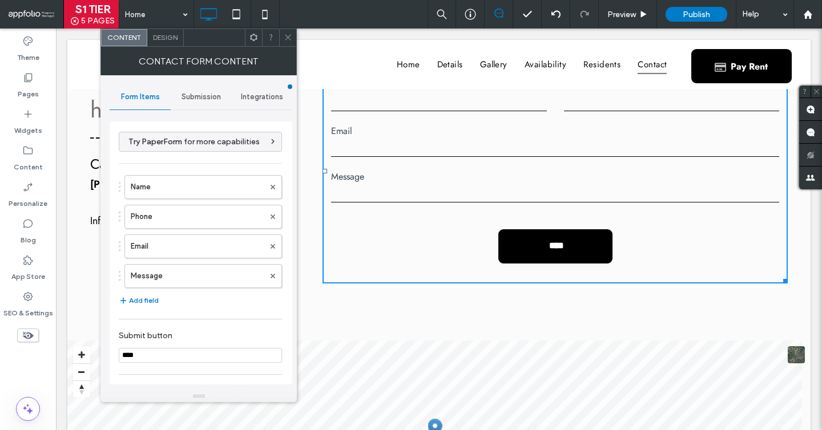
click at [200, 96] on span "Submission" at bounding box center [200, 96] width 39 height 9
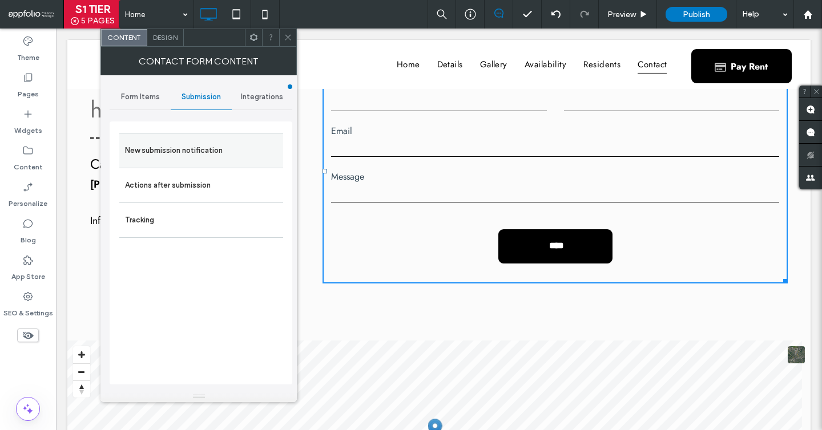
click at [199, 156] on label "New submission notification" at bounding box center [201, 150] width 152 height 23
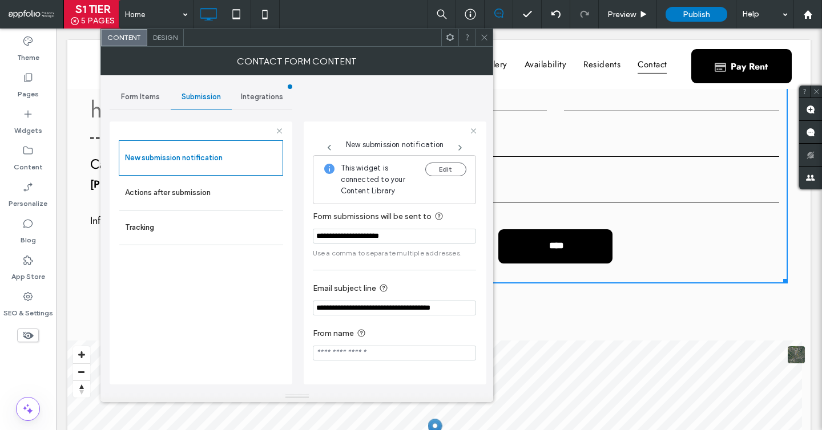
drag, startPoint x: 466, startPoint y: 311, endPoint x: 375, endPoint y: 312, distance: 90.2
click at [375, 312] on input "**********" at bounding box center [394, 308] width 163 height 15
type input "**********"
click at [485, 38] on use at bounding box center [485, 38] width 6 height 6
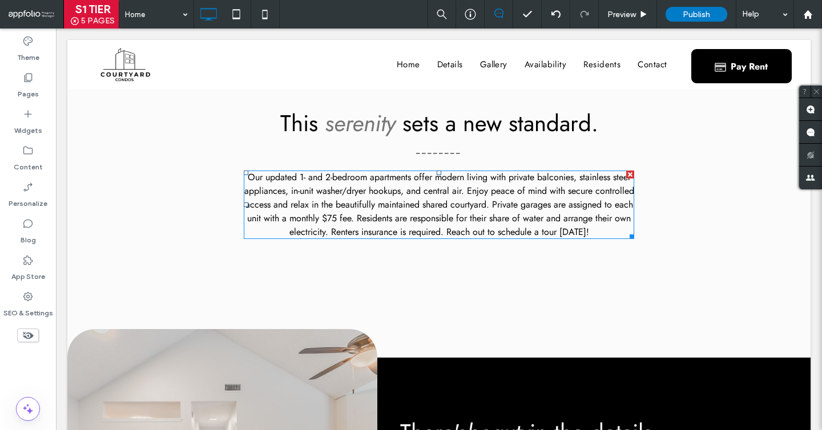
scroll to position [459, 0]
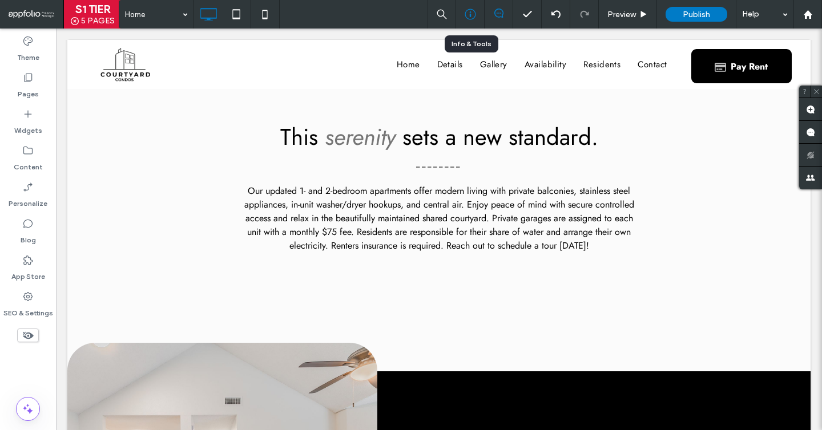
click at [469, 10] on icon at bounding box center [470, 14] width 11 height 11
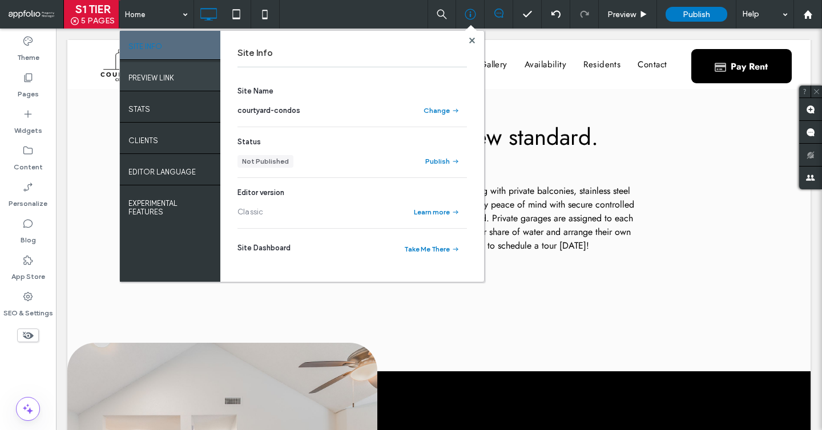
click at [174, 80] on label "PREVIEW LINK" at bounding box center [151, 75] width 46 height 14
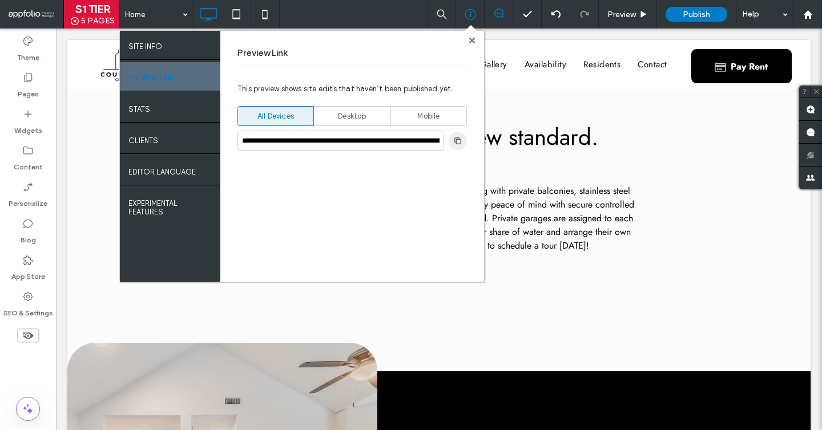
click at [453, 138] on icon "button" at bounding box center [457, 140] width 9 height 9
click at [472, 37] on div "**********" at bounding box center [411, 215] width 822 height 430
click at [469, 39] on use at bounding box center [472, 40] width 6 height 6
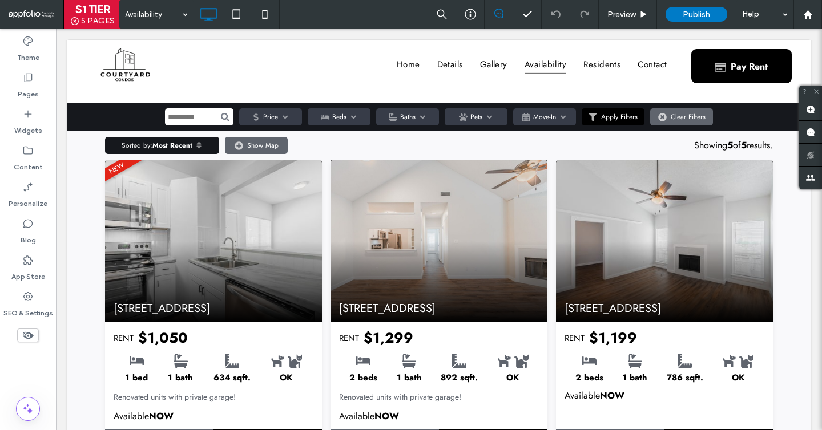
scroll to position [260, 0]
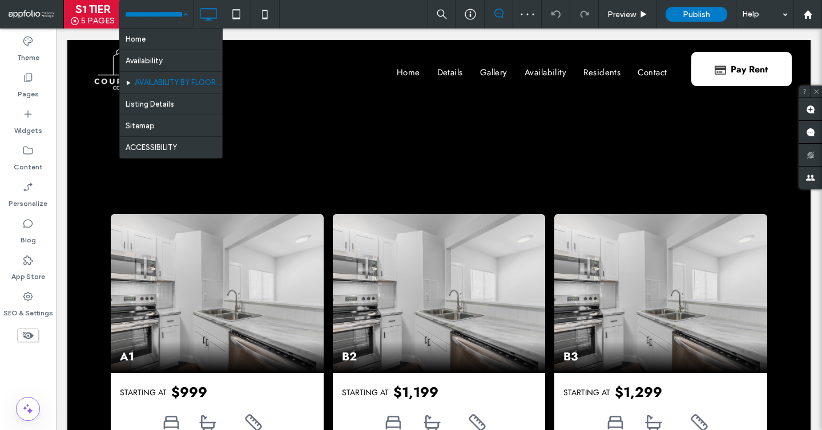
click at [167, 18] on input at bounding box center [153, 14] width 57 height 29
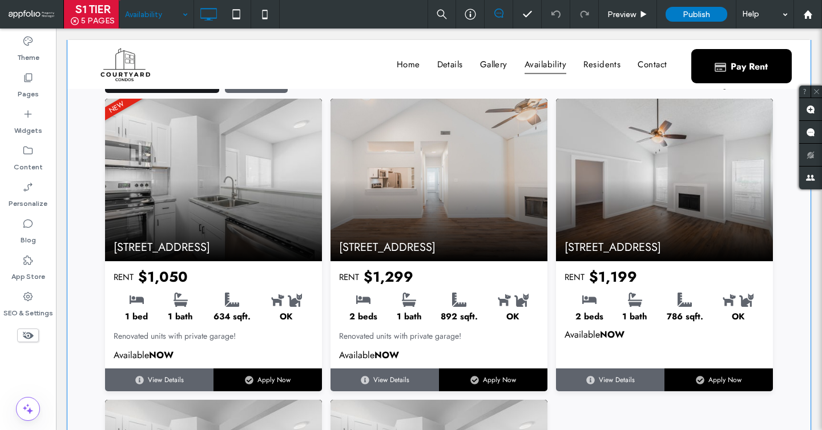
scroll to position [316, 0]
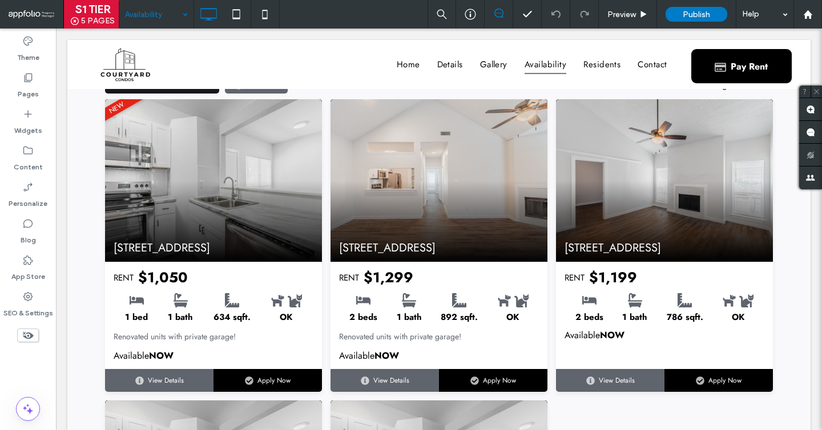
click at [161, 11] on input at bounding box center [153, 14] width 57 height 29
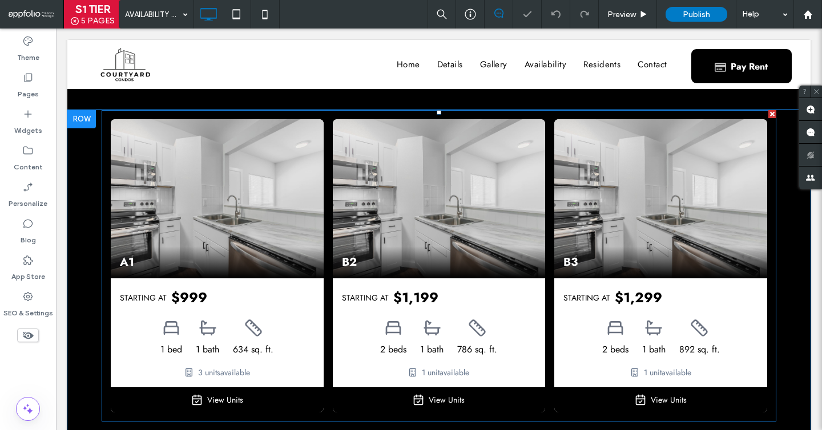
scroll to position [100, 0]
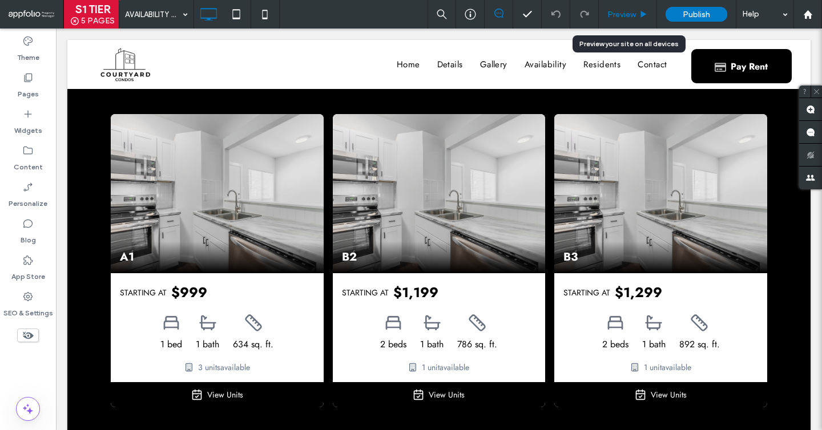
click at [630, 11] on span "Preview" at bounding box center [621, 15] width 29 height 10
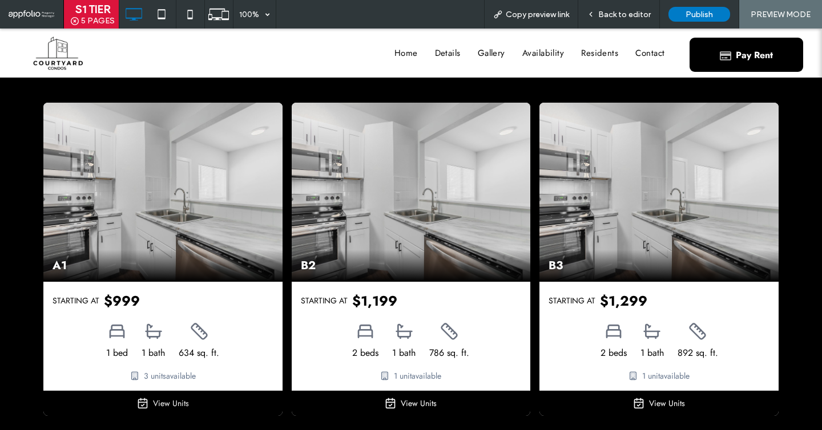
click at [163, 402] on div "View Units" at bounding box center [171, 403] width 36 height 11
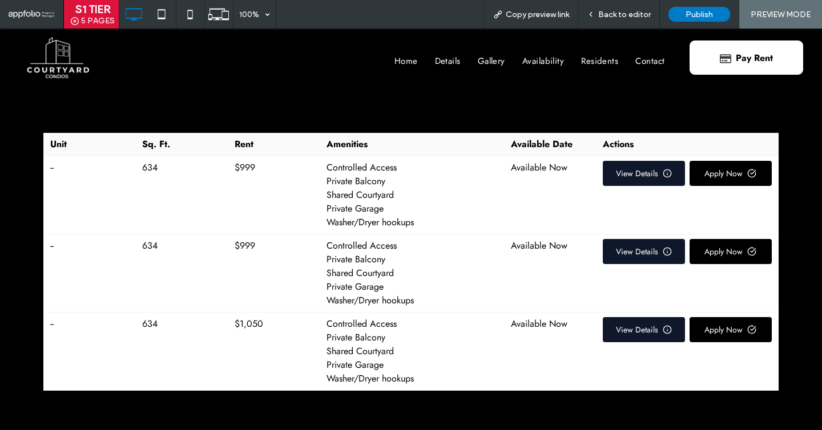
scroll to position [72, 0]
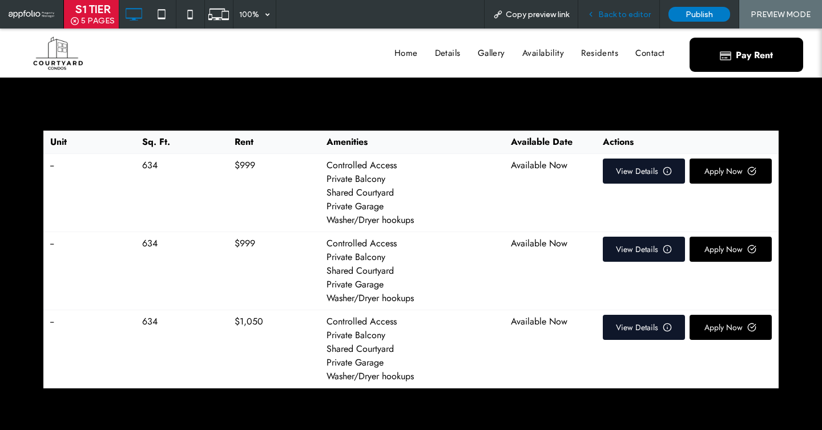
click at [626, 19] on span "Back to editor" at bounding box center [624, 15] width 53 height 10
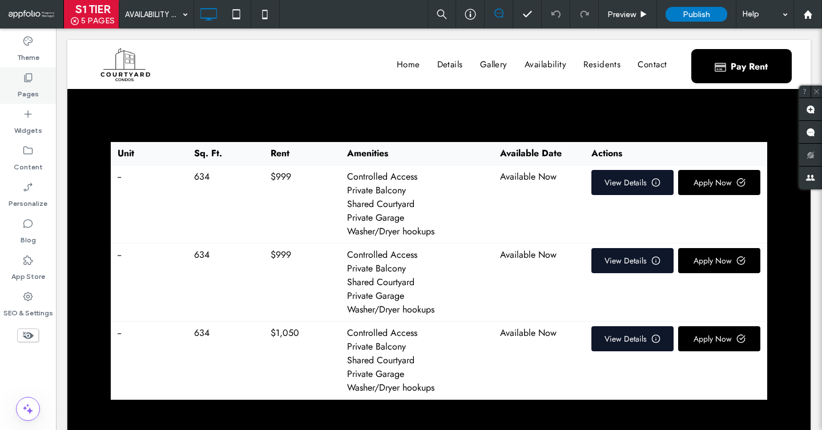
click at [34, 88] on label "Pages" at bounding box center [28, 91] width 21 height 16
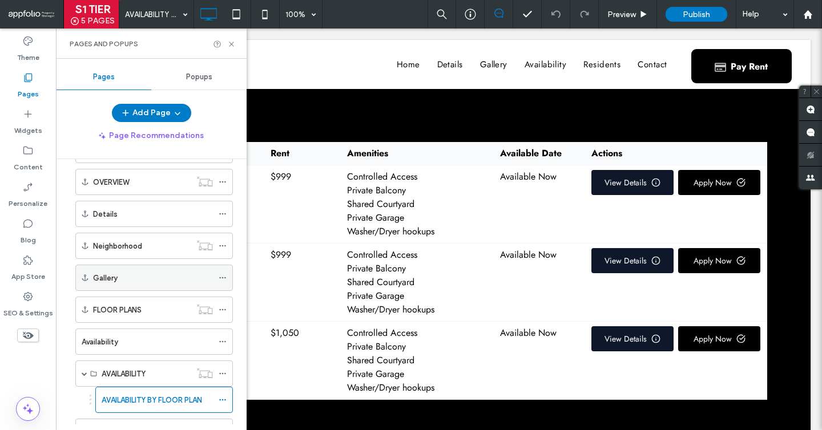
scroll to position [86, 0]
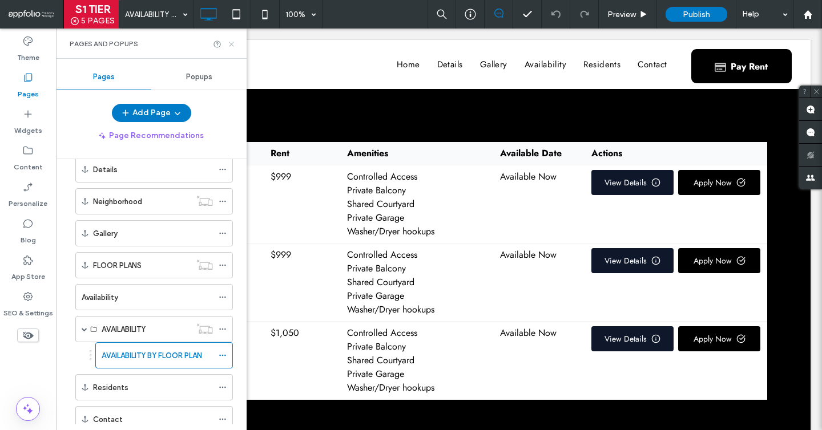
click at [230, 45] on use at bounding box center [231, 44] width 5 height 5
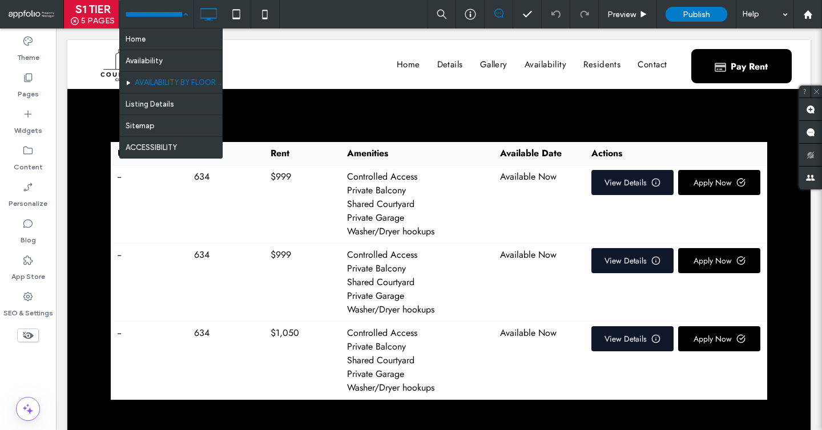
click at [169, 27] on input at bounding box center [153, 14] width 57 height 29
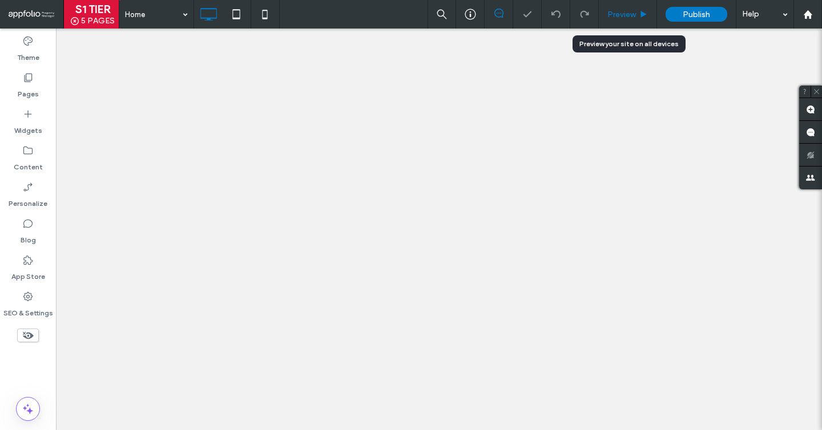
click at [631, 10] on span "Preview" at bounding box center [621, 15] width 29 height 10
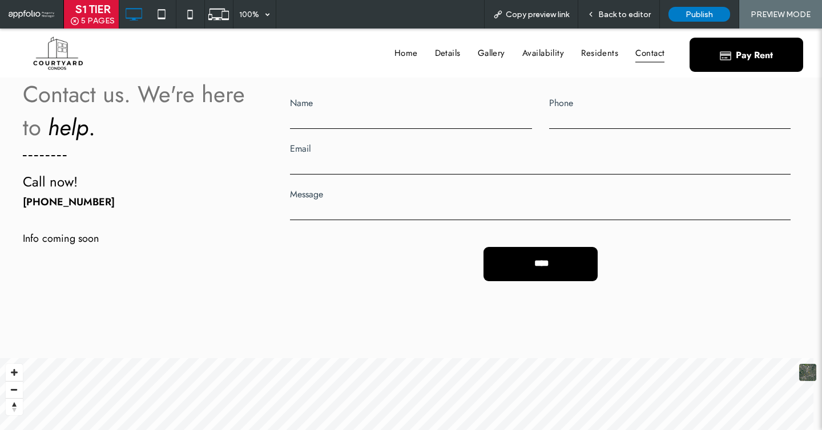
scroll to position [2345, 0]
